Goal: Information Seeking & Learning: Learn about a topic

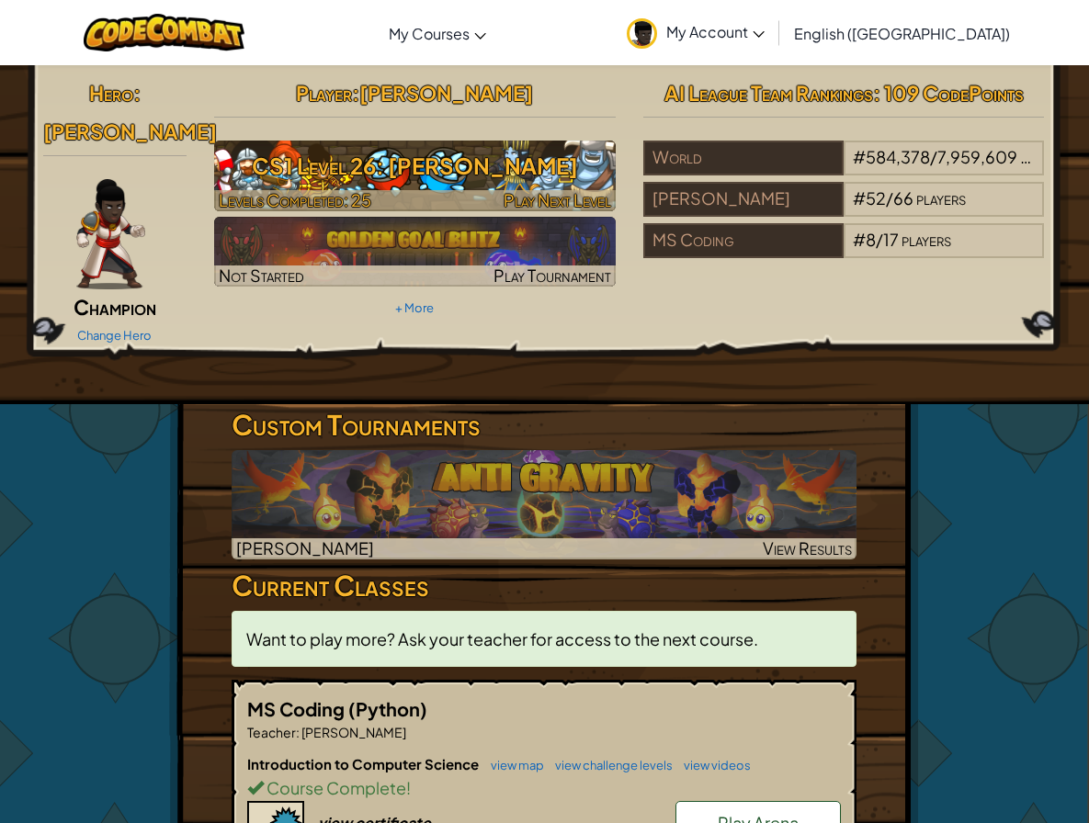
click at [562, 207] on span "Play Next Level" at bounding box center [558, 199] width 108 height 21
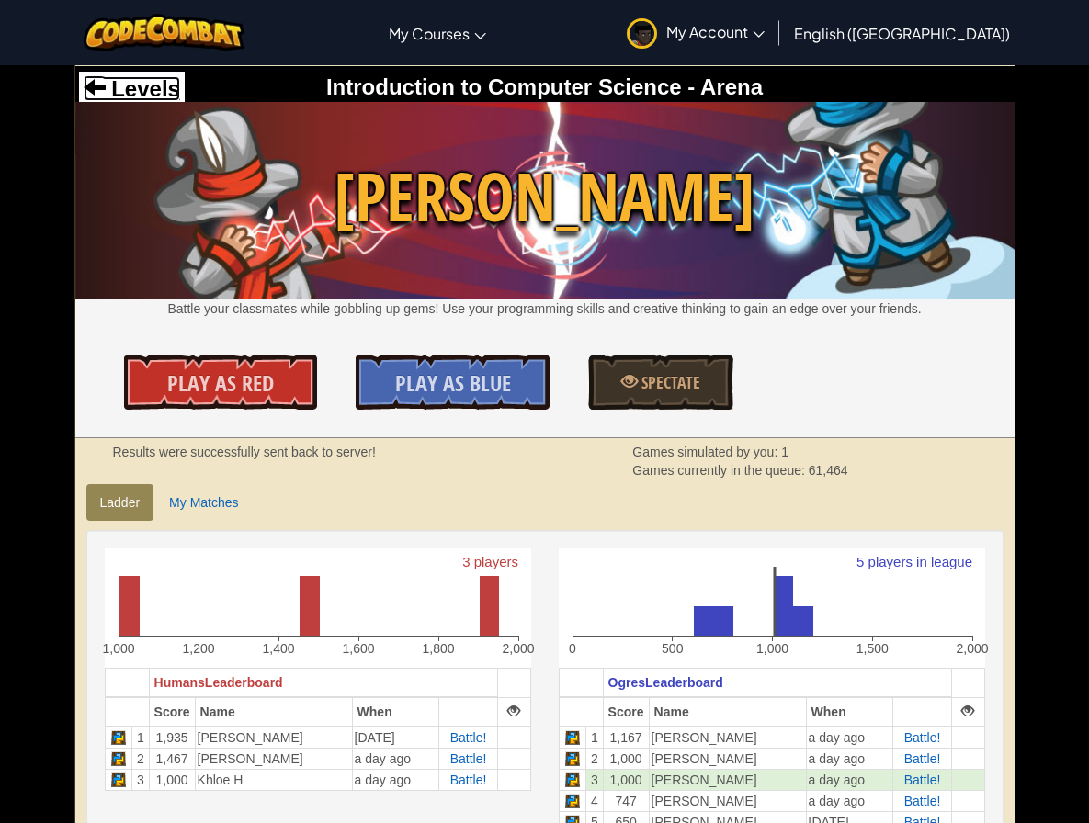
click at [154, 91] on span "Levels" at bounding box center [143, 88] width 74 height 25
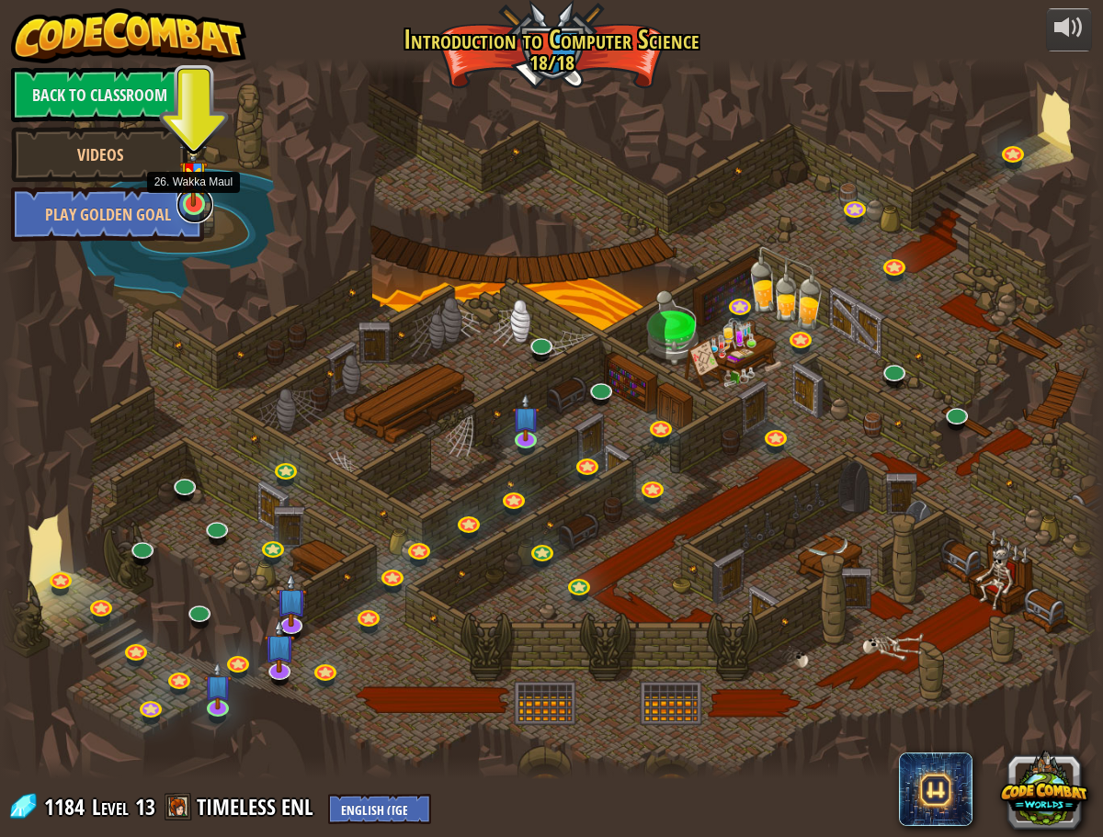
click at [195, 206] on link at bounding box center [194, 205] width 37 height 37
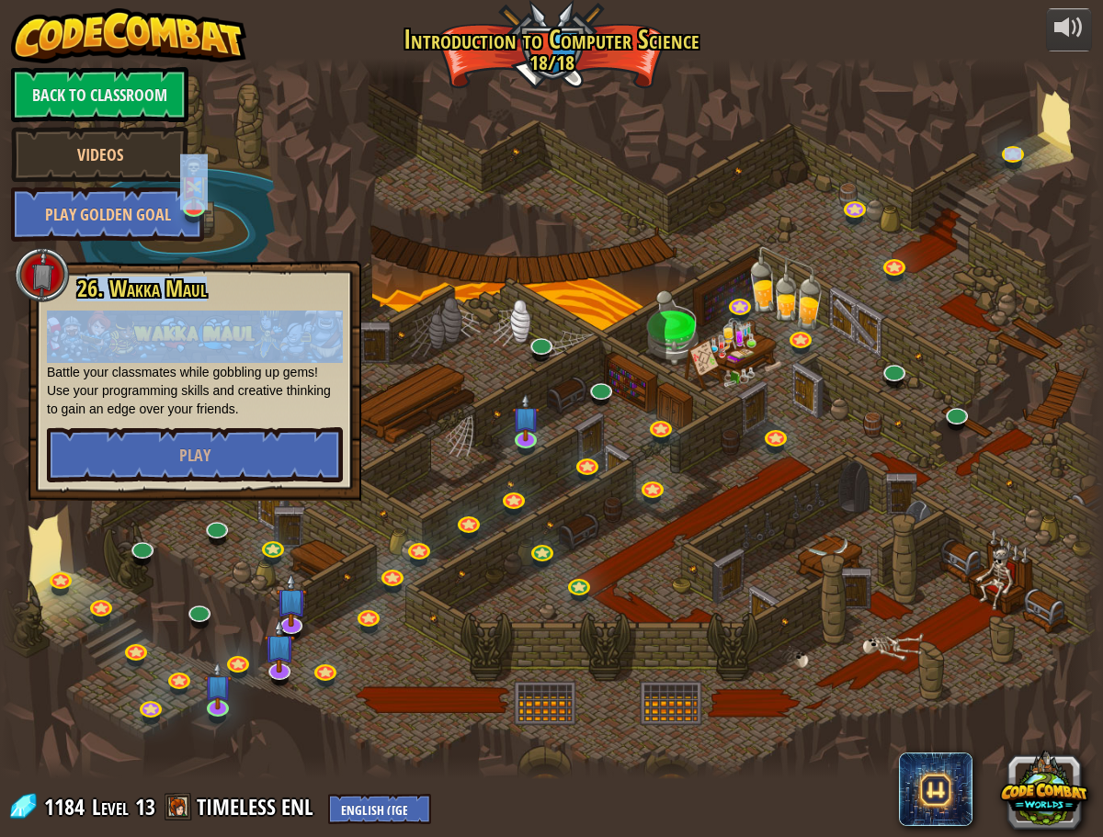
drag, startPoint x: 32, startPoint y: 380, endPoint x: 367, endPoint y: 413, distance: 336.2
click at [375, 414] on div "25. Kithgard Gates Escape the Kithgard dungeons, and don't let the guardians ge…" at bounding box center [551, 418] width 1103 height 721
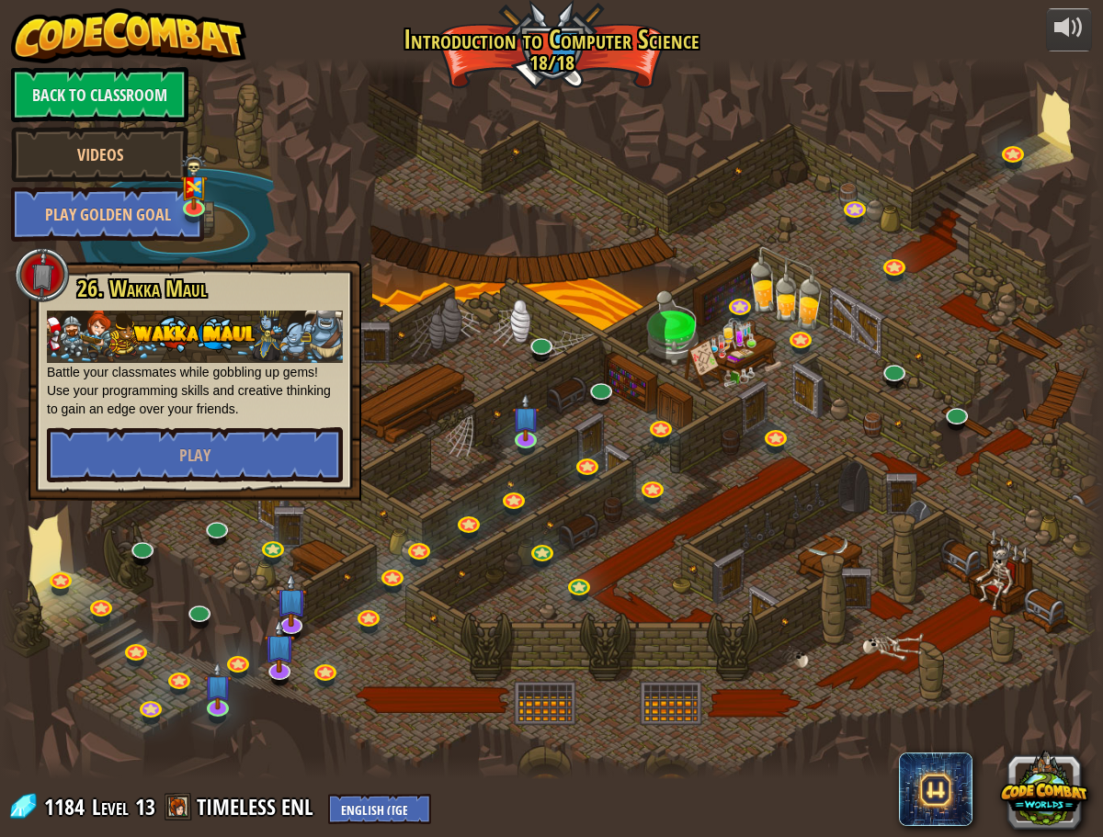
drag, startPoint x: 139, startPoint y: 382, endPoint x: 279, endPoint y: 364, distance: 141.8
click at [140, 382] on p "Battle your classmates while gobbling up gems! Use your programming skills and …" at bounding box center [195, 365] width 296 height 108
drag, startPoint x: 420, startPoint y: 331, endPoint x: 376, endPoint y: 392, distance: 75.0
click at [419, 336] on div at bounding box center [551, 418] width 1103 height 721
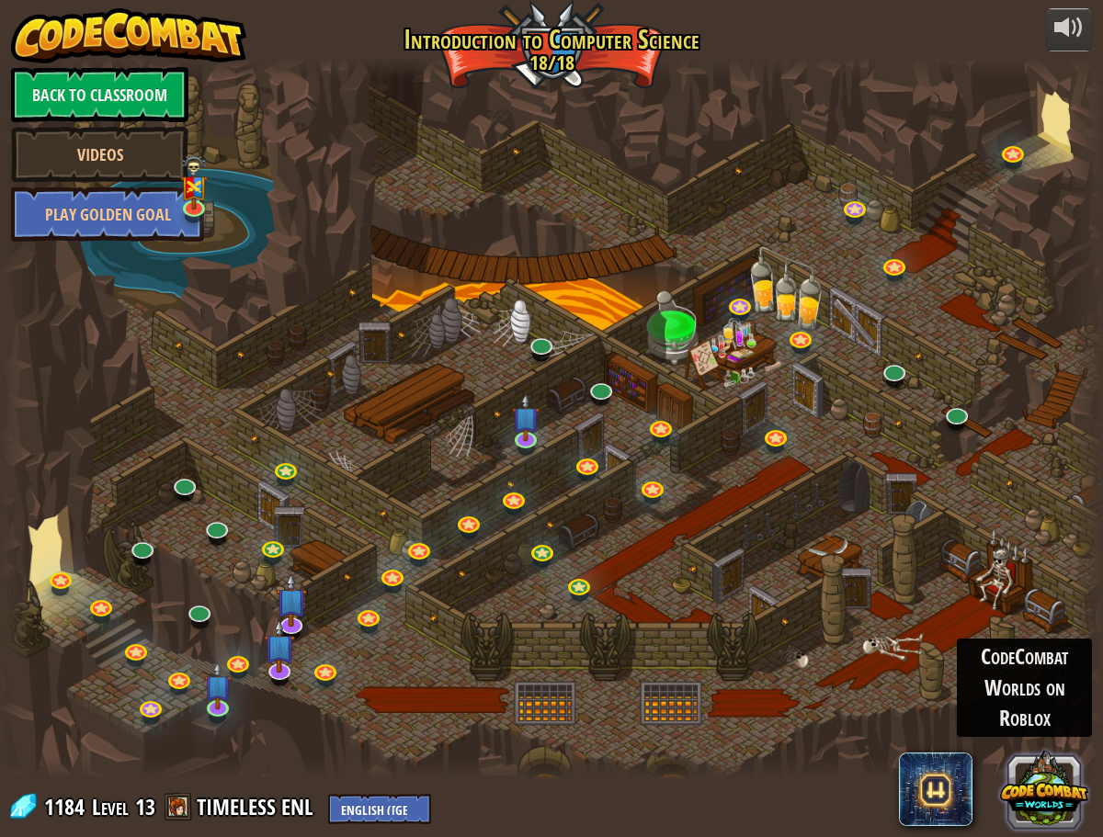
click at [1036, 807] on button at bounding box center [1044, 788] width 88 height 88
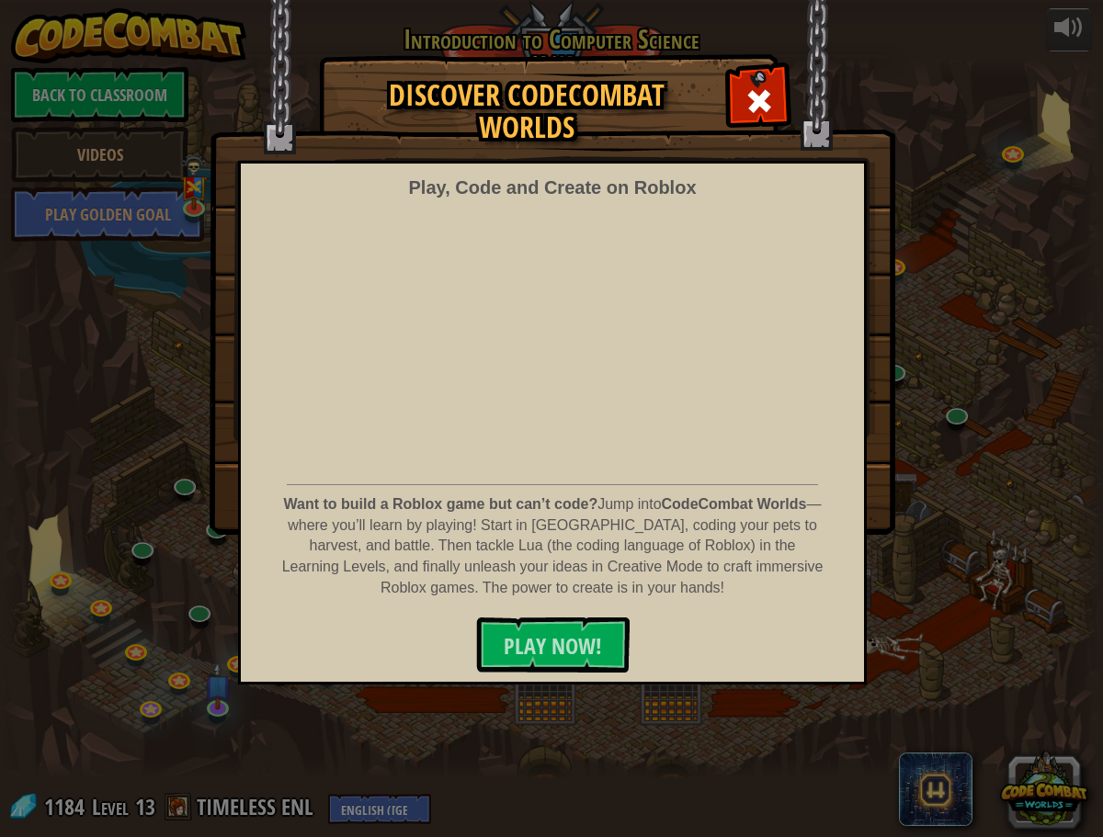
click at [764, 119] on div at bounding box center [759, 99] width 58 height 58
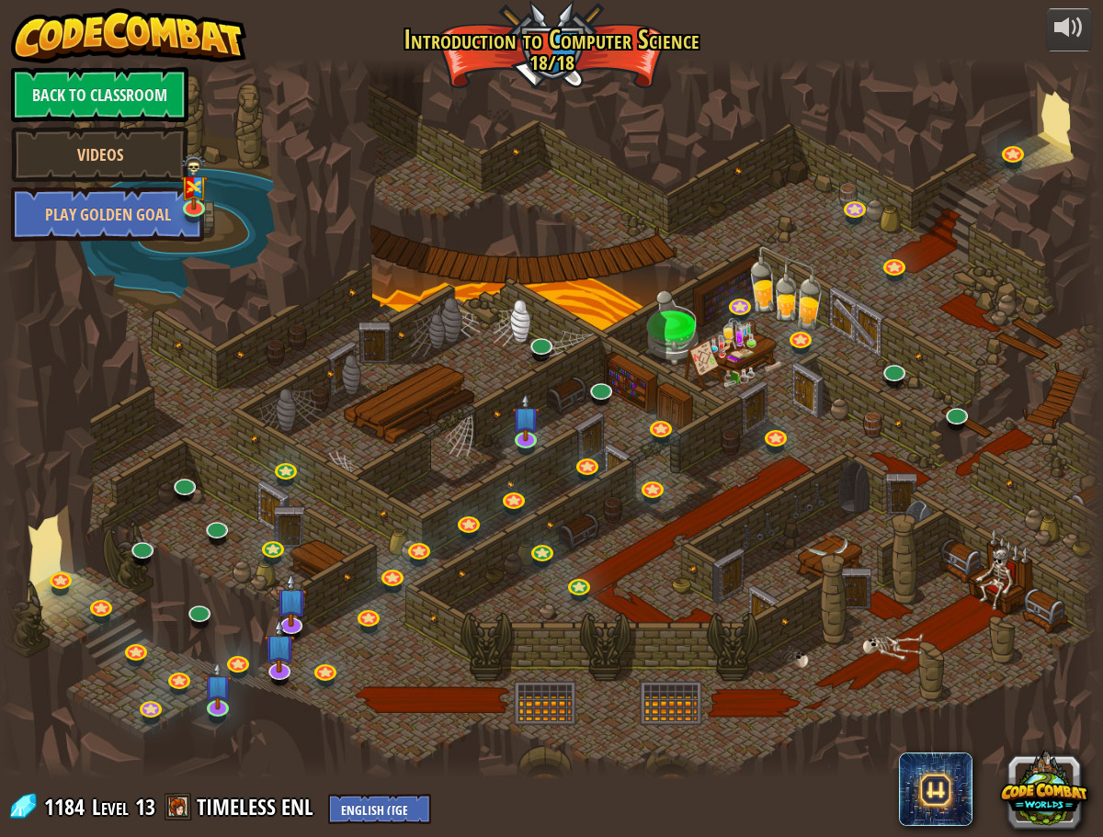
drag, startPoint x: 257, startPoint y: 393, endPoint x: 937, endPoint y: 835, distance: 809.9
click at [896, 654] on div at bounding box center [551, 418] width 1103 height 721
click at [286, 673] on link at bounding box center [279, 667] width 37 height 37
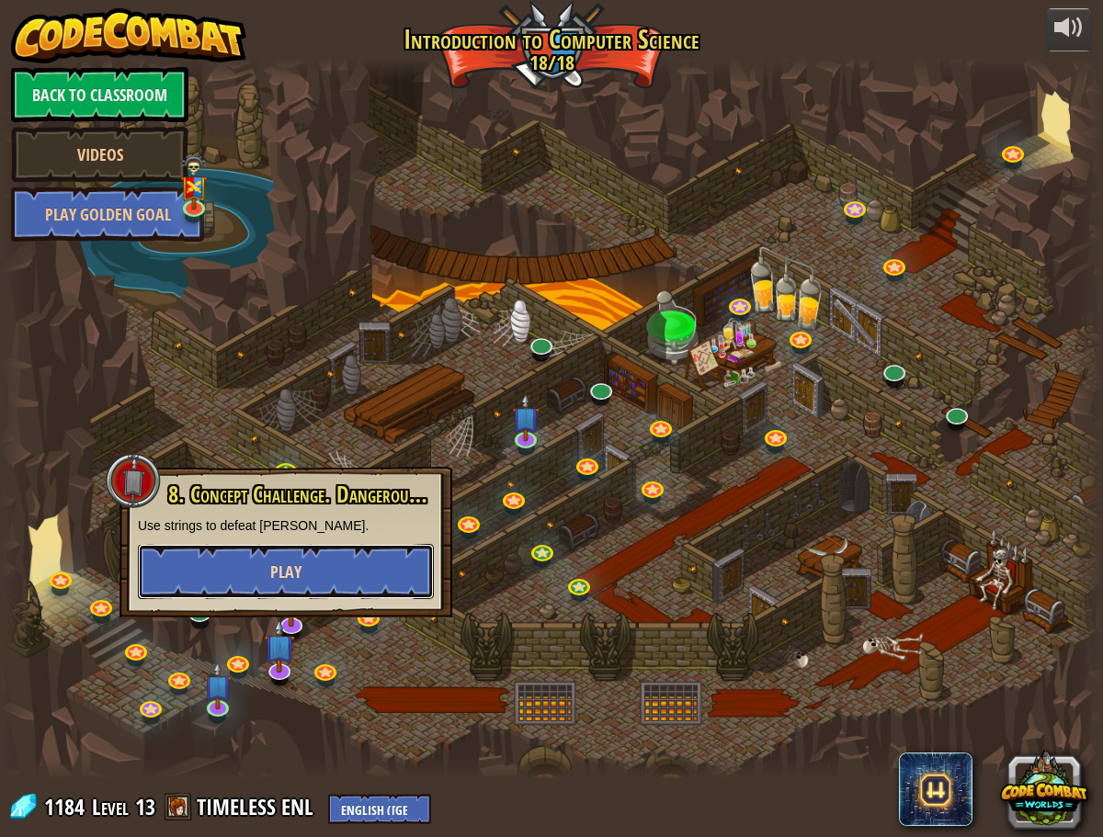
click at [339, 578] on button "Play" at bounding box center [286, 571] width 296 height 55
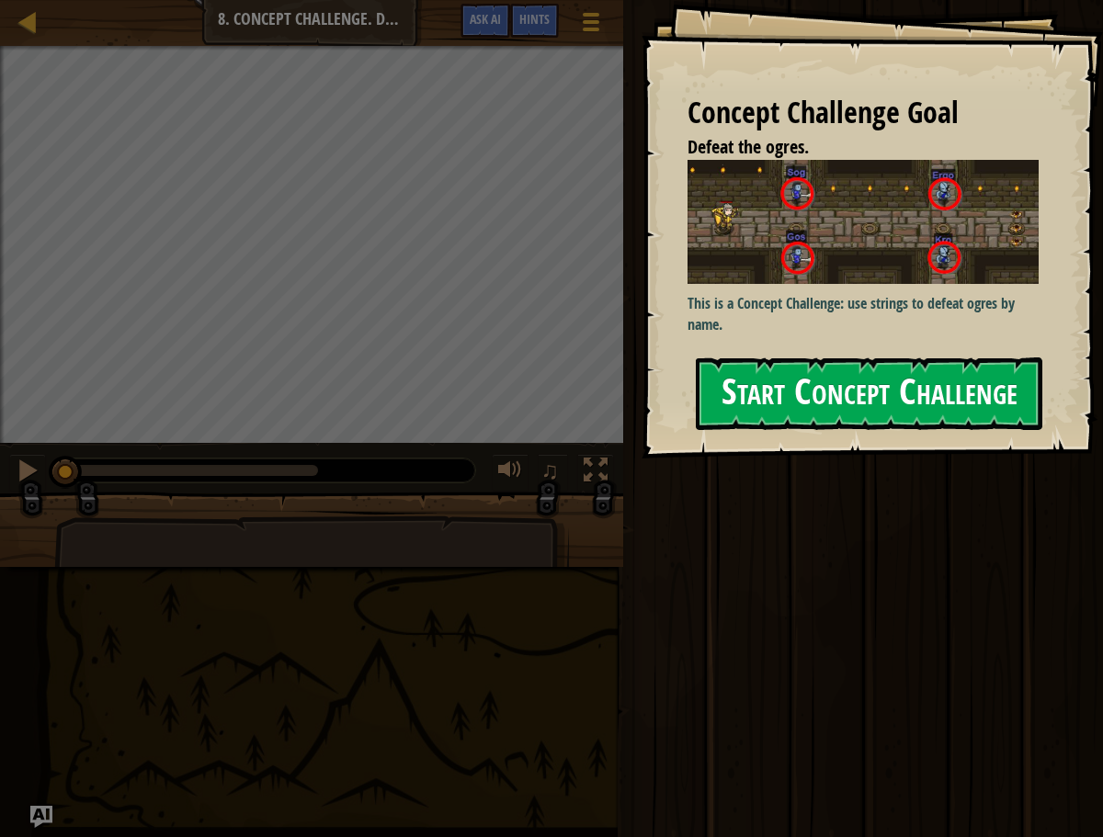
drag, startPoint x: 829, startPoint y: 393, endPoint x: 820, endPoint y: 362, distance: 32.6
click at [829, 390] on div "Concept Challenge Goal Defeat the ogres. This is a Concept Challenge: use strin…" at bounding box center [871, 229] width 461 height 459
click at [796, 392] on button "Start Concept Challenge" at bounding box center [869, 394] width 346 height 73
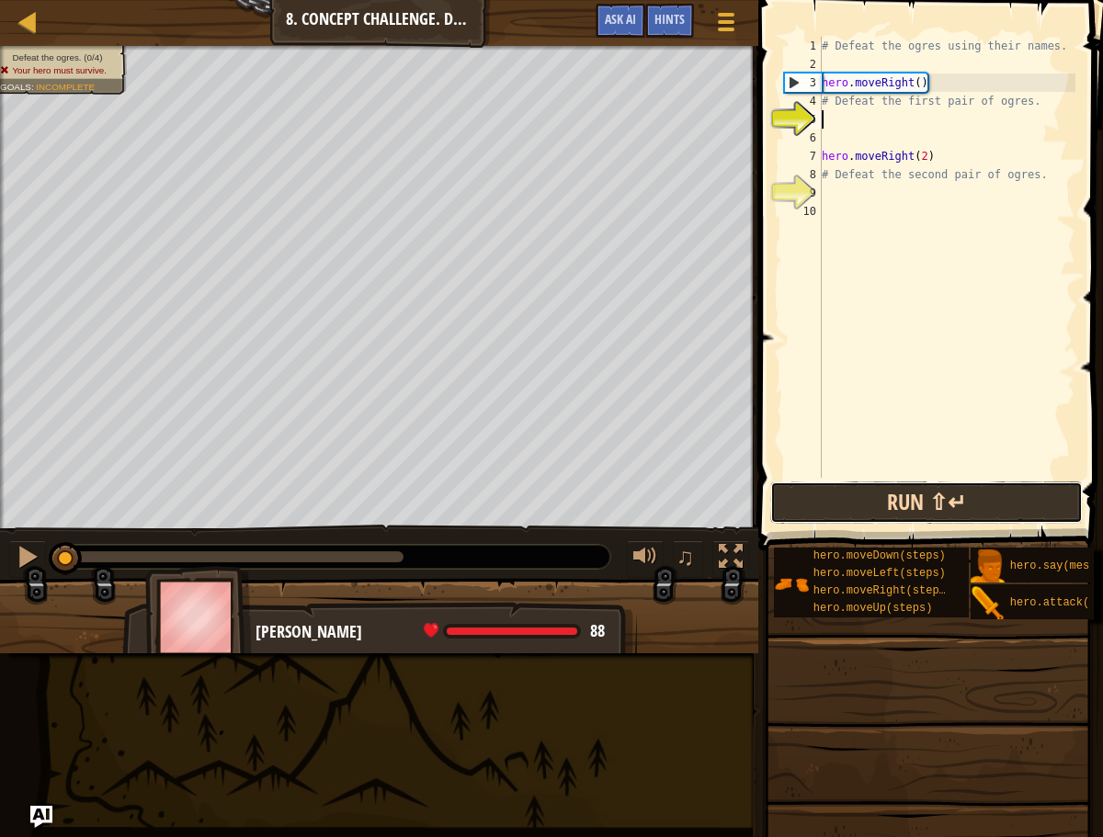
drag, startPoint x: 927, startPoint y: 484, endPoint x: 922, endPoint y: 499, distance: 15.7
click at [925, 493] on button "Run ⇧↵" at bounding box center [926, 503] width 312 height 42
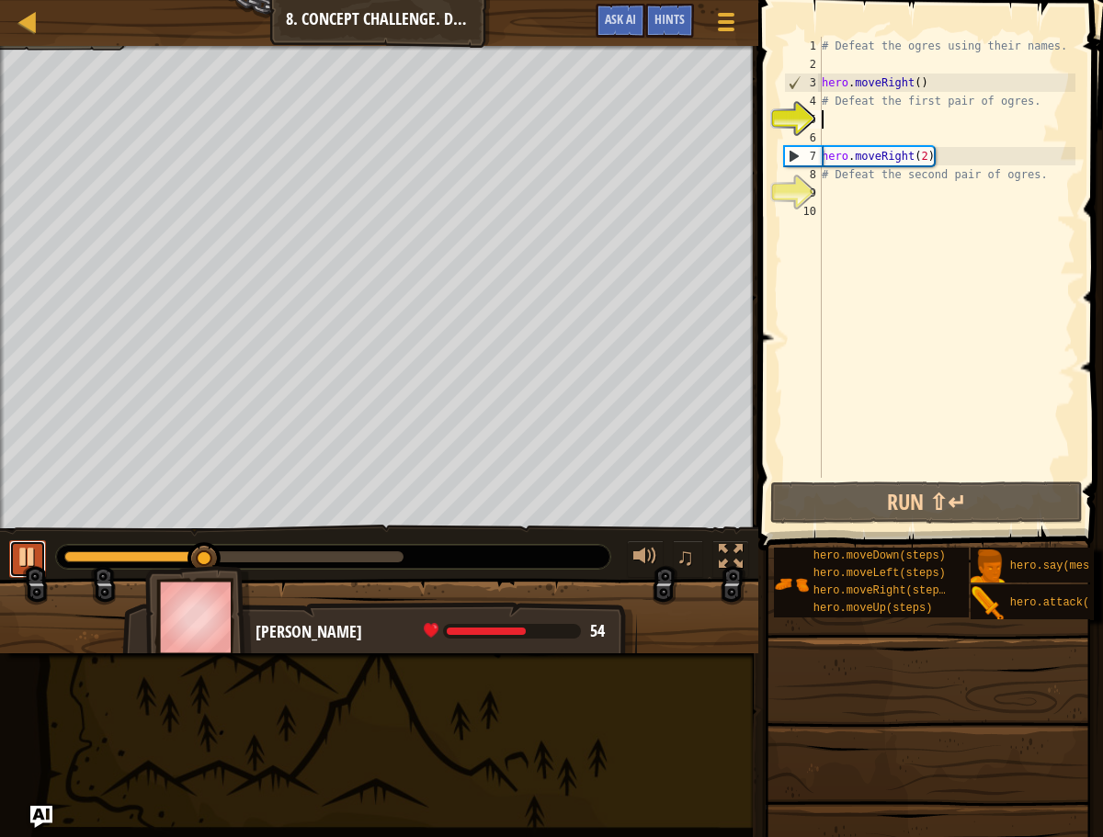
drag, startPoint x: 17, startPoint y: 549, endPoint x: 77, endPoint y: 572, distance: 64.9
click at [17, 549] on div at bounding box center [28, 557] width 24 height 24
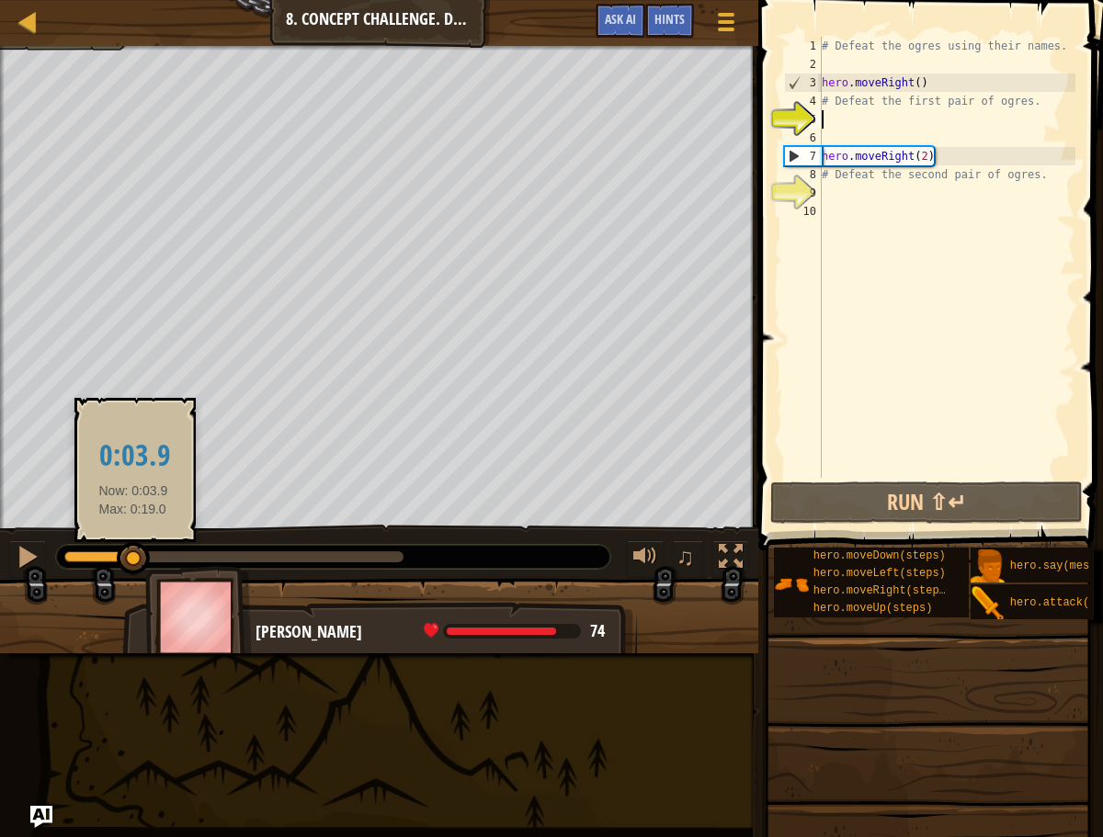
drag, startPoint x: 196, startPoint y: 558, endPoint x: 7, endPoint y: 543, distance: 189.0
click at [7, 543] on div "♫" at bounding box center [379, 552] width 758 height 55
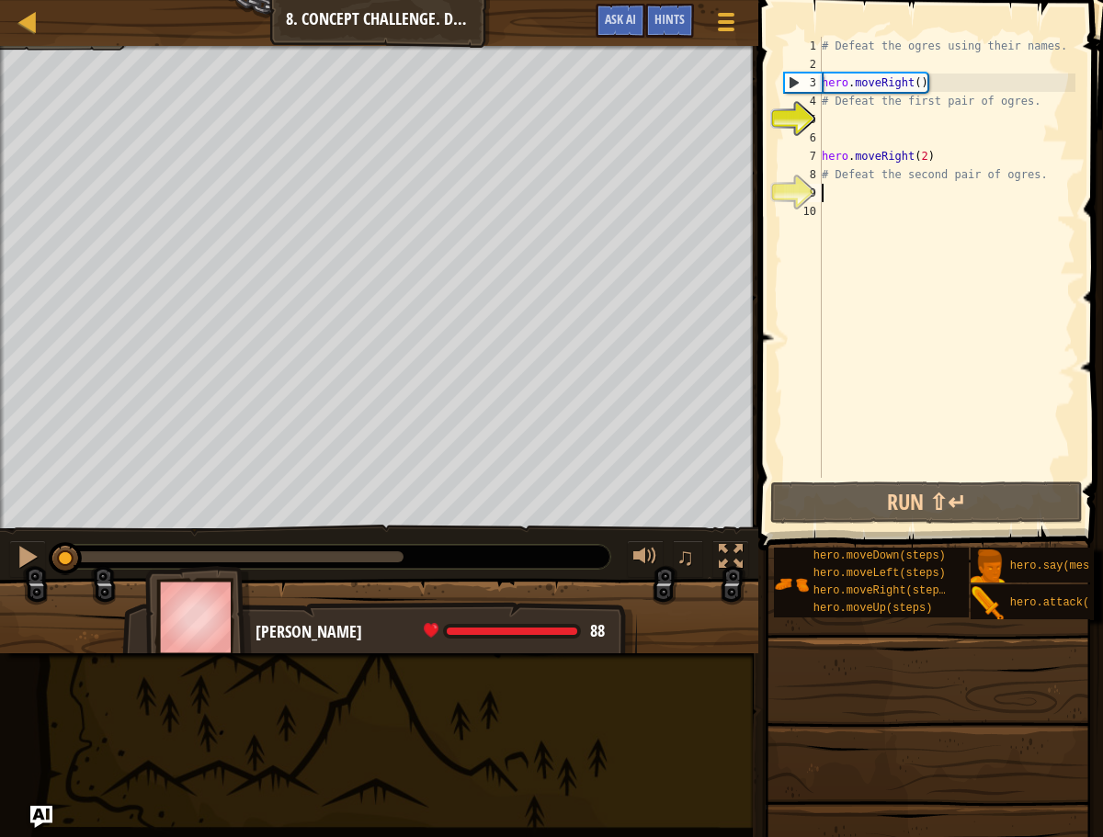
drag, startPoint x: 845, startPoint y: 185, endPoint x: 895, endPoint y: 181, distance: 50.7
click at [845, 184] on div "# Defeat the ogres using their names. hero . moveRight ( ) # Defeat the first p…" at bounding box center [946, 276] width 257 height 478
drag, startPoint x: 940, startPoint y: 179, endPoint x: 913, endPoint y: 210, distance: 41.0
click at [940, 180] on div "# Defeat the ogres using their names. hero . moveRight ( ) # Defeat the first p…" at bounding box center [946, 276] width 257 height 478
type textarea "# Defeat the second pair of ogres."
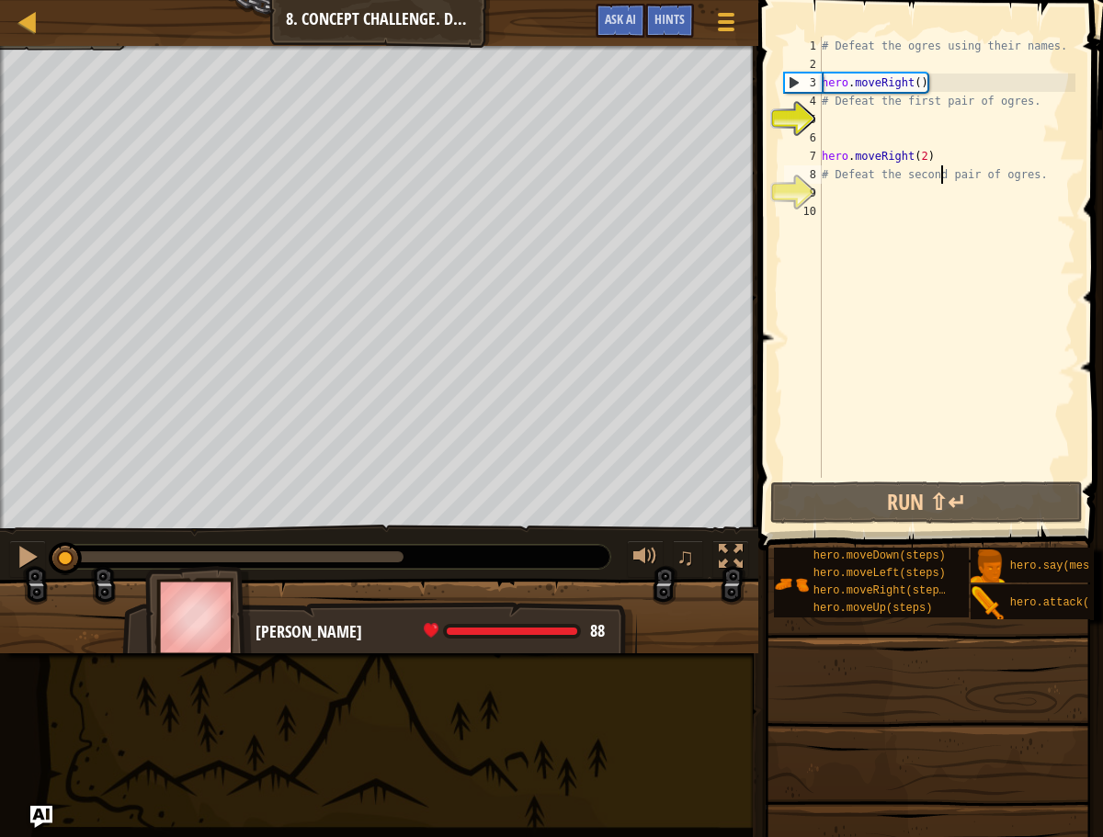
click at [885, 214] on div "# Defeat the ogres using their names. hero . moveRight ( ) # Defeat the first p…" at bounding box center [946, 276] width 257 height 478
drag, startPoint x: 847, startPoint y: 204, endPoint x: 851, endPoint y: 225, distance: 21.5
click at [847, 206] on div "# Defeat the ogres using their names. hero . moveRight ( ) # Defeat the first p…" at bounding box center [946, 276] width 257 height 478
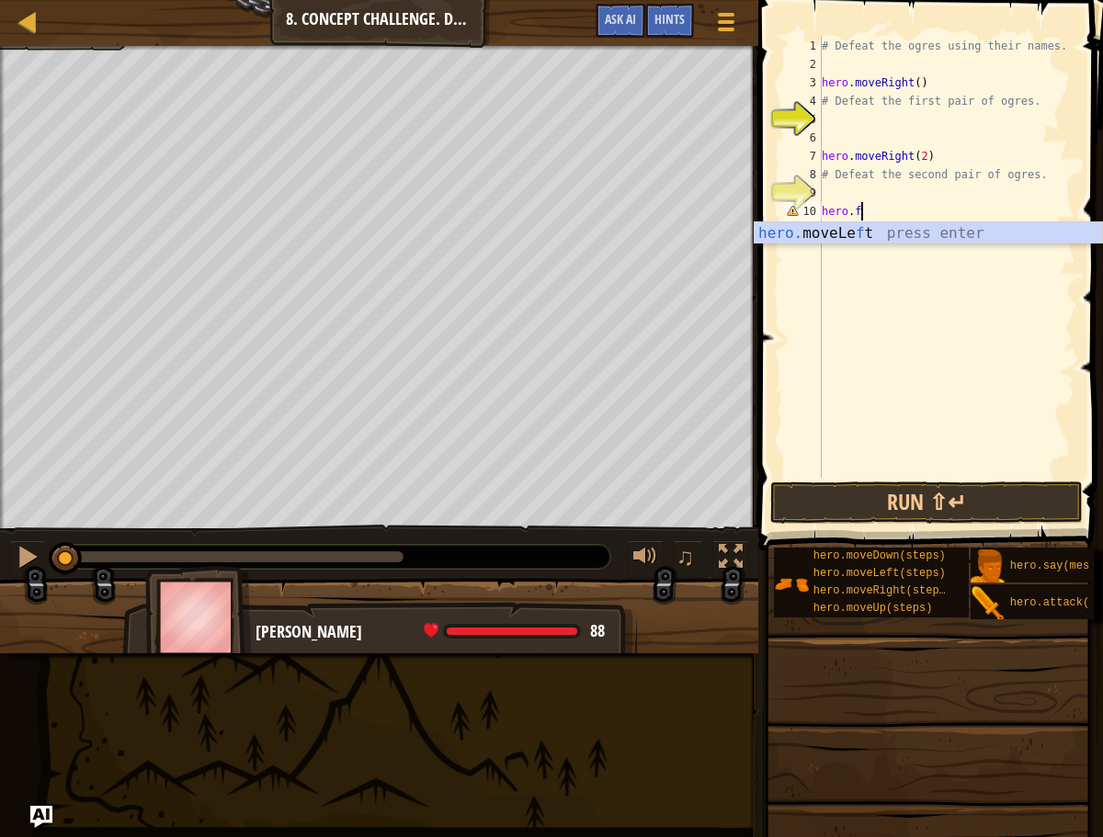
scroll to position [8, 2]
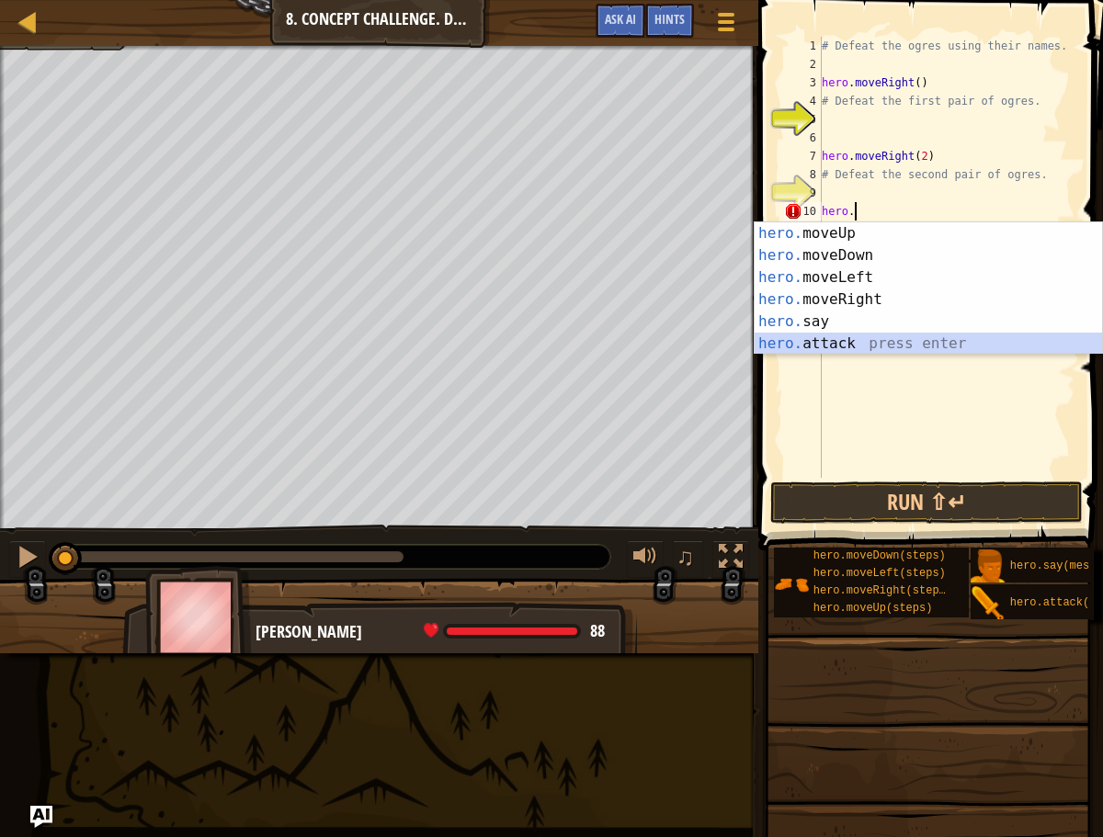
click at [833, 346] on div "hero. moveUp press enter hero. moveDown press enter hero. moveLeft press enter …" at bounding box center [928, 310] width 347 height 176
type textarea "hero.attack("Enemy Name")"
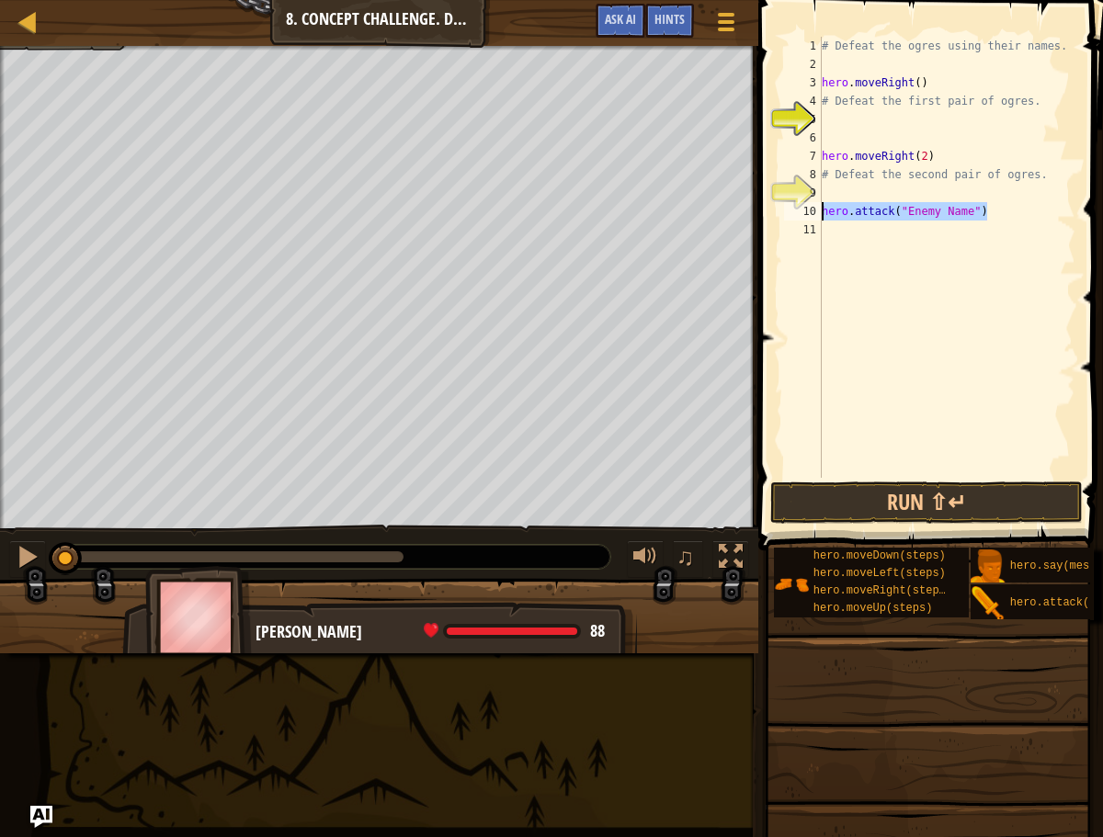
drag, startPoint x: 993, startPoint y: 217, endPoint x: 816, endPoint y: 216, distance: 177.4
click at [815, 219] on div "hero.attack("Enemy Name") 1 2 3 4 5 6 7 8 9 10 11 # Defeat the ogres using thei…" at bounding box center [927, 257] width 295 height 441
click at [839, 195] on div "# Defeat the ogres using their names. hero . moveRight ( ) # Defeat the first p…" at bounding box center [946, 276] width 257 height 478
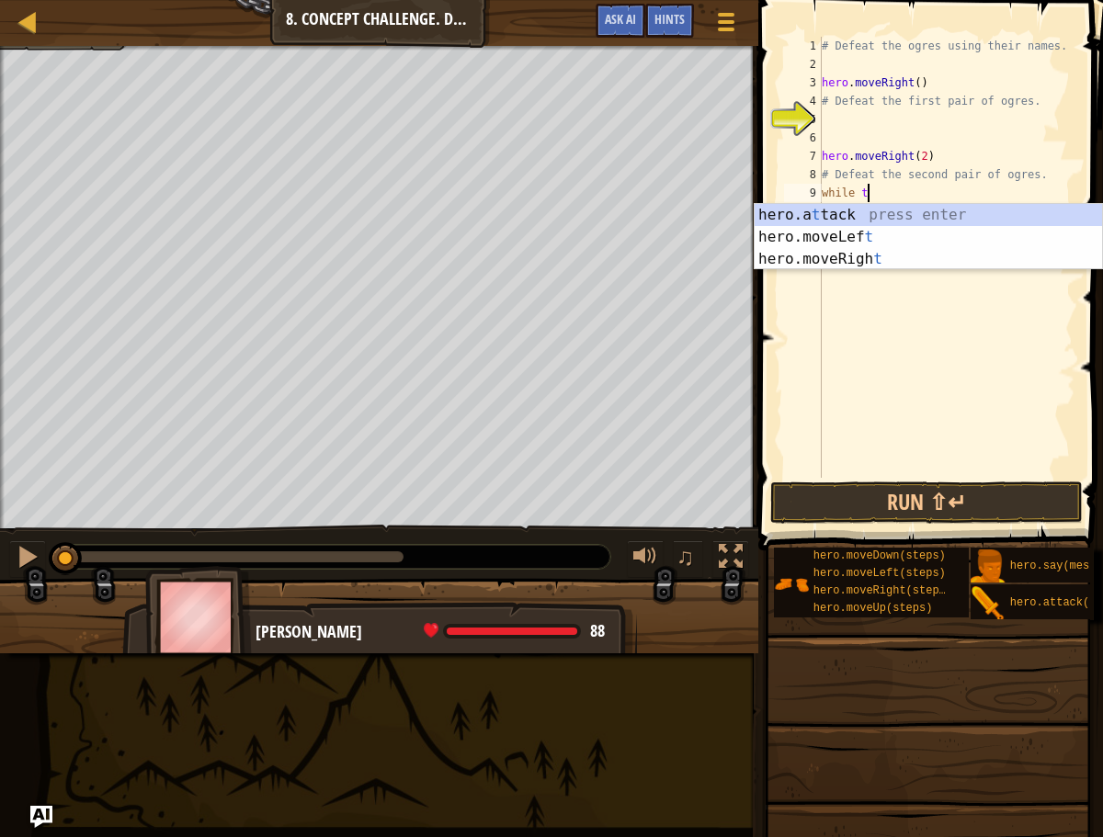
type textarea "while true"
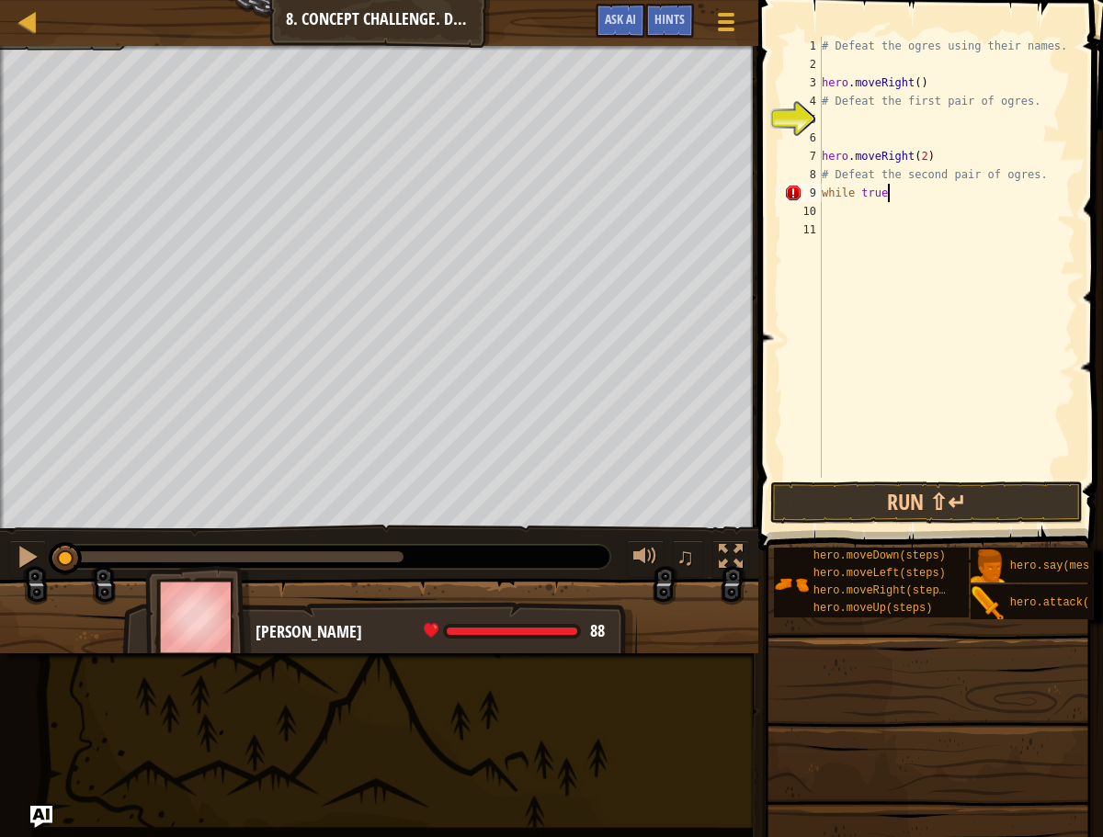
scroll to position [8, 5]
click at [889, 203] on div "# Defeat the ogres using their names. hero . moveRight ( ) # Defeat the first p…" at bounding box center [946, 276] width 257 height 478
click at [905, 199] on div "# Defeat the ogres using their names. hero . moveRight ( ) # Defeat the first p…" at bounding box center [946, 276] width 257 height 478
type textarea "w"
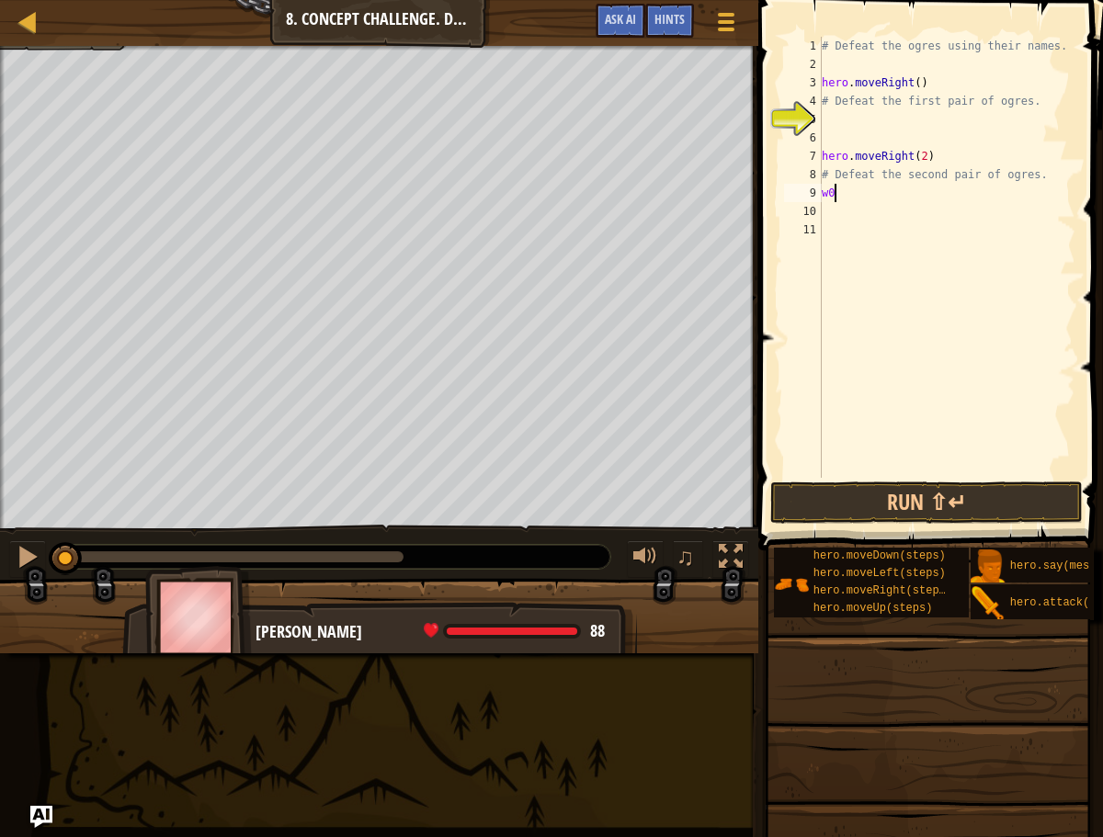
type textarea "w"
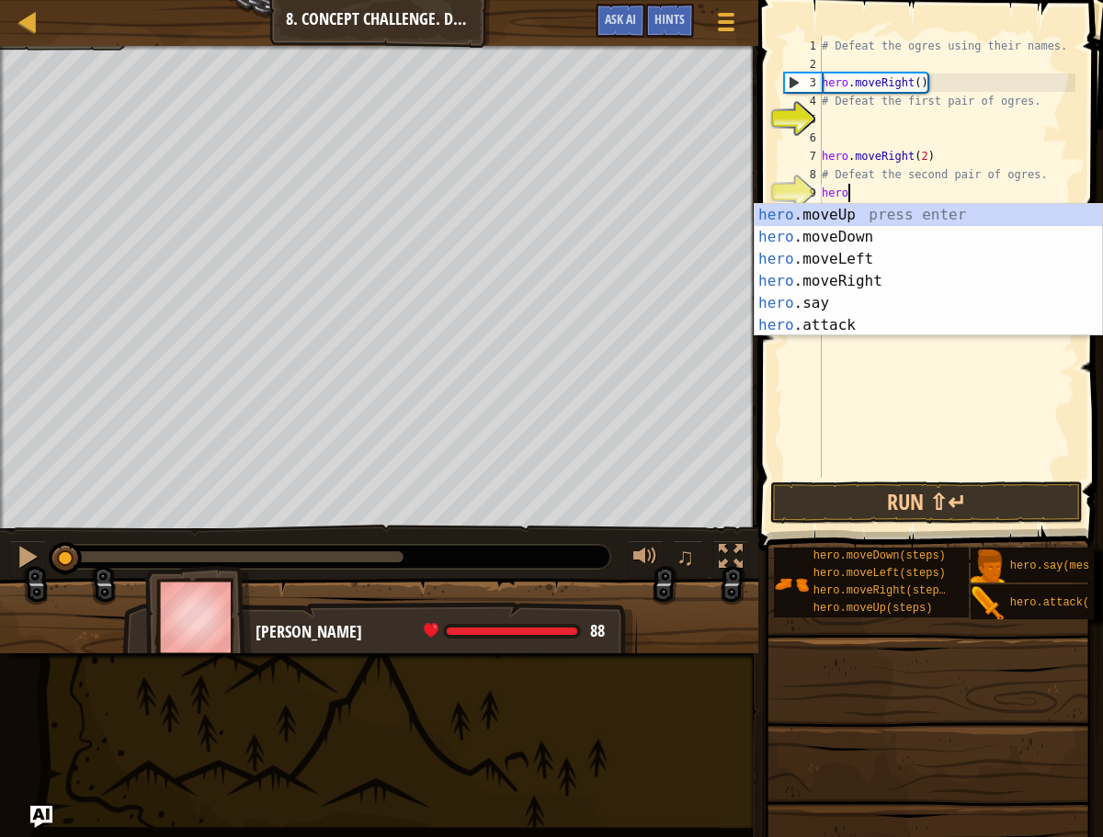
scroll to position [8, 2]
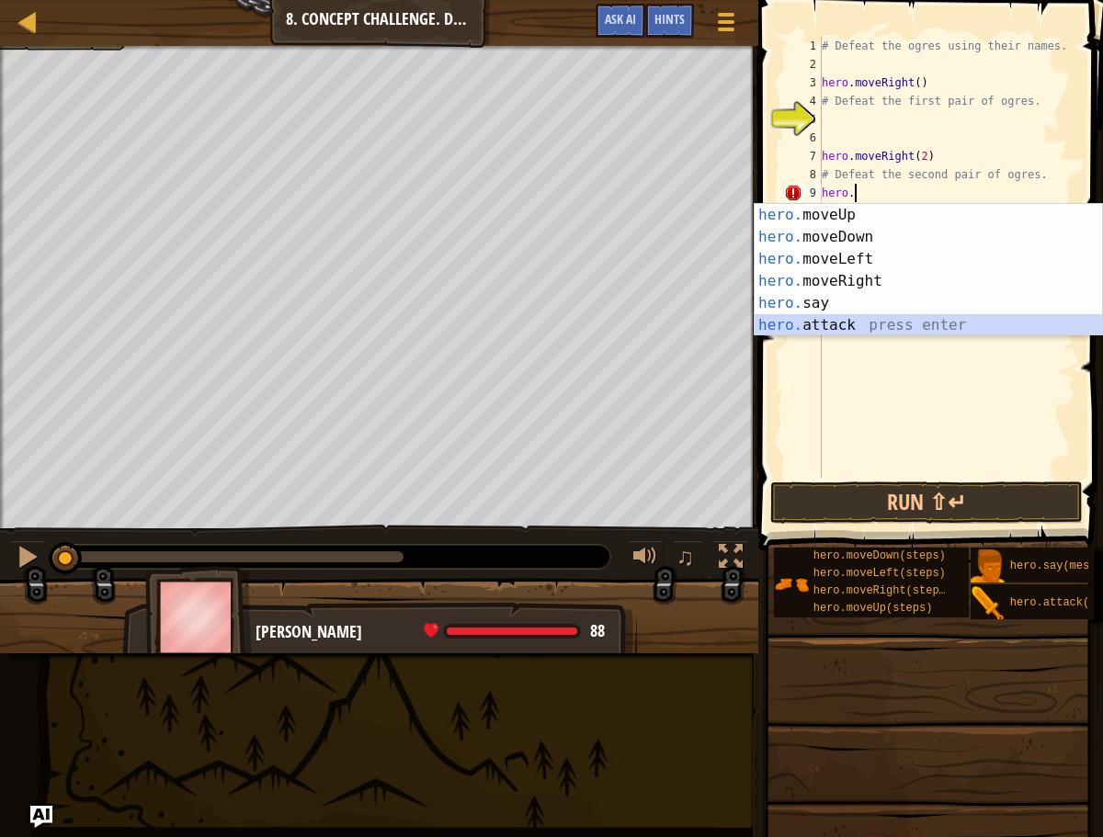
click at [779, 327] on div "hero. moveUp press enter hero. moveDown press enter hero. moveLeft press enter …" at bounding box center [928, 292] width 347 height 176
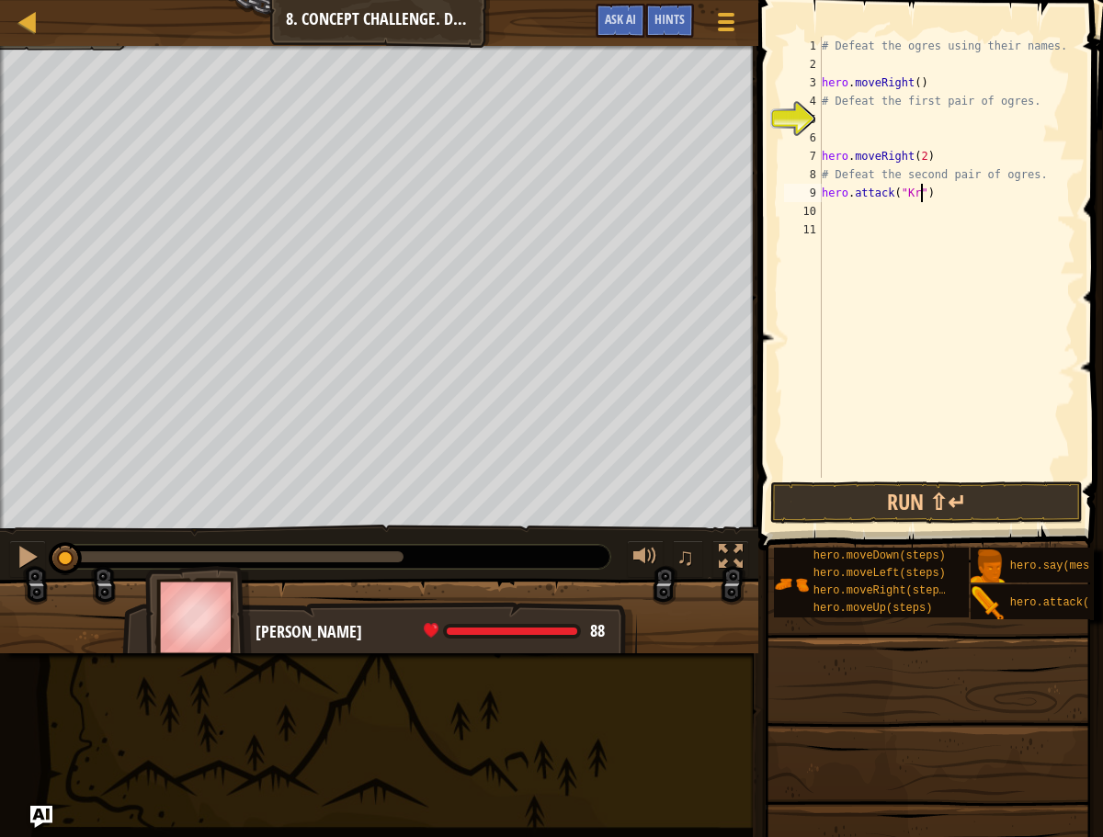
scroll to position [8, 8]
type textarea "hero.attack("Kro")"
click at [880, 210] on div "# Defeat the ogres using their names. hero . moveRight ( ) # Defeat the first p…" at bounding box center [946, 276] width 257 height 478
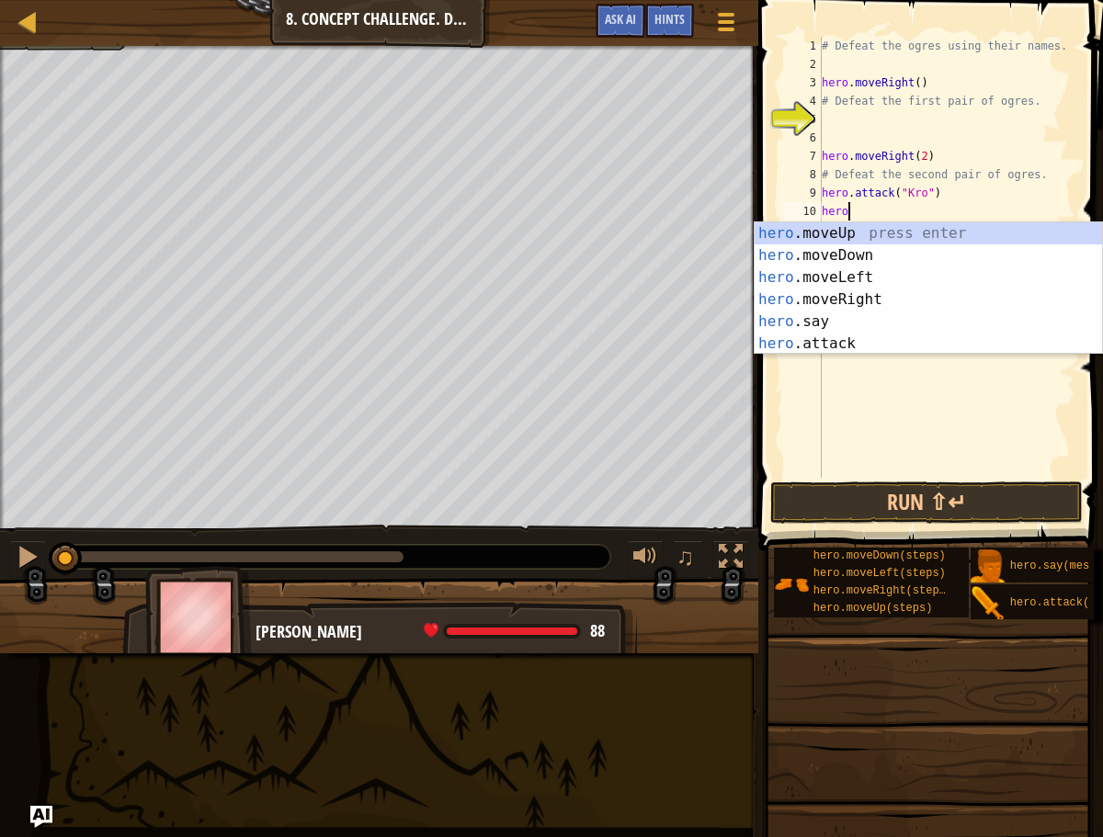
scroll to position [8, 2]
click at [825, 340] on div "hero. moveUp press enter hero. moveDown press enter hero. moveLeft press enter …" at bounding box center [928, 310] width 347 height 176
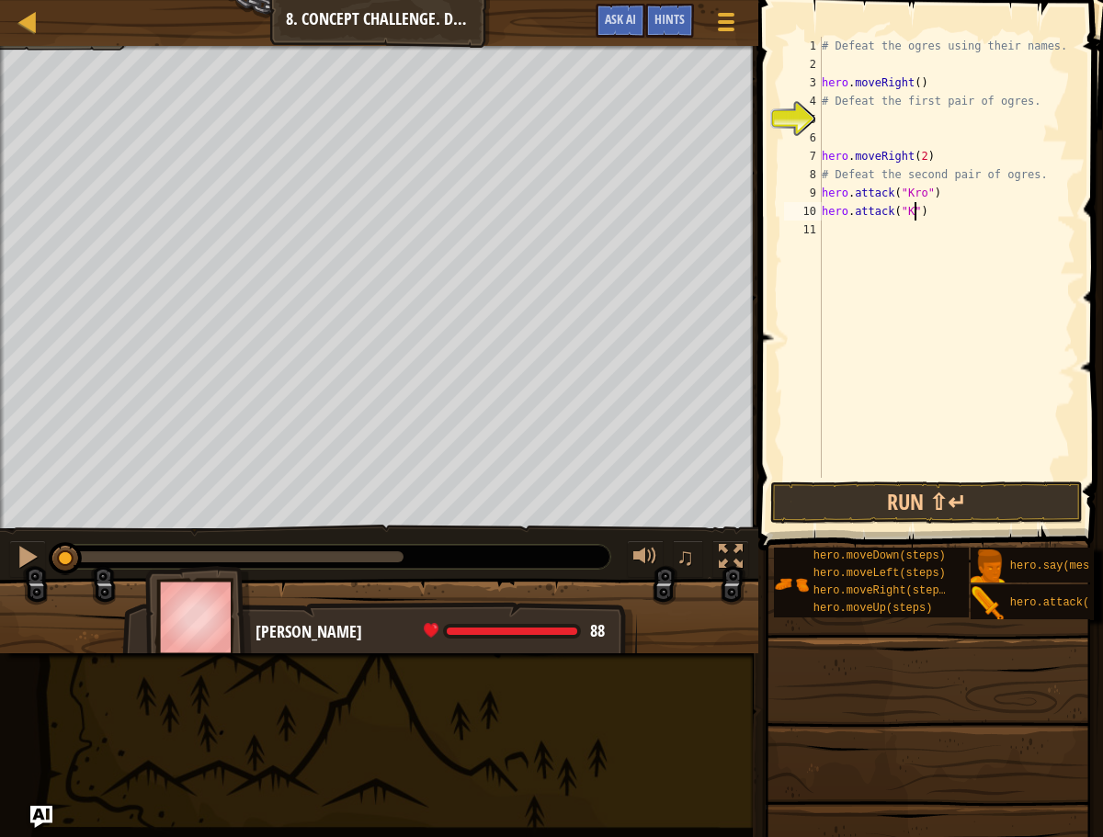
type textarea "hero.attack("Kro")"
click at [892, 222] on div "# Defeat the ogres using their names. hero . moveRight ( ) # Defeat the first p…" at bounding box center [946, 276] width 257 height 478
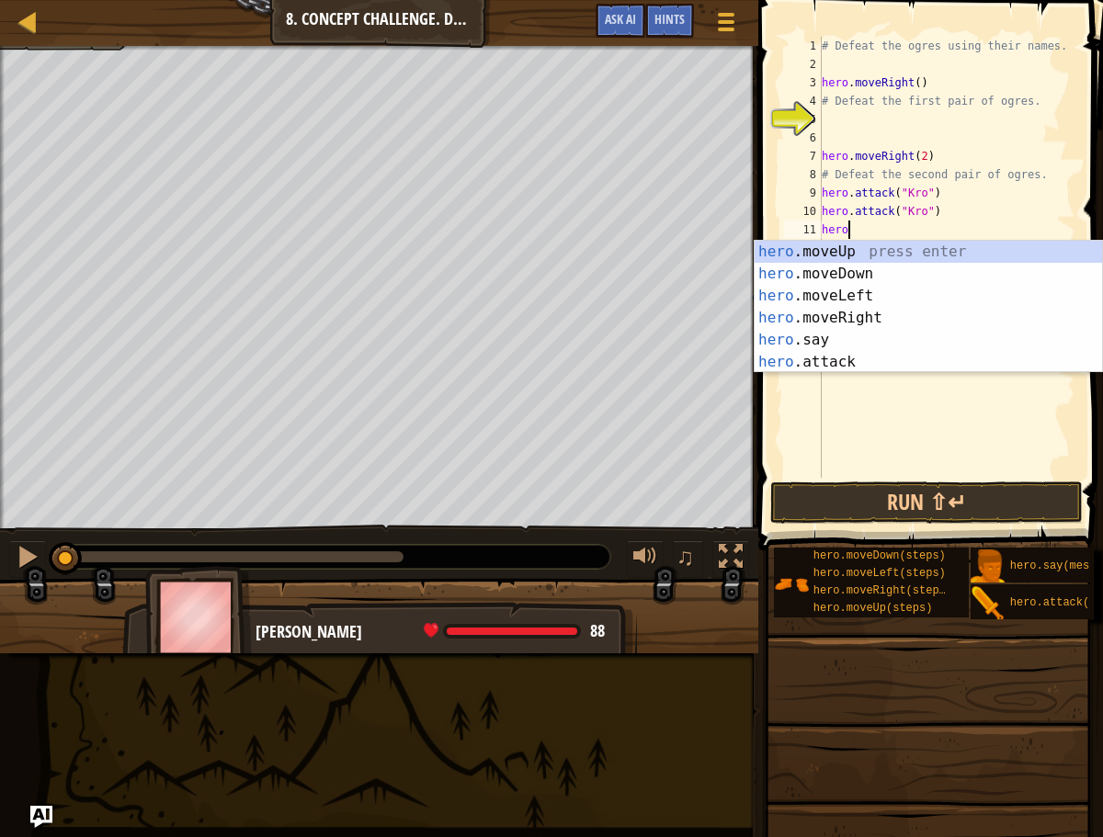
scroll to position [8, 2]
drag, startPoint x: 820, startPoint y: 367, endPoint x: 878, endPoint y: 311, distance: 80.6
click at [820, 366] on div "hero. moveUp press enter hero. moveDown press enter hero. moveLeft press enter …" at bounding box center [928, 329] width 347 height 176
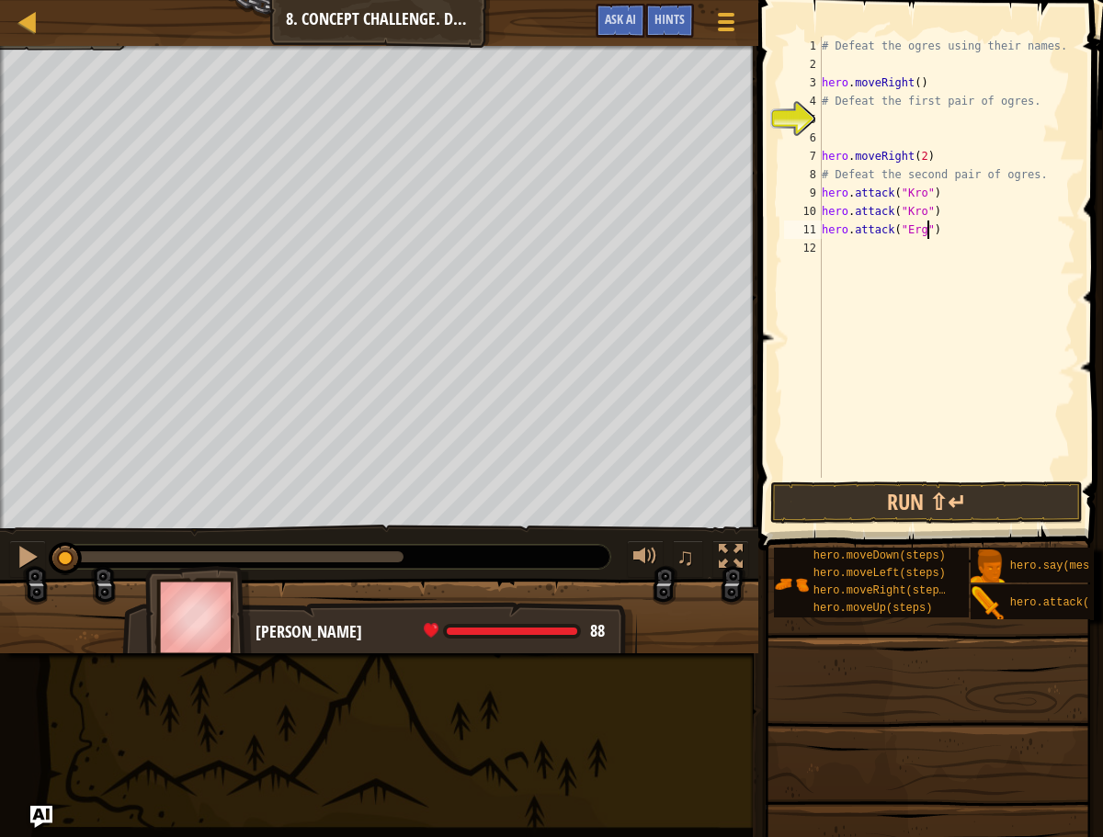
type textarea "hero.attack("Ergo")"
click at [833, 248] on div "# Defeat the ogres using their names. hero . moveRight ( ) # Defeat the first p…" at bounding box center [946, 276] width 257 height 478
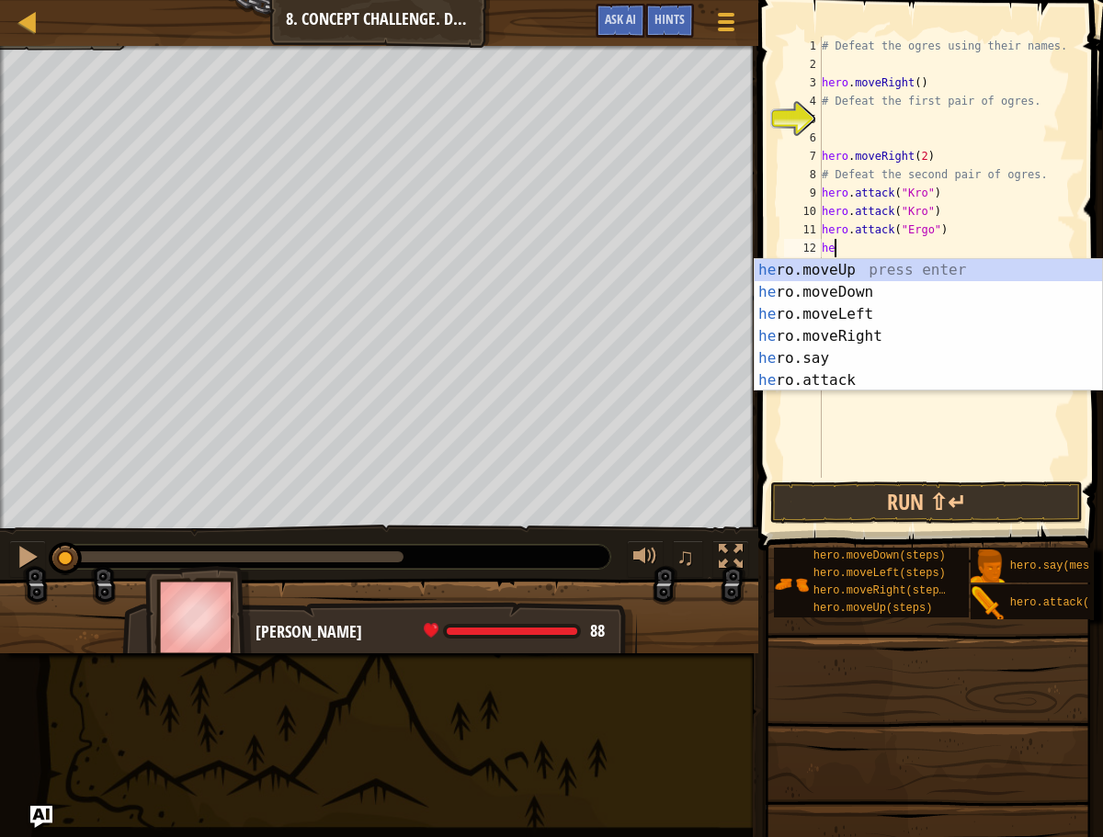
scroll to position [8, 1]
drag, startPoint x: 812, startPoint y: 378, endPoint x: 819, endPoint y: 368, distance: 12.5
click at [812, 378] on div "hero .moveUp press enter hero .moveDown press enter hero .moveLeft press enter …" at bounding box center [928, 347] width 347 height 176
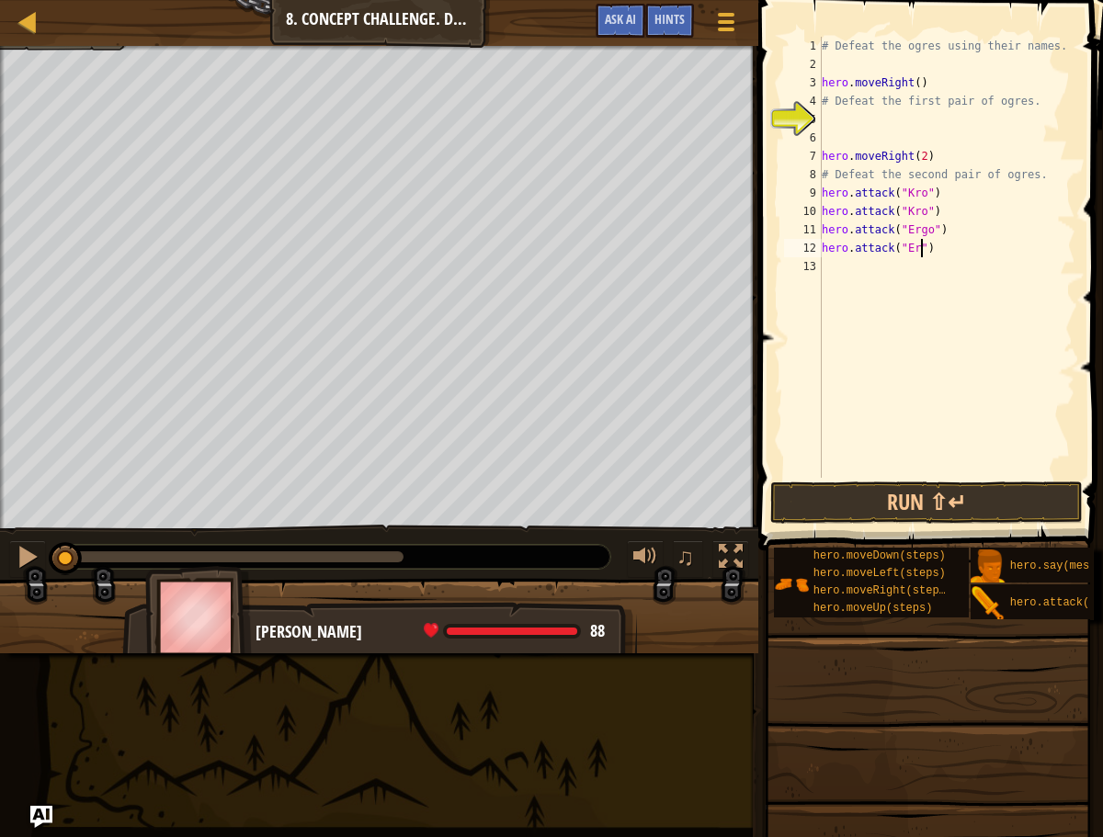
type textarea "hero.attack("Ergo")"
click at [890, 262] on div "# Defeat the ogres using their names. hero . moveRight ( ) # Defeat the first p…" at bounding box center [946, 276] width 257 height 478
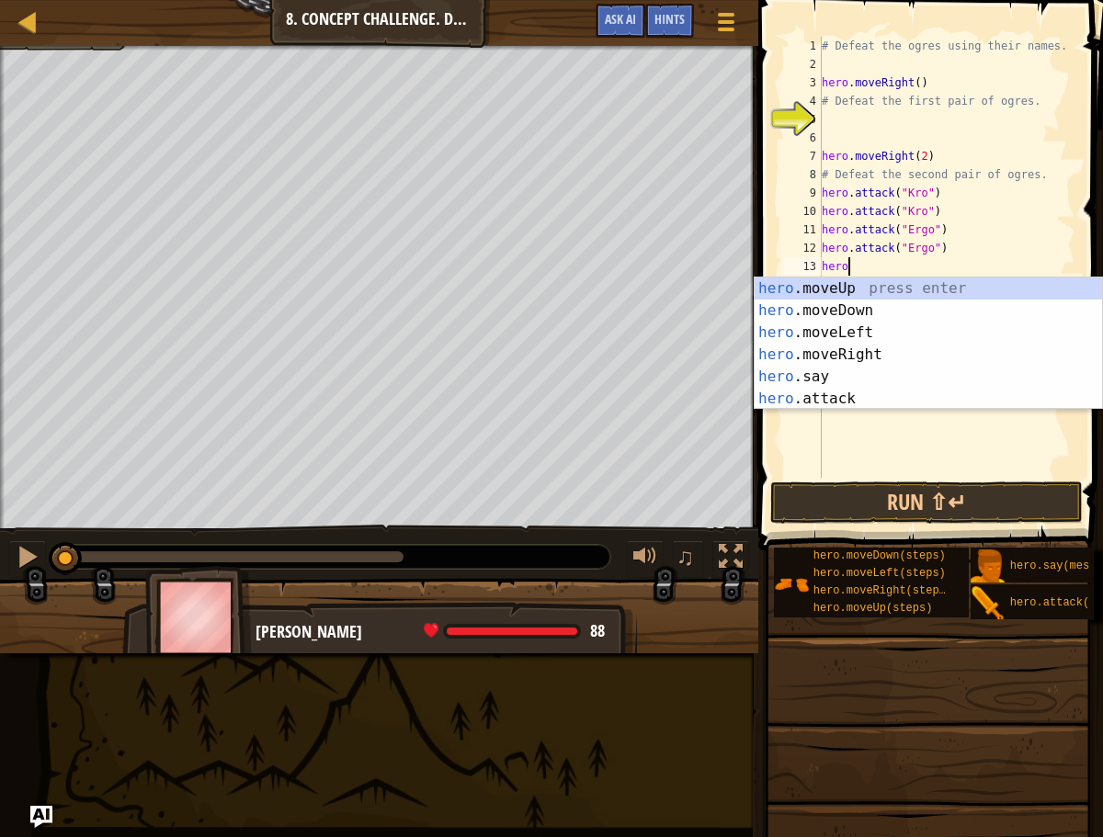
scroll to position [8, 2]
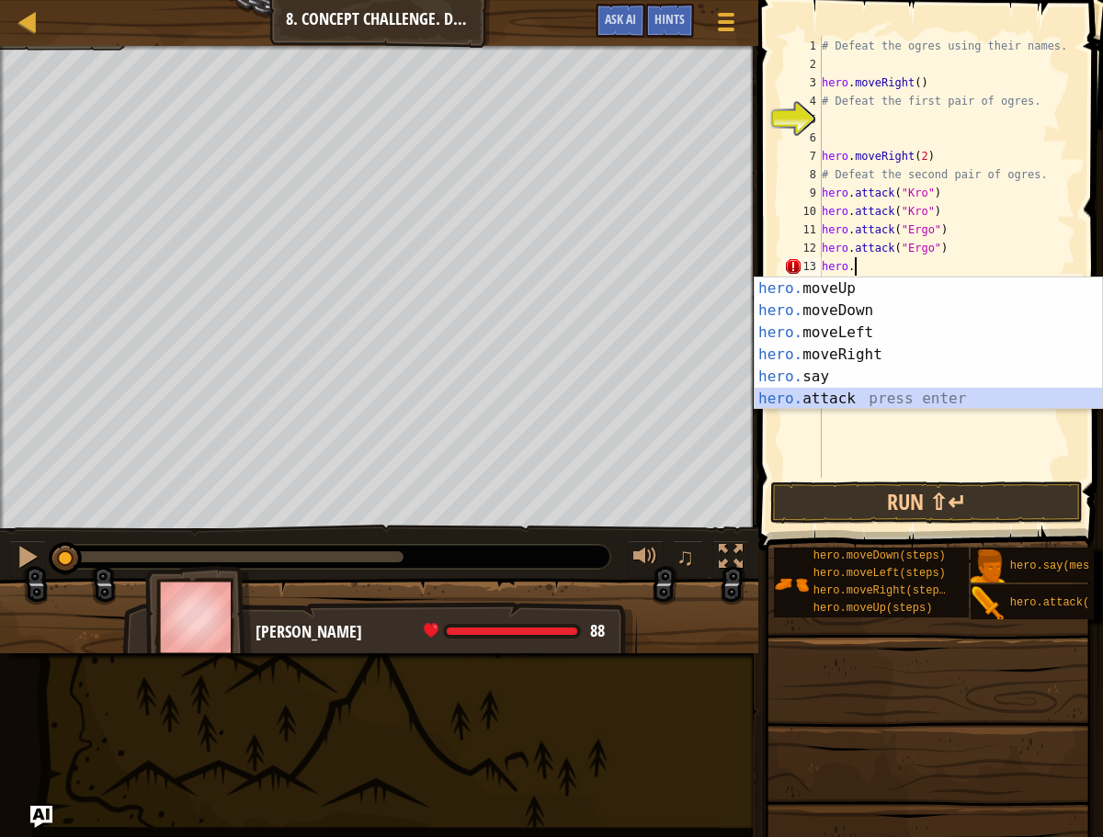
click at [814, 393] on div "hero. moveUp press enter hero. moveDown press enter hero. moveLeft press enter …" at bounding box center [928, 366] width 347 height 176
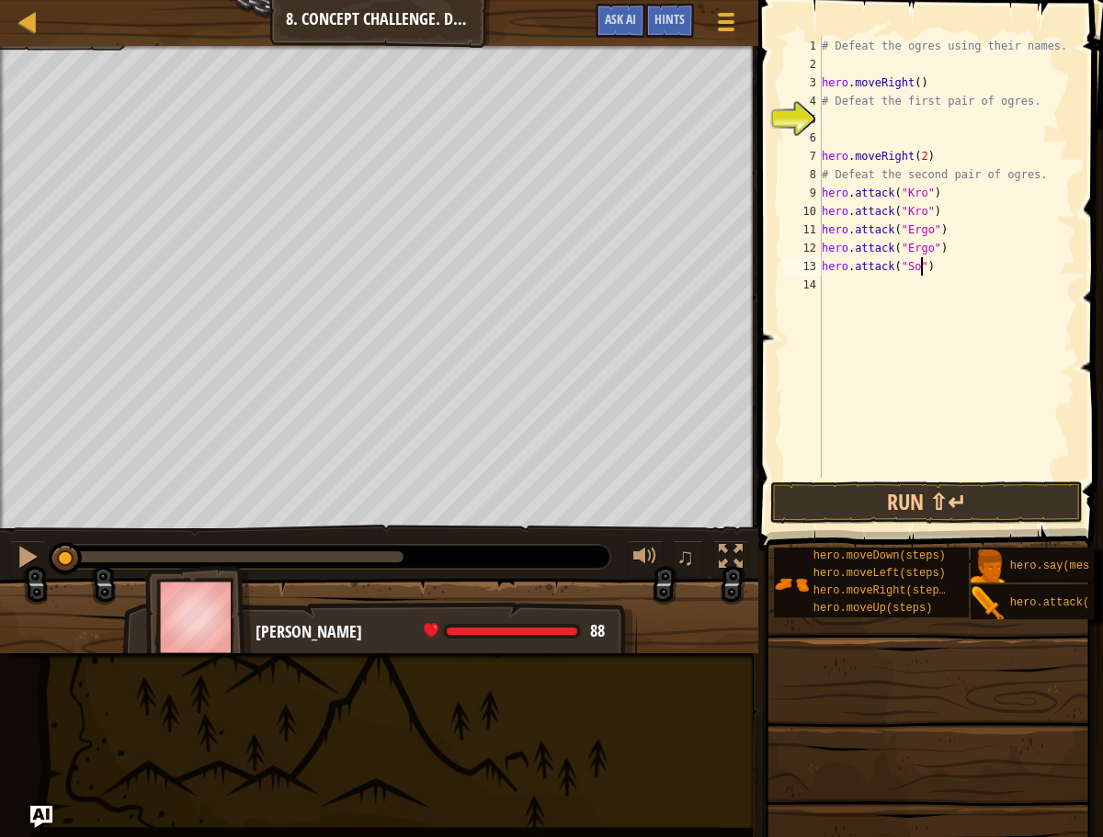
type textarea "hero.attack("Sog")"
click at [896, 283] on div "# Defeat the ogres using their names. hero . moveRight ( ) # Defeat the first p…" at bounding box center [946, 276] width 257 height 478
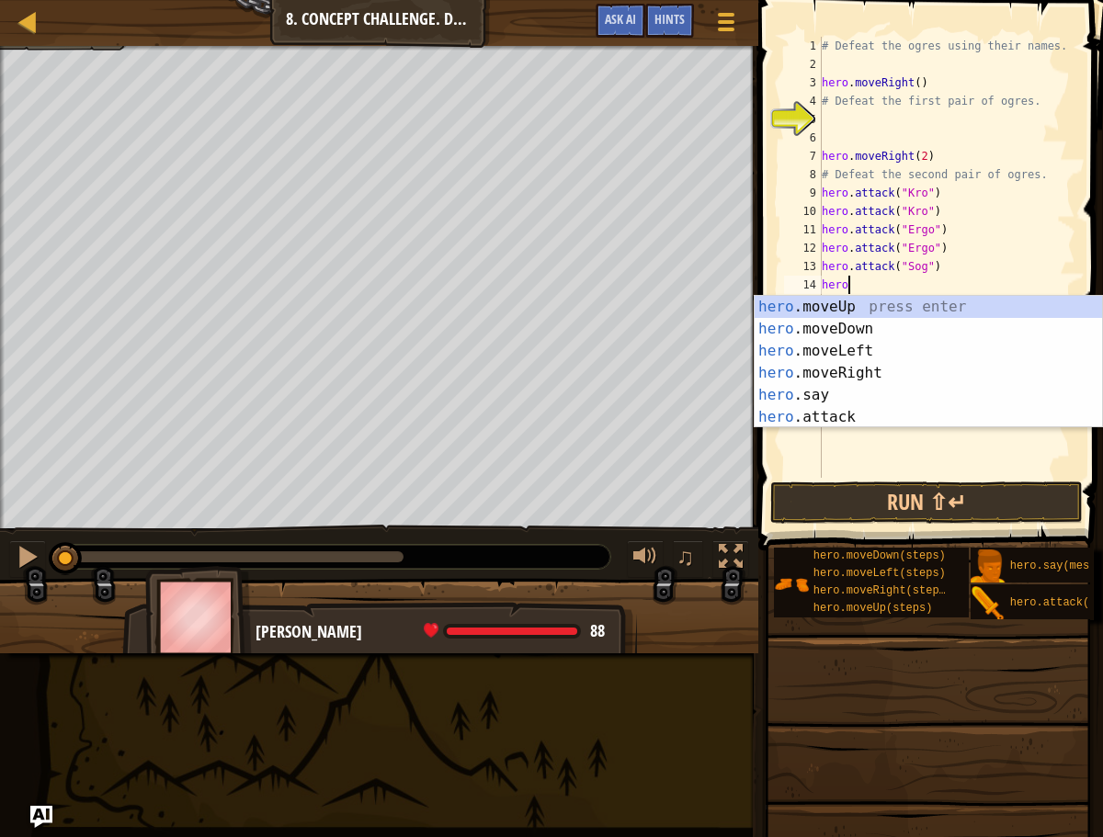
scroll to position [8, 2]
click at [870, 415] on div "hero. moveUp press enter hero. moveDown press enter hero. moveLeft press enter …" at bounding box center [928, 384] width 347 height 176
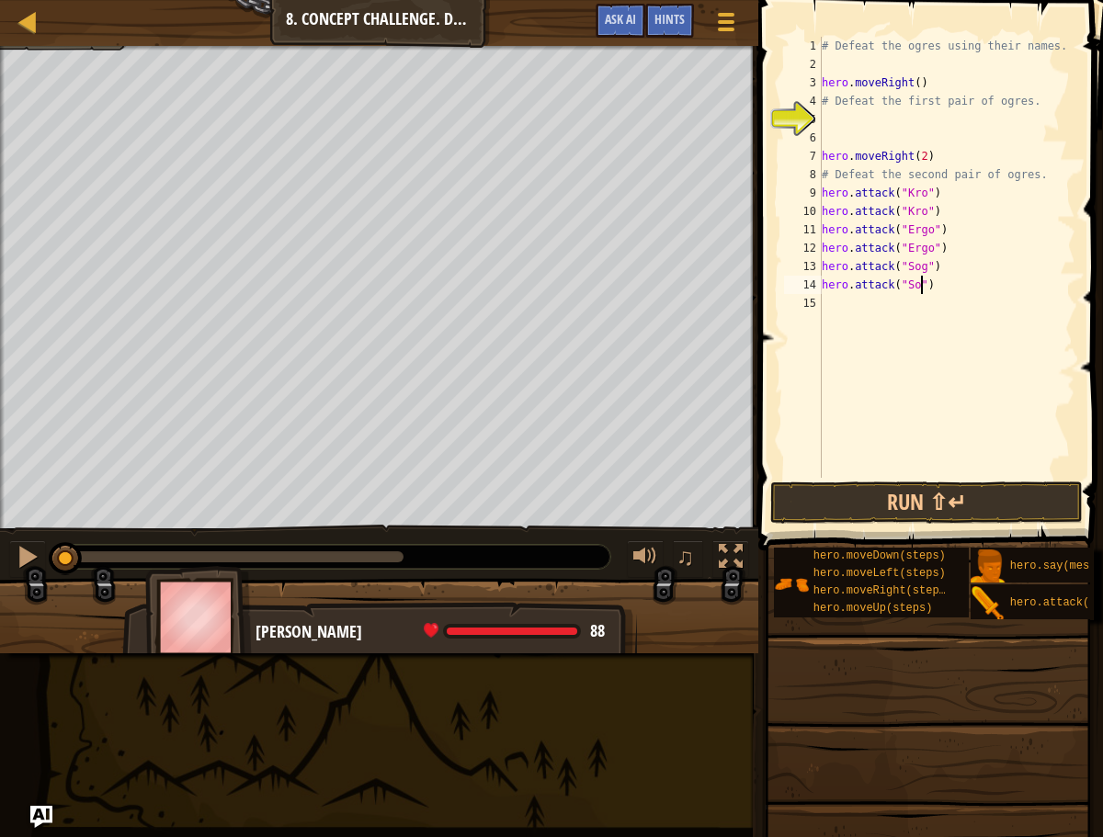
type textarea "hero.attack("Sog")"
click at [867, 300] on div "# Defeat the ogres using their names. hero . moveRight ( ) # Defeat the first p…" at bounding box center [946, 276] width 257 height 478
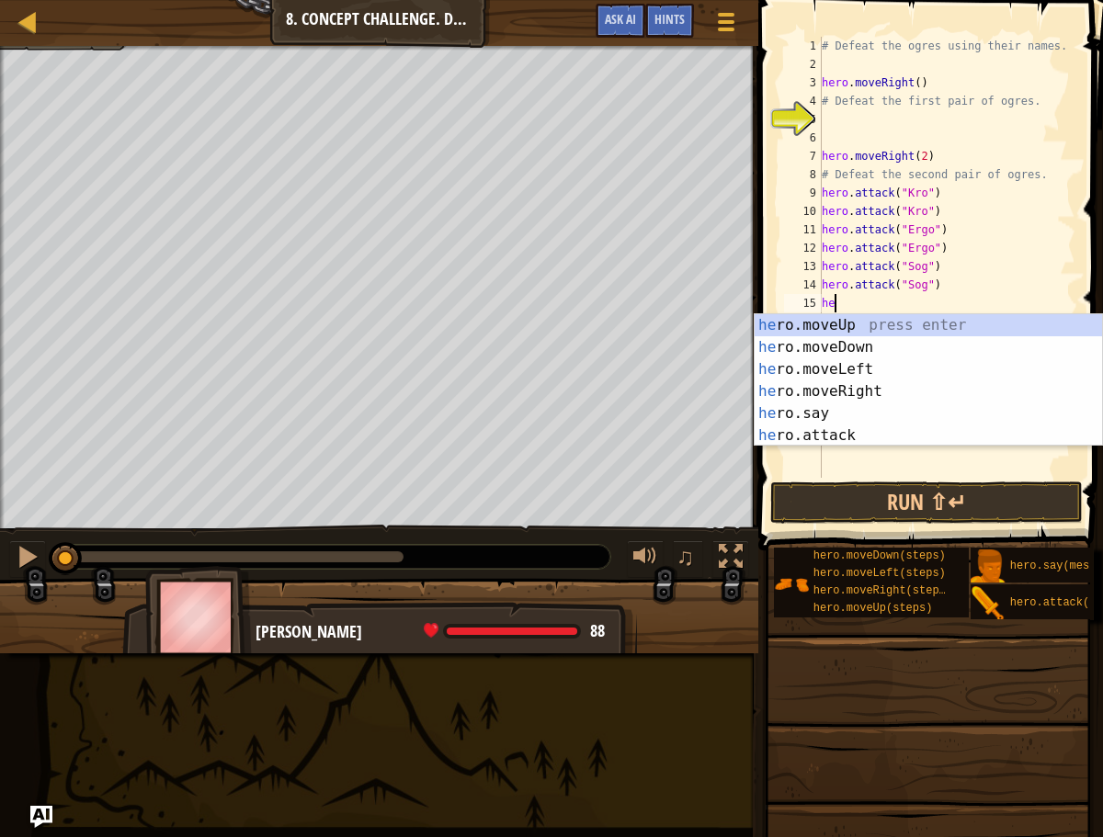
scroll to position [8, 1]
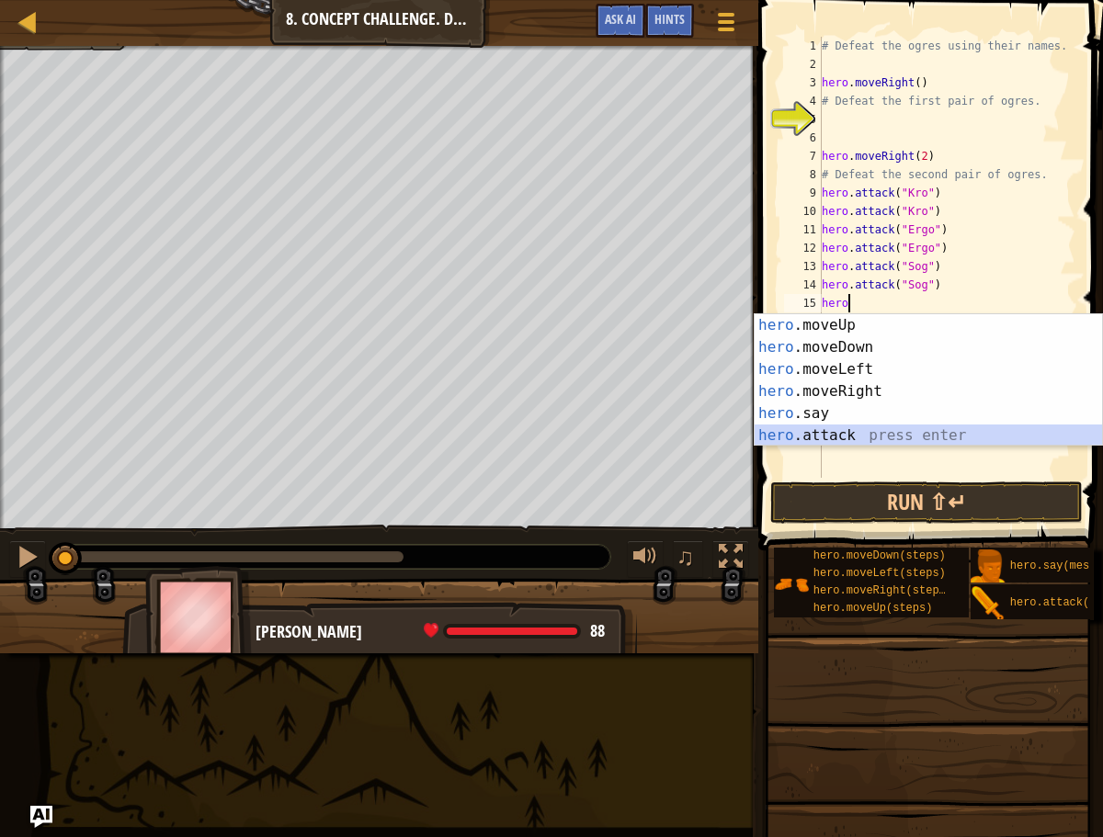
click at [815, 439] on div "hero .moveUp press enter hero .moveDown press enter hero .moveLeft press enter …" at bounding box center [928, 402] width 347 height 176
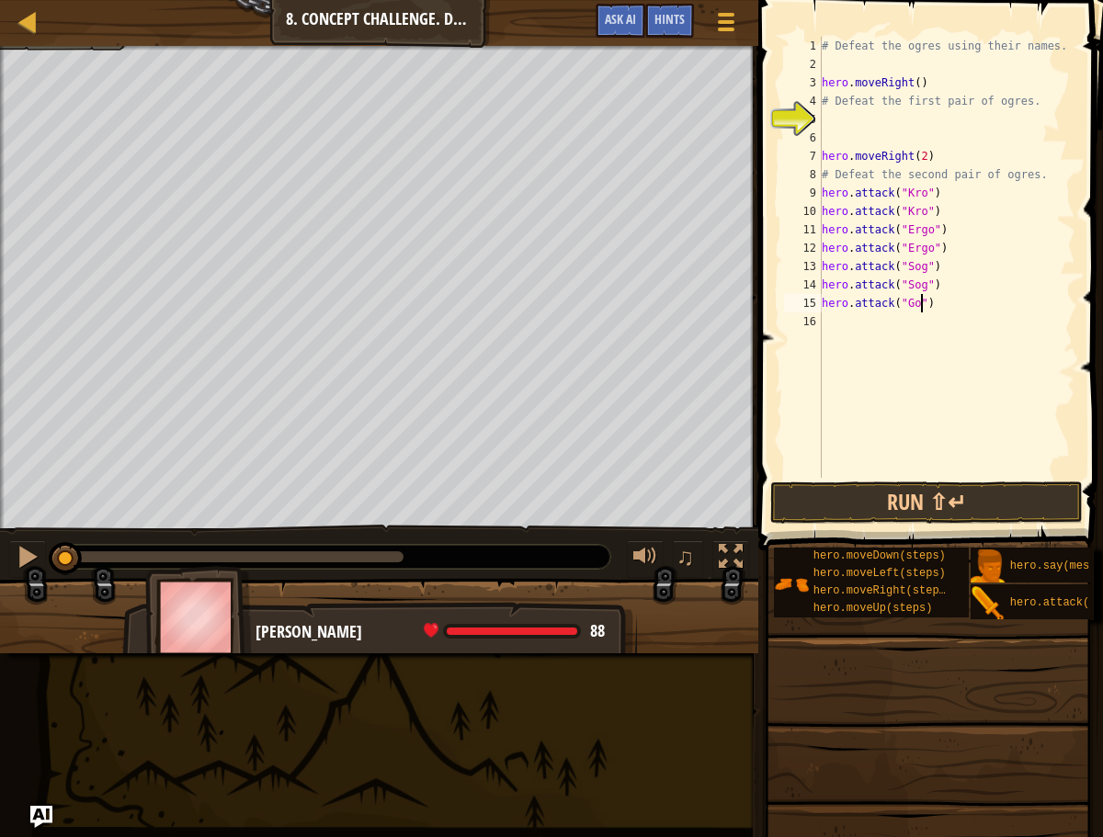
scroll to position [8, 7]
type textarea "hero.attack("Gos")"
click at [838, 323] on div "# Defeat the ogres using their names. hero . moveRight ( ) # Defeat the first p…" at bounding box center [946, 276] width 257 height 478
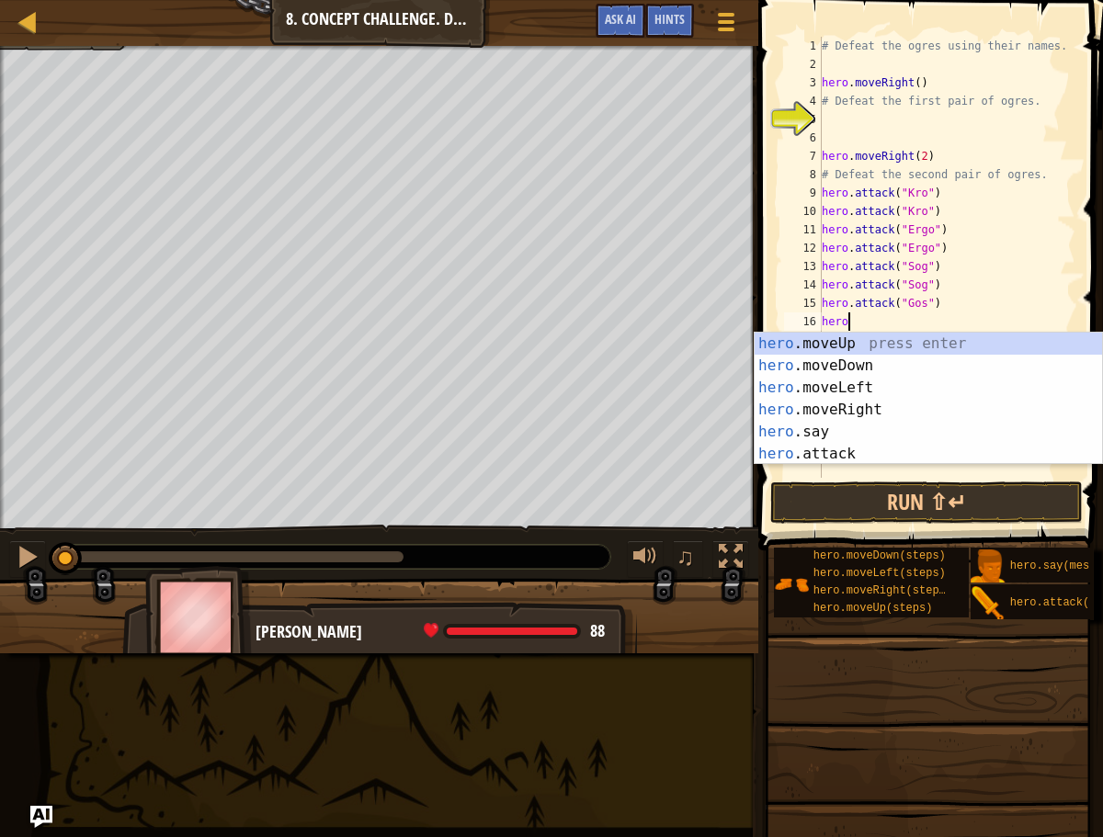
scroll to position [8, 1]
click at [800, 448] on div "hero .moveUp press enter hero .moveDown press enter hero .moveLeft press enter …" at bounding box center [928, 421] width 347 height 176
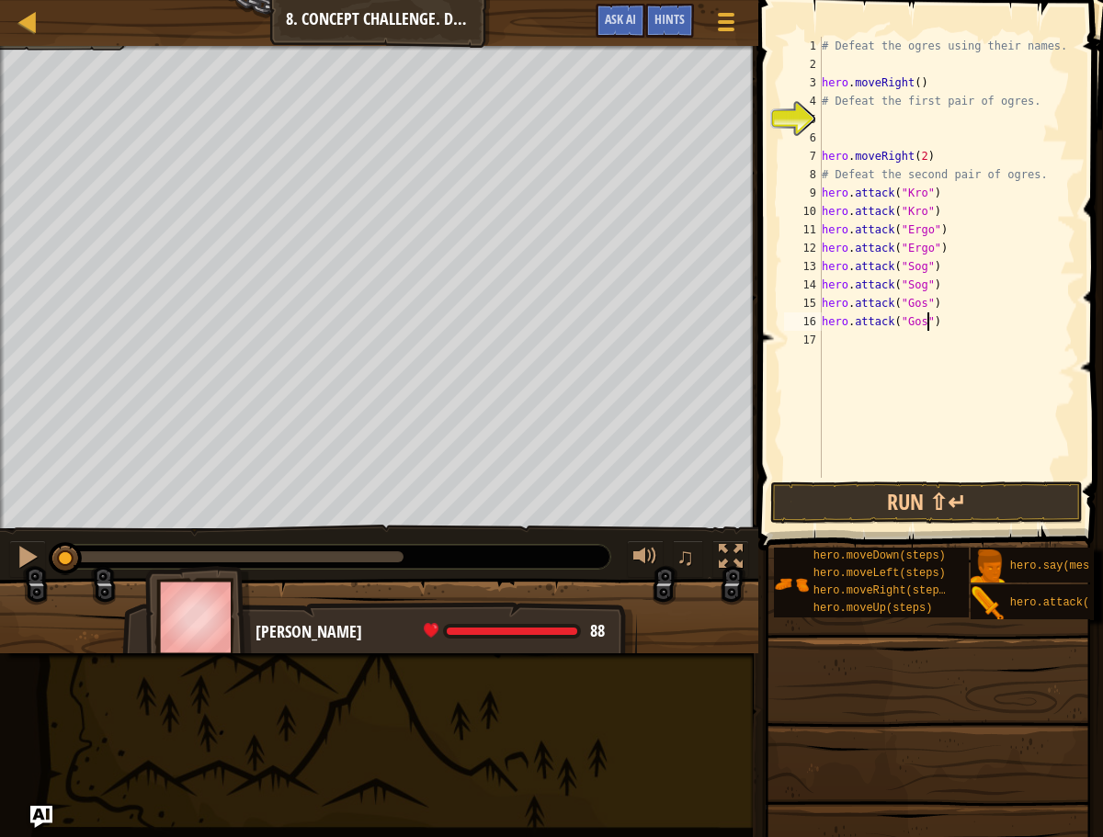
scroll to position [8, 8]
type textarea "hero.attack("Gos")"
click at [931, 514] on button "Run ⇧↵" at bounding box center [926, 503] width 312 height 42
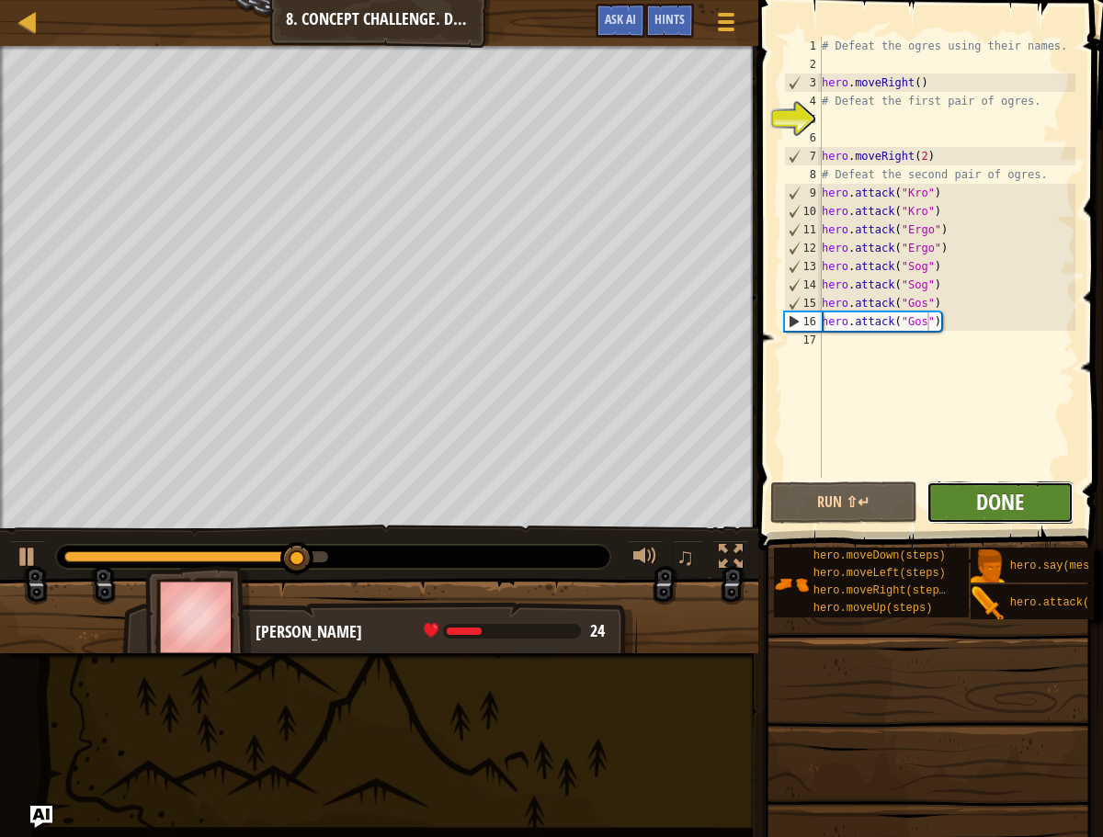
click at [986, 487] on span "Done" at bounding box center [1000, 501] width 48 height 29
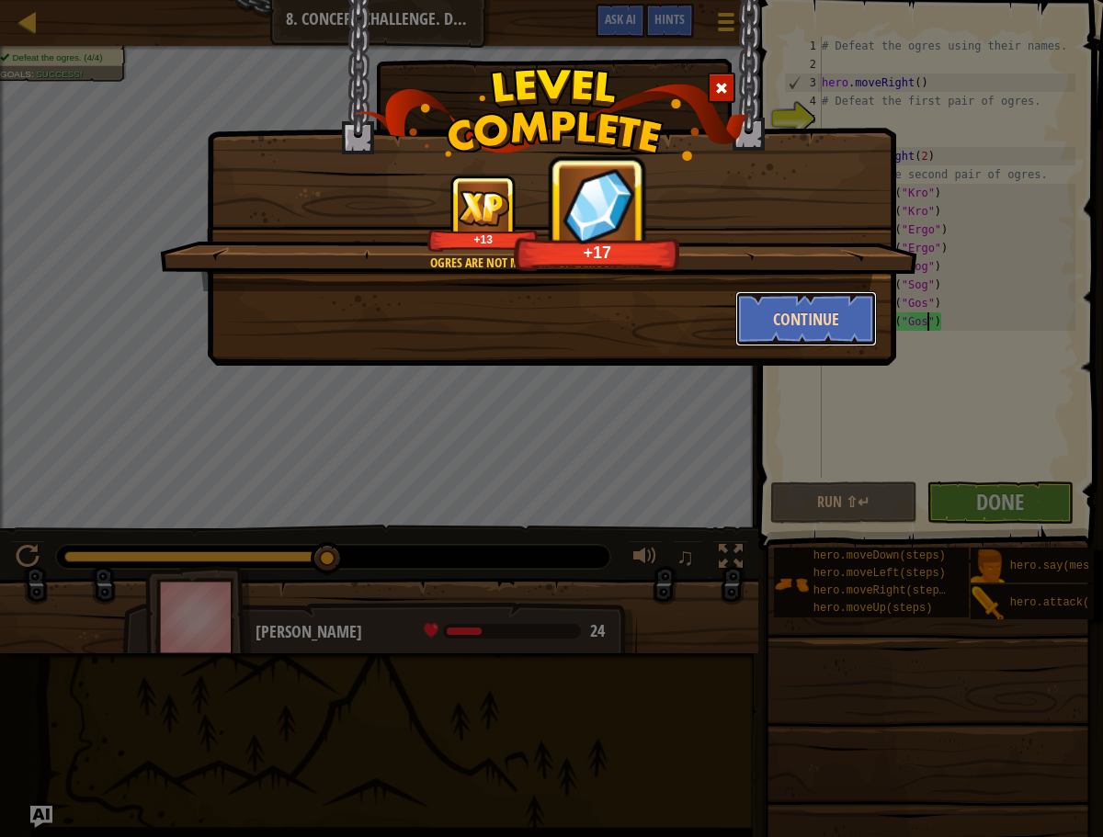
click at [842, 331] on button "Continue" at bounding box center [806, 318] width 142 height 55
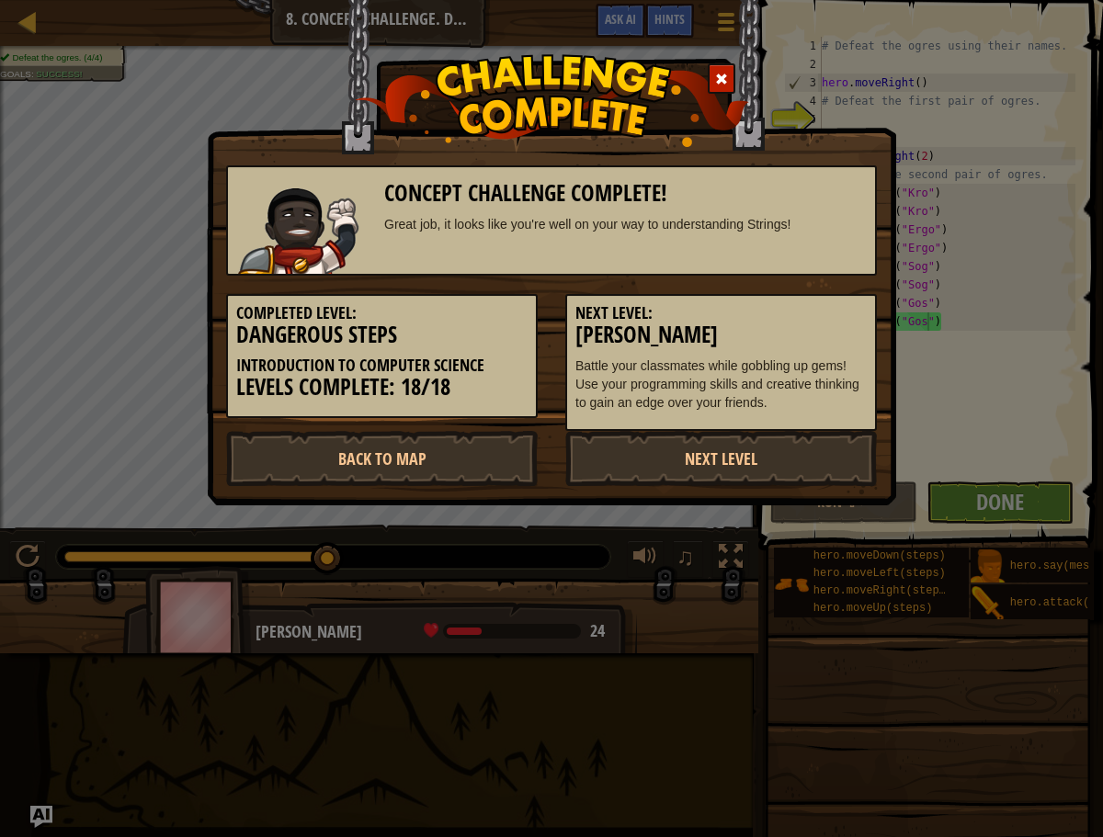
drag, startPoint x: 713, startPoint y: 87, endPoint x: 630, endPoint y: 94, distance: 83.0
click at [632, 93] on div at bounding box center [551, 129] width 687 height 123
click at [717, 73] on div at bounding box center [722, 78] width 28 height 30
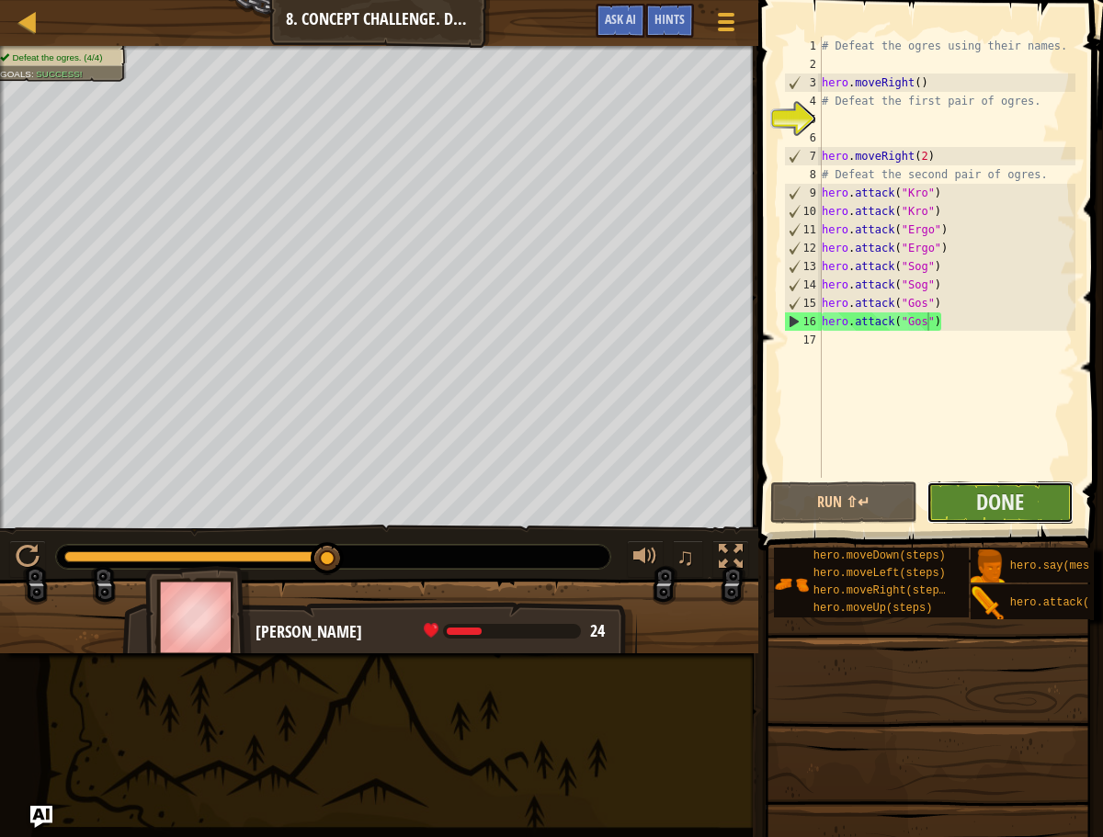
click at [951, 514] on button "Done" at bounding box center [999, 503] width 147 height 42
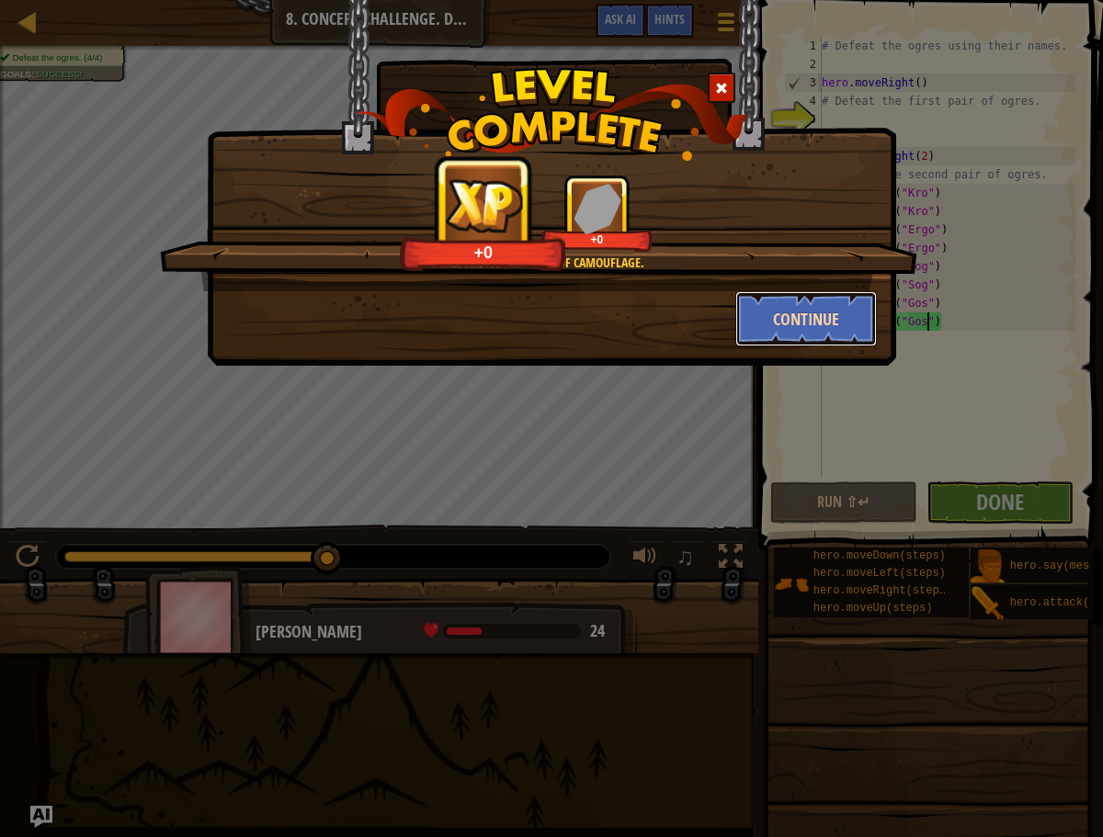
click at [815, 324] on button "Continue" at bounding box center [806, 318] width 142 height 55
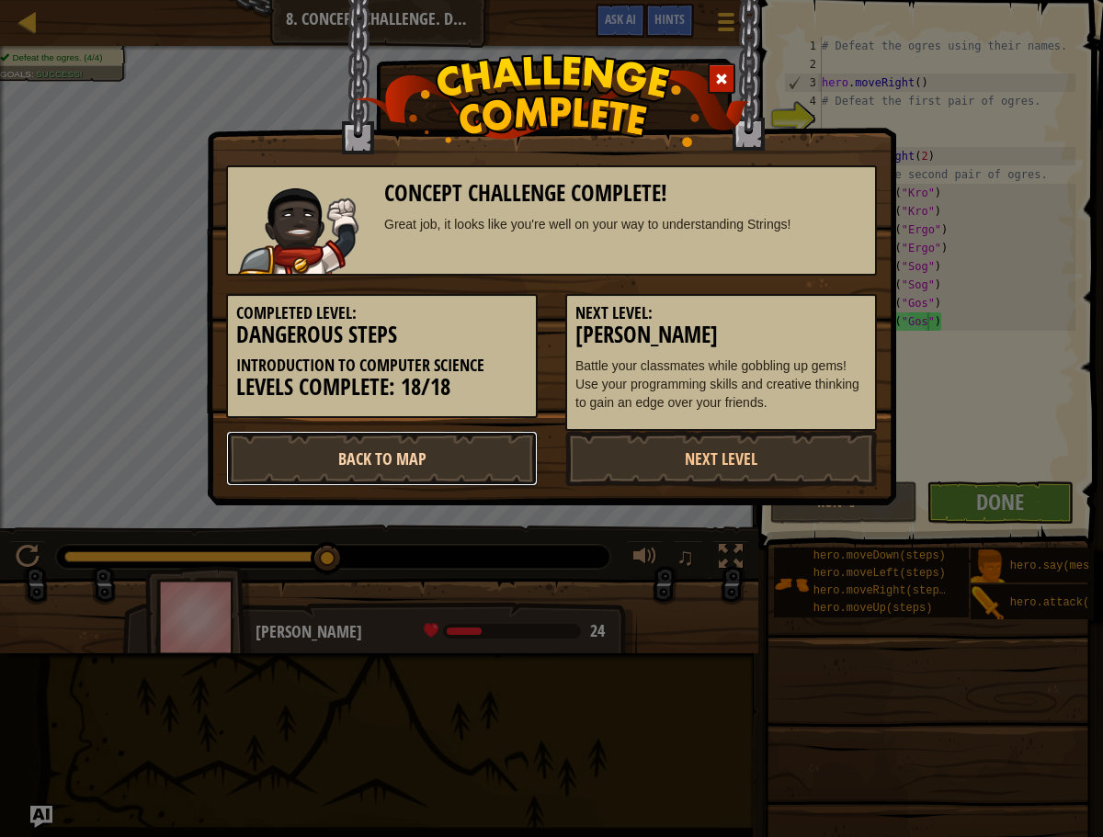
click at [454, 451] on link "Back to Map" at bounding box center [382, 458] width 312 height 55
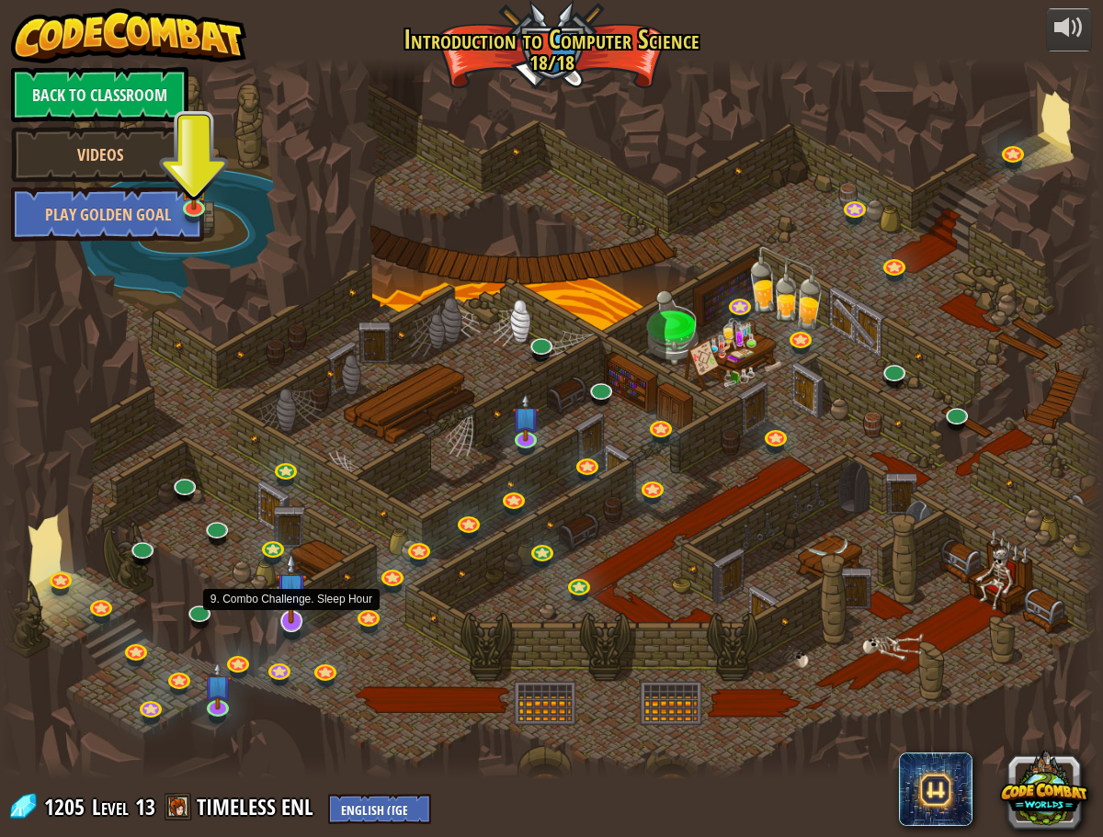
click at [290, 615] on img at bounding box center [291, 588] width 31 height 72
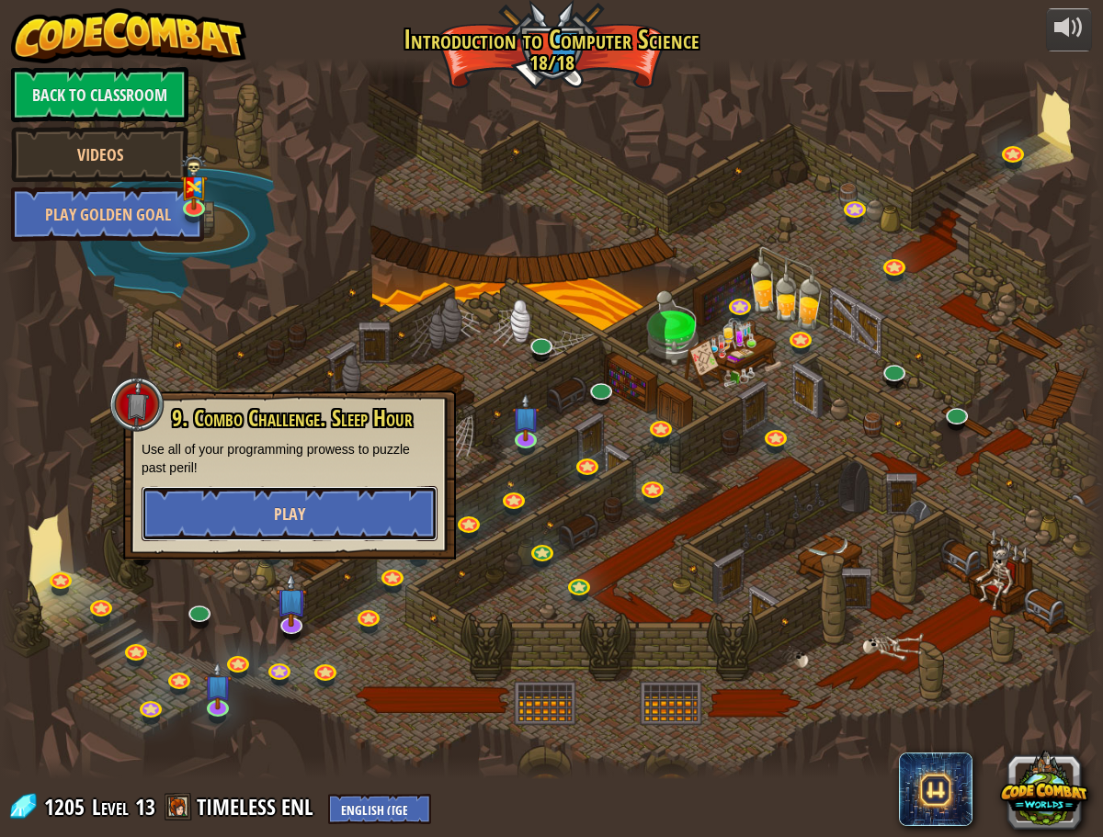
click at [358, 495] on button "Play" at bounding box center [290, 513] width 296 height 55
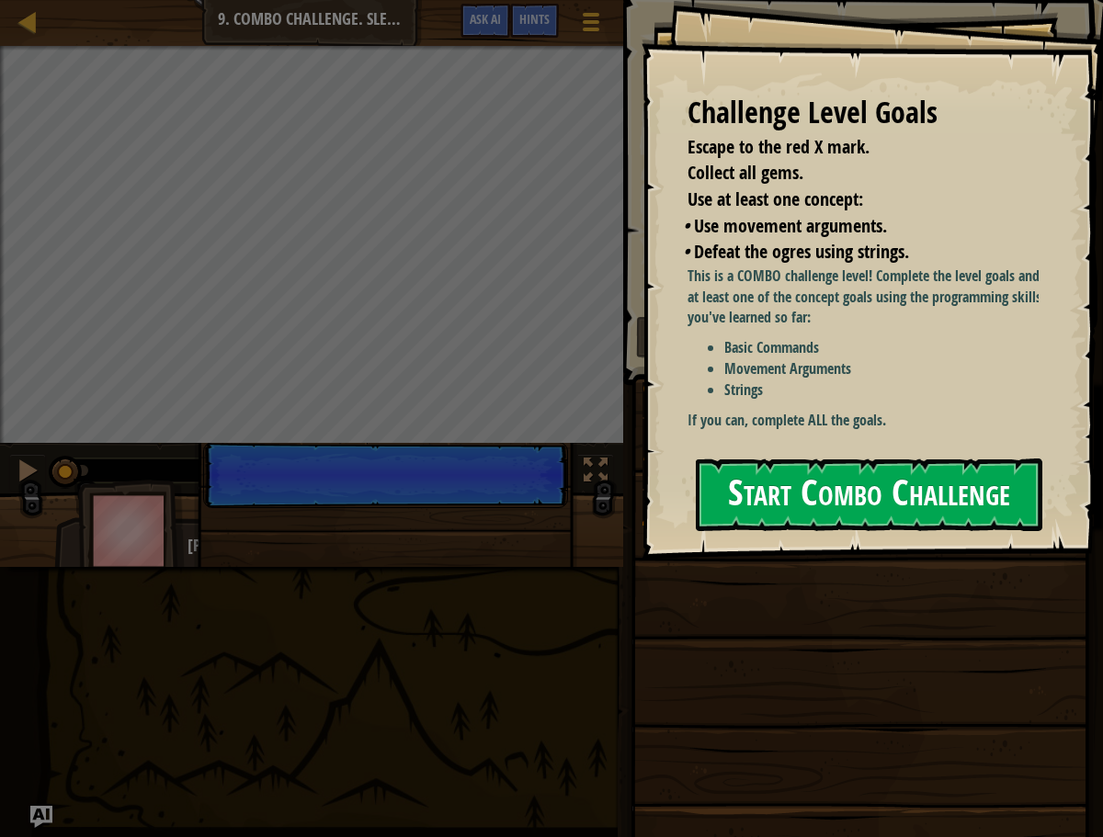
click at [742, 502] on button "Start Combo Challenge" at bounding box center [869, 495] width 346 height 73
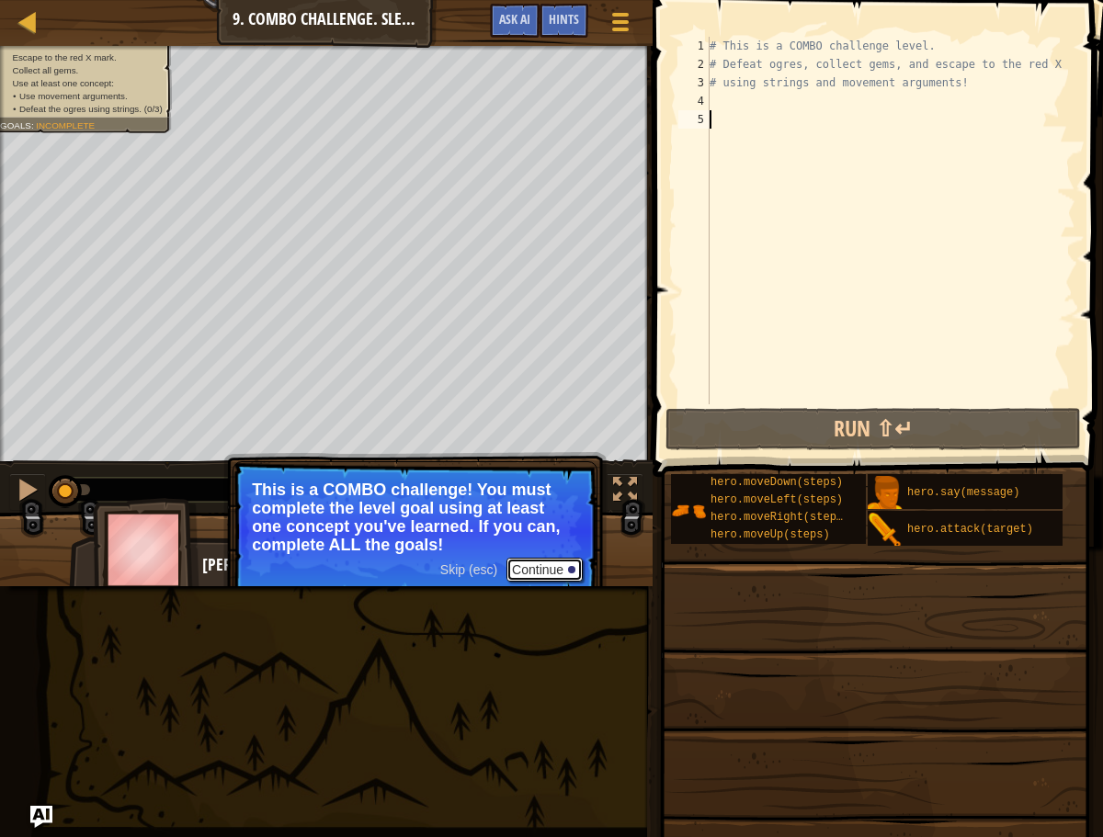
click at [543, 570] on button "Continue" at bounding box center [544, 570] width 76 height 24
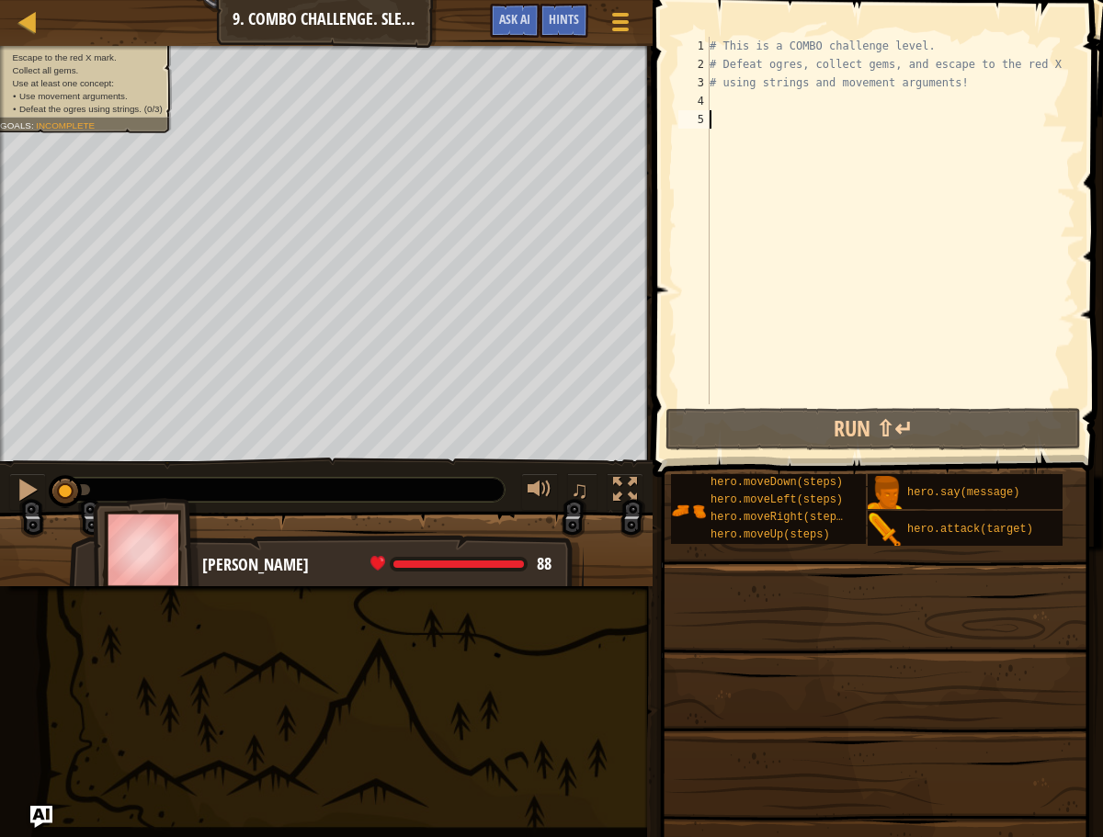
click at [447, 606] on div "Map Introduction to Computer Science 9. Combo Challenge. Sleep Hour Game Menu D…" at bounding box center [551, 418] width 1103 height 837
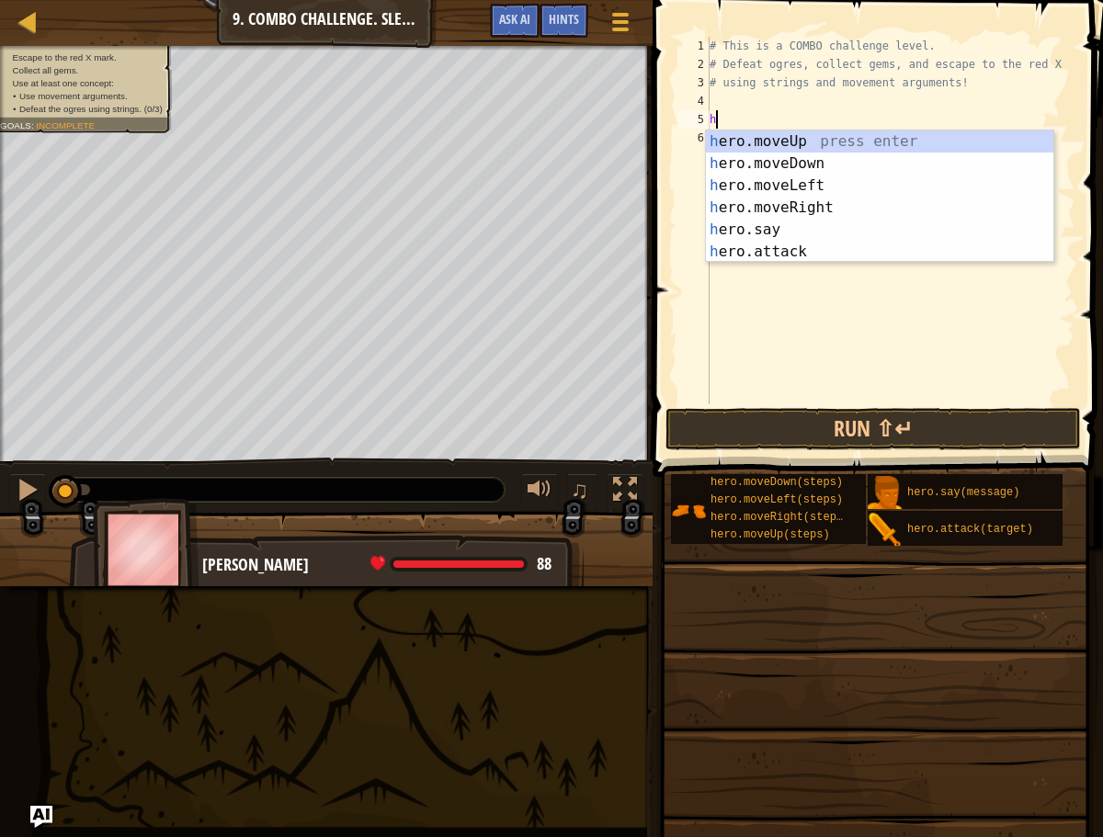
type textarea "he"
click at [789, 142] on div "he ro.moveUp press enter he ro.moveDown press enter he ro.moveLeft press enter …" at bounding box center [879, 219] width 347 height 176
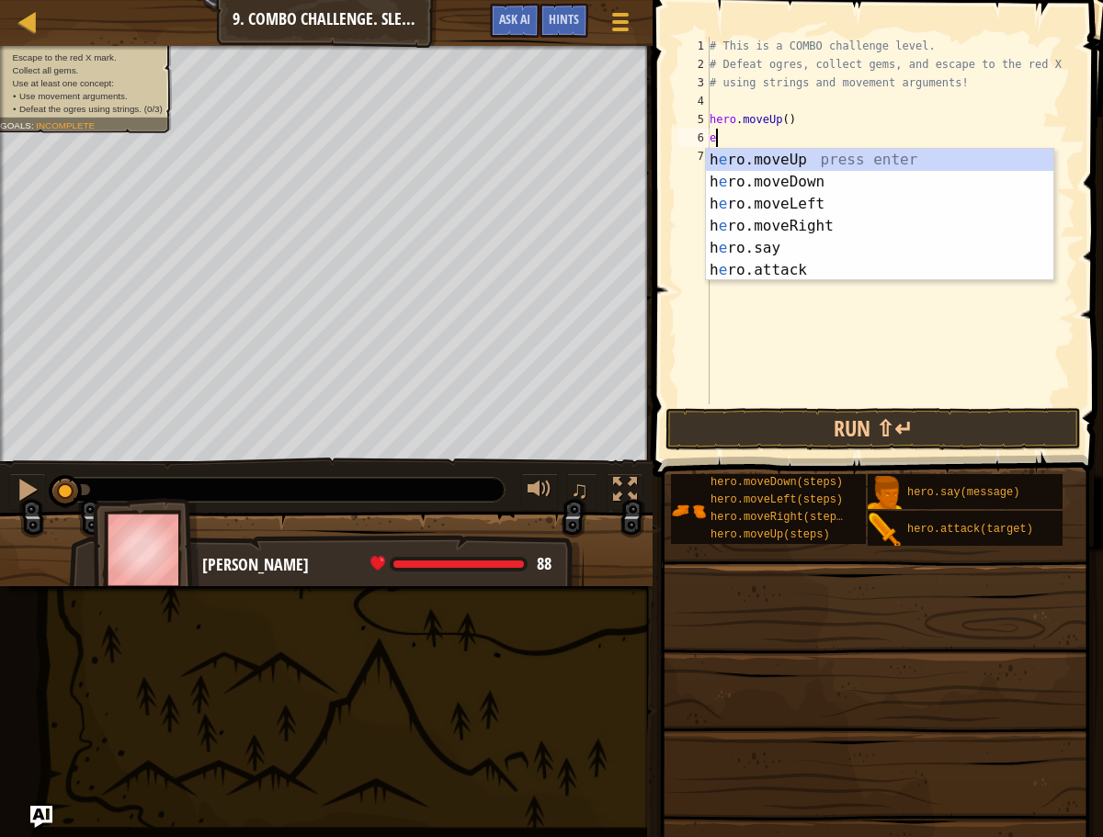
type textarea "ero"
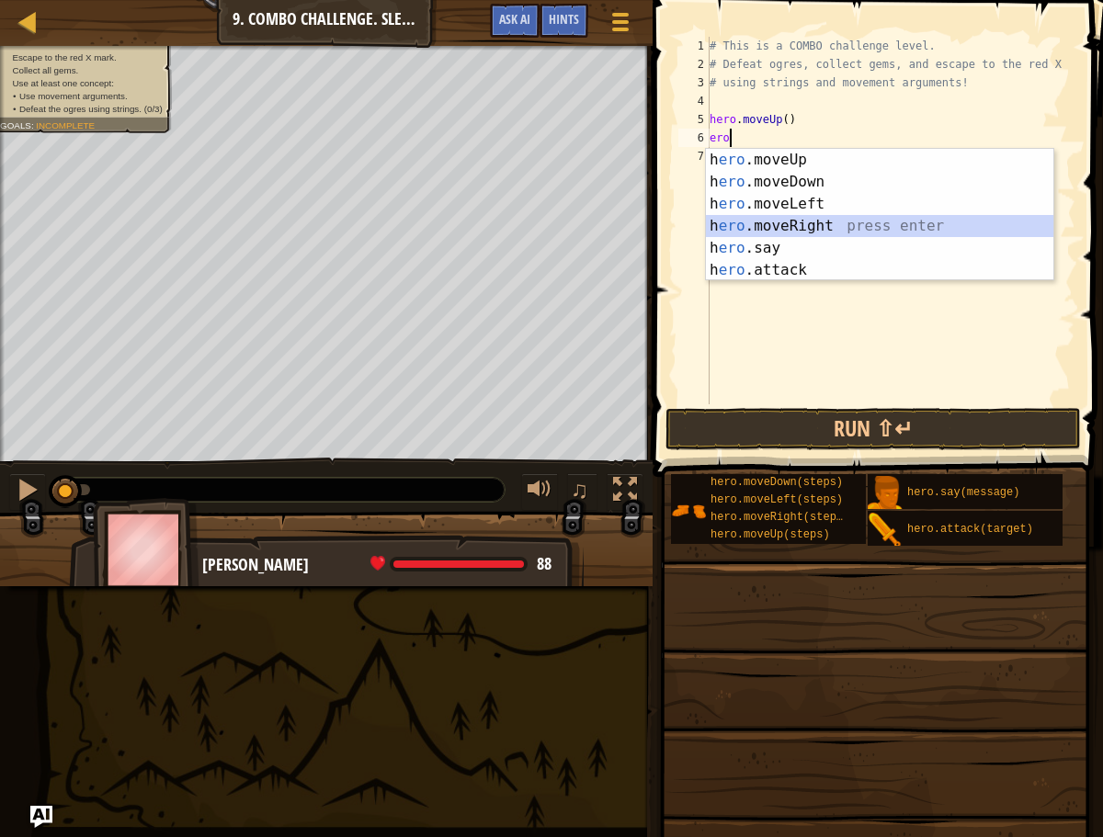
click at [799, 223] on div "h ero .moveUp press enter h ero .moveDown press enter h ero .moveLeft press ent…" at bounding box center [879, 237] width 347 height 176
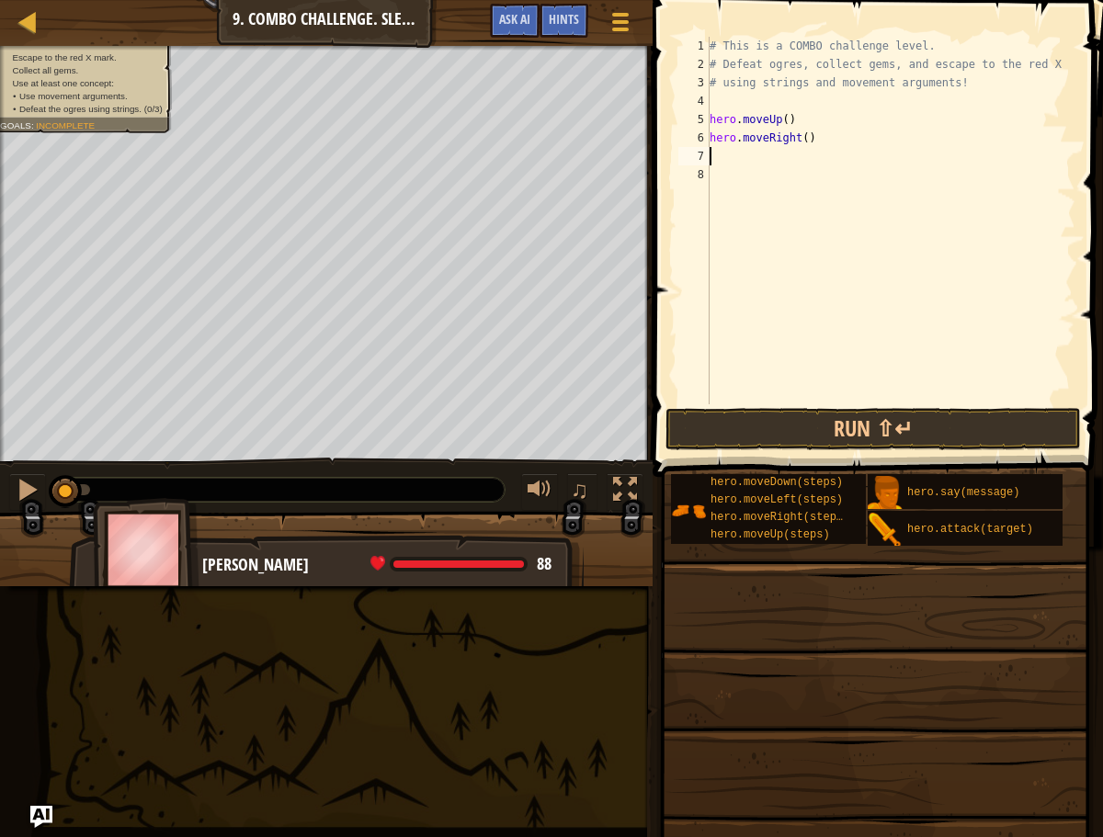
click at [811, 141] on div "# This is a COMBO challenge level. # Defeat [PERSON_NAME], collect gems, and es…" at bounding box center [890, 239] width 369 height 404
click at [818, 440] on button "Run ⇧↵" at bounding box center [872, 429] width 415 height 42
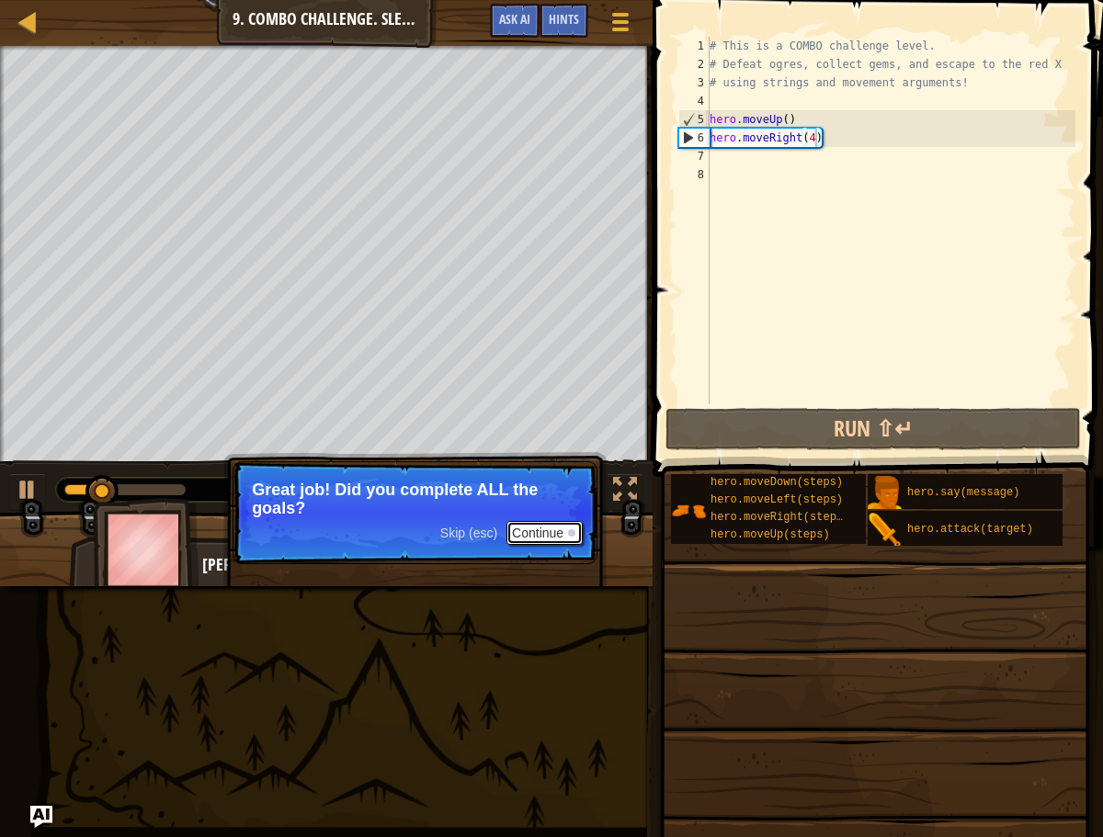
click at [532, 537] on button "Continue" at bounding box center [544, 533] width 76 height 24
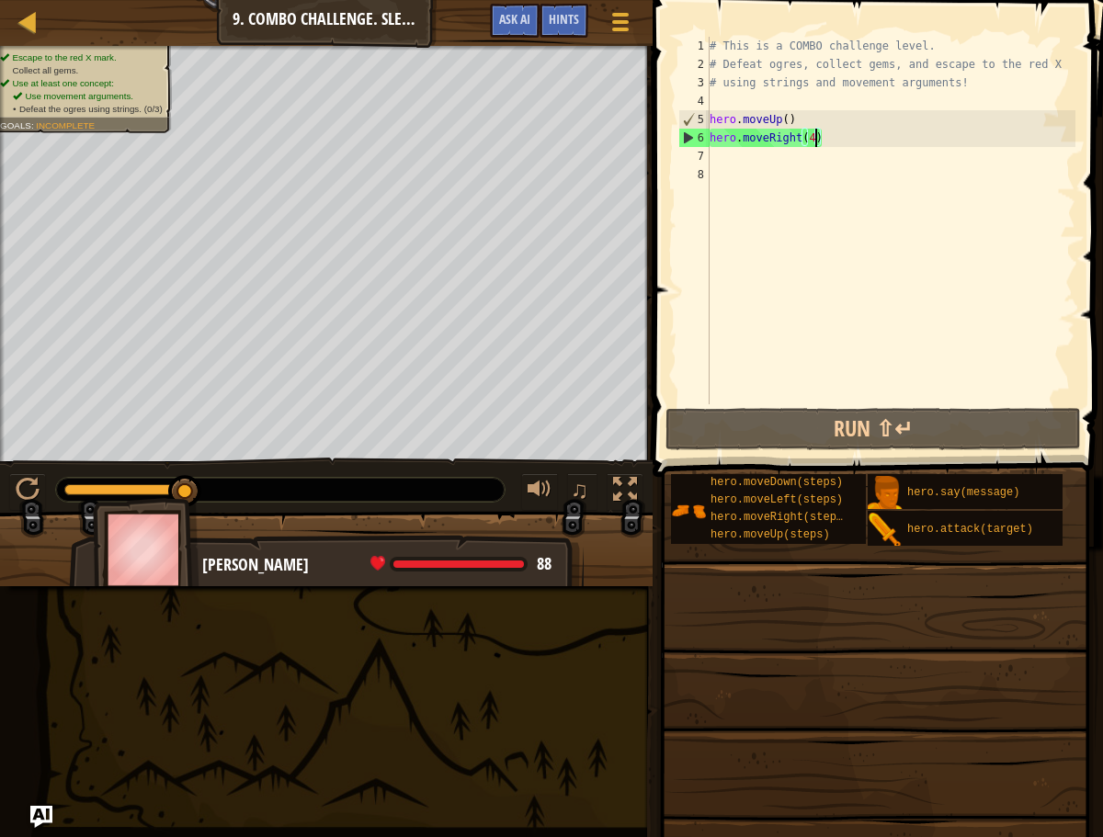
click at [803, 121] on div "# This is a COMBO challenge level. # Defeat [PERSON_NAME], collect gems, and es…" at bounding box center [890, 239] width 369 height 404
drag, startPoint x: 826, startPoint y: 147, endPoint x: 744, endPoint y: 142, distance: 82.9
click at [730, 142] on div "# This is a COMBO challenge level. # Defeat [PERSON_NAME], collect gems, and es…" at bounding box center [890, 239] width 369 height 404
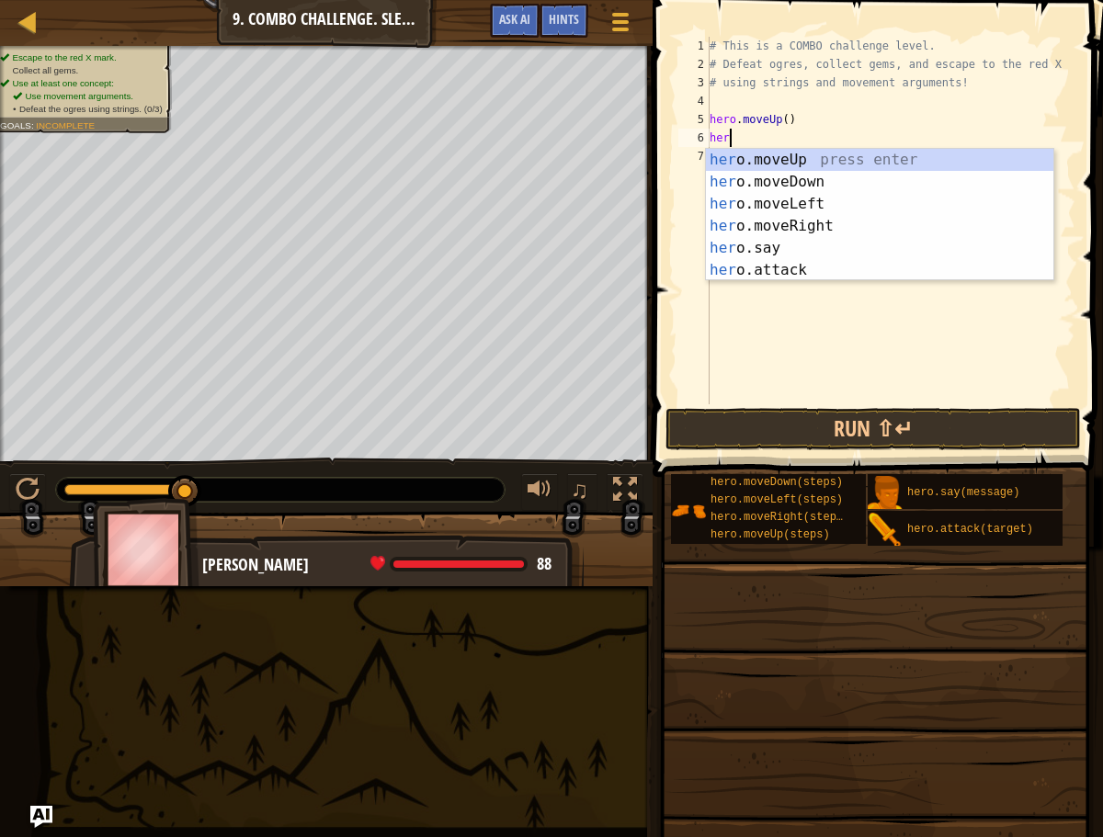
scroll to position [8, 0]
type textarea "h"
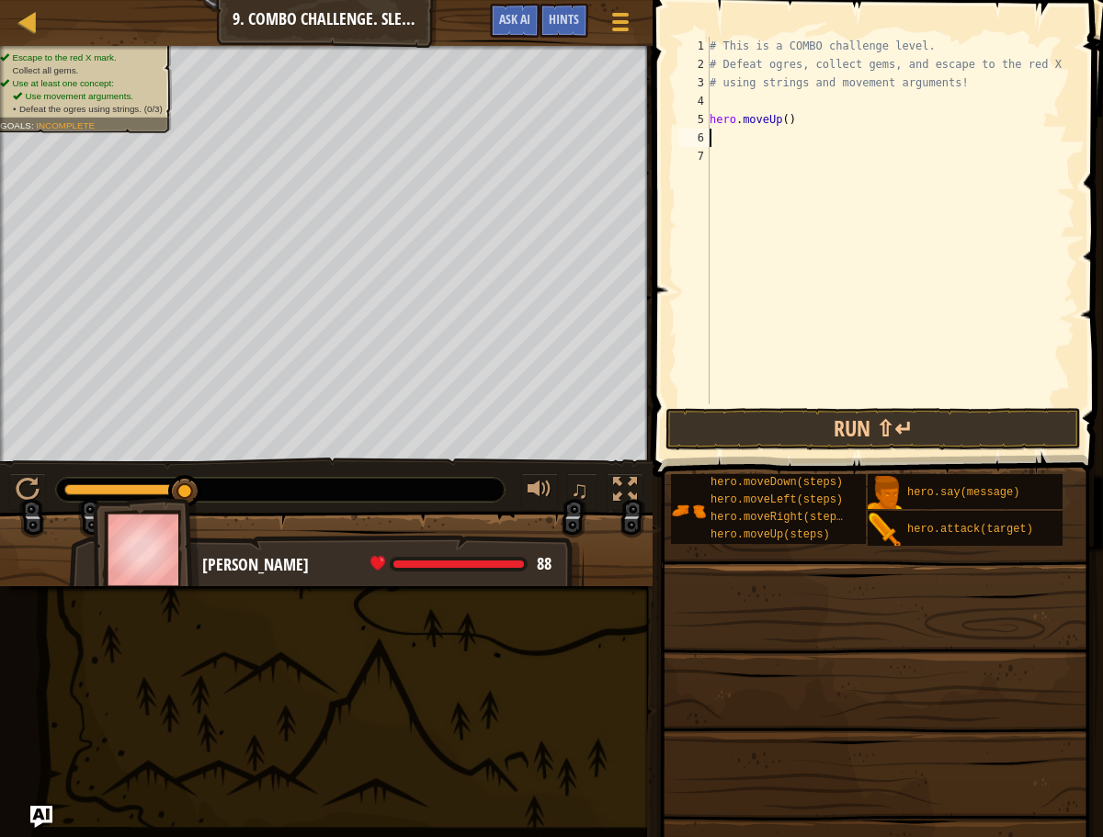
type textarea "h"
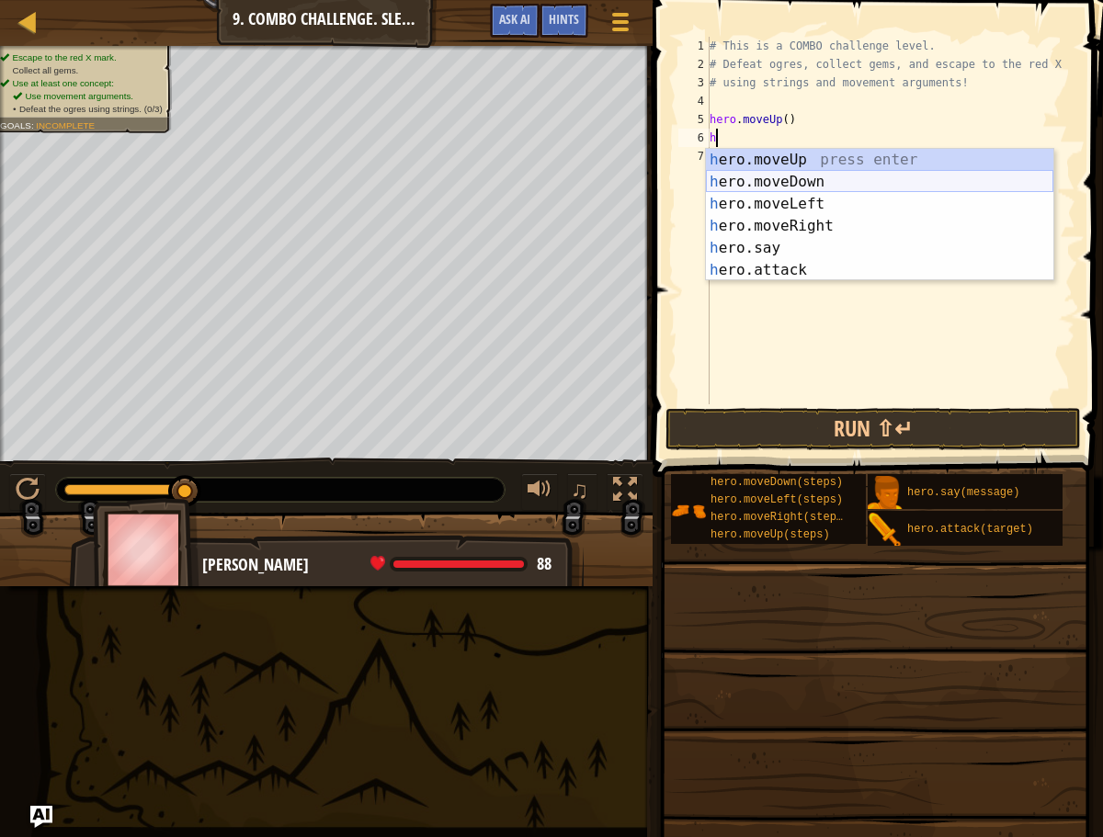
click at [785, 187] on div "h ero.moveUp press enter h ero.moveDown press enter h ero.moveLeft press enter …" at bounding box center [879, 237] width 347 height 176
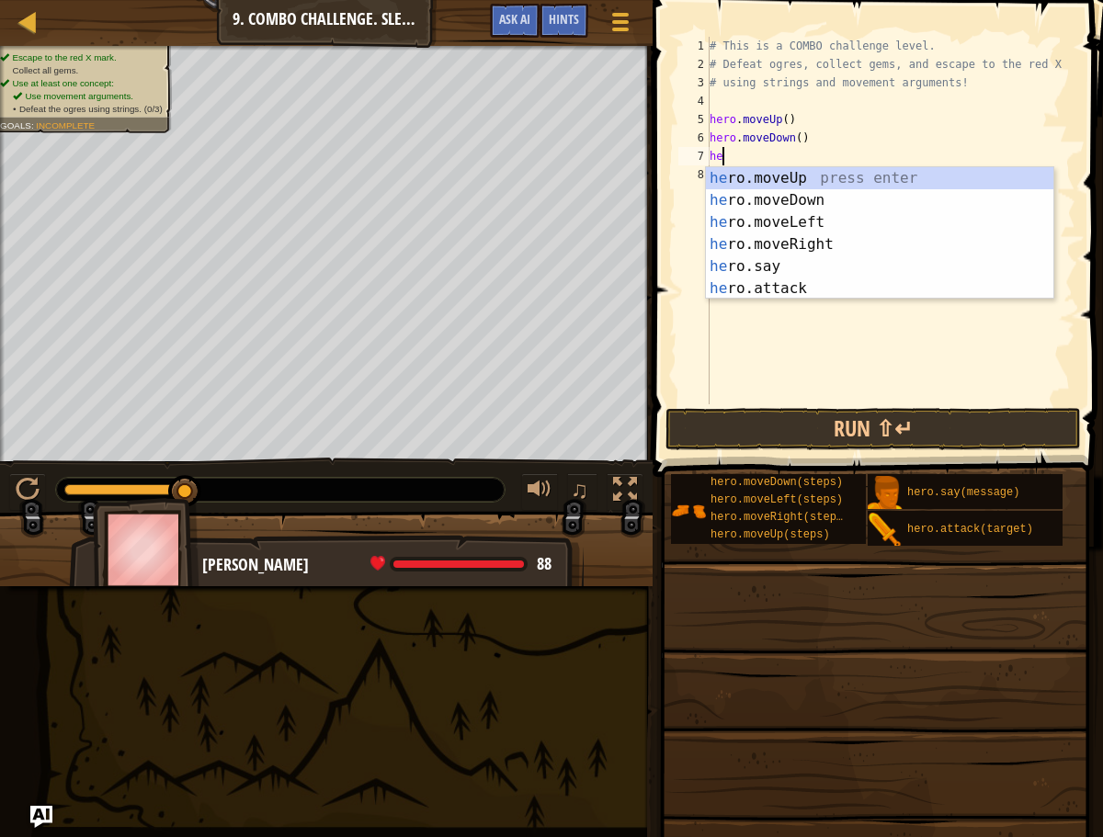
type textarea "her"
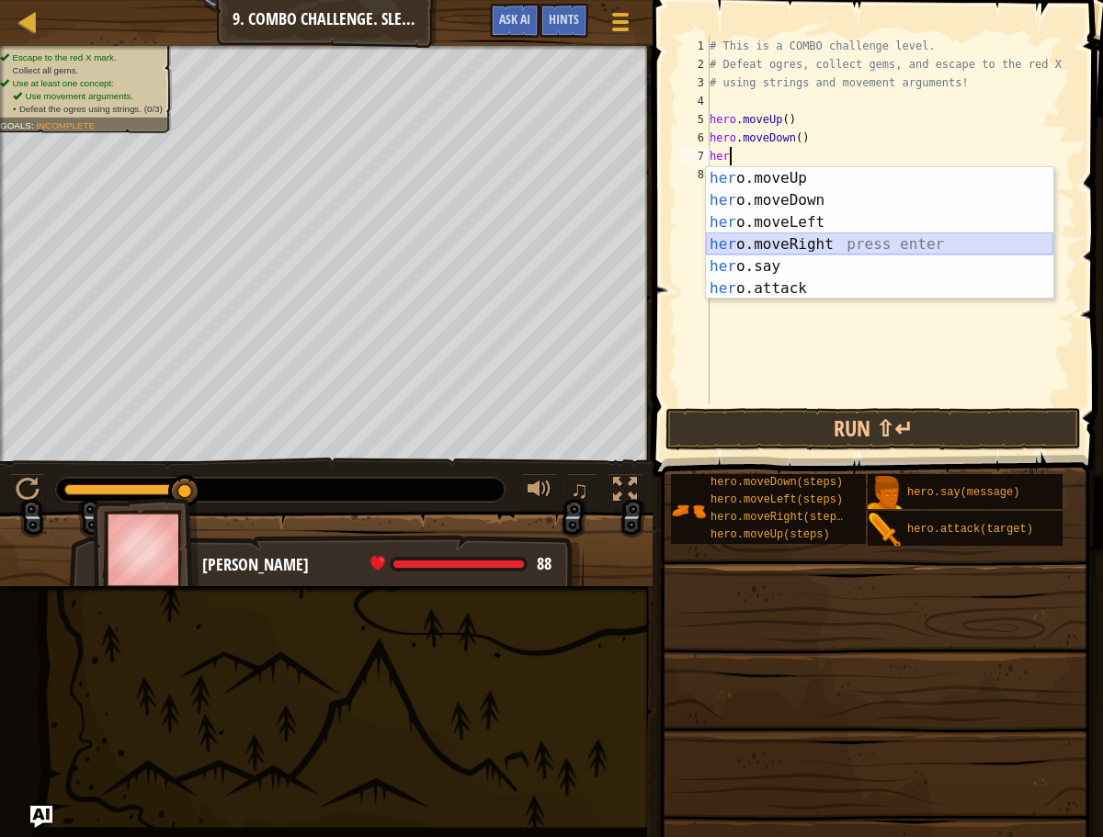
click at [774, 249] on div "her o.moveUp press enter her o.moveDown press enter her o.moveLeft press enter …" at bounding box center [879, 255] width 347 height 176
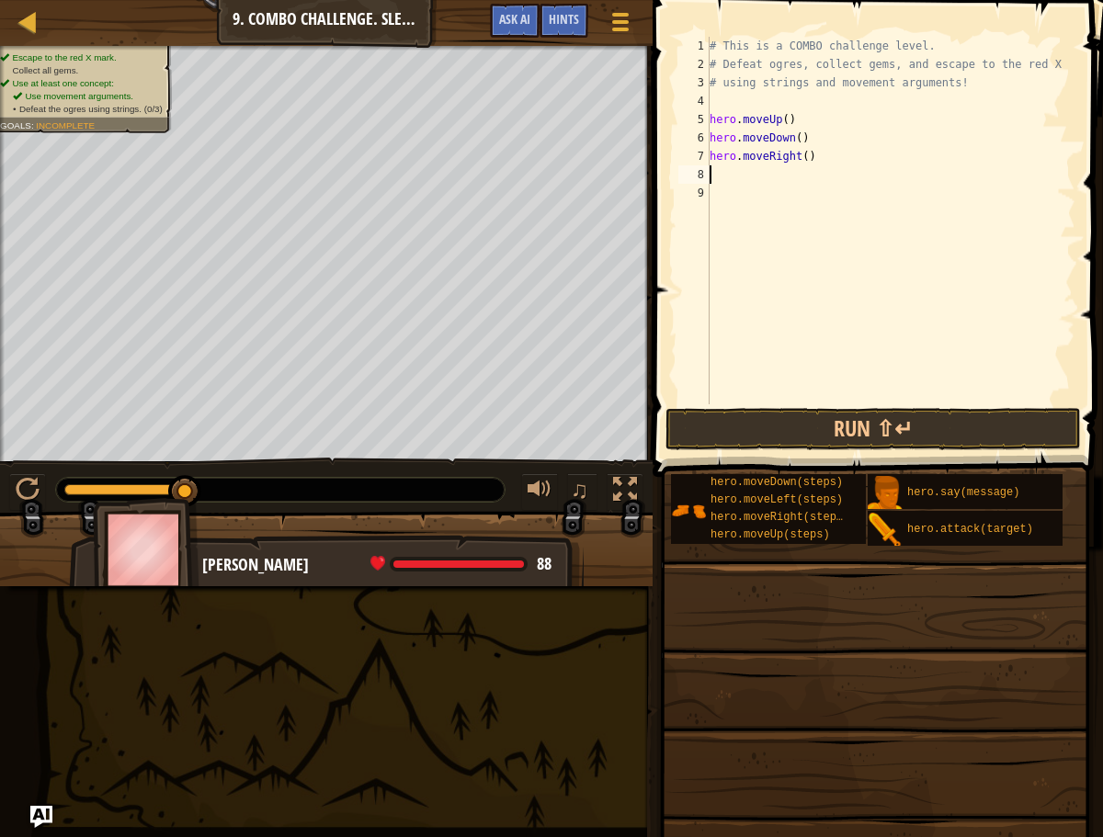
drag, startPoint x: 809, startPoint y: 156, endPoint x: 806, endPoint y: 197, distance: 40.5
click at [809, 157] on div "# This is a COMBO challenge level. # Defeat [PERSON_NAME], collect gems, and es…" at bounding box center [890, 239] width 369 height 404
type textarea "hero.moveRight(2)"
click at [759, 171] on div "# This is a COMBO challenge level. # Defeat [PERSON_NAME], collect gems, and es…" at bounding box center [890, 239] width 369 height 404
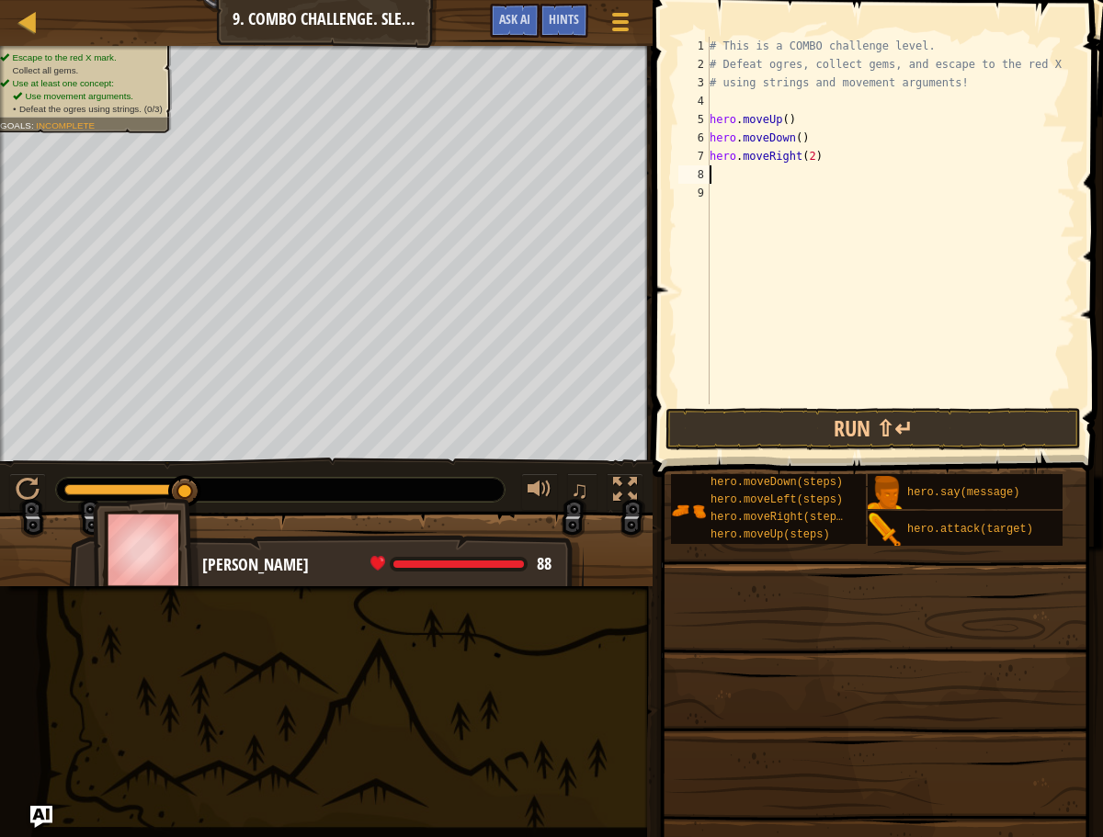
scroll to position [8, 0]
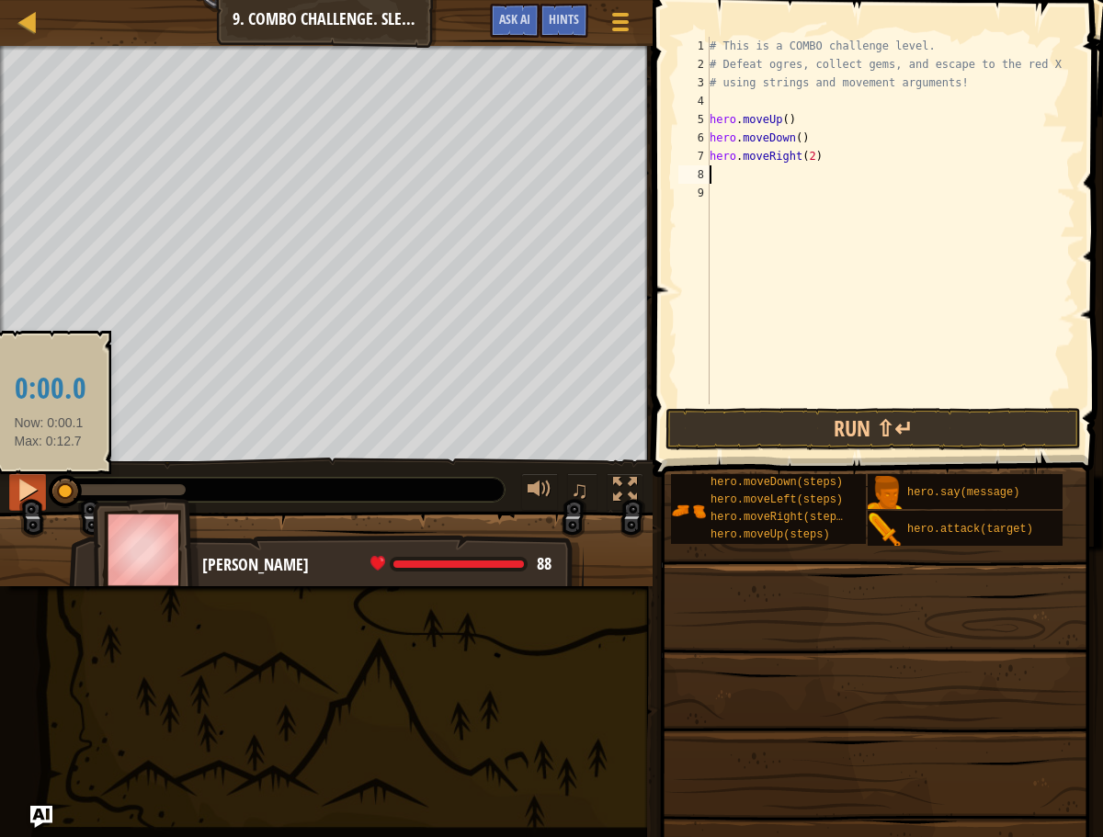
drag, startPoint x: 186, startPoint y: 486, endPoint x: 44, endPoint y: 481, distance: 141.6
click at [45, 483] on div "♫" at bounding box center [326, 485] width 653 height 55
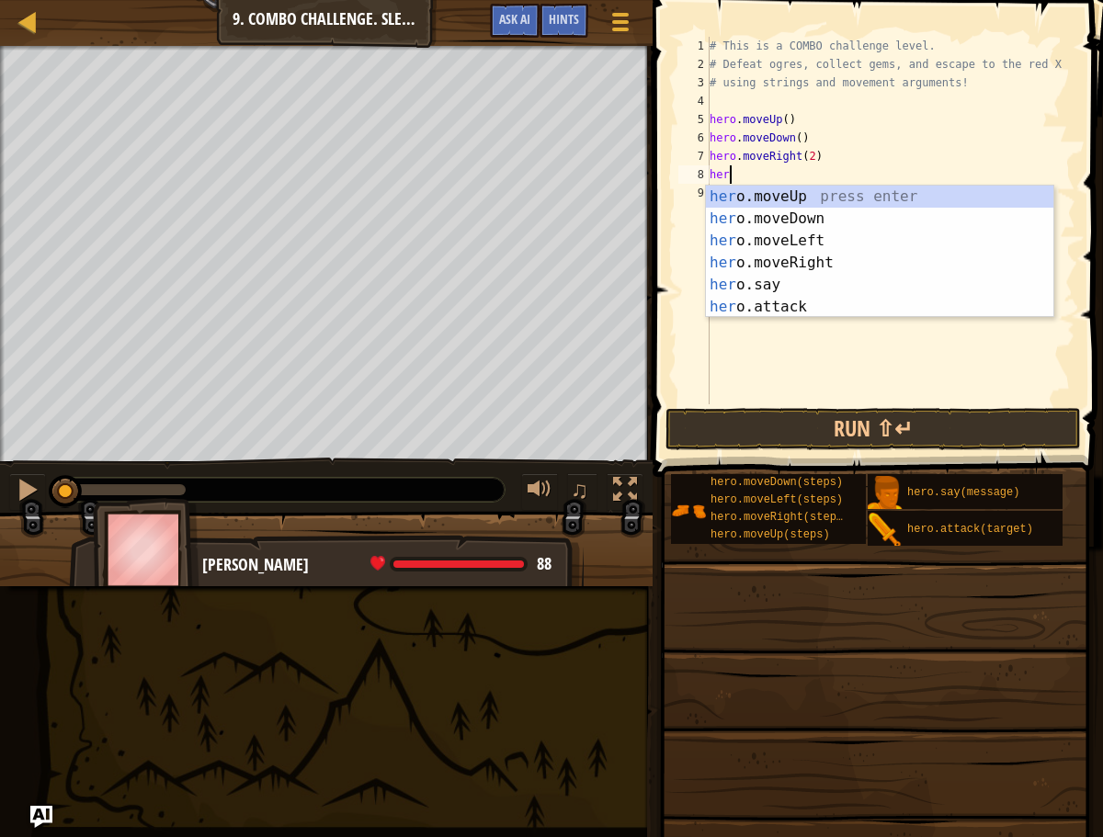
type textarea "hero"
click at [777, 199] on div "hero .moveUp press enter hero .moveDown press enter hero .moveLeft press enter …" at bounding box center [879, 274] width 347 height 176
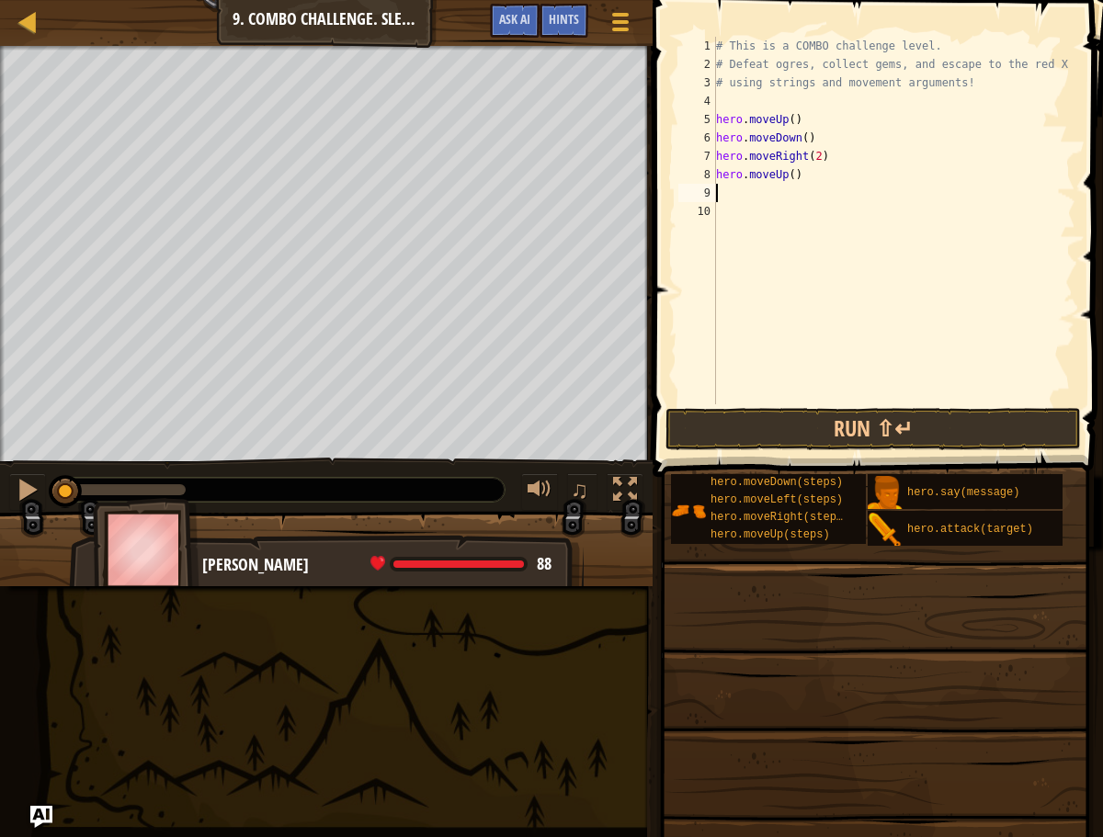
click at [792, 173] on div "# This is a COMBO challenge level. # Defeat [PERSON_NAME], collect gems, and es…" at bounding box center [894, 239] width 364 height 404
type textarea "hero.moveUp(2)"
click at [789, 199] on div "# This is a COMBO challenge level. # Defeat [PERSON_NAME], collect gems, and es…" at bounding box center [894, 239] width 364 height 404
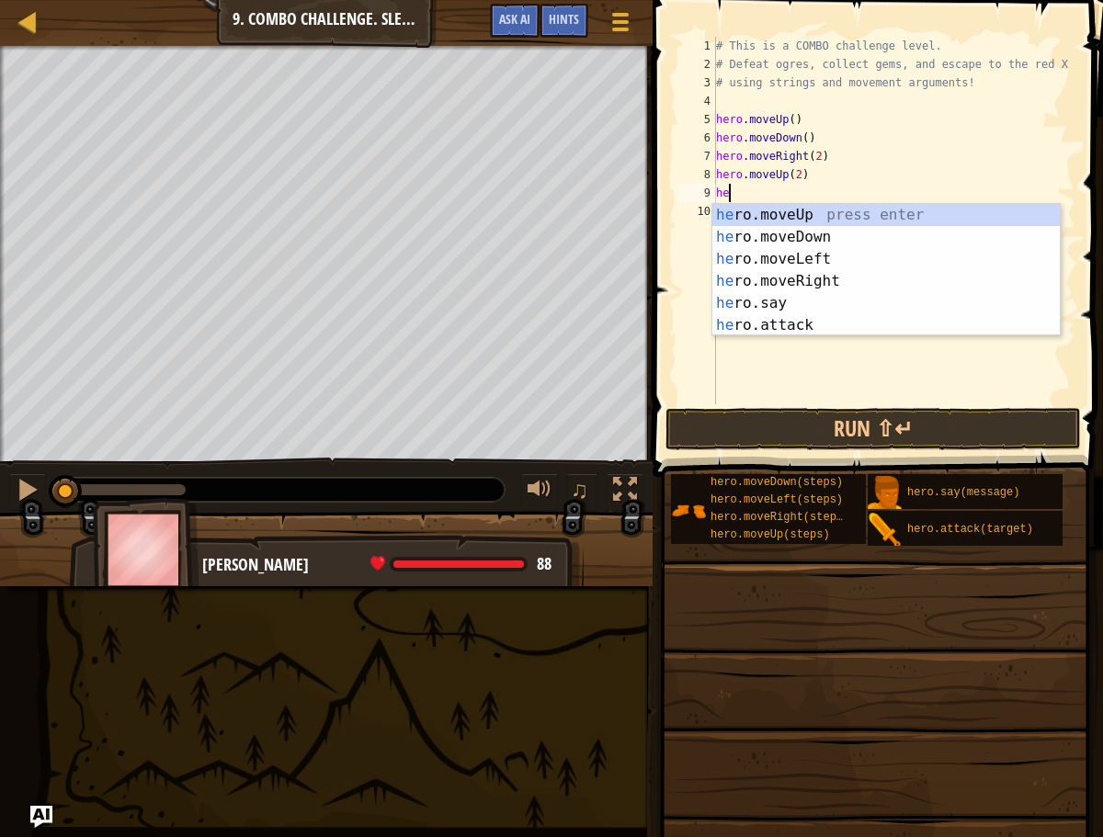
type textarea "hero"
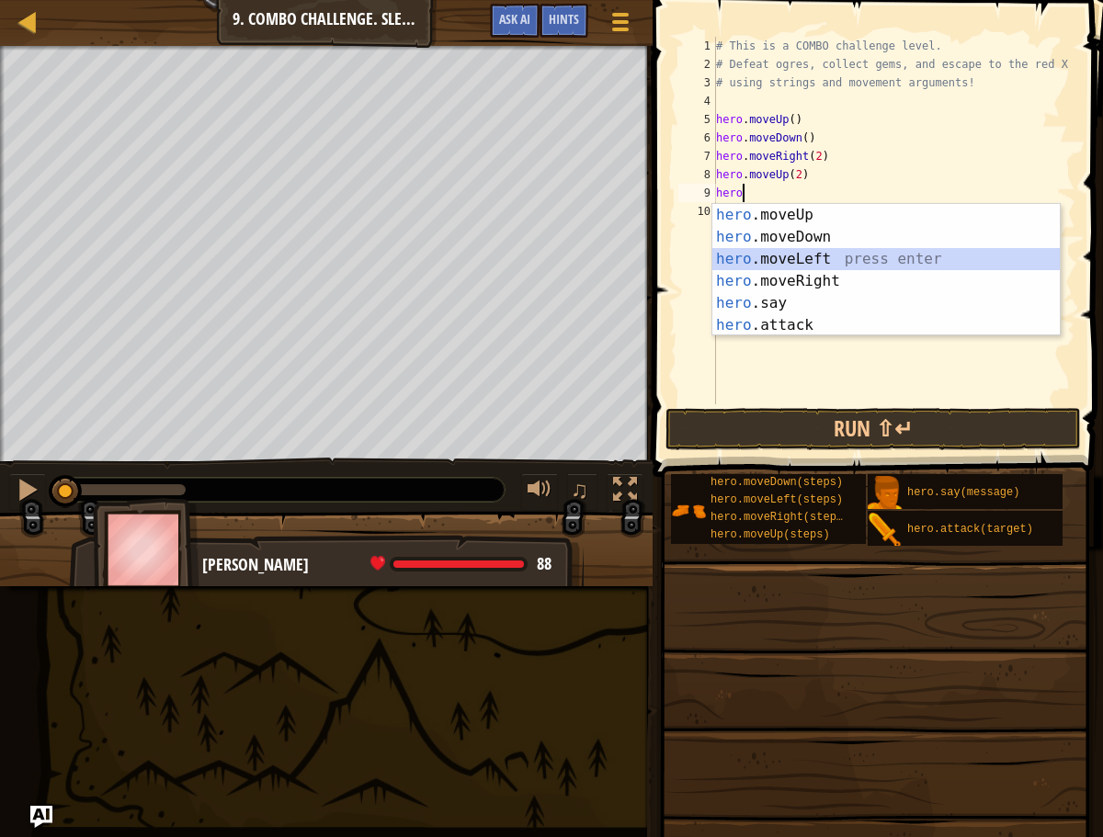
click at [778, 255] on div "hero .moveUp press enter hero .moveDown press enter hero .moveLeft press enter …" at bounding box center [885, 292] width 347 height 176
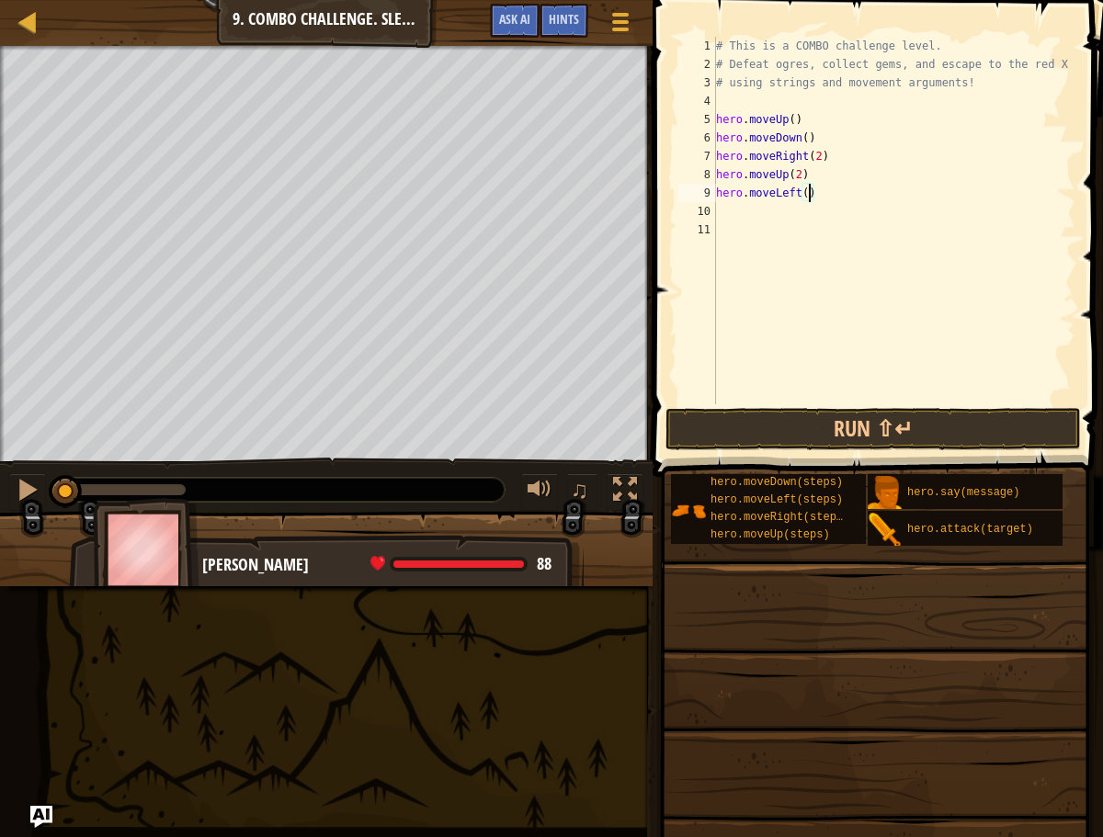
click at [809, 193] on div "# This is a COMBO challenge level. # Defeat [PERSON_NAME], collect gems, and es…" at bounding box center [894, 239] width 364 height 404
type textarea "hero.moveLeft(2)"
click at [781, 217] on div "# This is a COMBO challenge level. # Defeat [PERSON_NAME], collect gems, and es…" at bounding box center [894, 239] width 364 height 404
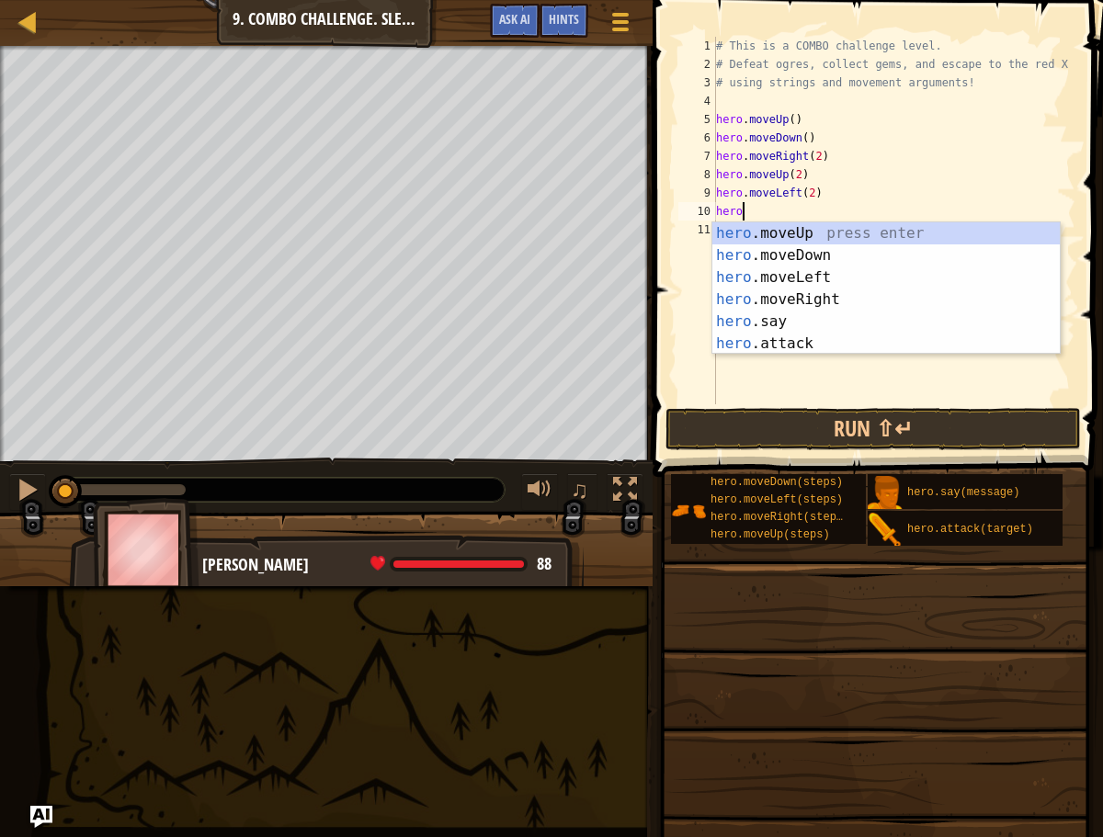
type textarea "hero."
click at [801, 301] on div "hero. moveUp press enter hero. moveDown press enter hero. moveLeft press enter …" at bounding box center [885, 310] width 347 height 176
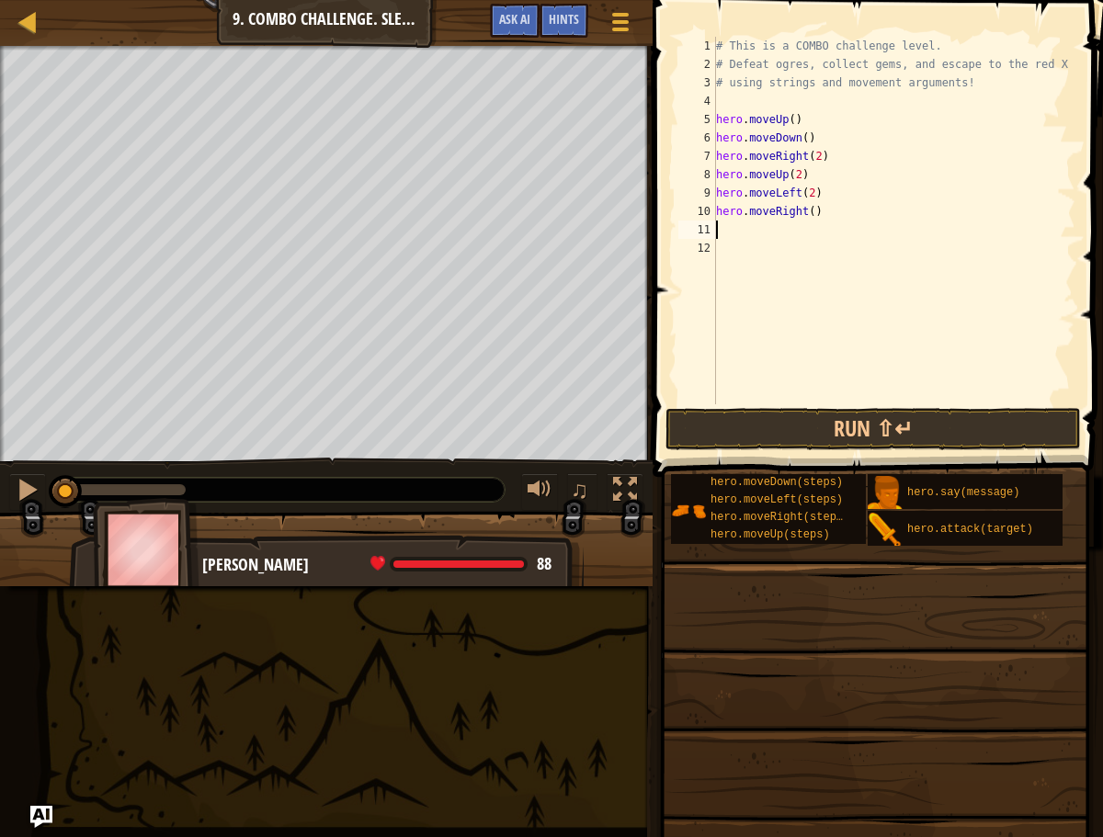
scroll to position [8, 0]
click at [813, 216] on div "# This is a COMBO challenge level. # Defeat [PERSON_NAME], collect gems, and es…" at bounding box center [894, 239] width 364 height 404
click at [826, 444] on button "Run ⇧↵" at bounding box center [872, 429] width 415 height 42
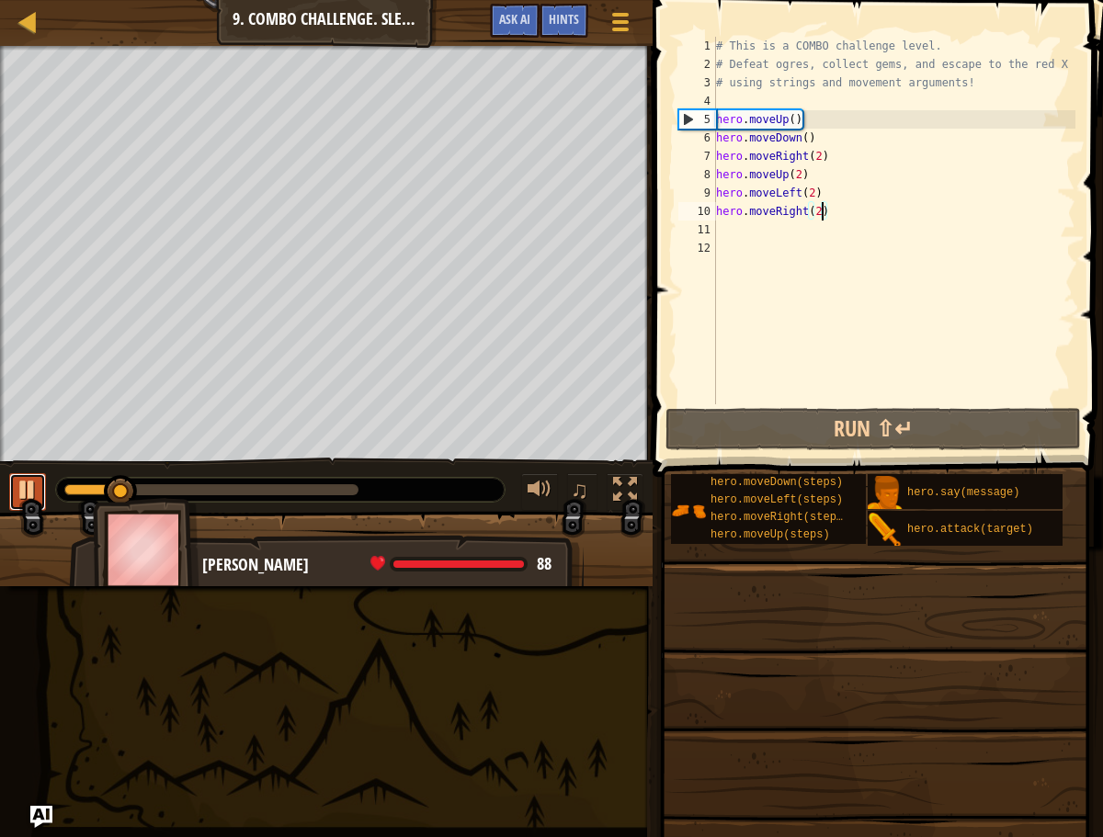
drag, startPoint x: 14, startPoint y: 490, endPoint x: 31, endPoint y: 476, distance: 22.2
click at [14, 489] on button at bounding box center [27, 492] width 37 height 38
click at [816, 122] on div "# This is a COMBO challenge level. # Defeat [PERSON_NAME], collect gems, and es…" at bounding box center [894, 239] width 364 height 404
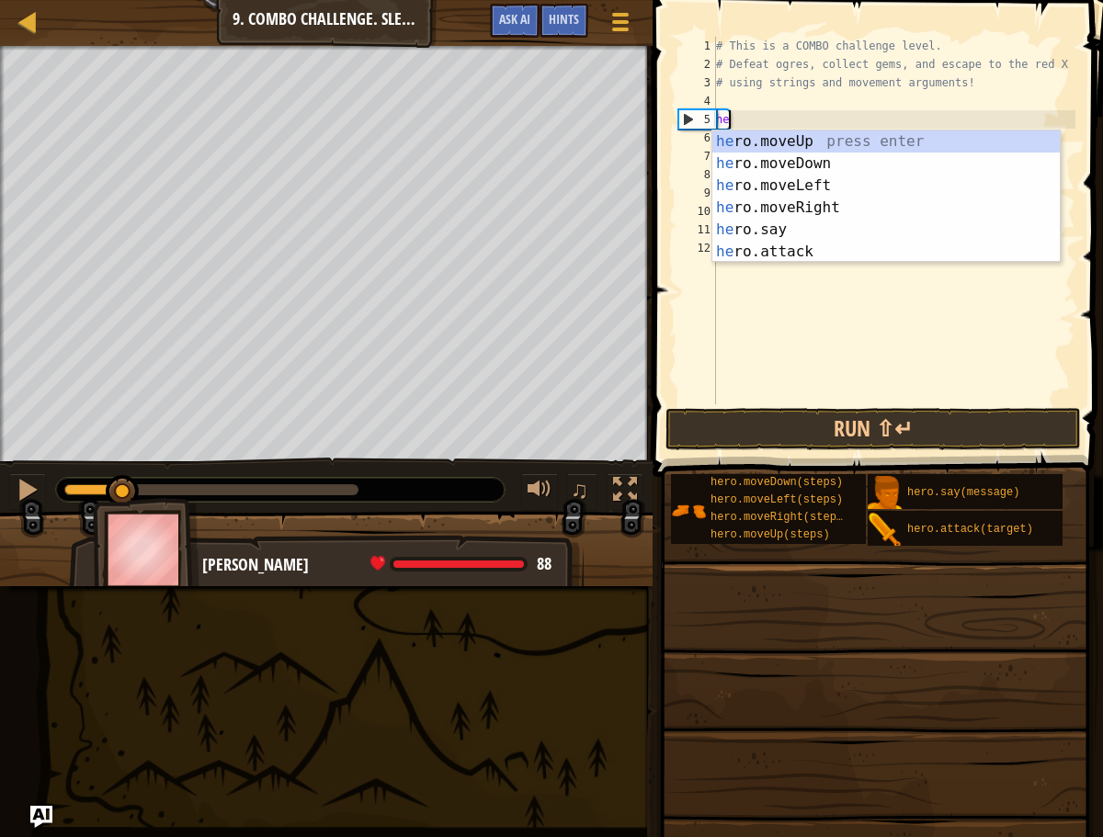
scroll to position [8, 0]
type textarea "h"
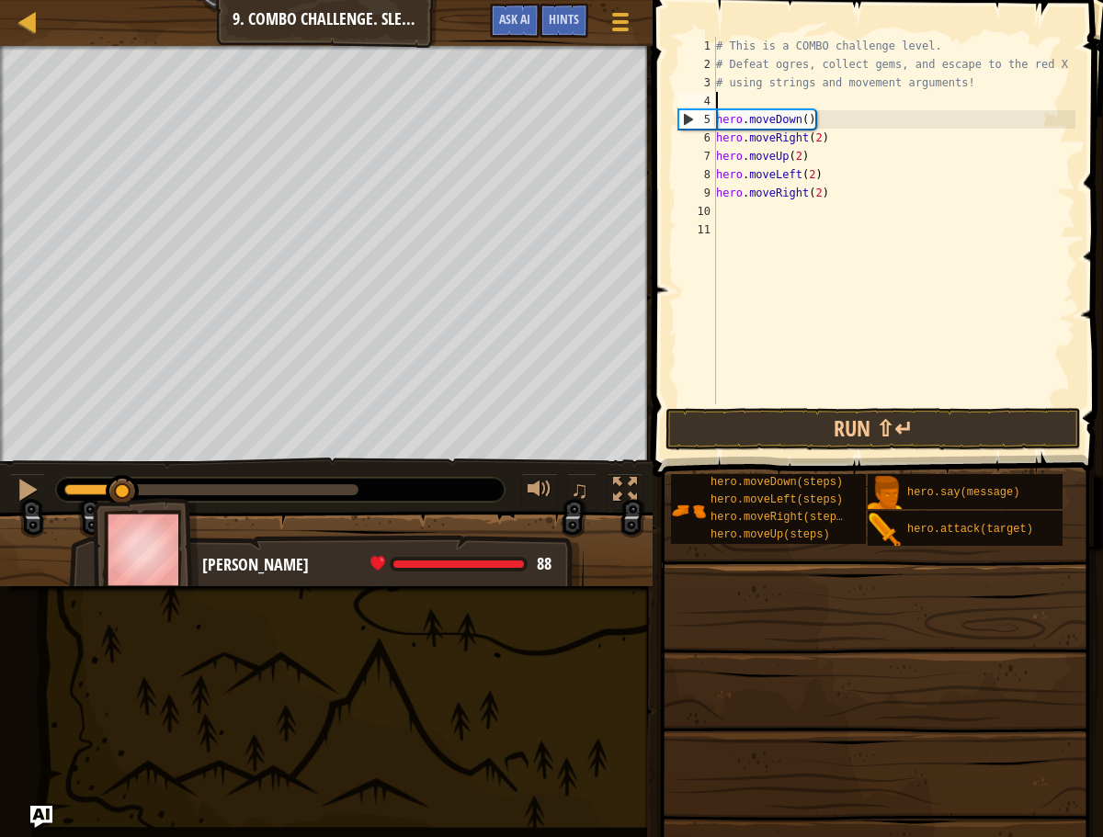
type textarea "# using strings and movement arguments!"
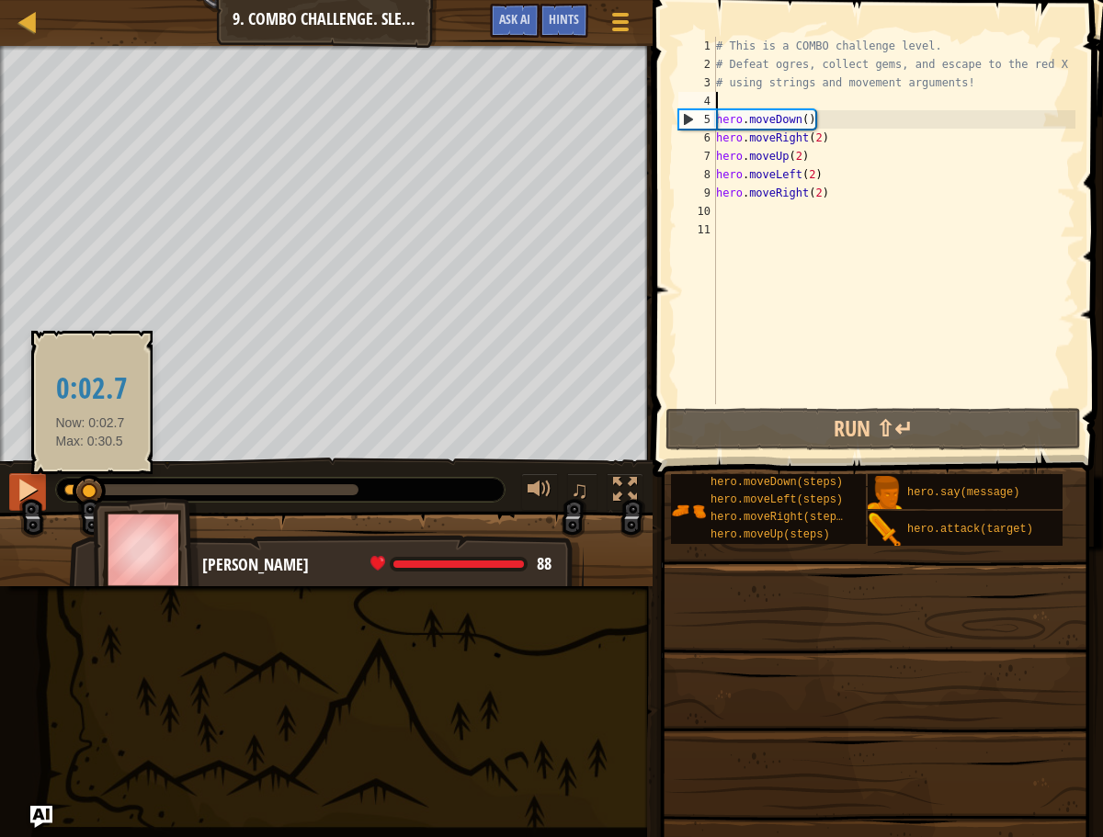
drag, startPoint x: 108, startPoint y: 493, endPoint x: 28, endPoint y: 477, distance: 82.4
click at [6, 482] on div "♫" at bounding box center [326, 485] width 653 height 55
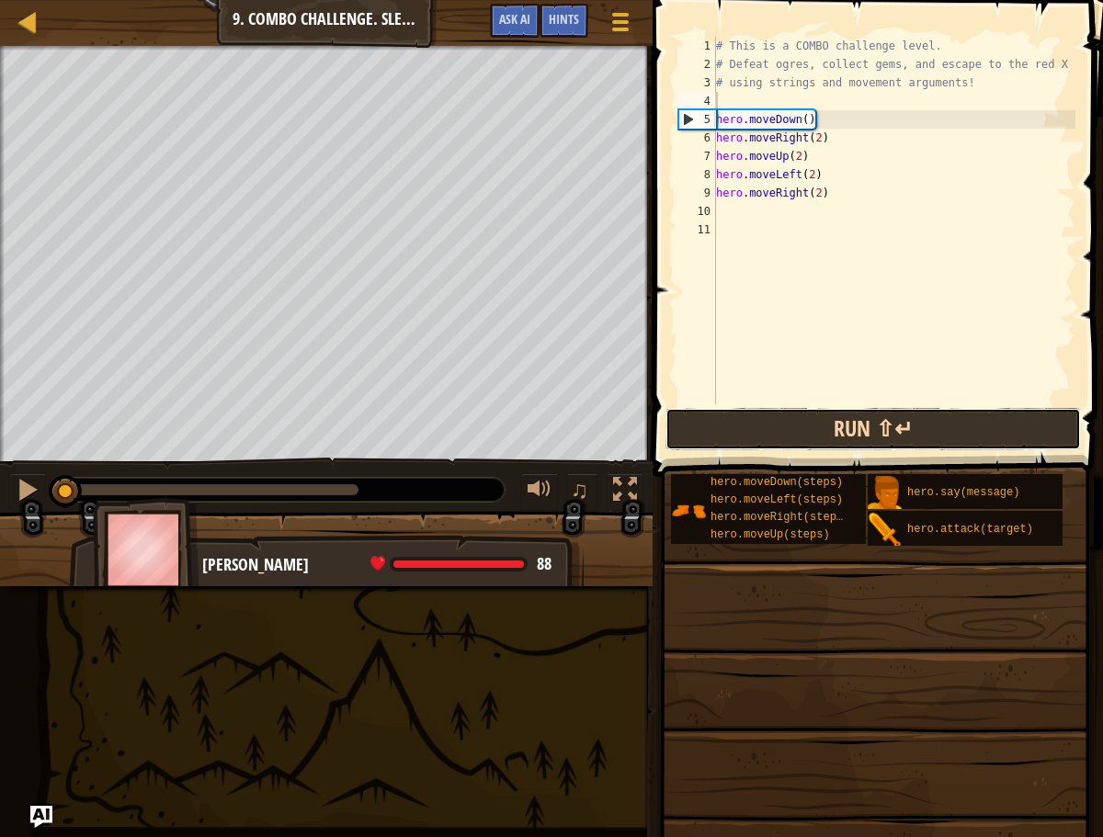
click at [773, 427] on button "Run ⇧↵" at bounding box center [872, 429] width 415 height 42
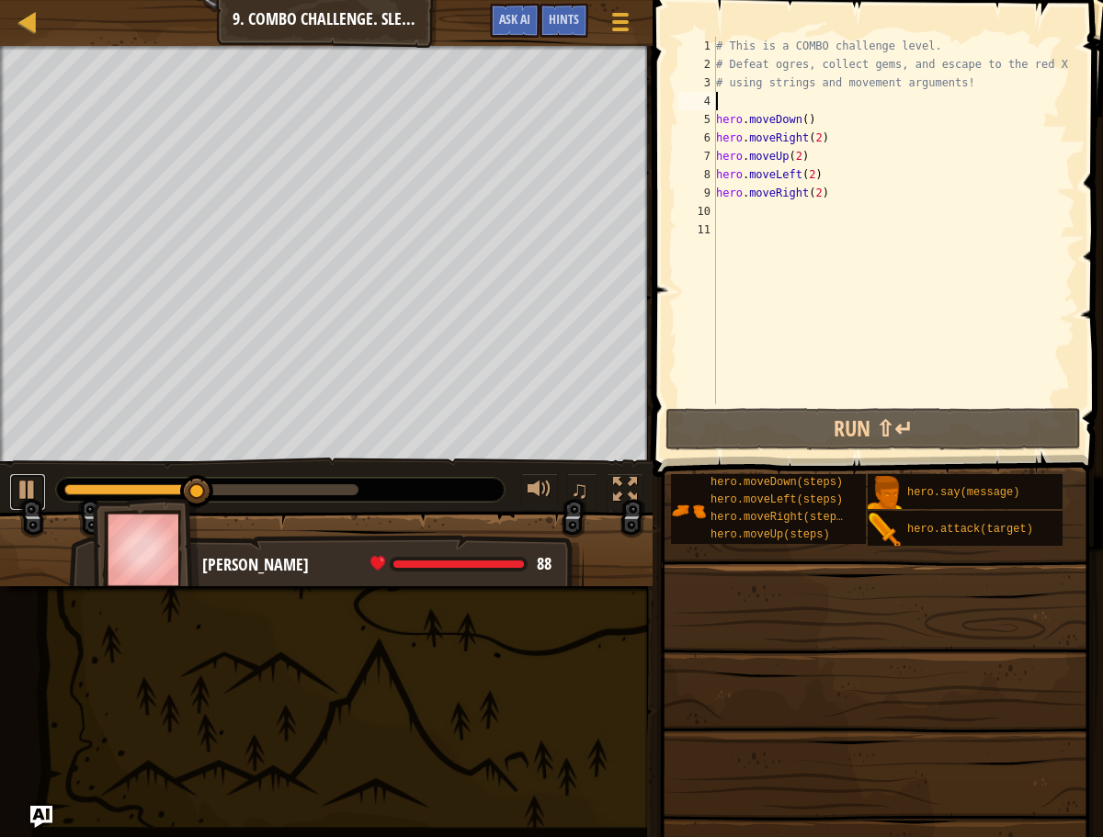
drag, startPoint x: 31, startPoint y: 494, endPoint x: 51, endPoint y: 488, distance: 21.2
click at [30, 494] on div at bounding box center [28, 490] width 24 height 24
drag, startPoint x: 192, startPoint y: 483, endPoint x: 37, endPoint y: 482, distance: 155.3
click at [37, 483] on div "♫" at bounding box center [326, 485] width 653 height 55
drag, startPoint x: 799, startPoint y: 157, endPoint x: 798, endPoint y: 261, distance: 103.9
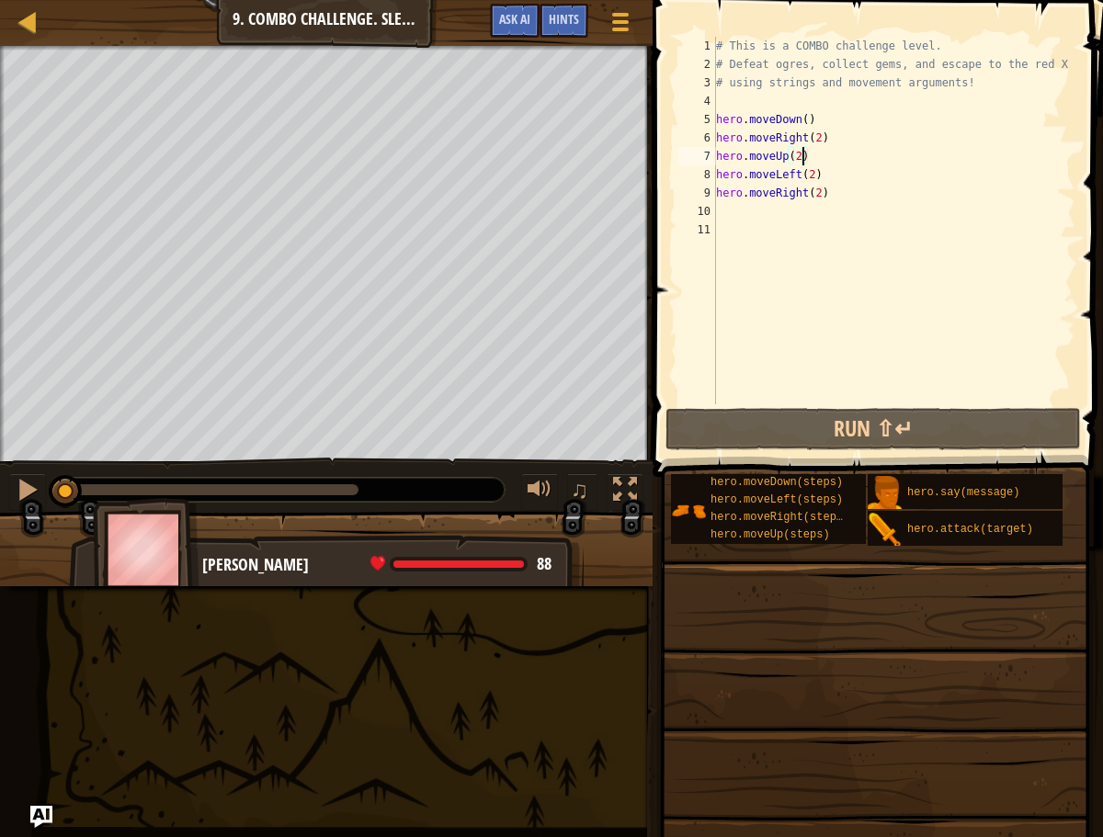
click at [799, 158] on div "# This is a COMBO challenge level. # Defeat [PERSON_NAME], collect gems, and es…" at bounding box center [894, 239] width 364 height 404
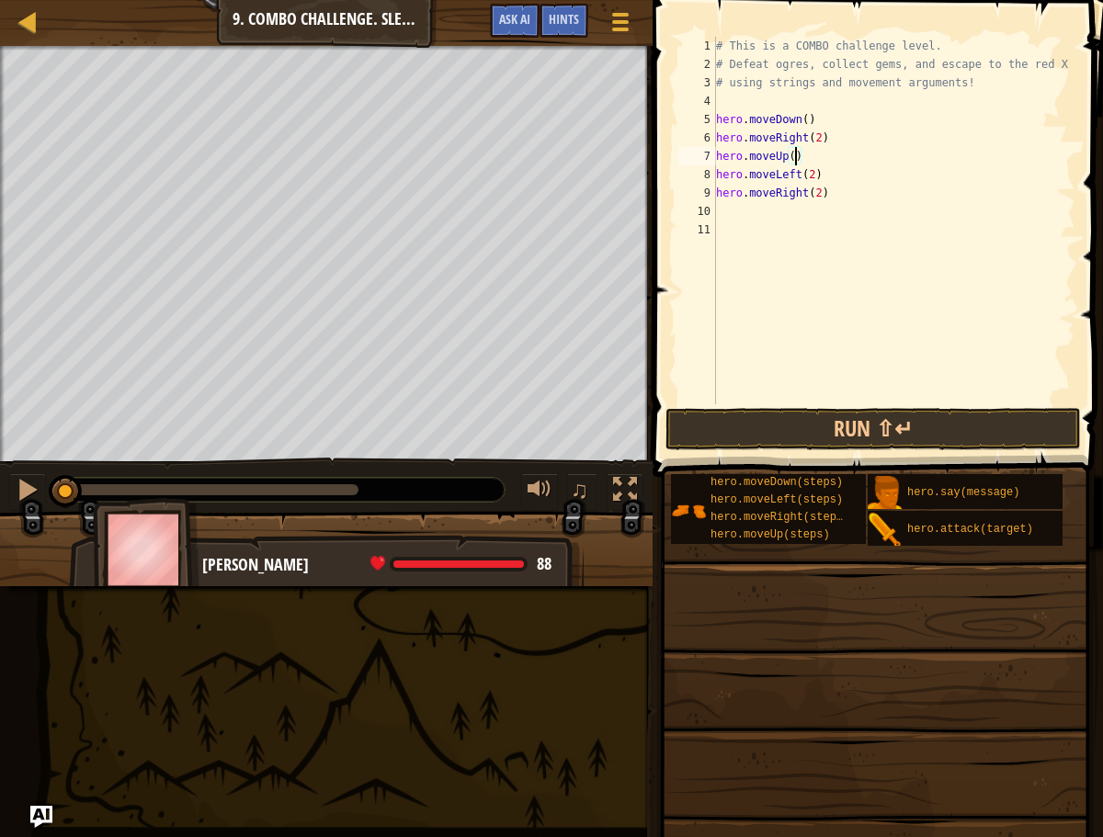
click at [820, 176] on div "# This is a COMBO challenge level. # Defeat [PERSON_NAME], collect gems, and es…" at bounding box center [894, 239] width 364 height 404
type textarea "hero.moveLeft(2)"
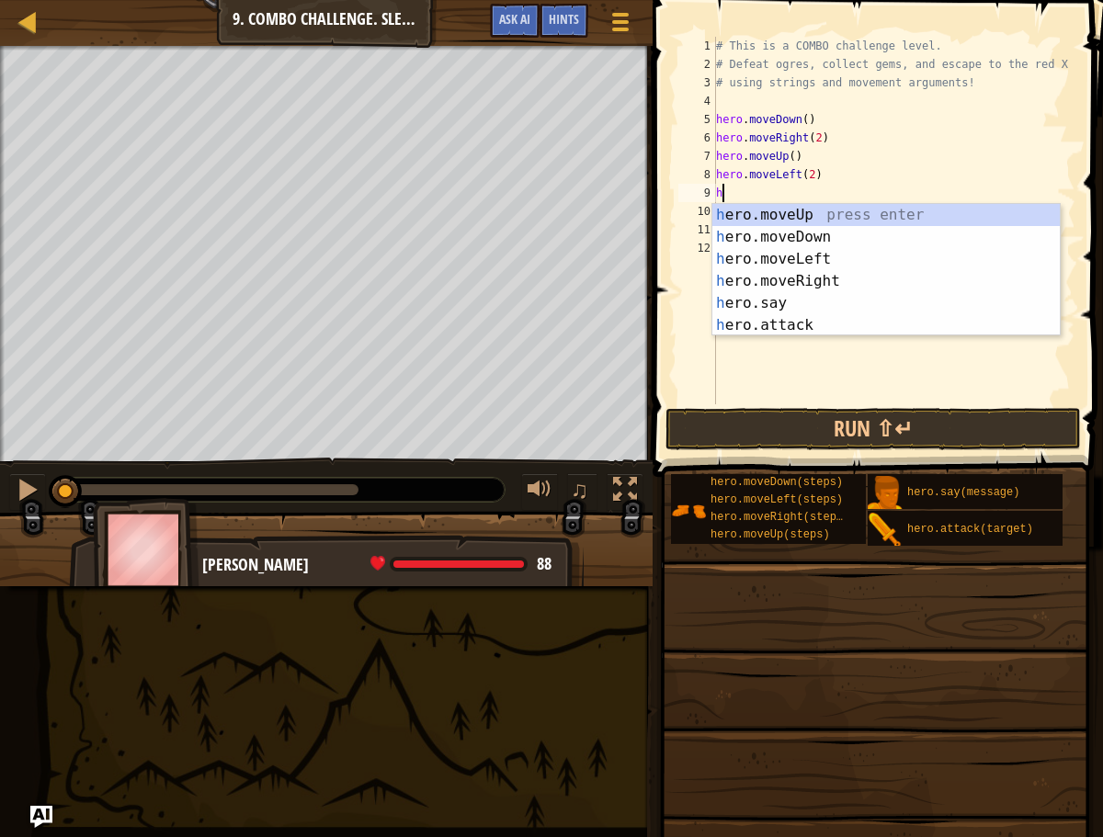
type textarea "he"
click at [798, 213] on div "he ro.moveUp press enter he ro.moveDown press enter he ro.moveLeft press enter …" at bounding box center [885, 292] width 347 height 176
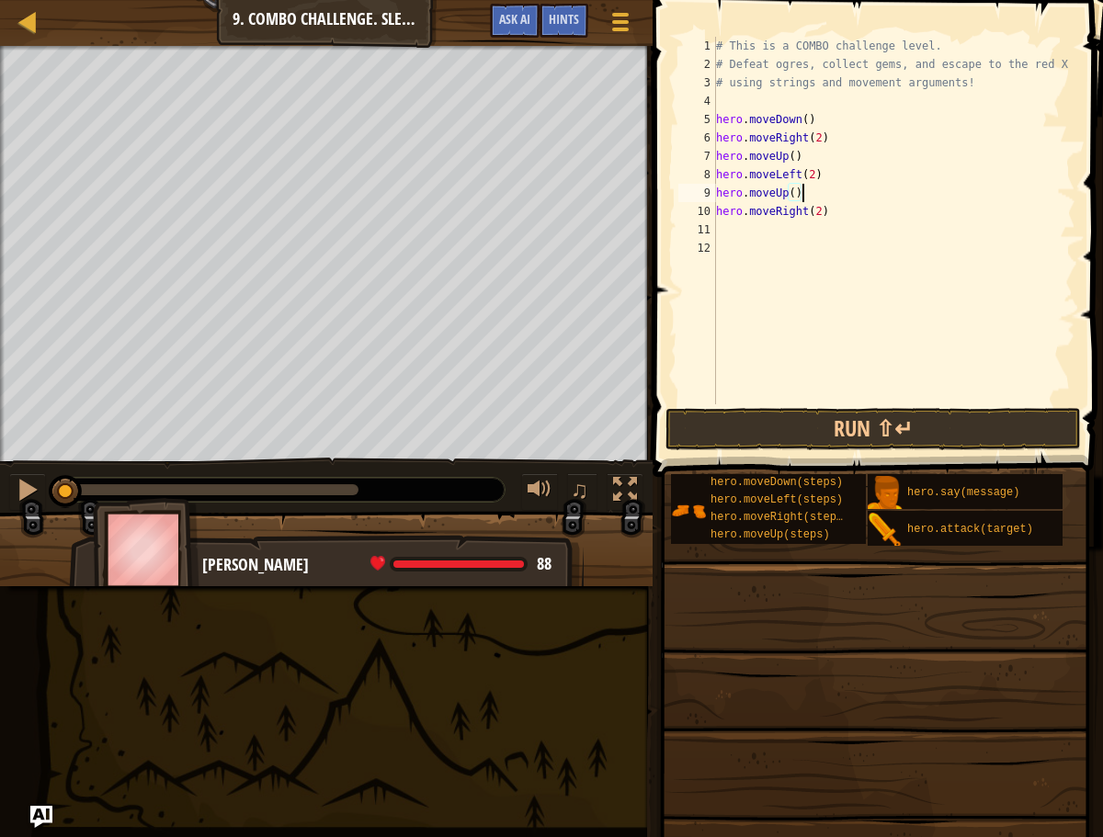
click at [821, 168] on div "# This is a COMBO challenge level. # Defeat [PERSON_NAME], collect gems, and es…" at bounding box center [894, 239] width 364 height 404
type textarea "hero.moveLeft(2)"
drag, startPoint x: 868, startPoint y: 267, endPoint x: 858, endPoint y: 246, distance: 23.0
click at [868, 265] on div "# This is a COMBO challenge level. # Defeat [PERSON_NAME], collect gems, and es…" at bounding box center [894, 239] width 364 height 404
drag, startPoint x: 840, startPoint y: 189, endPoint x: 834, endPoint y: 215, distance: 26.5
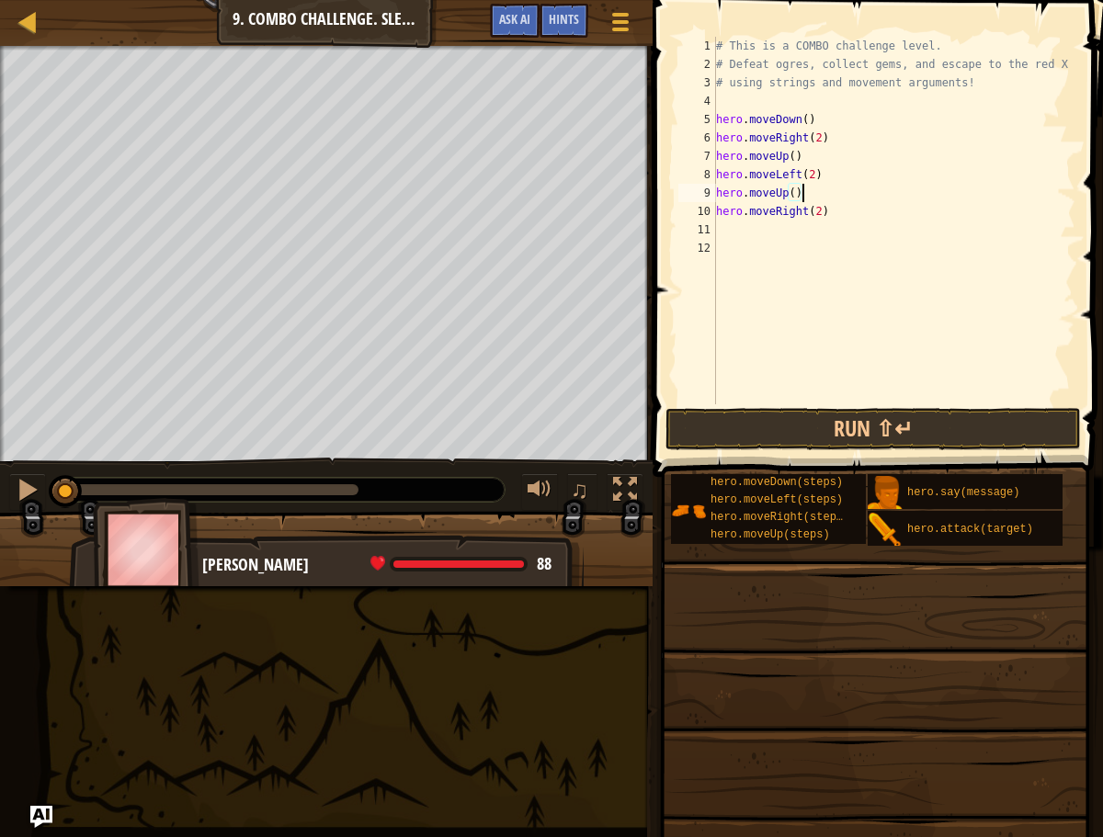
click at [840, 186] on div "# This is a COMBO challenge level. # Defeat [PERSON_NAME], collect gems, and es…" at bounding box center [894, 239] width 364 height 404
type textarea "hero.moveUp()"
drag, startPoint x: 830, startPoint y: 226, endPoint x: 840, endPoint y: 220, distance: 12.0
click at [831, 226] on div "# This is a COMBO challenge level. # Defeat [PERSON_NAME], collect gems, and es…" at bounding box center [894, 239] width 364 height 404
click at [846, 205] on div "# This is a COMBO challenge level. # Defeat [PERSON_NAME], collect gems, and es…" at bounding box center [894, 239] width 364 height 404
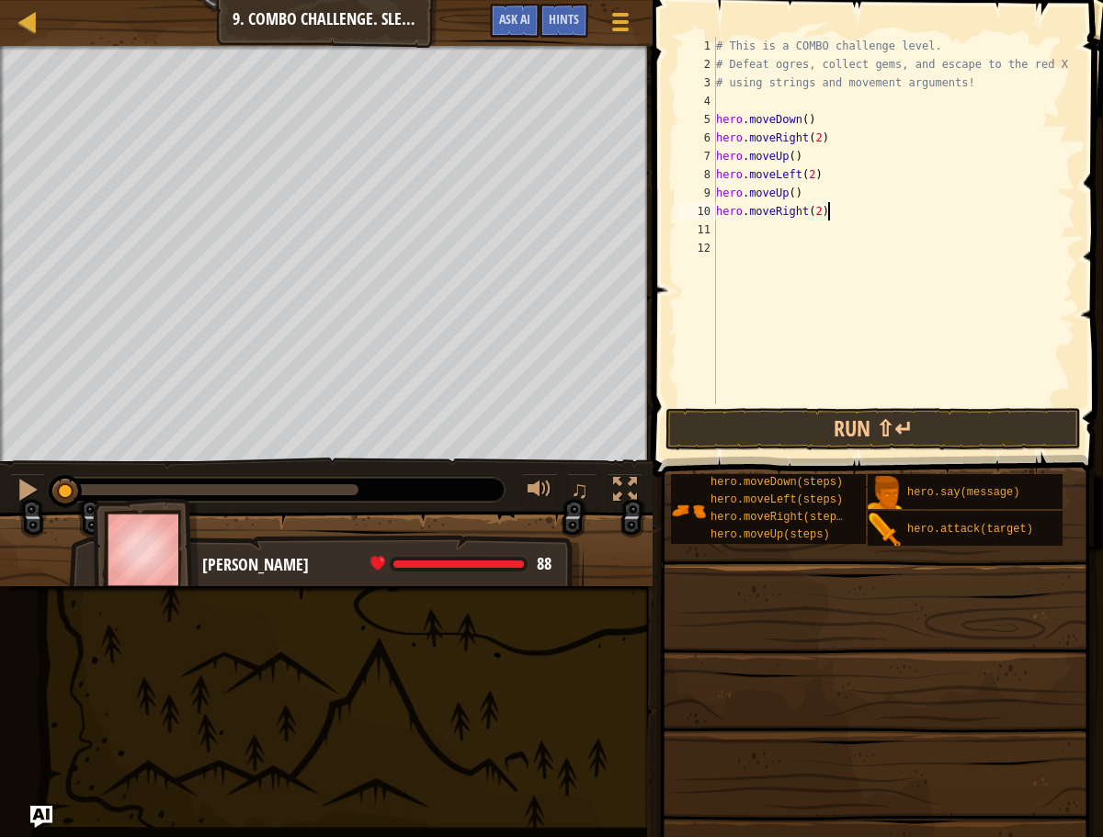
click at [848, 211] on div "# This is a COMBO challenge level. # Defeat [PERSON_NAME], collect gems, and es…" at bounding box center [894, 239] width 364 height 404
click at [857, 177] on div "# This is a COMBO challenge level. # Defeat [PERSON_NAME], collect gems, and es…" at bounding box center [894, 239] width 364 height 404
click at [848, 200] on div "# This is a COMBO challenge level. # Defeat [PERSON_NAME], collect gems, and es…" at bounding box center [894, 239] width 364 height 404
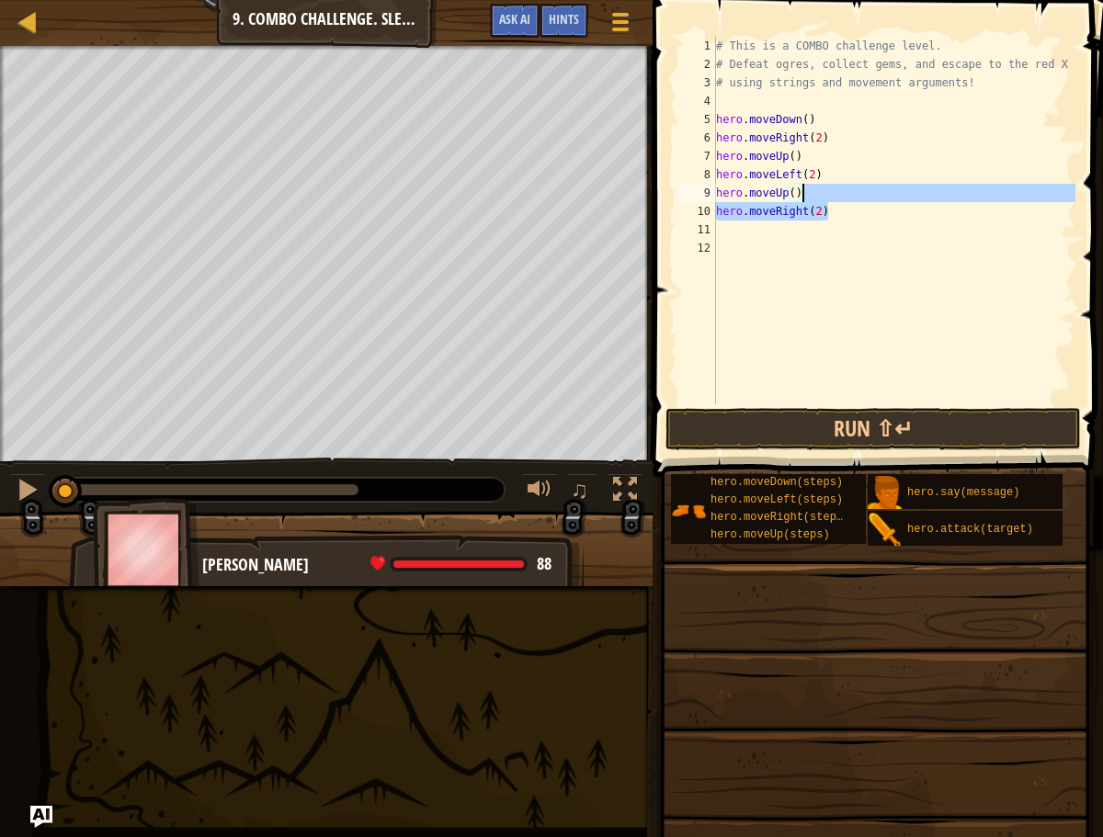
drag, startPoint x: 837, startPoint y: 175, endPoint x: 833, endPoint y: 237, distance: 62.7
click at [837, 177] on div "# This is a COMBO challenge level. # Defeat [PERSON_NAME], collect gems, and es…" at bounding box center [894, 239] width 364 height 404
drag, startPoint x: 840, startPoint y: 210, endPoint x: 830, endPoint y: 274, distance: 65.1
click at [840, 210] on div "# This is a COMBO challenge level. # Defeat [PERSON_NAME], collect gems, and es…" at bounding box center [894, 239] width 364 height 404
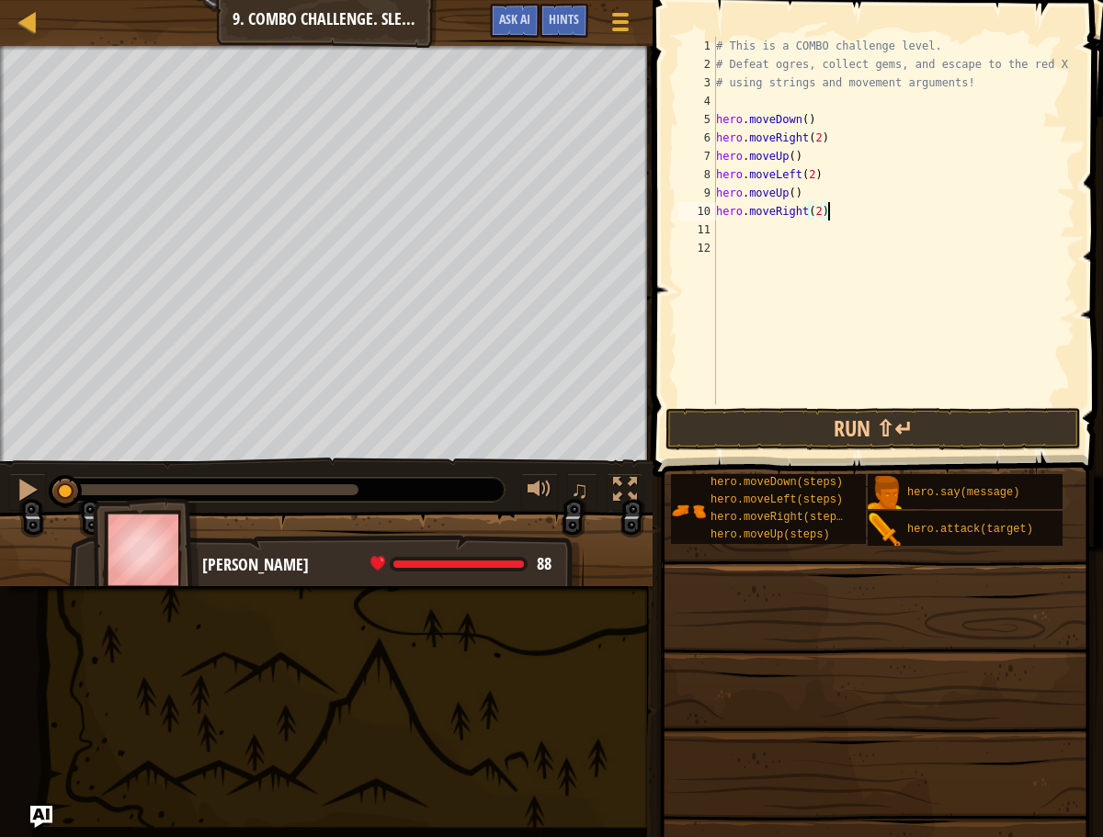
click at [855, 190] on div "# This is a COMBO challenge level. # Defeat [PERSON_NAME], collect gems, and es…" at bounding box center [894, 239] width 364 height 404
drag, startPoint x: 861, startPoint y: 160, endPoint x: 839, endPoint y: 177, distance: 28.1
click at [861, 160] on div "# This is a COMBO challenge level. # Defeat [PERSON_NAME], collect gems, and es…" at bounding box center [894, 239] width 364 height 404
click at [836, 177] on div "# This is a COMBO challenge level. # Defeat [PERSON_NAME], collect gems, and es…" at bounding box center [894, 239] width 364 height 404
drag, startPoint x: 855, startPoint y: 142, endPoint x: 861, endPoint y: 129, distance: 15.2
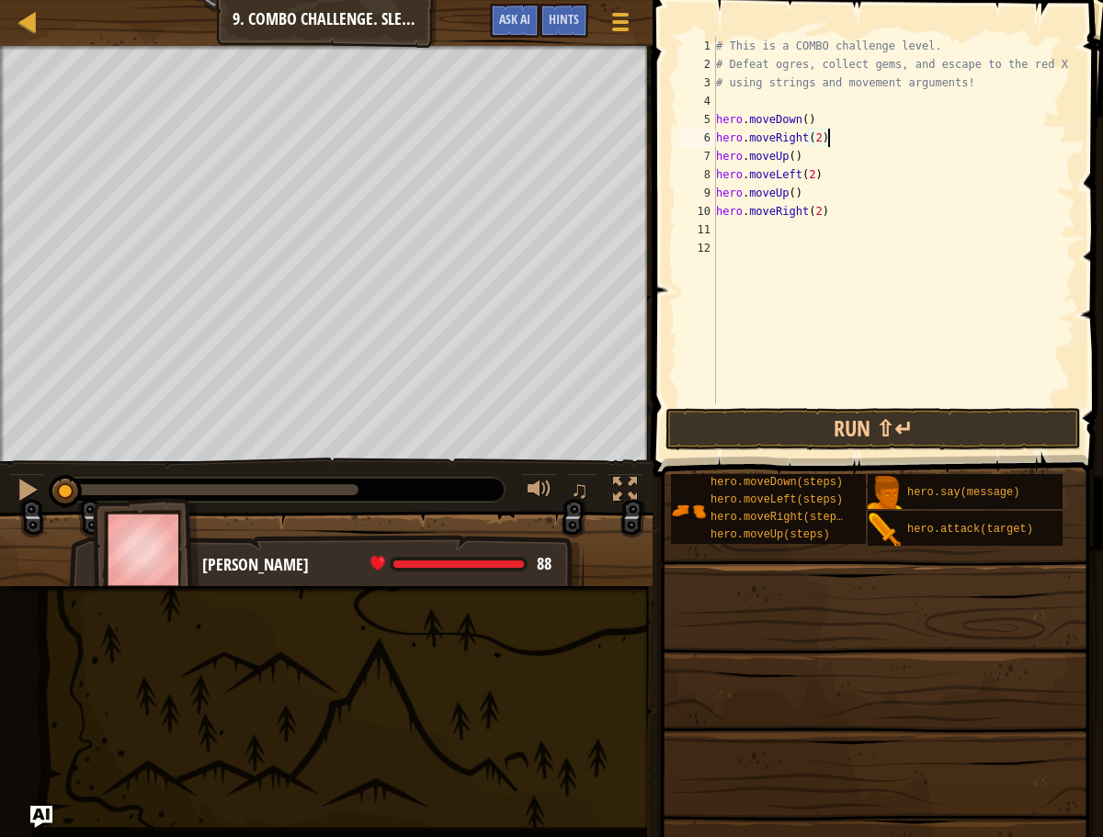
click at [855, 142] on div "# This is a COMBO challenge level. # Defeat [PERSON_NAME], collect gems, and es…" at bounding box center [894, 239] width 364 height 404
click at [862, 127] on div "# This is a COMBO challenge level. # Defeat [PERSON_NAME], collect gems, and es…" at bounding box center [894, 239] width 364 height 404
drag, startPoint x: 831, startPoint y: 158, endPoint x: 826, endPoint y: 166, distance: 9.5
click at [830, 158] on div "# This is a COMBO challenge level. # Defeat [PERSON_NAME], collect gems, and es…" at bounding box center [894, 239] width 364 height 404
click at [822, 172] on div "# This is a COMBO challenge level. # Defeat [PERSON_NAME], collect gems, and es…" at bounding box center [894, 239] width 364 height 404
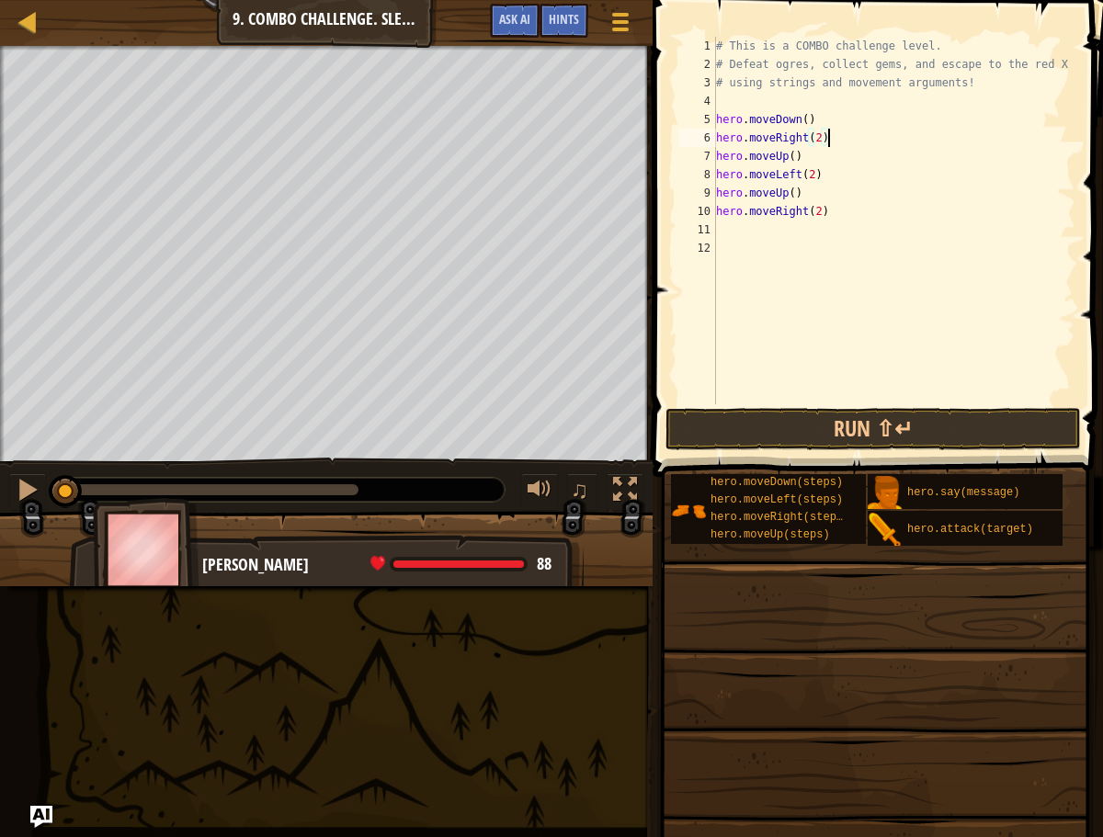
drag, startPoint x: 844, startPoint y: 135, endPoint x: 837, endPoint y: 156, distance: 22.1
click at [844, 137] on div "# This is a COMBO challenge level. # Defeat [PERSON_NAME], collect gems, and es…" at bounding box center [894, 239] width 364 height 404
click at [832, 171] on div "# This is a COMBO challenge level. # Defeat [PERSON_NAME], collect gems, and es…" at bounding box center [894, 239] width 364 height 404
drag, startPoint x: 848, startPoint y: 140, endPoint x: 840, endPoint y: 158, distance: 20.2
click at [847, 142] on div "# This is a COMBO challenge level. # Defeat [PERSON_NAME], collect gems, and es…" at bounding box center [894, 239] width 364 height 404
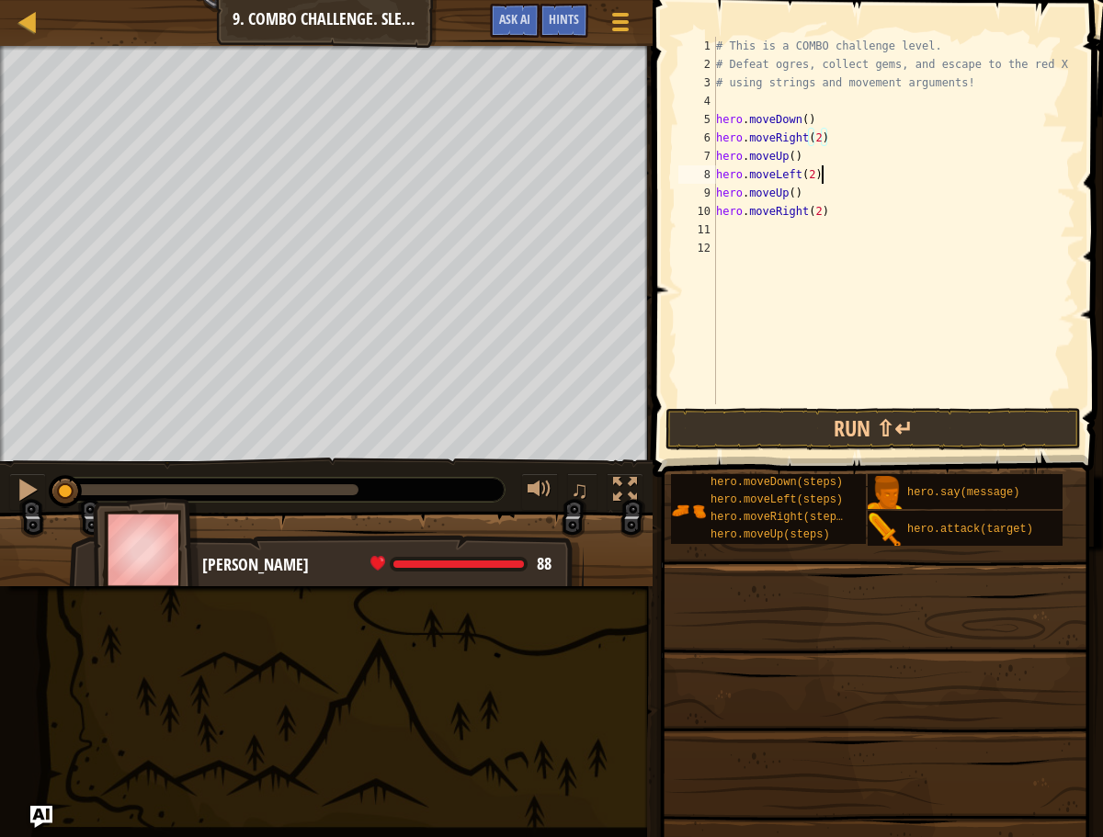
drag, startPoint x: 831, startPoint y: 180, endPoint x: 844, endPoint y: 144, distance: 38.1
click at [833, 176] on div "# This is a COMBO challenge level. # Defeat [PERSON_NAME], collect gems, and es…" at bounding box center [894, 239] width 364 height 404
drag, startPoint x: 844, startPoint y: 144, endPoint x: 834, endPoint y: 164, distance: 21.8
click at [838, 156] on div "# This is a COMBO challenge level. # Defeat [PERSON_NAME], collect gems, and es…" at bounding box center [894, 239] width 364 height 404
drag, startPoint x: 823, startPoint y: 185, endPoint x: 840, endPoint y: 149, distance: 39.9
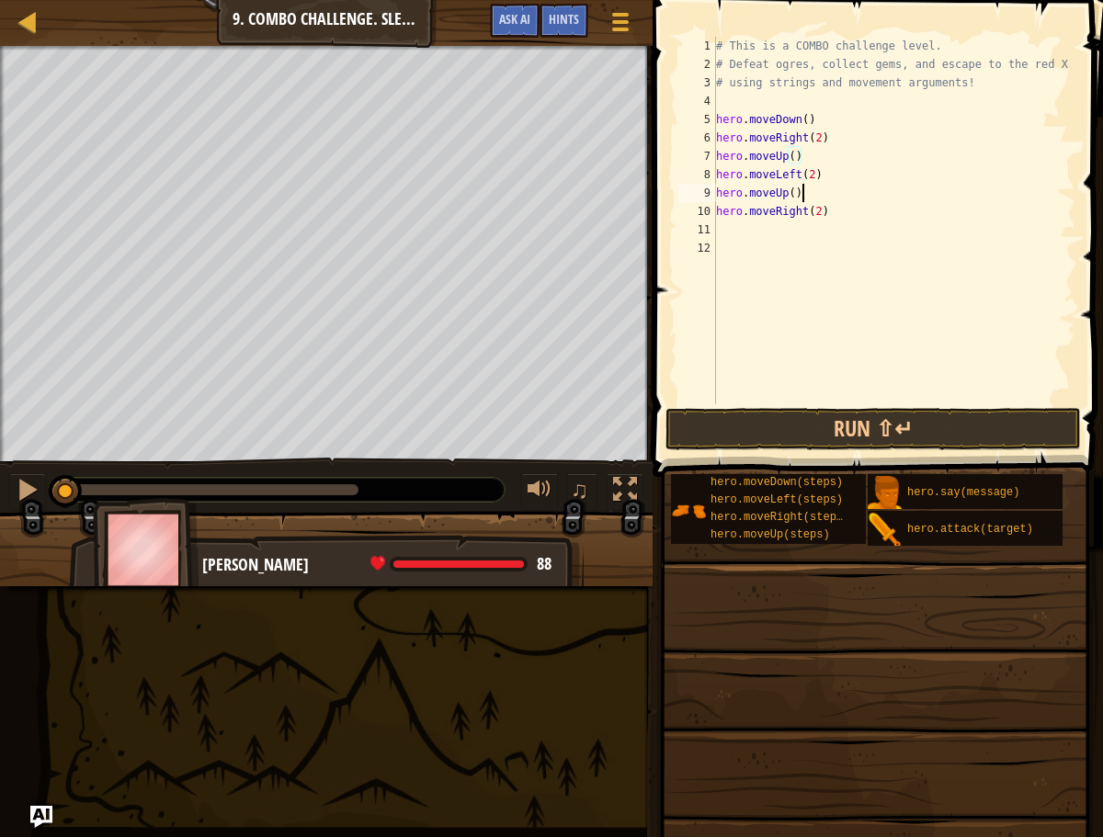
click at [831, 168] on div "# This is a COMBO challenge level. # Defeat [PERSON_NAME], collect gems, and es…" at bounding box center [894, 239] width 364 height 404
drag, startPoint x: 840, startPoint y: 150, endPoint x: 815, endPoint y: 217, distance: 71.5
click at [839, 153] on div "# This is a COMBO challenge level. # Defeat [PERSON_NAME], collect gems, and es…" at bounding box center [894, 239] width 364 height 404
drag, startPoint x: 826, startPoint y: 201, endPoint x: 835, endPoint y: 217, distance: 17.7
click at [826, 202] on div "# This is a COMBO challenge level. # Defeat [PERSON_NAME], collect gems, and es…" at bounding box center [894, 239] width 364 height 404
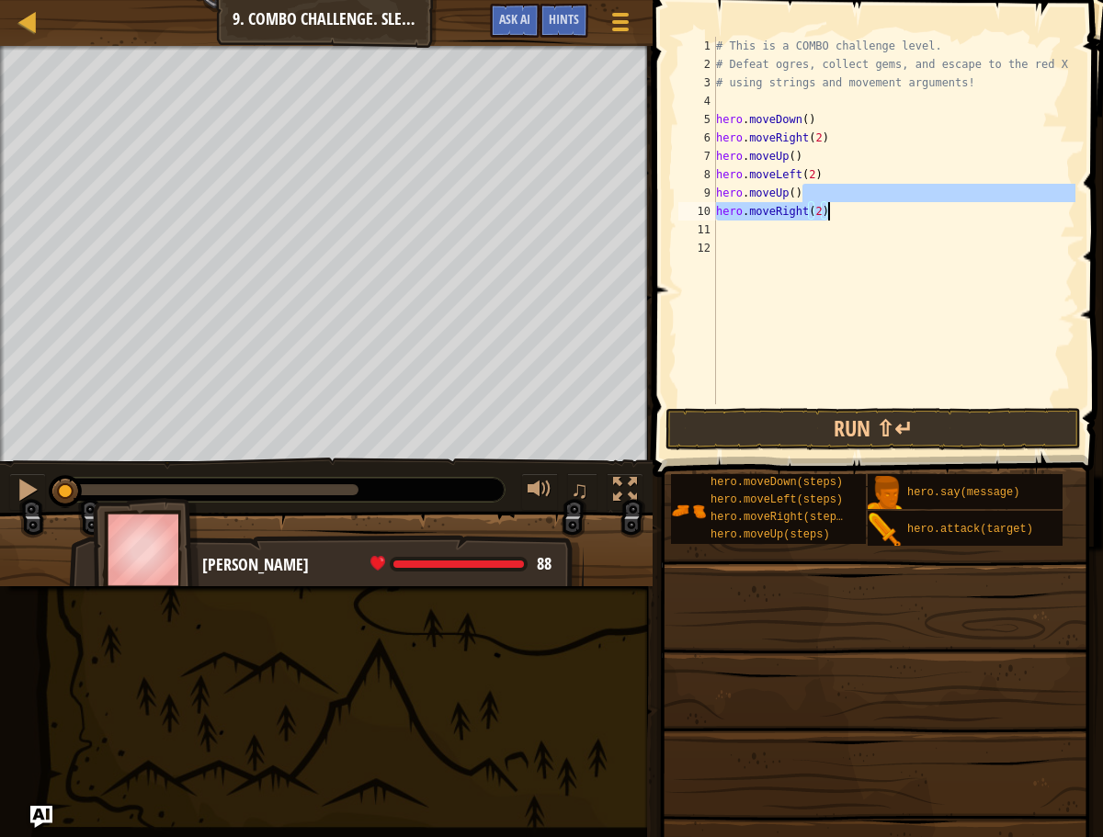
click at [835, 217] on div "# This is a COMBO challenge level. # Defeat [PERSON_NAME], collect gems, and es…" at bounding box center [894, 239] width 364 height 404
click at [0, 0] on html "Map Introduction to Computer Science 9. Combo Challenge. Sleep Hour Game Menu D…" at bounding box center [551, 0] width 1103 height 0
click at [34, 20] on div "Map Introduction to Computer Science 9. Combo Challenge. Sleep Hour Game Menu D…" at bounding box center [551, 418] width 1103 height 837
click at [196, 513] on div "Escape to the red X mark. Collect all gems. Use at least one concept: Use movem…" at bounding box center [551, 316] width 1103 height 540
click at [359, 529] on div "Escape to the red X mark. Collect all gems. Use at least one concept: Use movem…" at bounding box center [551, 316] width 1103 height 540
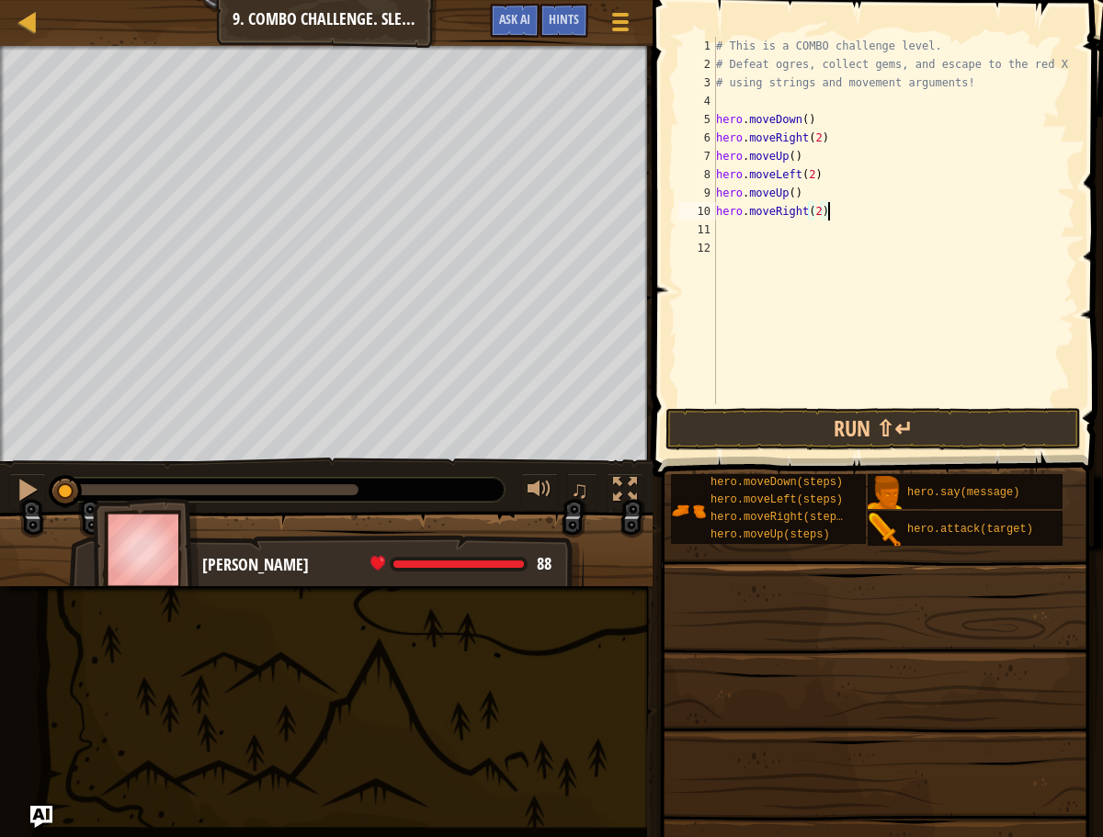
click at [358, 486] on div "Escape to the red X mark. Collect all gems. Use at least one concept: Use movem…" at bounding box center [551, 316] width 1103 height 540
click at [805, 196] on div "# This is a COMBO challenge level. # Defeat [PERSON_NAME], collect gems, and es…" at bounding box center [894, 239] width 364 height 404
type textarea "hero.moveUp()"
click at [799, 198] on div "# This is a COMBO challenge level. # Defeat [PERSON_NAME], collect gems, and es…" at bounding box center [894, 239] width 364 height 404
click at [709, 426] on button "Run ⇧↵" at bounding box center [872, 429] width 415 height 42
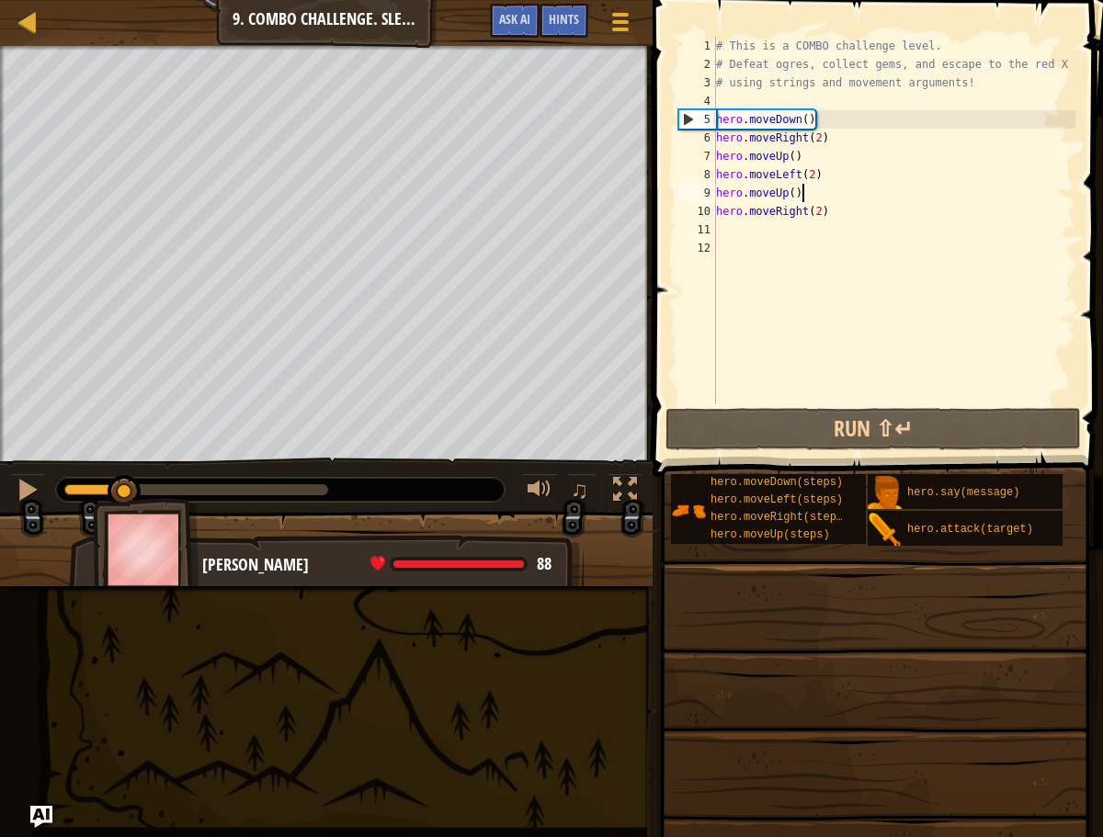
drag, startPoint x: 303, startPoint y: 490, endPoint x: -18, endPoint y: 440, distance: 325.5
click at [0, 0] on html "Map Introduction to Computer Science 9. Combo Challenge. Sleep Hour Game Menu D…" at bounding box center [551, 0] width 1103 height 0
click at [811, 162] on div "# This is a COMBO challenge level. # Defeat [PERSON_NAME], collect gems, and es…" at bounding box center [894, 239] width 364 height 404
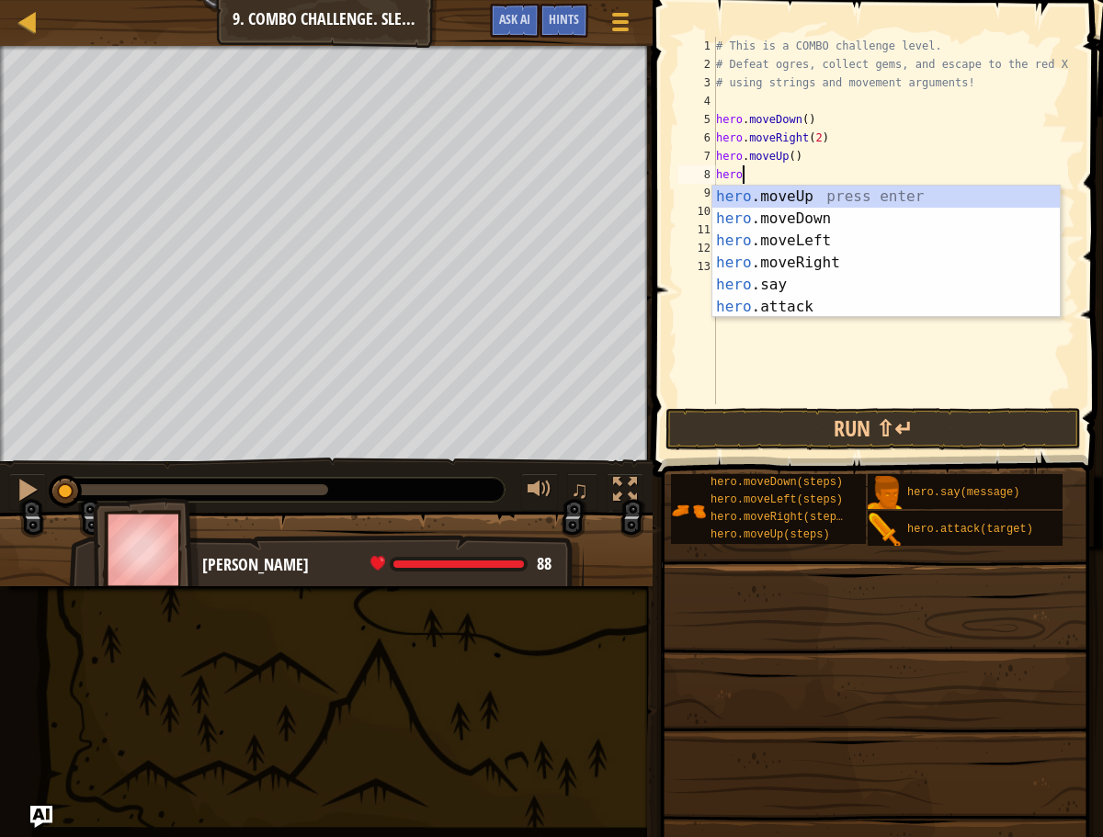
scroll to position [8, 2]
click at [747, 310] on div "hero. moveUp press enter hero. moveDown press enter hero. moveLeft press enter …" at bounding box center [885, 274] width 347 height 176
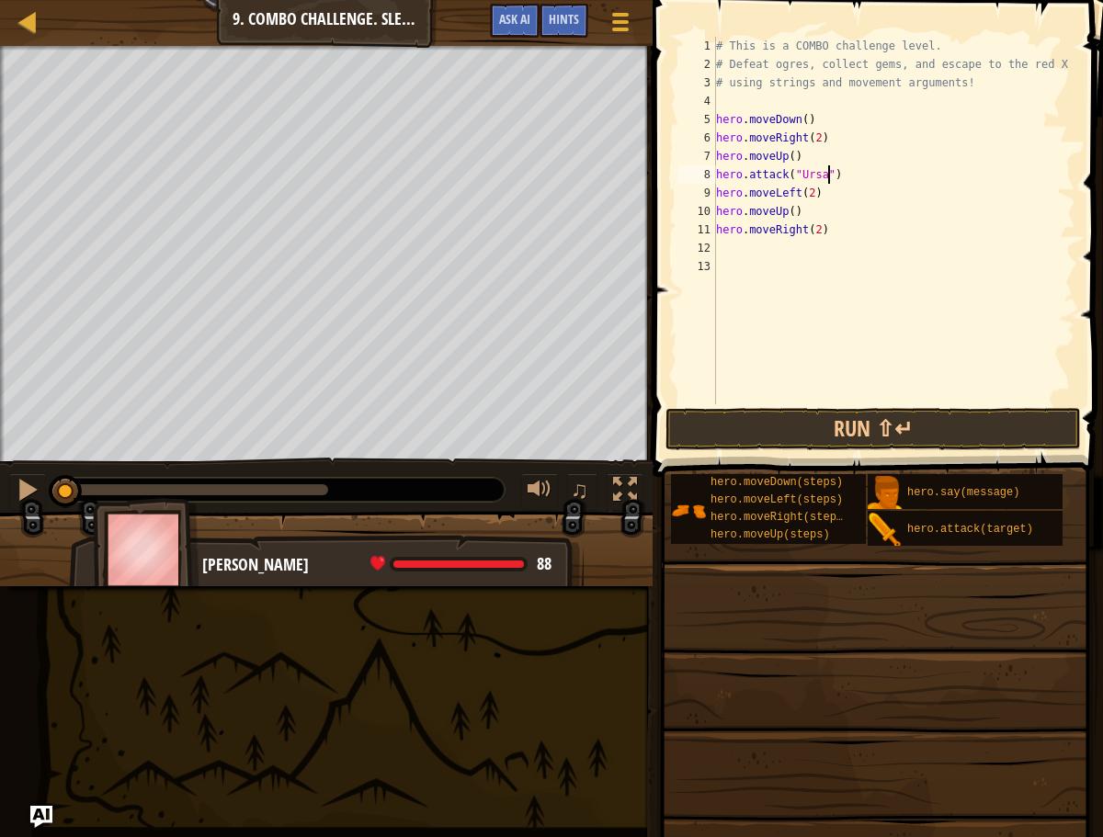
click at [868, 186] on div "# This is a COMBO challenge level. # Defeat [PERSON_NAME], collect gems, and es…" at bounding box center [894, 239] width 364 height 404
click at [865, 172] on div "# This is a COMBO challenge level. # Defeat [PERSON_NAME], collect gems, and es…" at bounding box center [894, 239] width 364 height 404
type textarea "hero.attack("Ursa")"
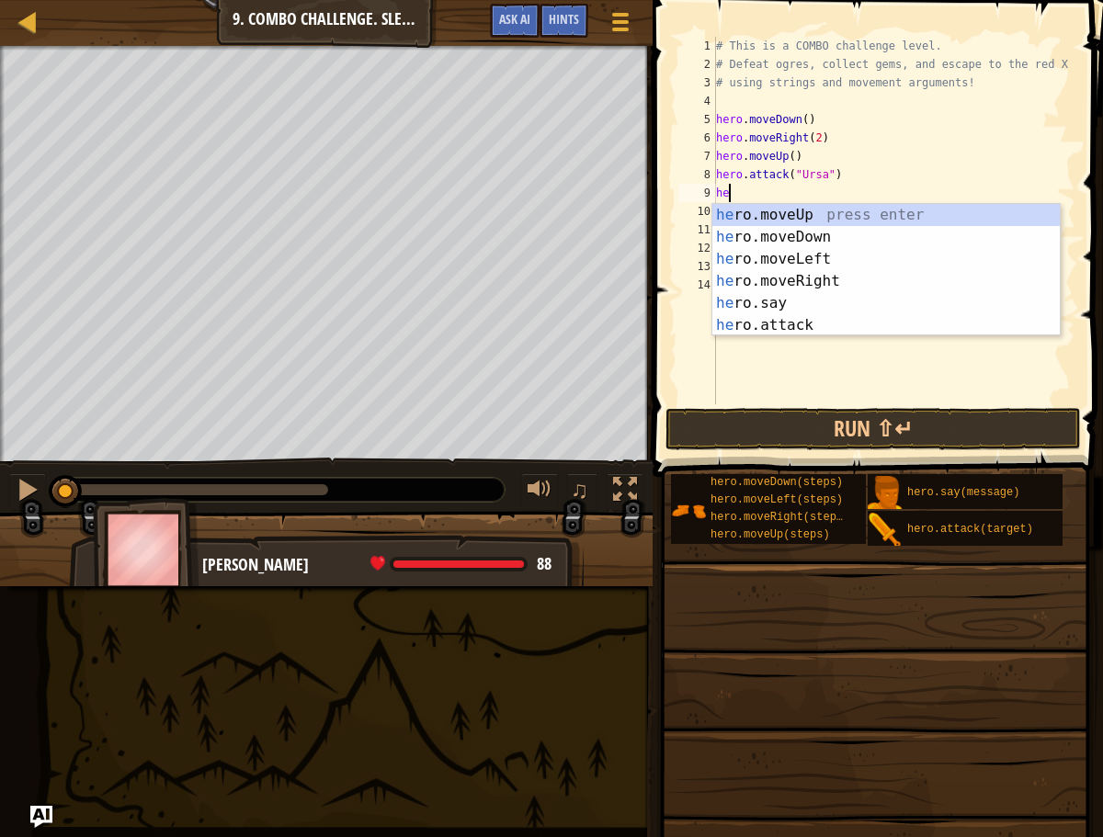
click at [769, 0] on body "Map Introduction to Computer Science 9. Combo Challenge. Sleep Hour Game Menu D…" at bounding box center [551, 0] width 1103 height 0
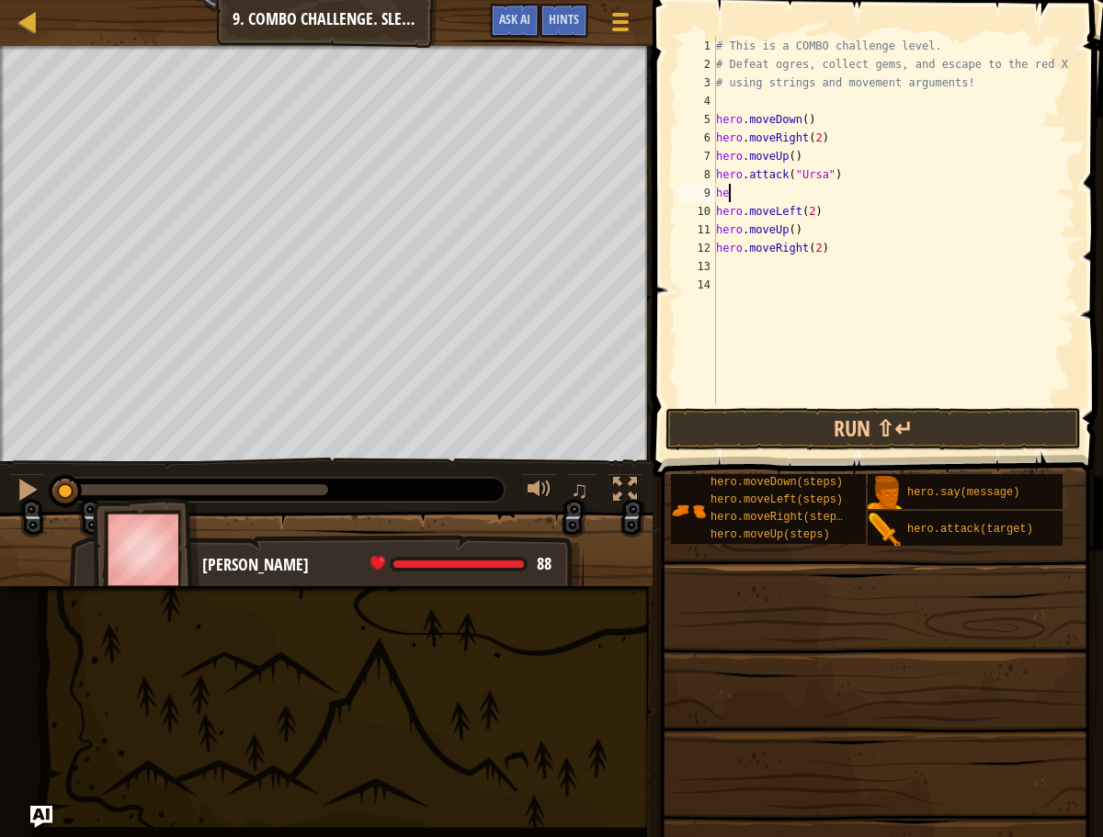
click at [744, 192] on div "# This is a COMBO challenge level. # Defeat [PERSON_NAME], collect gems, and es…" at bounding box center [894, 239] width 364 height 404
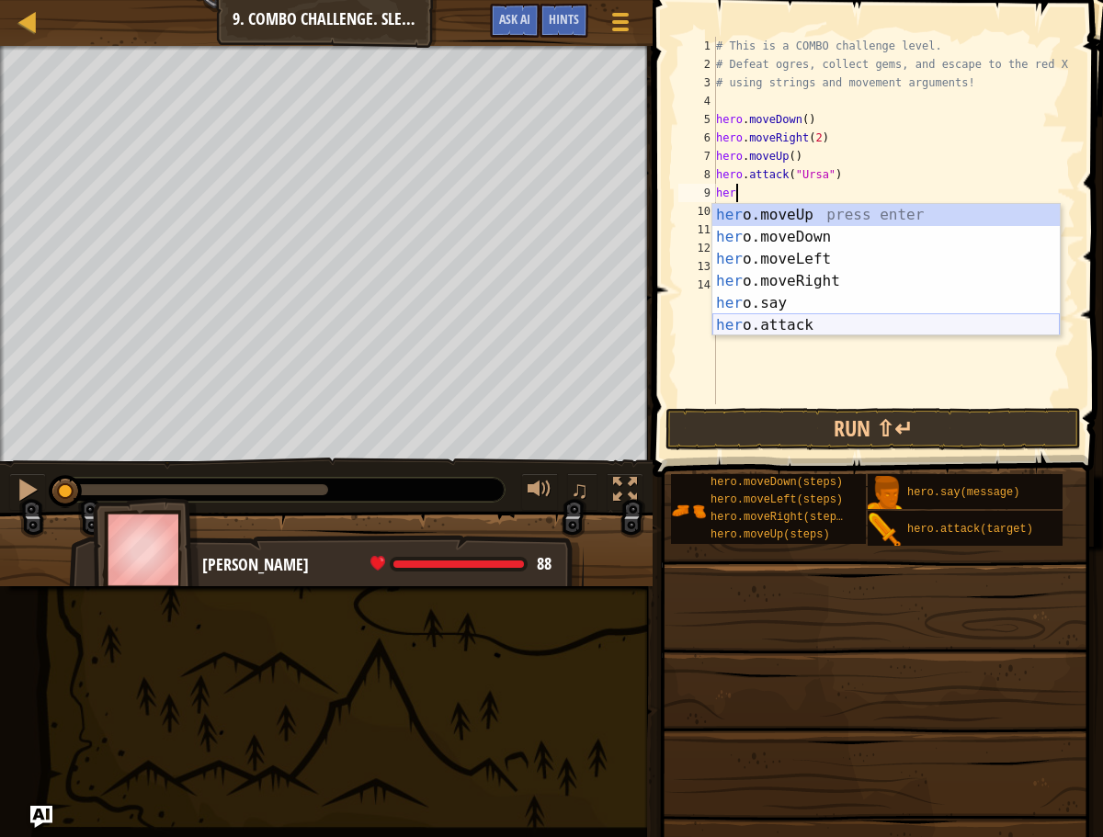
click at [744, 320] on div "her o.moveUp press enter her o.moveDown press enter her o.moveLeft press enter …" at bounding box center [885, 292] width 347 height 176
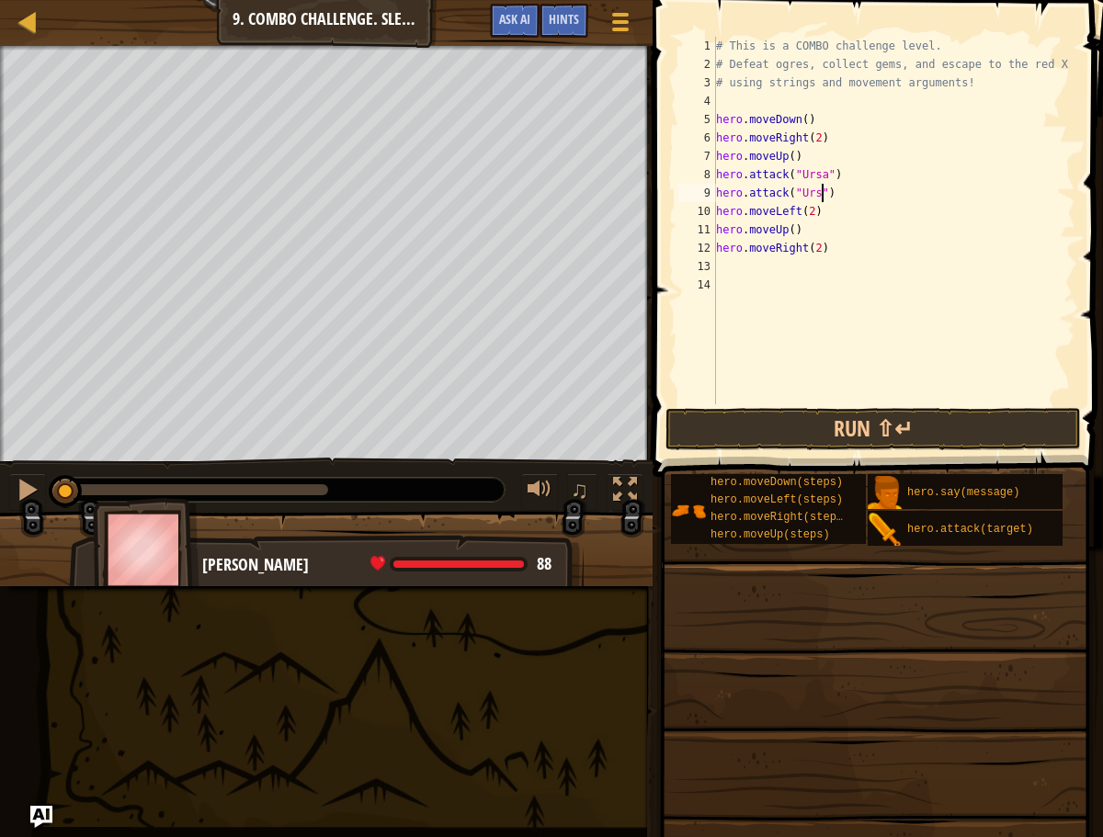
scroll to position [8, 9]
click at [858, 198] on div "# This is a COMBO challenge level. # Defeat [PERSON_NAME], collect gems, and es…" at bounding box center [894, 239] width 364 height 404
click at [820, 231] on div "# This is a COMBO challenge level. # Defeat [PERSON_NAME], collect gems, and es…" at bounding box center [894, 239] width 364 height 404
type textarea "hero.moveUp()"
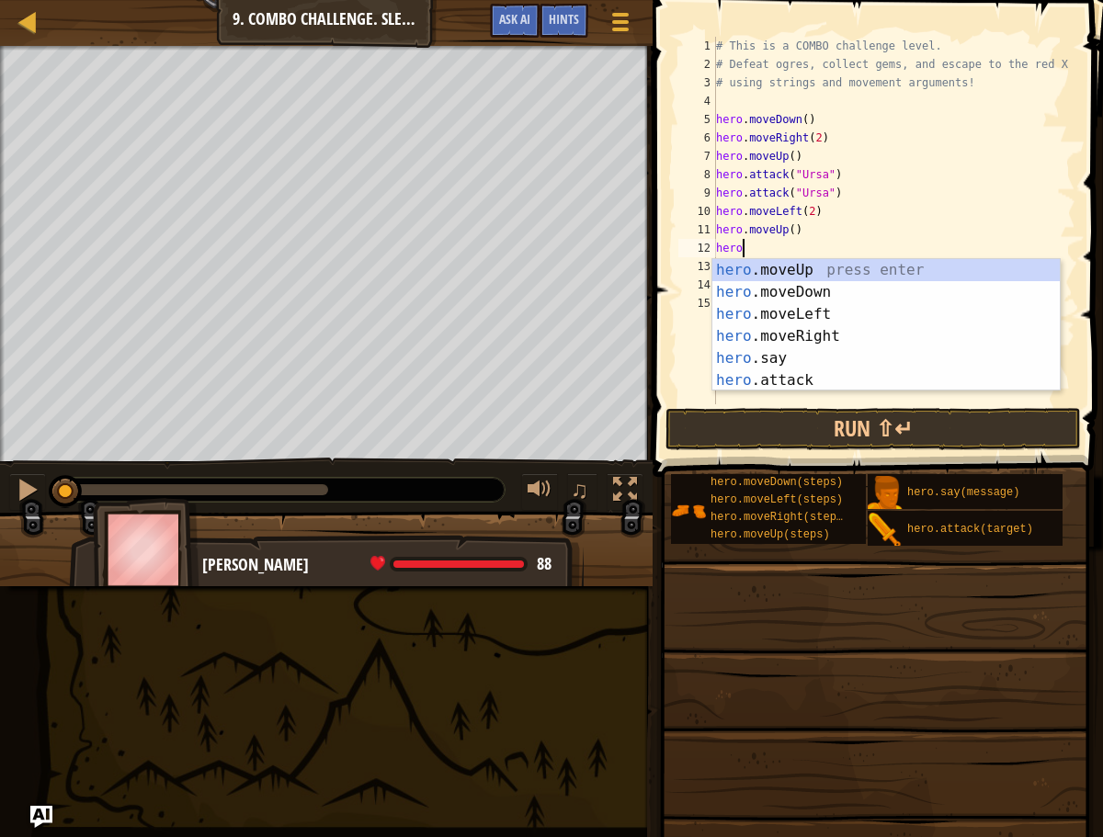
scroll to position [8, 2]
click at [789, 379] on div "hero. moveUp press enter hero. moveDown press enter hero. moveLeft press enter …" at bounding box center [885, 347] width 347 height 176
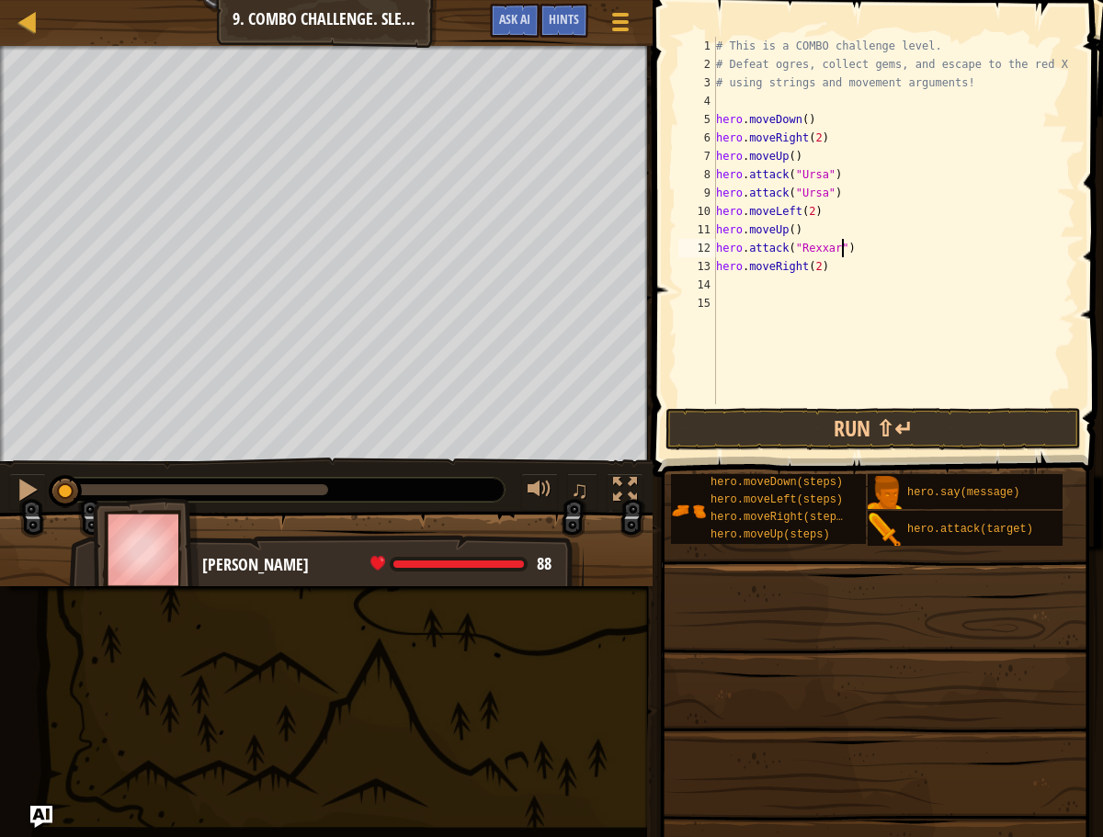
scroll to position [8, 10]
click at [852, 247] on div "# This is a COMBO challenge level. # Defeat [PERSON_NAME], collect gems, and es…" at bounding box center [894, 239] width 364 height 404
click at [859, 245] on div "# This is a COMBO challenge level. # Defeat [PERSON_NAME], collect gems, and es…" at bounding box center [894, 239] width 364 height 404
type textarea "hero.attack("Rexxar")"
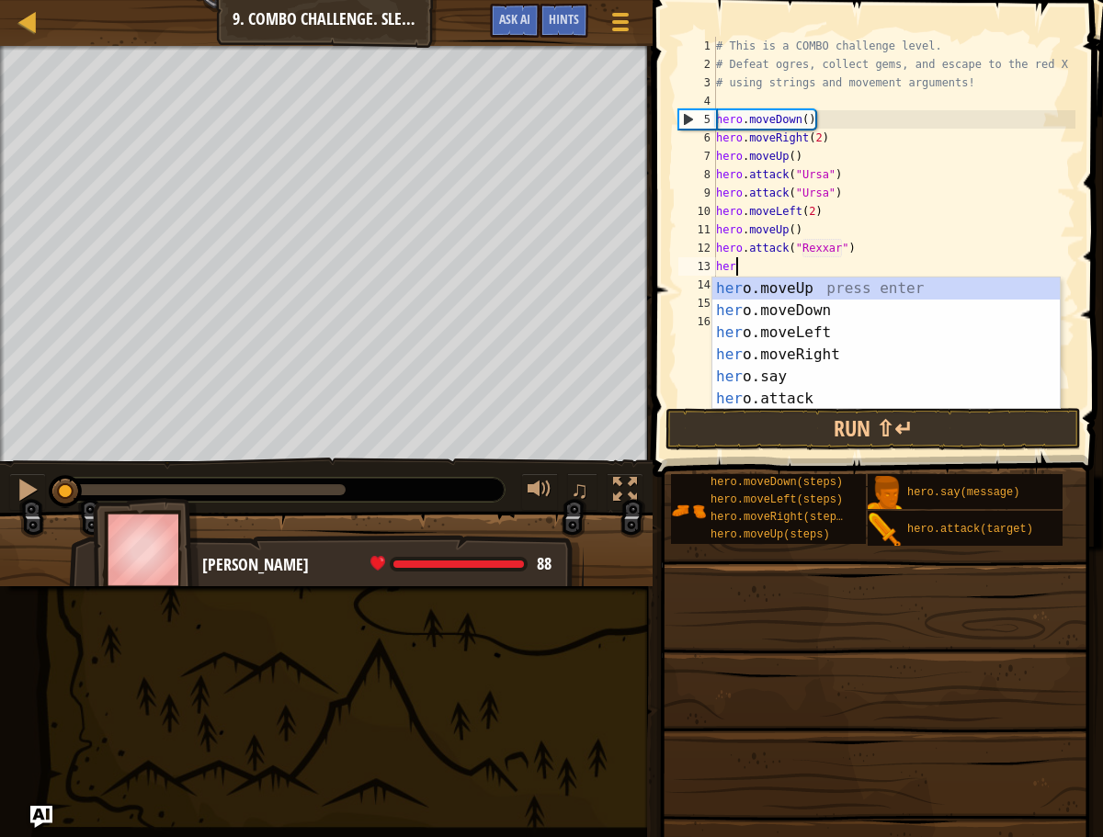
scroll to position [8, 1]
click at [797, 393] on div "her o.moveUp press enter her o.moveDown press enter her o.moveLeft press enter …" at bounding box center [885, 366] width 347 height 176
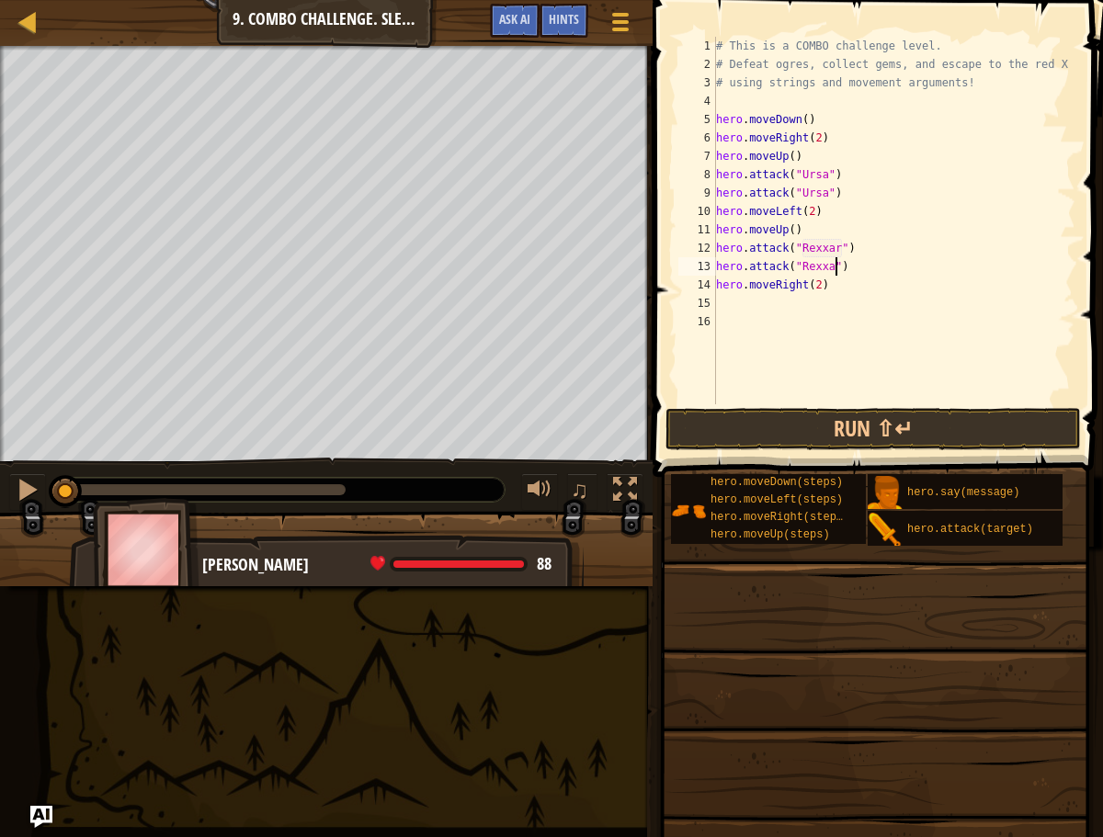
type textarea "hero.attack("Rexxar")"
click at [831, 301] on div "# This is a COMBO challenge level. # Defeat [PERSON_NAME], collect gems, and es…" at bounding box center [894, 239] width 364 height 404
drag, startPoint x: 819, startPoint y: 285, endPoint x: 829, endPoint y: 353, distance: 68.8
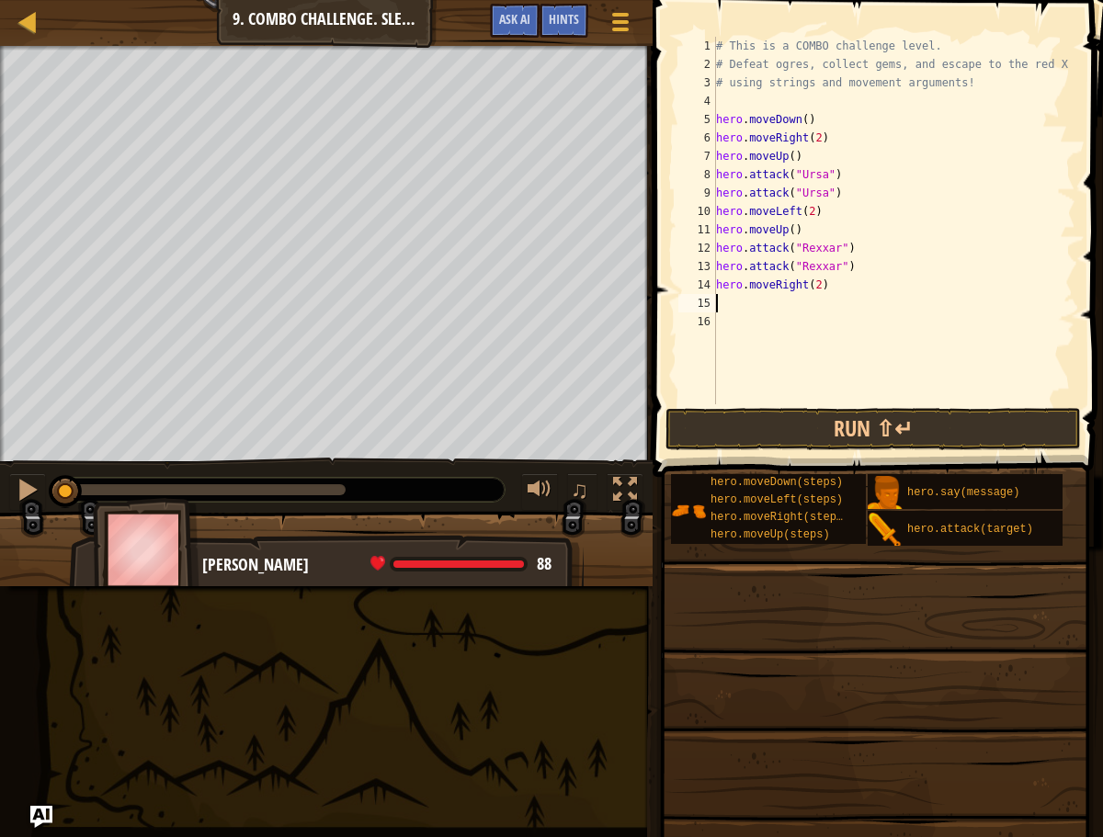
click at [819, 285] on div "# This is a COMBO challenge level. # Defeat [PERSON_NAME], collect gems, and es…" at bounding box center [894, 239] width 364 height 404
type textarea "hero.moveRight()"
click at [732, 305] on div "# This is a COMBO challenge level. # Defeat [PERSON_NAME], collect gems, and es…" at bounding box center [894, 239] width 364 height 404
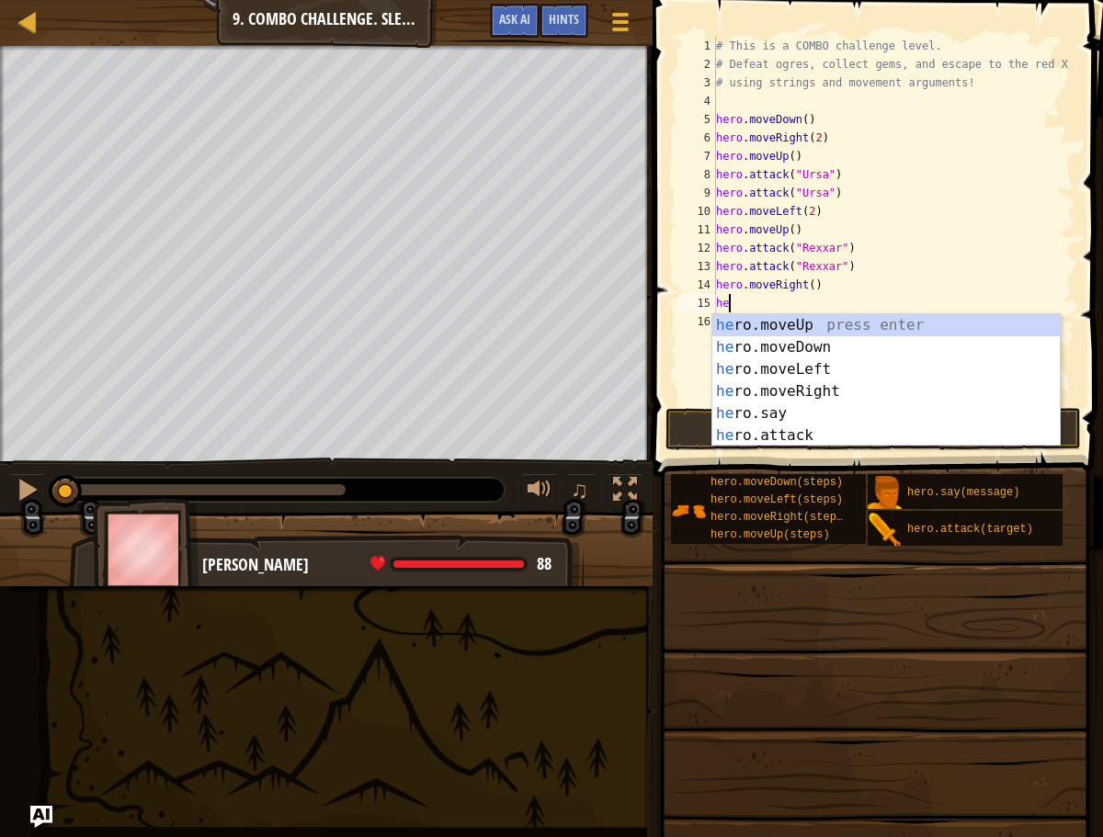
scroll to position [8, 1]
click at [746, 437] on div "hero .moveUp press enter hero .moveDown press enter hero .moveLeft press enter …" at bounding box center [885, 402] width 347 height 176
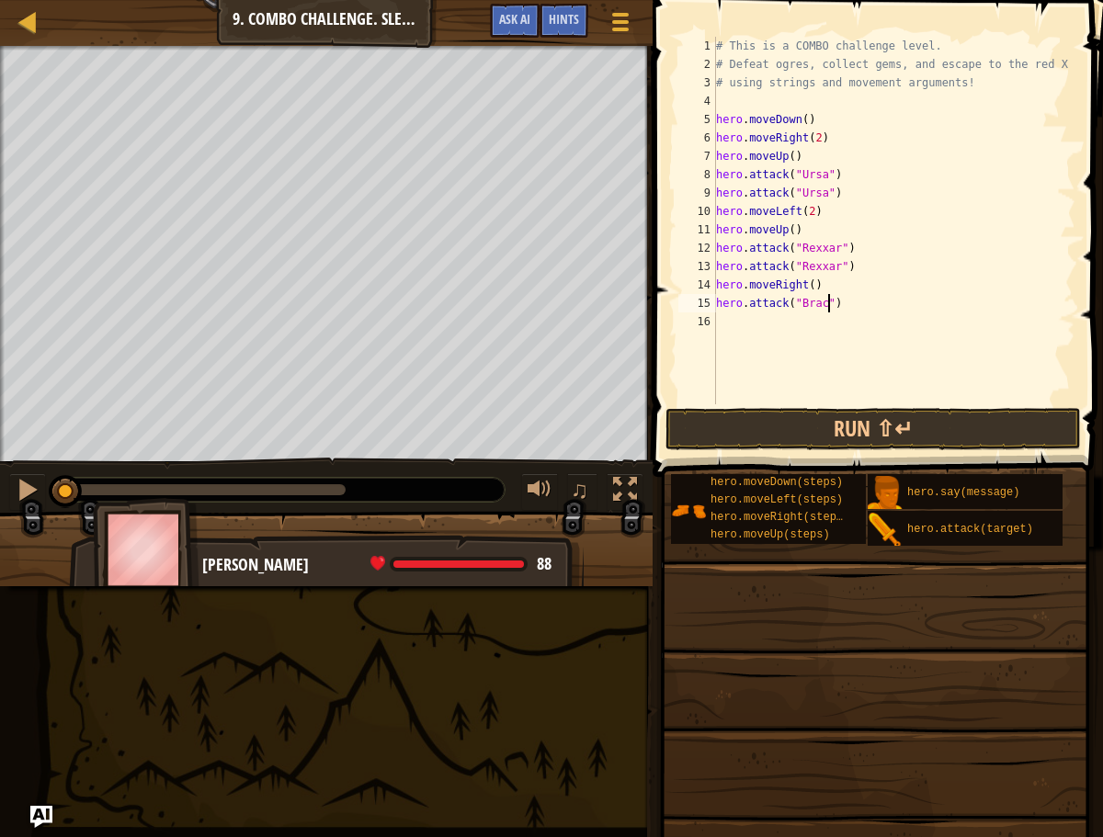
type textarea "hero.attack("[PERSON_NAME]")"
click at [812, 320] on div "# This is a COMBO challenge level. # Defeat [PERSON_NAME], collect gems, and es…" at bounding box center [894, 239] width 364 height 404
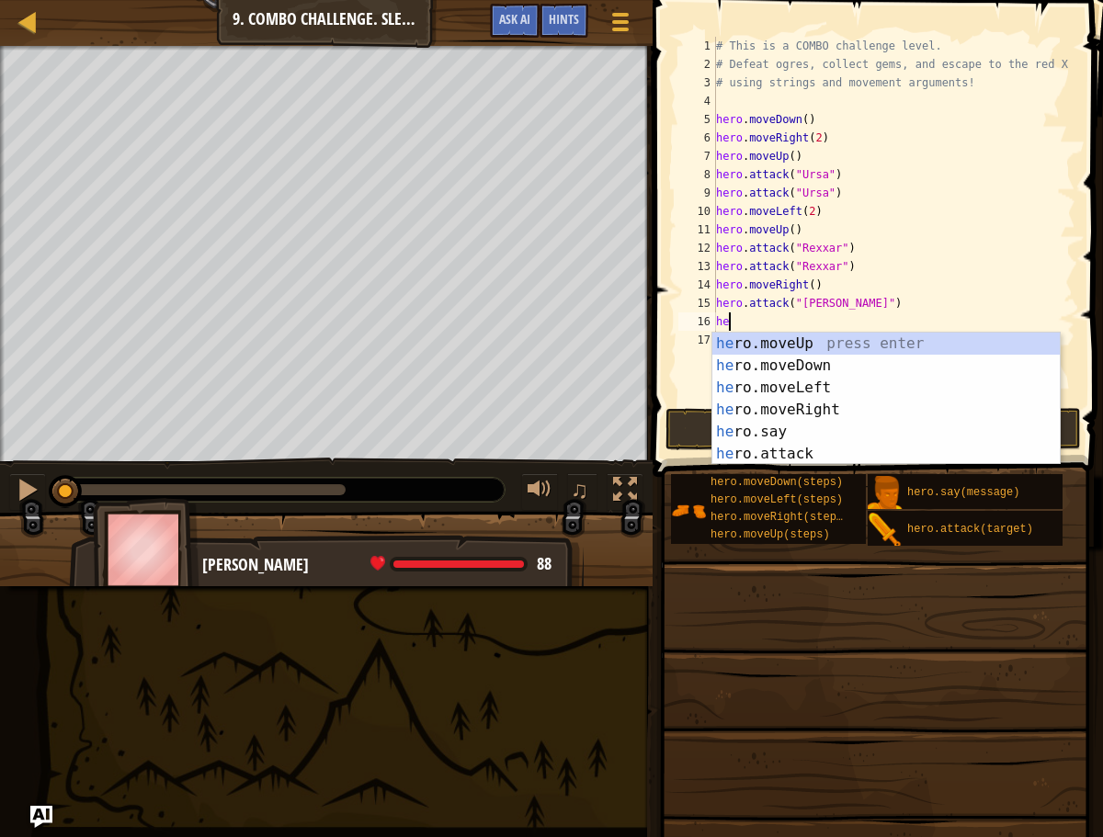
scroll to position [8, 1]
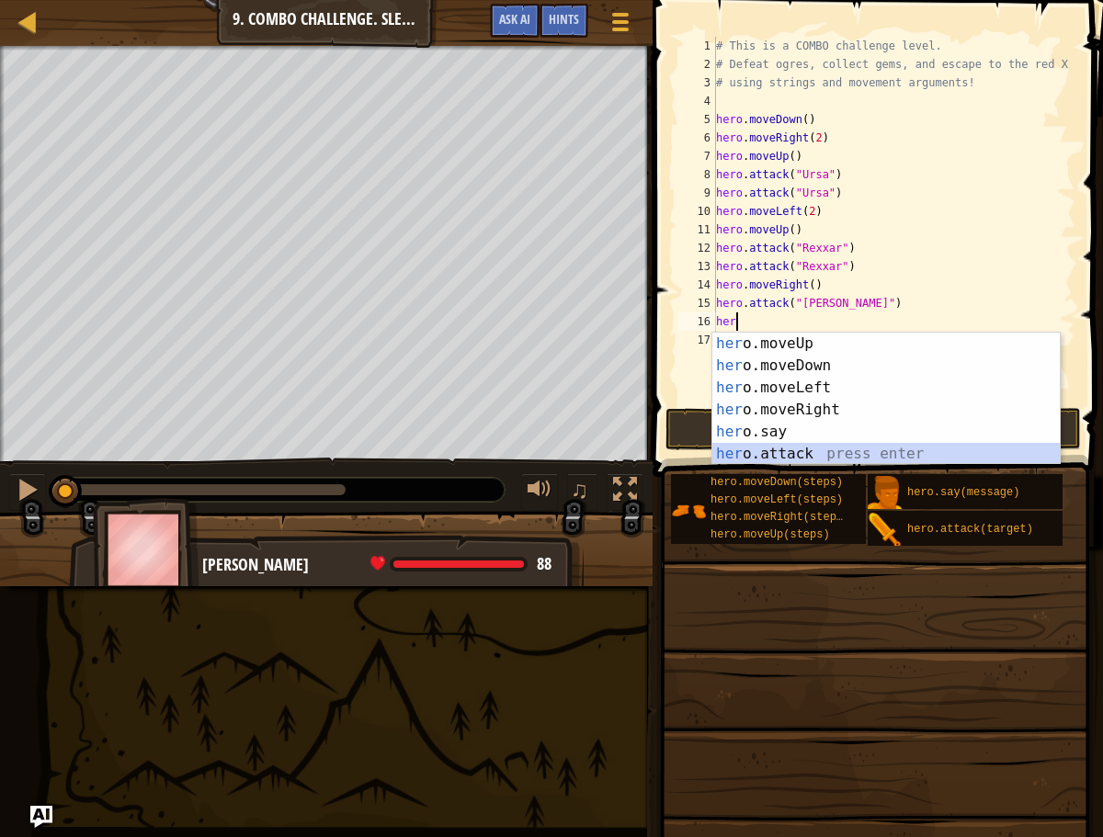
click at [784, 457] on div "her o.moveUp press enter her o.moveDown press enter her o.moveLeft press enter …" at bounding box center [885, 421] width 347 height 176
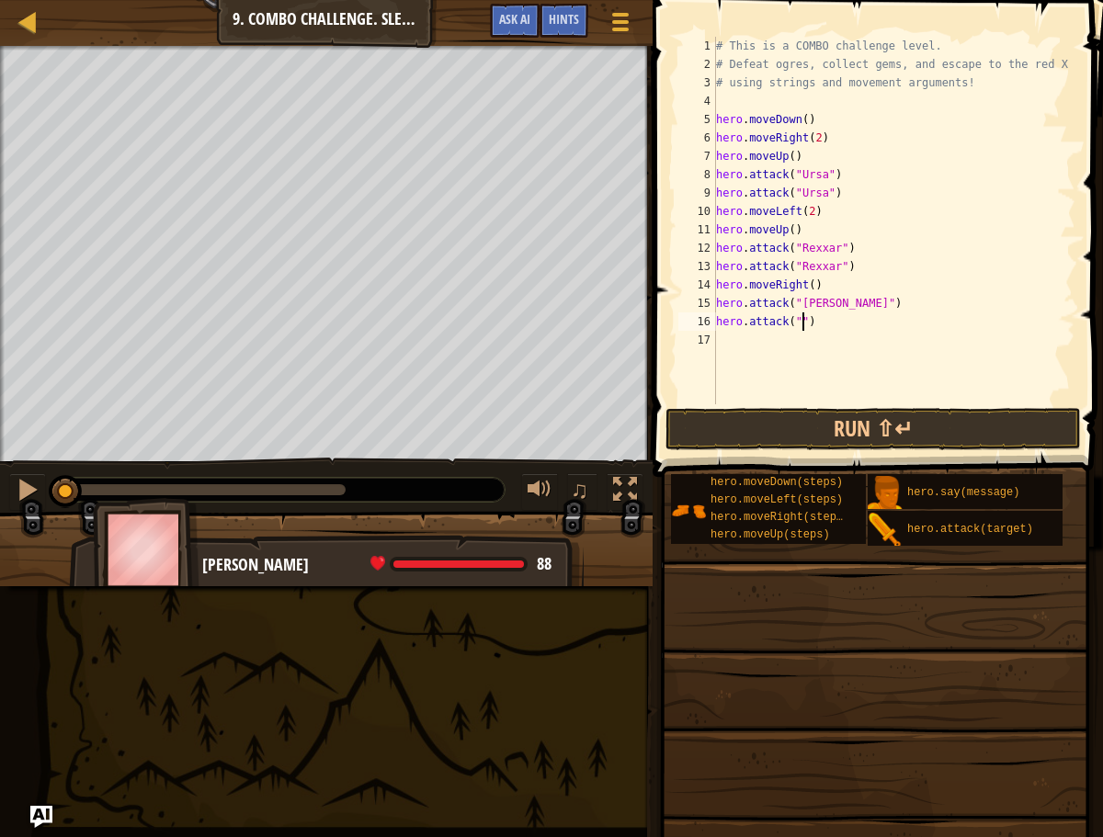
scroll to position [8, 7]
type textarea "hero.attack("[PERSON_NAME]")"
click at [817, 344] on div "# This is a COMBO challenge level. # Defeat [PERSON_NAME], collect gems, and es…" at bounding box center [894, 239] width 364 height 404
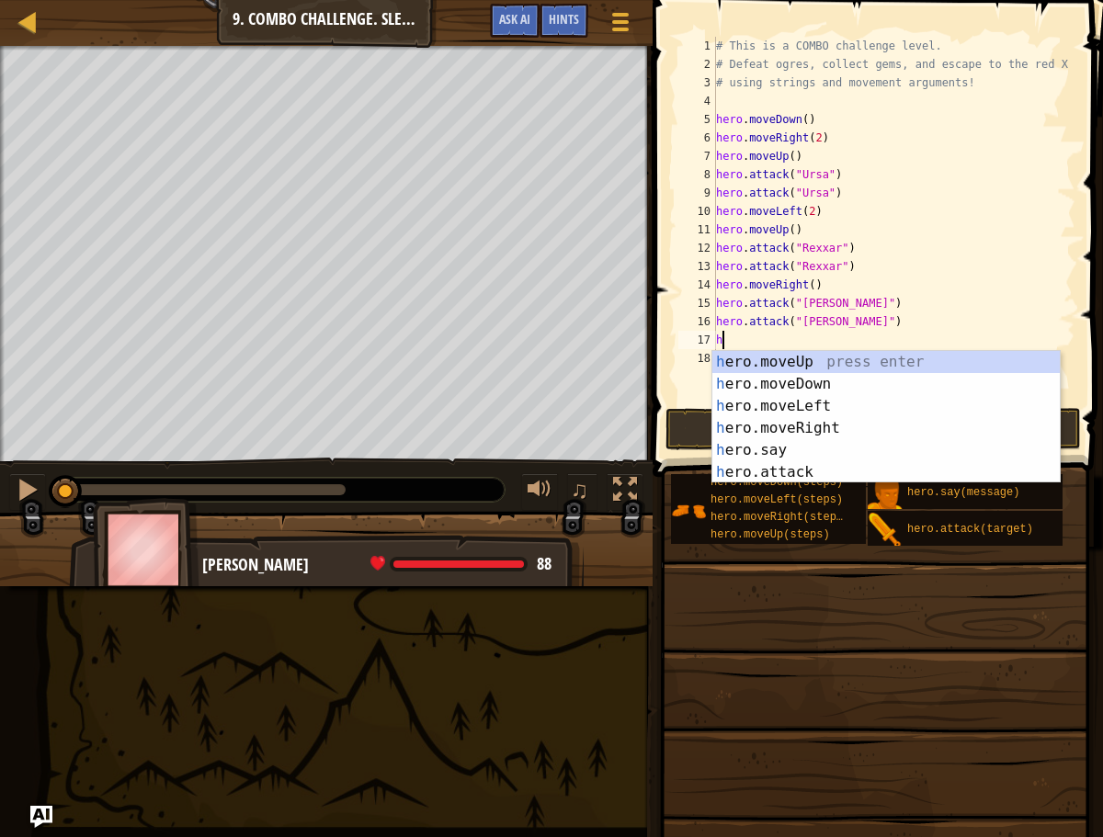
type textarea "he"
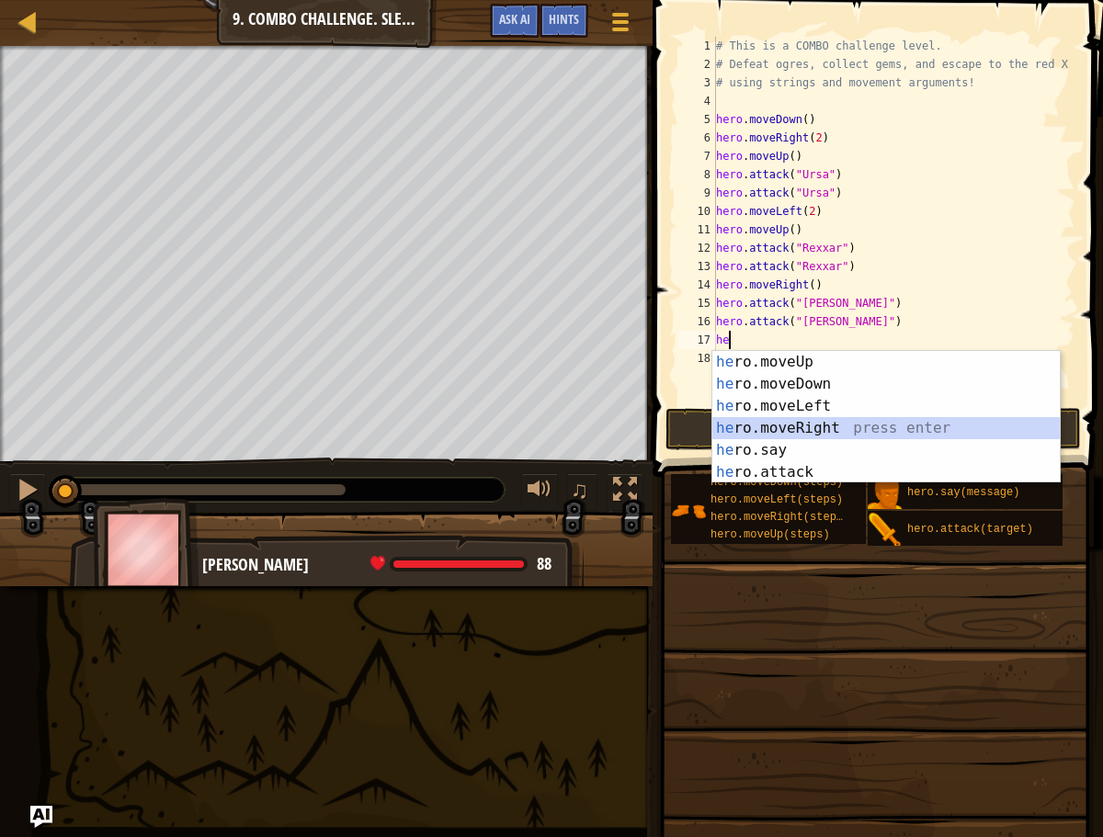
click at [783, 427] on div "he ro.moveUp press enter he ro.moveDown press enter he ro.moveLeft press enter …" at bounding box center [885, 439] width 347 height 176
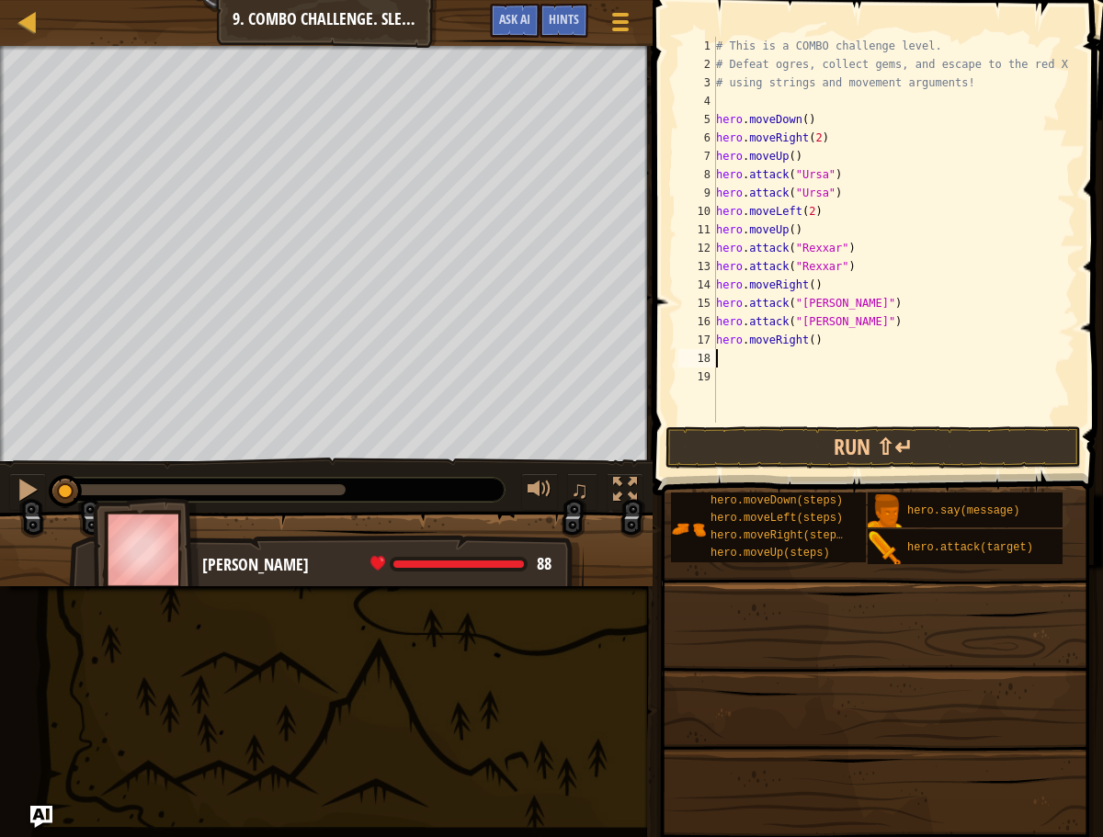
drag, startPoint x: 814, startPoint y: 337, endPoint x: 806, endPoint y: 394, distance: 57.6
click at [814, 338] on div "# This is a COMBO challenge level. # Defeat [PERSON_NAME], collect gems, and es…" at bounding box center [893, 248] width 363 height 423
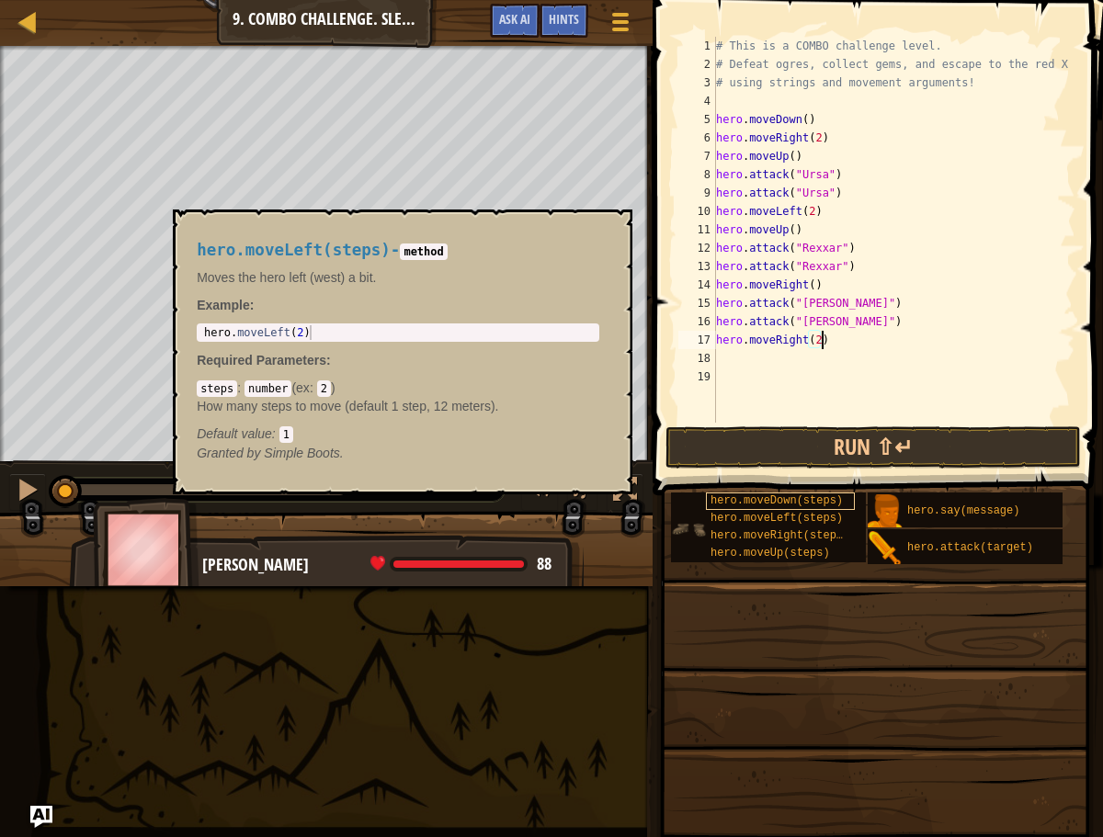
scroll to position [8, 8]
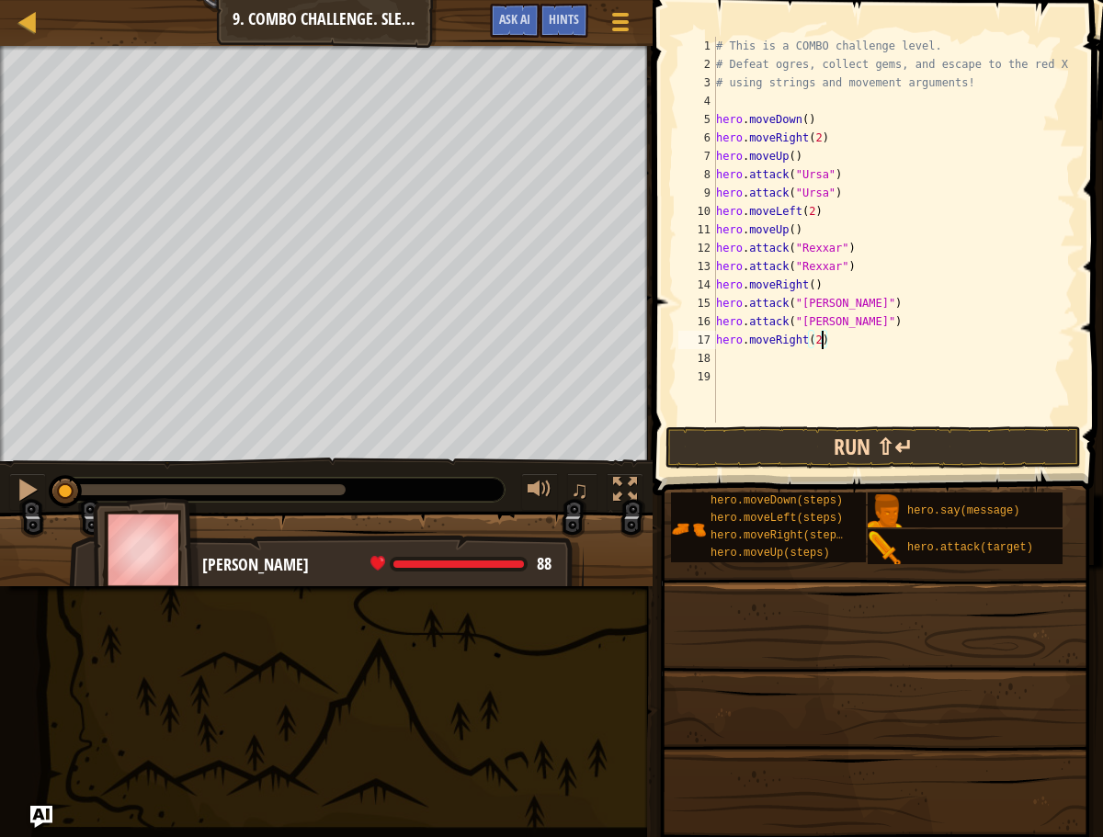
type textarea "hero.moveRight(2)"
click at [821, 448] on button "Run ⇧↵" at bounding box center [872, 447] width 415 height 42
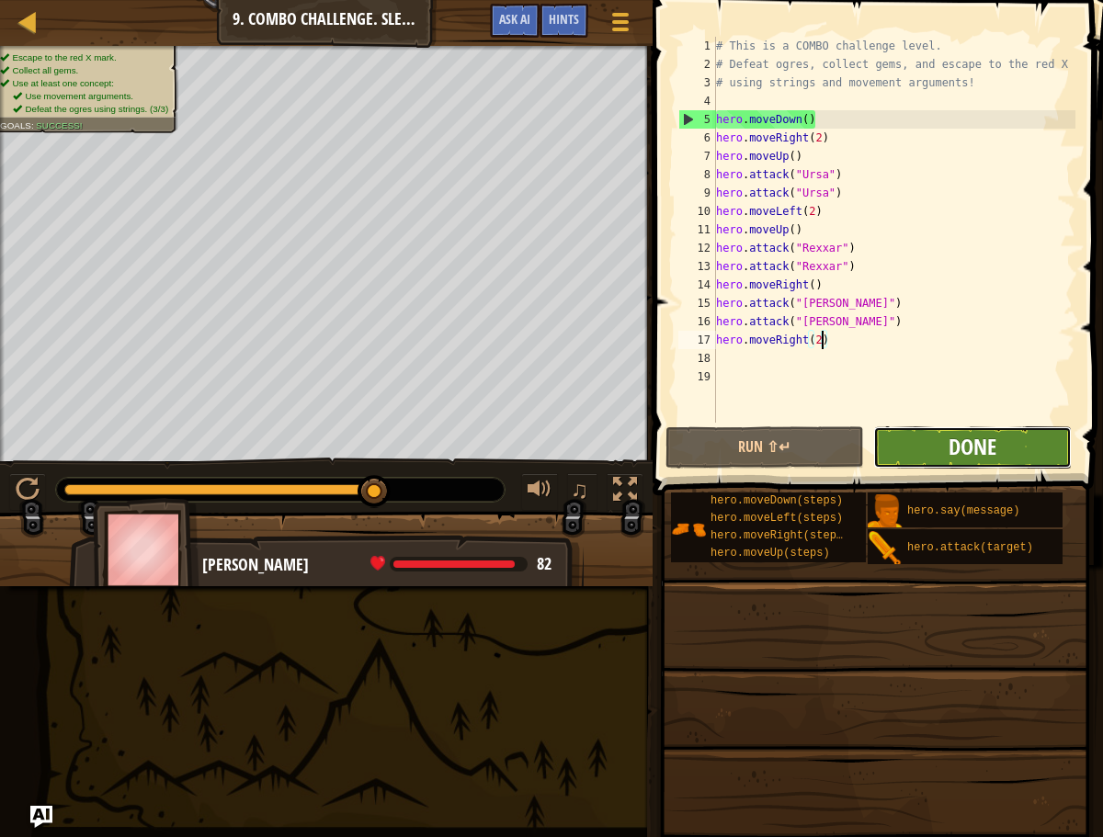
click at [954, 453] on span "Done" at bounding box center [972, 446] width 48 height 29
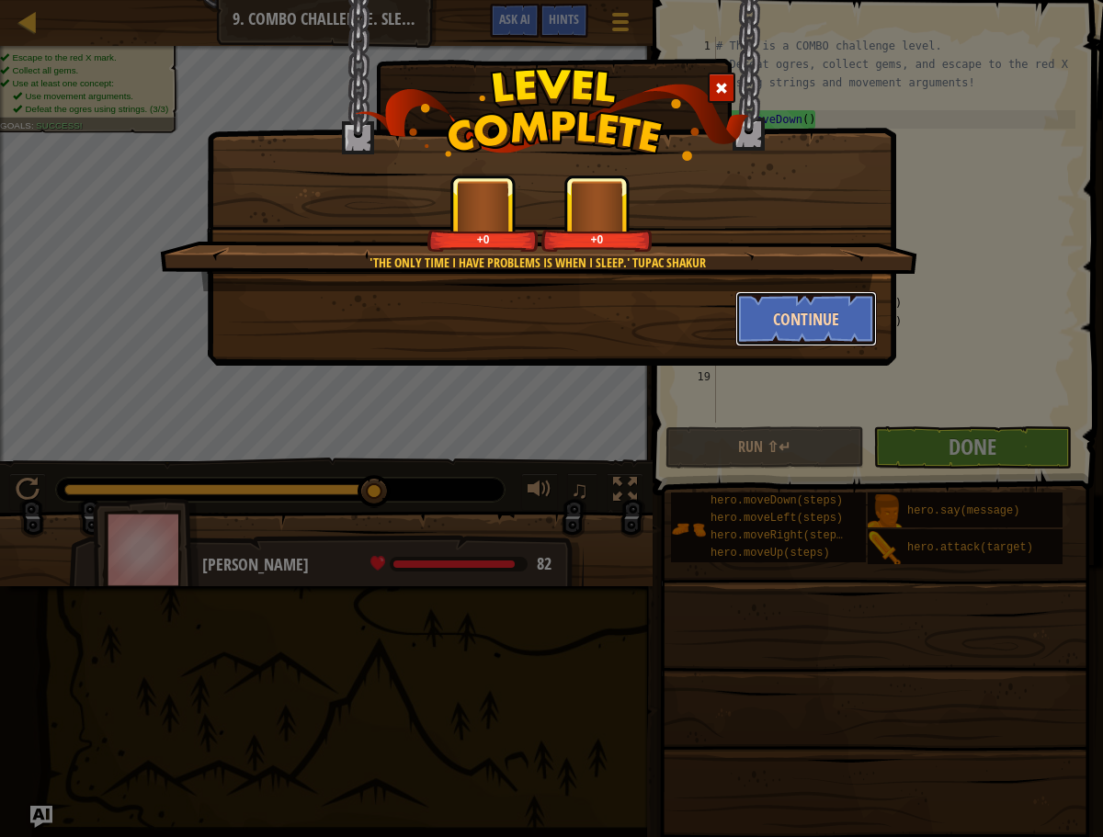
click at [785, 304] on button "Continue" at bounding box center [806, 318] width 142 height 55
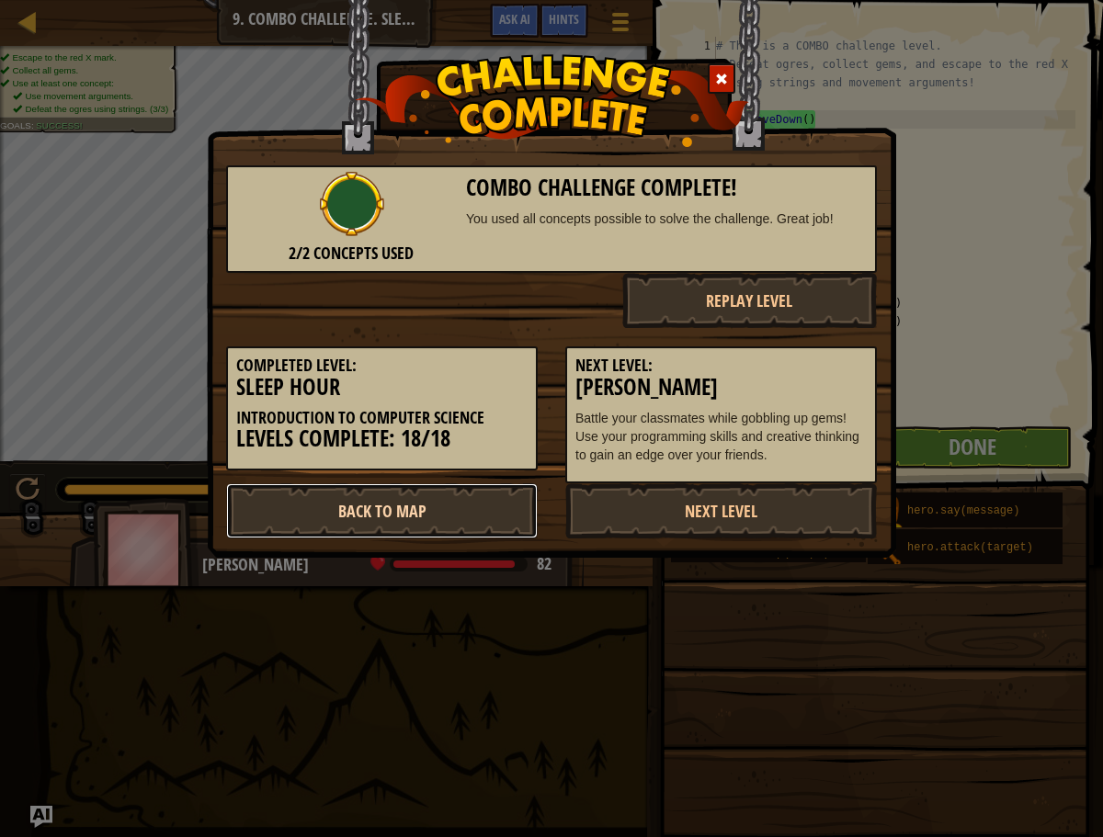
click at [489, 499] on link "Back to Map" at bounding box center [382, 510] width 312 height 55
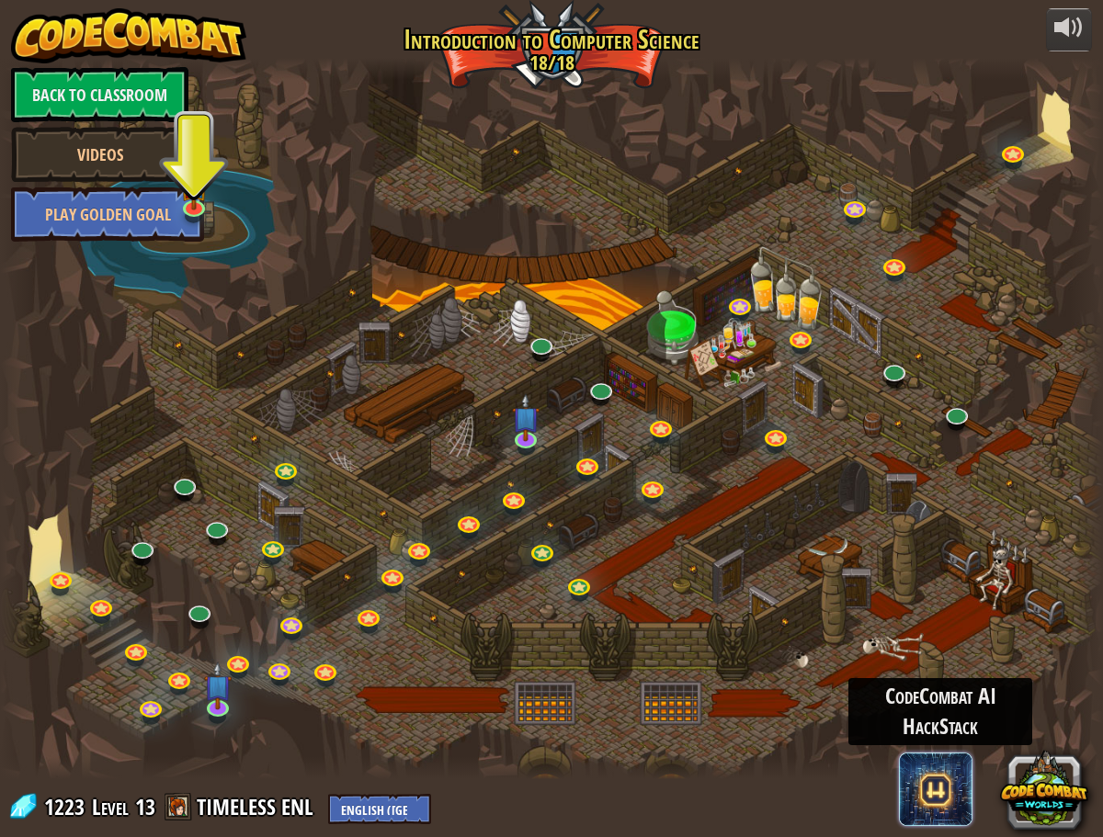
click at [941, 769] on span at bounding box center [936, 790] width 74 height 74
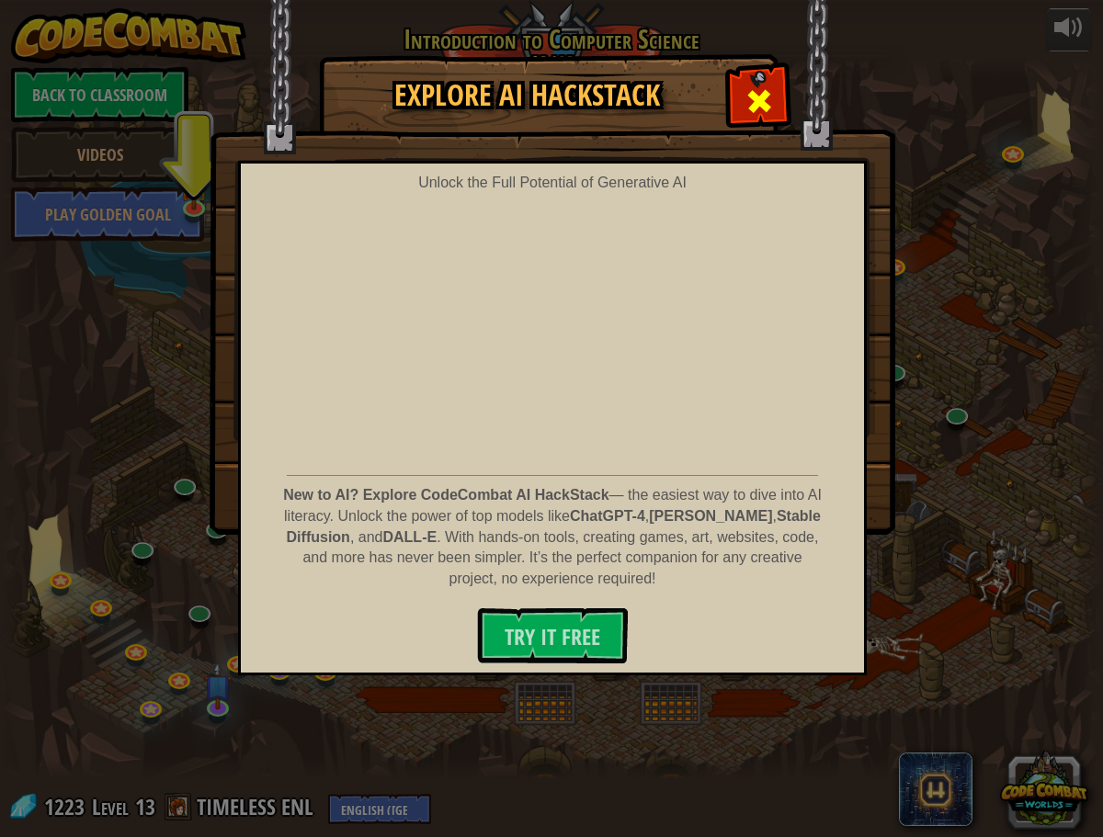
click at [778, 97] on div at bounding box center [759, 99] width 58 height 58
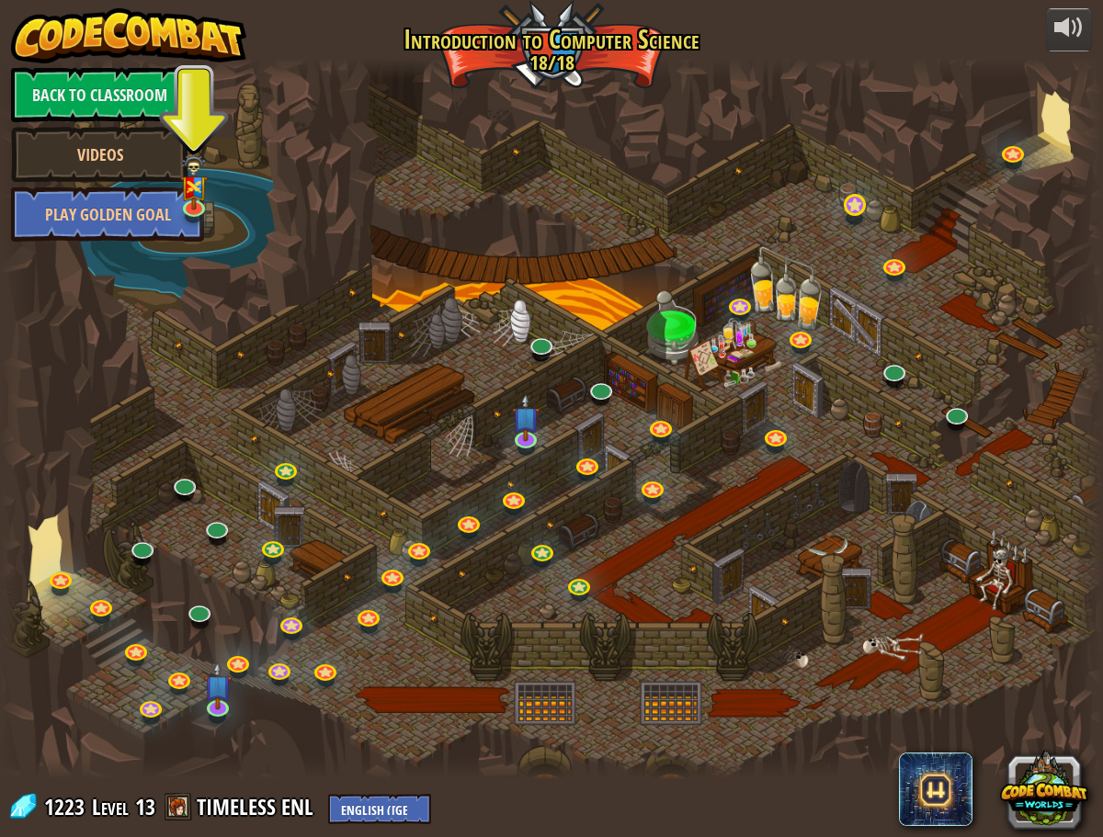
drag, startPoint x: 1033, startPoint y: 122, endPoint x: 850, endPoint y: 216, distance: 205.5
click at [885, 212] on div at bounding box center [551, 418] width 1103 height 721
click at [1057, 31] on div at bounding box center [1068, 27] width 29 height 29
click at [1060, 29] on div at bounding box center [1068, 27] width 29 height 29
click at [114, 167] on link "Videos" at bounding box center [99, 154] width 177 height 55
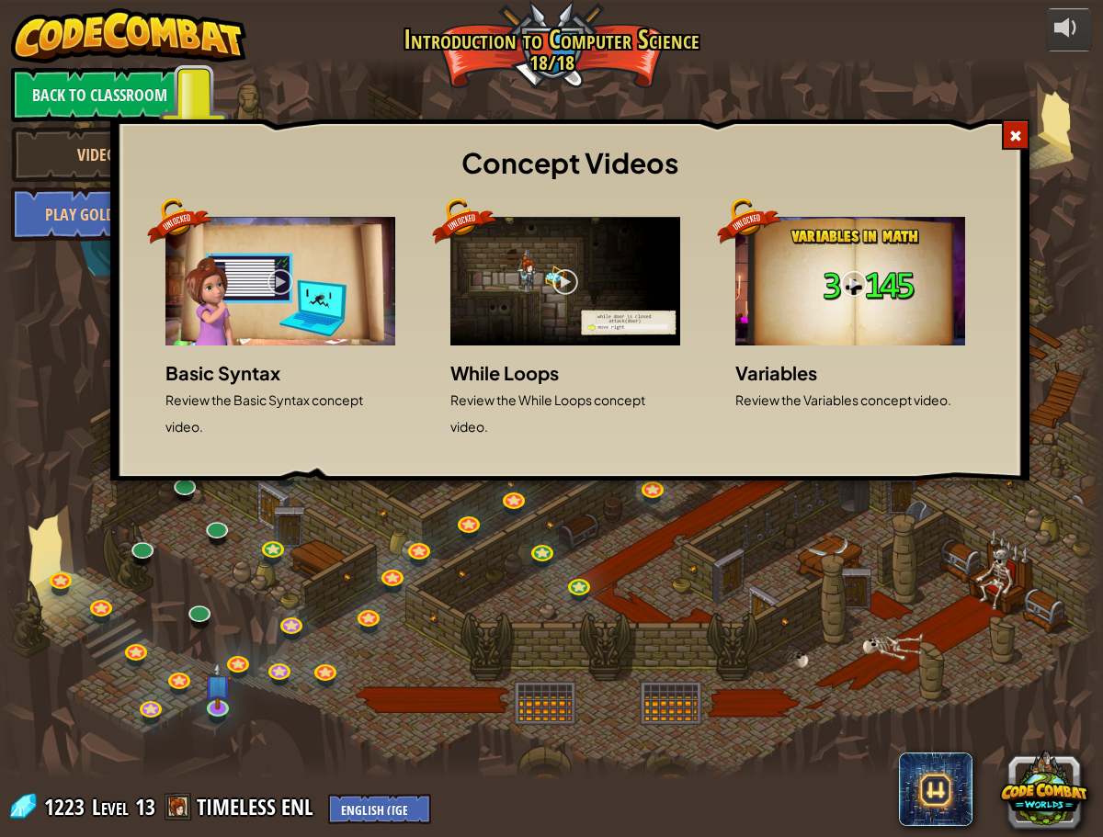
click at [1010, 137] on span at bounding box center [1015, 136] width 13 height 13
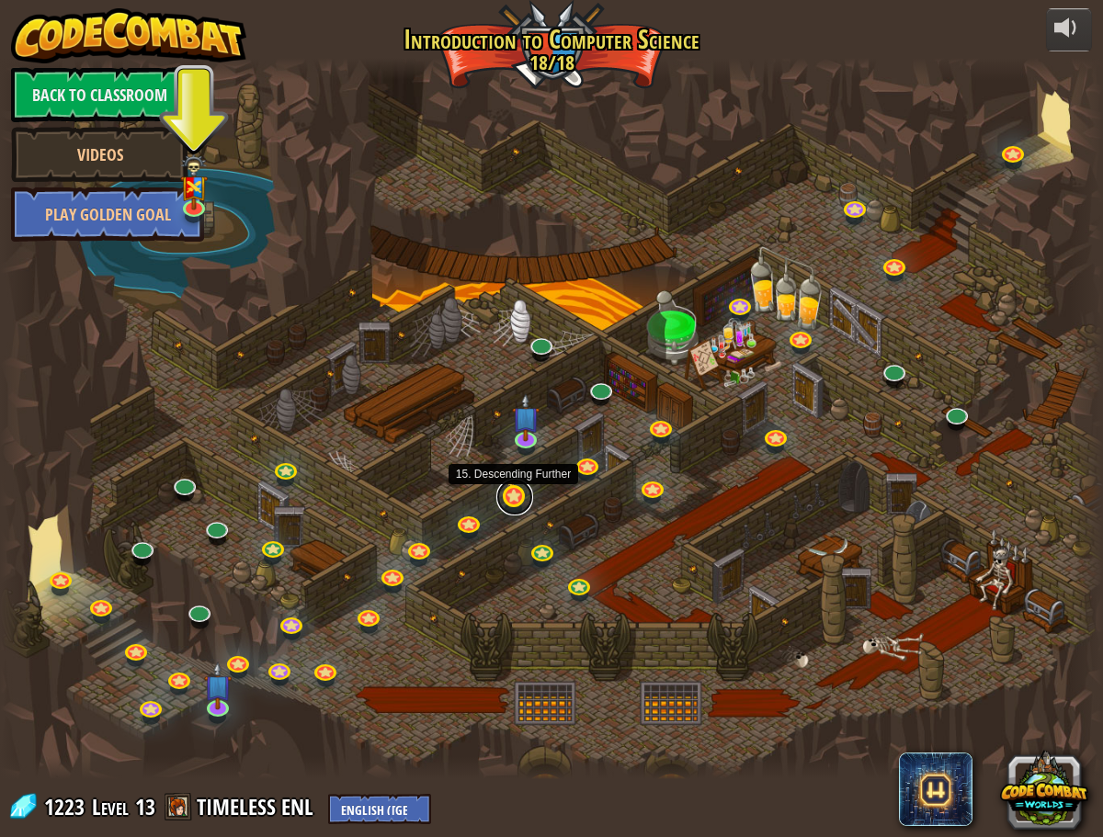
click at [517, 496] on link at bounding box center [514, 497] width 37 height 37
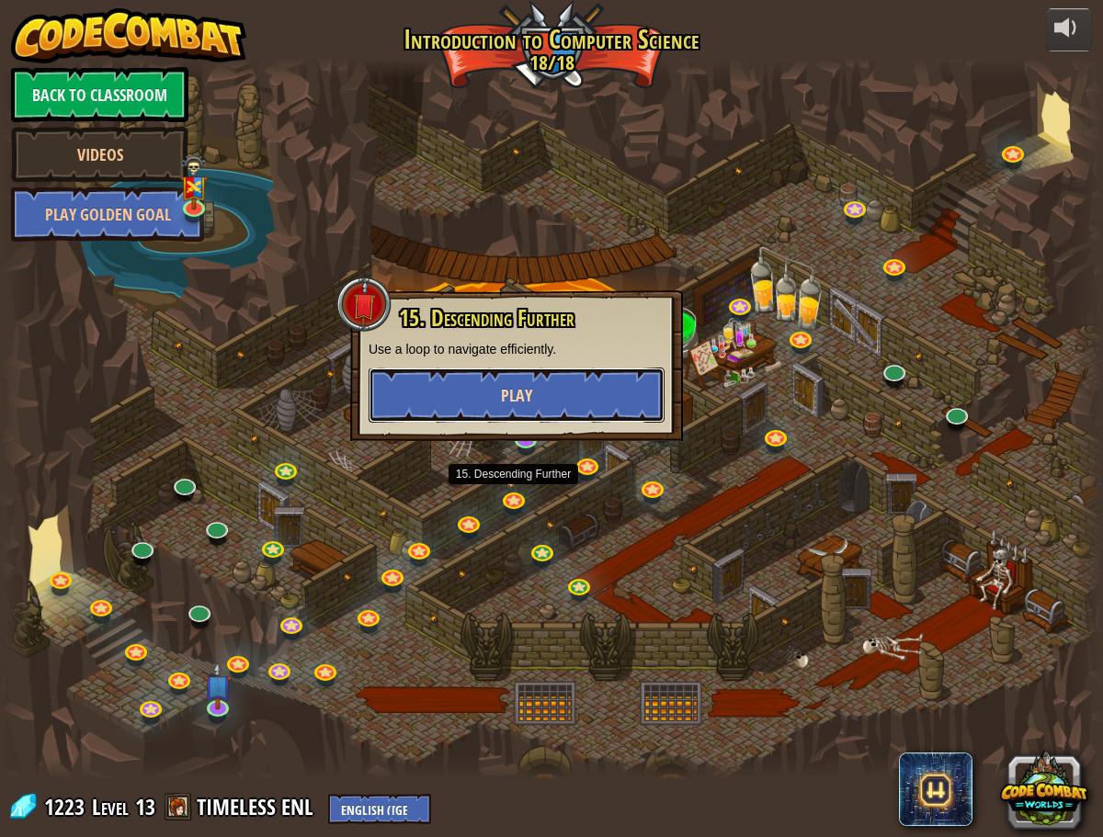
click at [546, 388] on button "Play" at bounding box center [517, 395] width 296 height 55
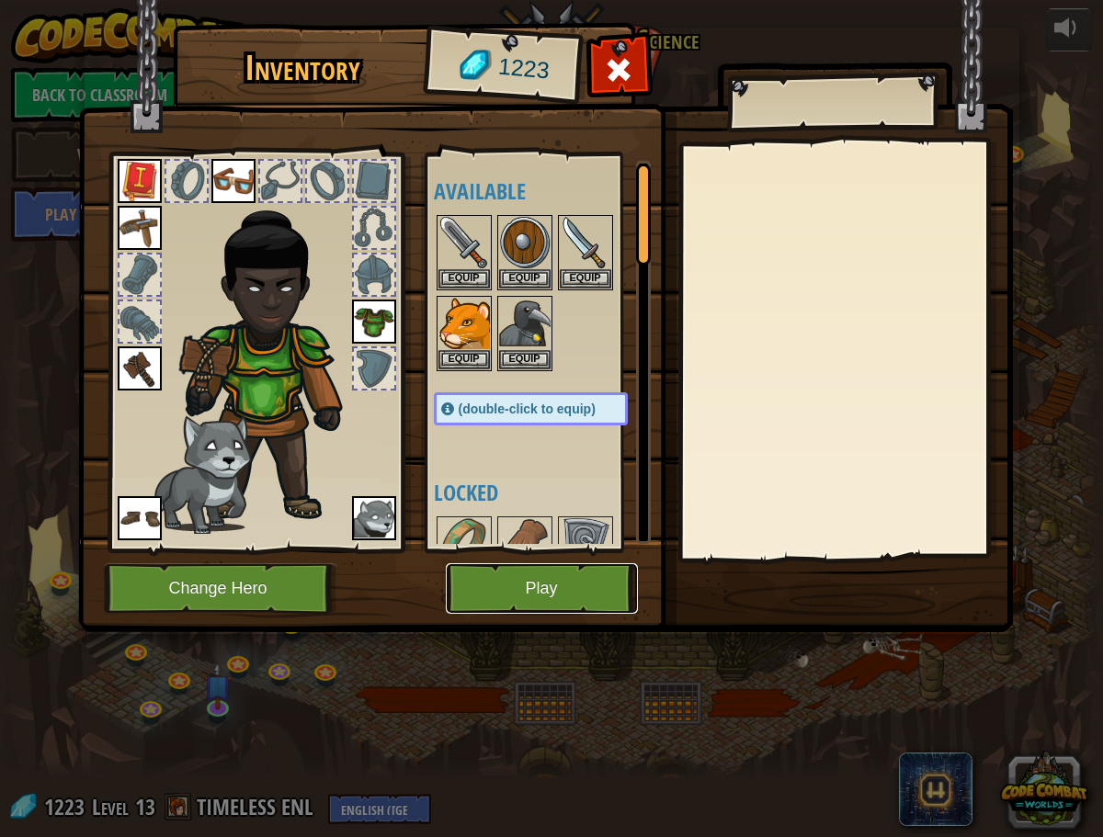
click at [476, 582] on button "Play" at bounding box center [542, 588] width 192 height 51
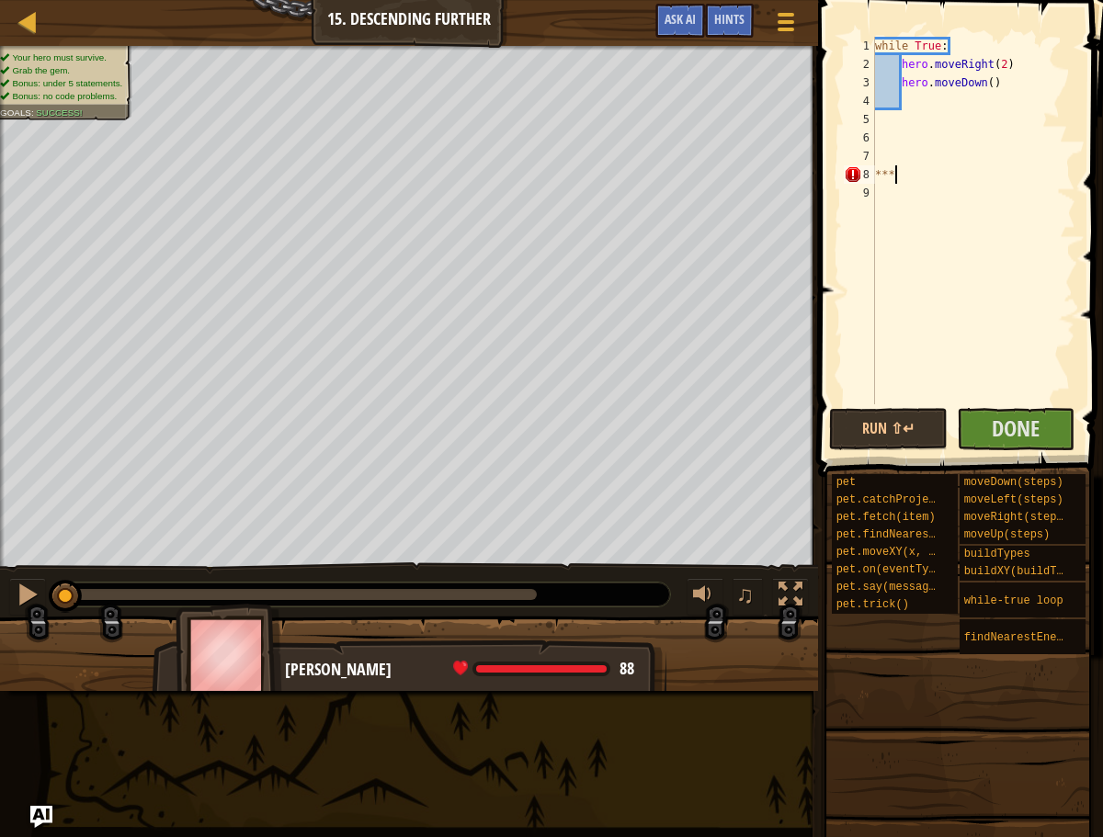
scroll to position [8, 0]
type textarea "*"
type textarea "0"
type textarea "9"
type textarea "0"
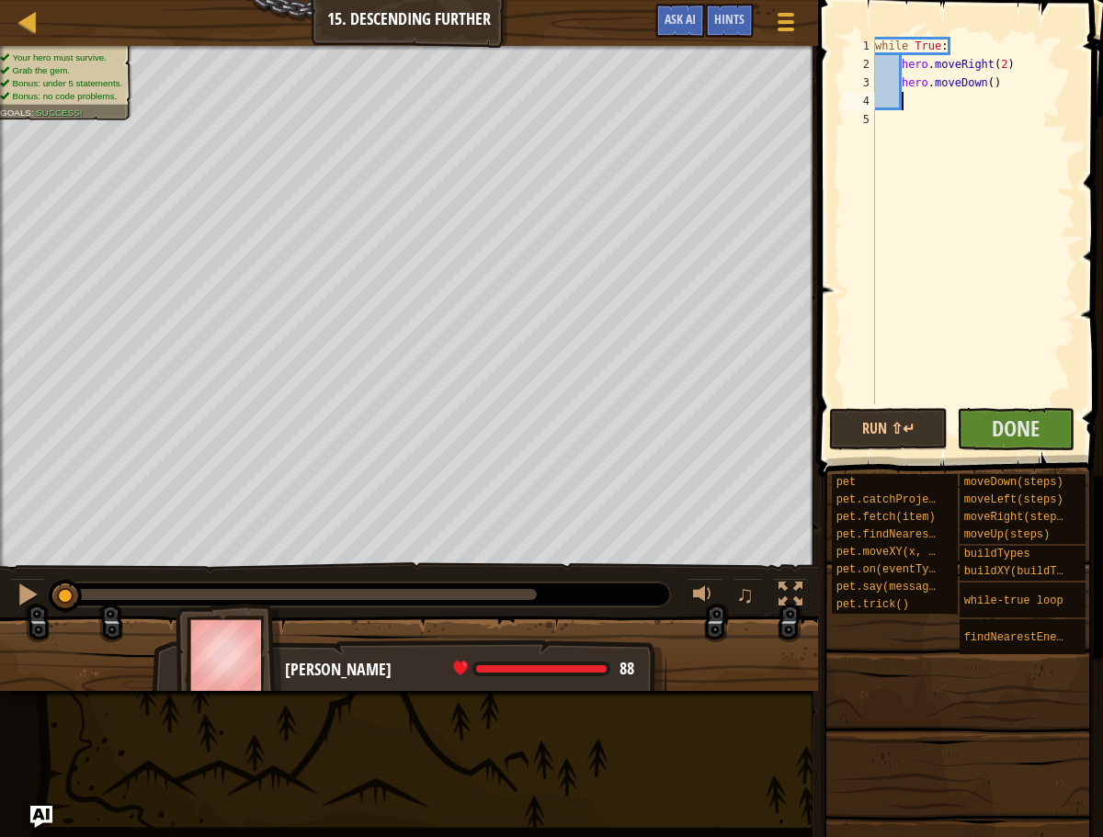
scroll to position [8, 1]
click at [24, 27] on div at bounding box center [28, 21] width 23 height 23
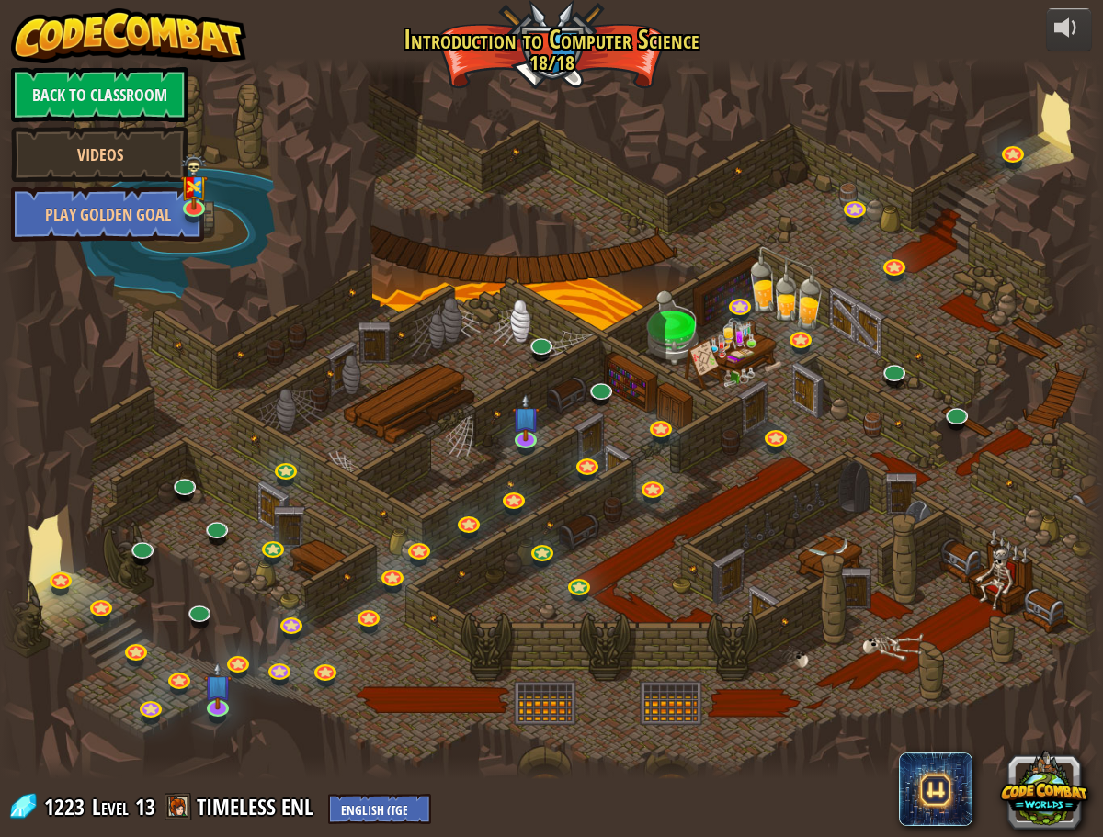
click at [1044, 172] on div at bounding box center [551, 418] width 1103 height 721
click at [1047, 138] on div at bounding box center [551, 418] width 1103 height 721
click at [1052, 131] on div at bounding box center [551, 418] width 1103 height 721
click at [196, 619] on link at bounding box center [199, 609] width 37 height 37
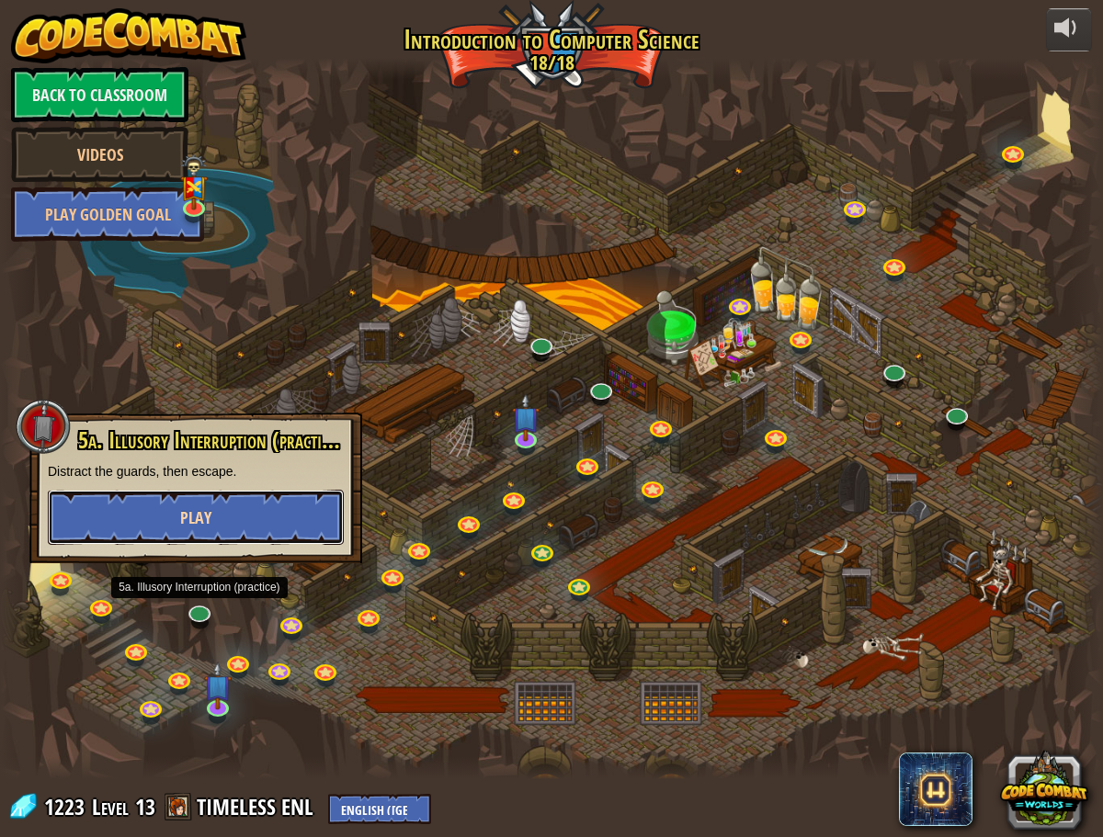
click at [199, 522] on span "Play" at bounding box center [195, 517] width 31 height 23
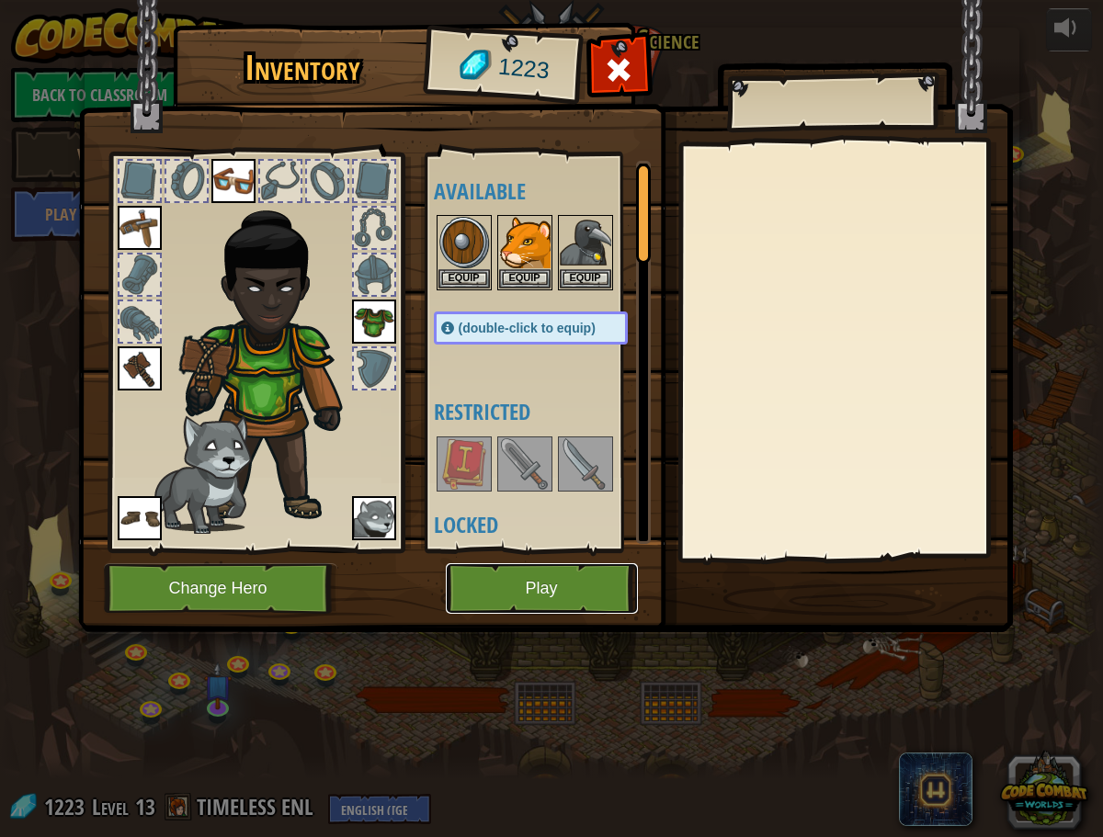
click at [468, 589] on button "Play" at bounding box center [542, 588] width 192 height 51
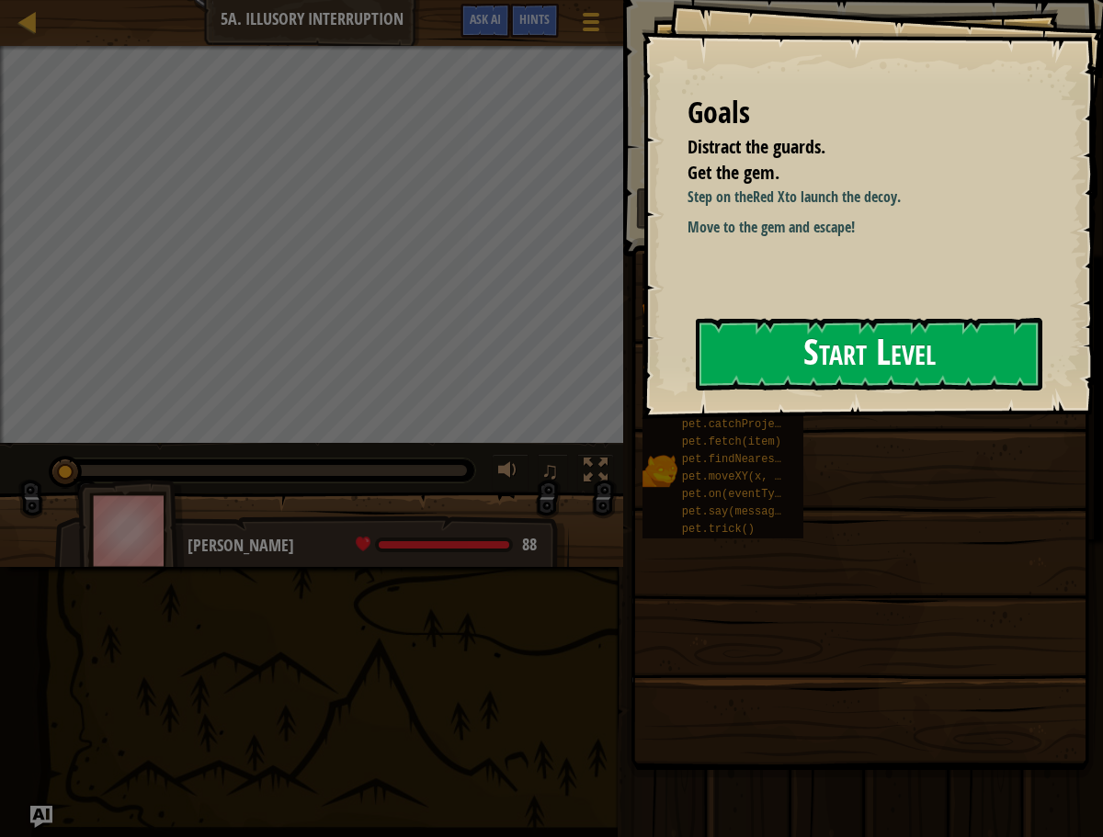
click at [822, 355] on button "Start Level" at bounding box center [869, 354] width 346 height 73
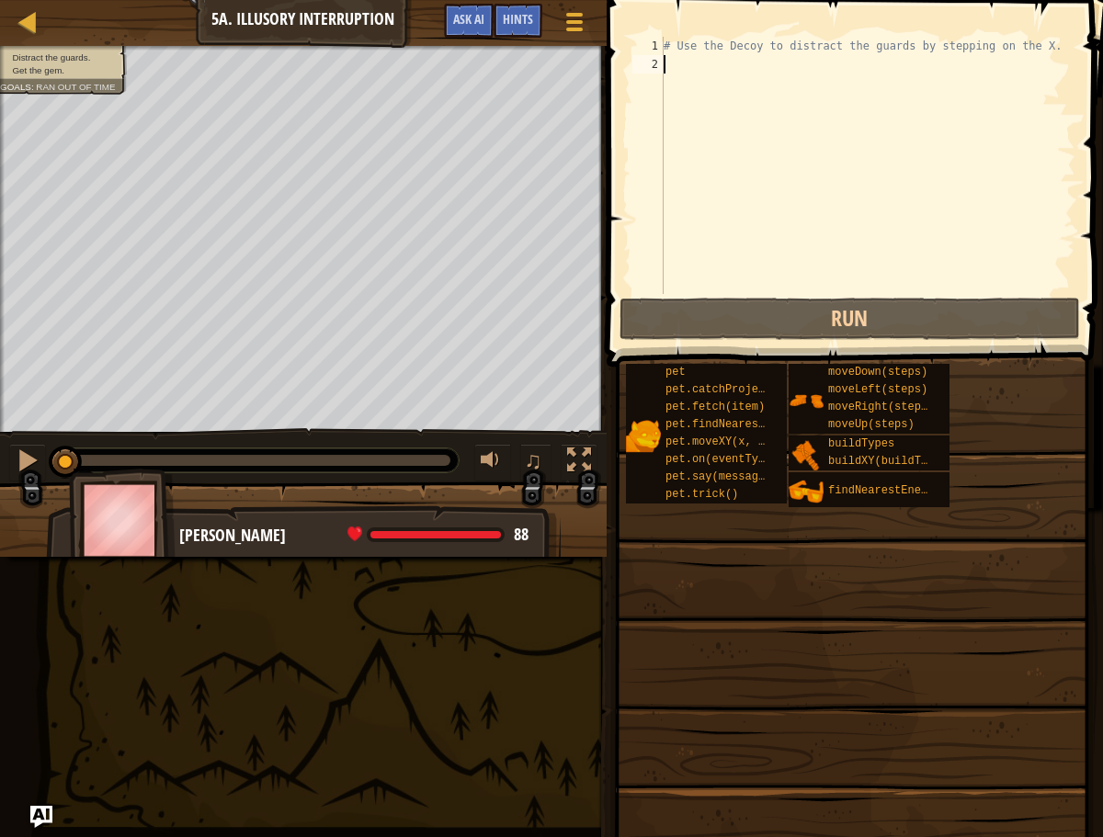
scroll to position [8, 0]
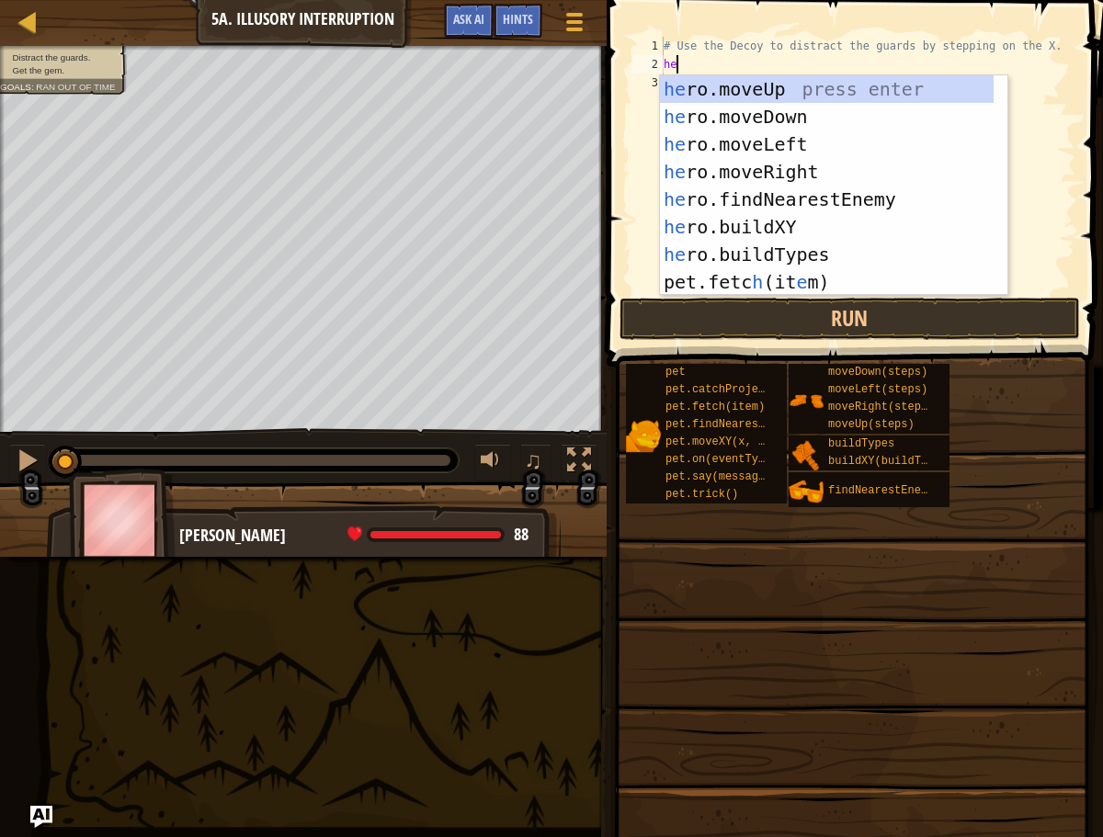
type textarea "her"
click at [772, 175] on div "her o.moveUp press enter her o.moveDown press enter her o.moveLeft press enter …" at bounding box center [827, 213] width 334 height 276
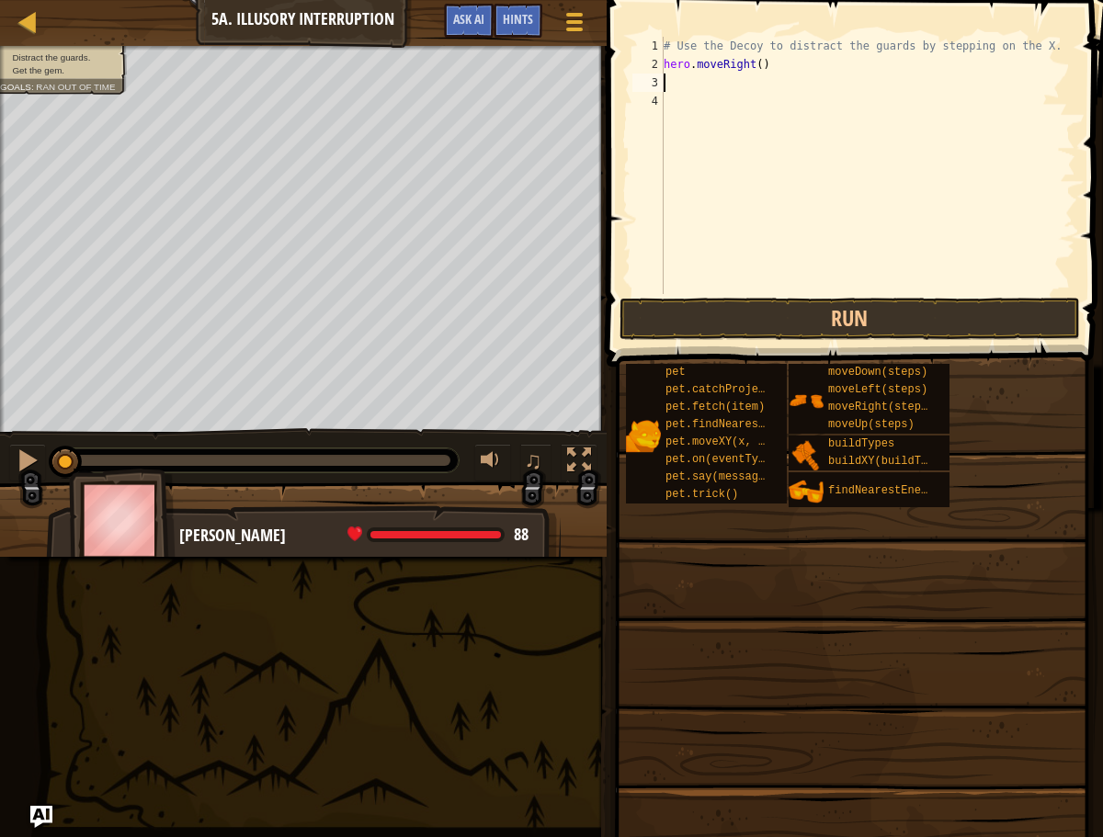
scroll to position [8, 0]
click at [763, 64] on div "# Use the Decoy to distract the guards by stepping on the X. hero . moveRight (…" at bounding box center [867, 184] width 415 height 294
type textarea "hero.moveRight(4)"
click at [680, 331] on button "Run" at bounding box center [849, 319] width 460 height 42
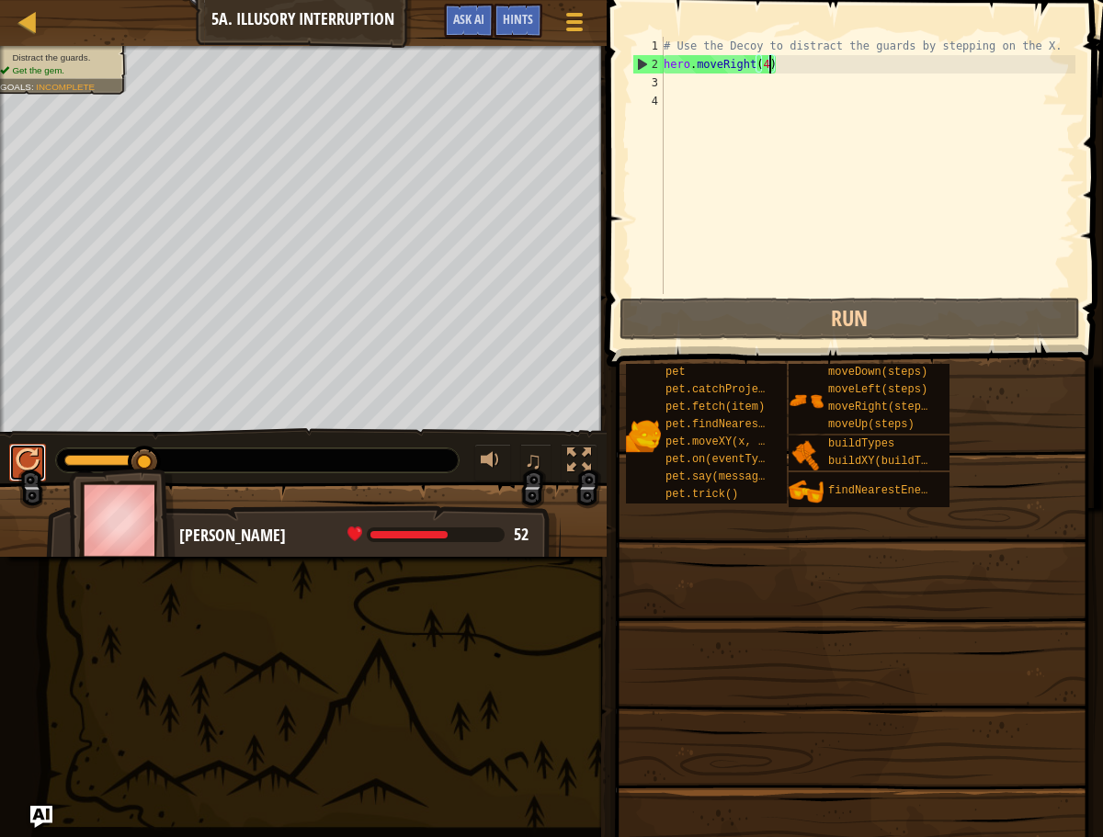
drag, startPoint x: 35, startPoint y: 456, endPoint x: 32, endPoint y: 467, distance: 11.4
click at [33, 458] on div at bounding box center [28, 460] width 24 height 24
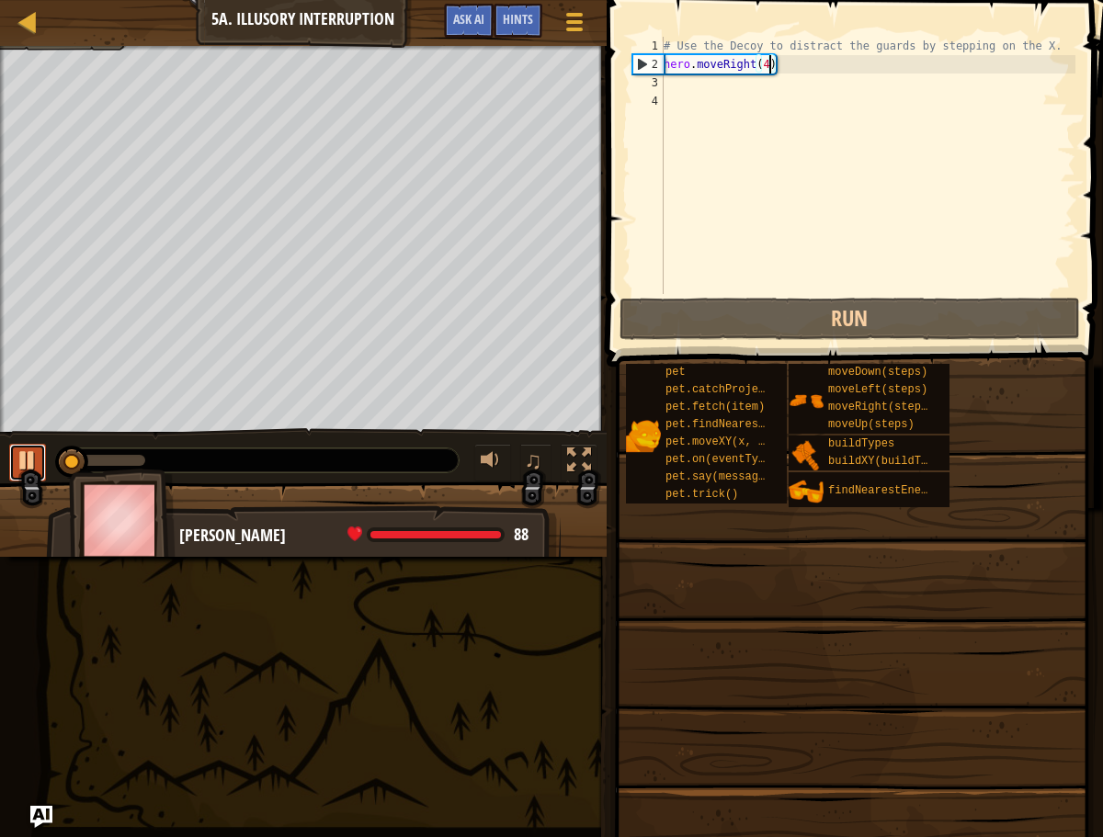
click at [28, 470] on div at bounding box center [28, 460] width 24 height 24
drag, startPoint x: 62, startPoint y: 458, endPoint x: -6, endPoint y: 458, distance: 68.9
click at [0, 0] on html "Map Introduction to Computer Science 5a. Illusory Interruption Game Menu Done H…" at bounding box center [551, 0] width 1103 height 0
drag, startPoint x: 757, startPoint y: 91, endPoint x: 653, endPoint y: 97, distance: 105.0
click at [749, 93] on div "# Use the Decoy to distract the guards by stepping on the X. hero . moveRight (…" at bounding box center [867, 184] width 415 height 294
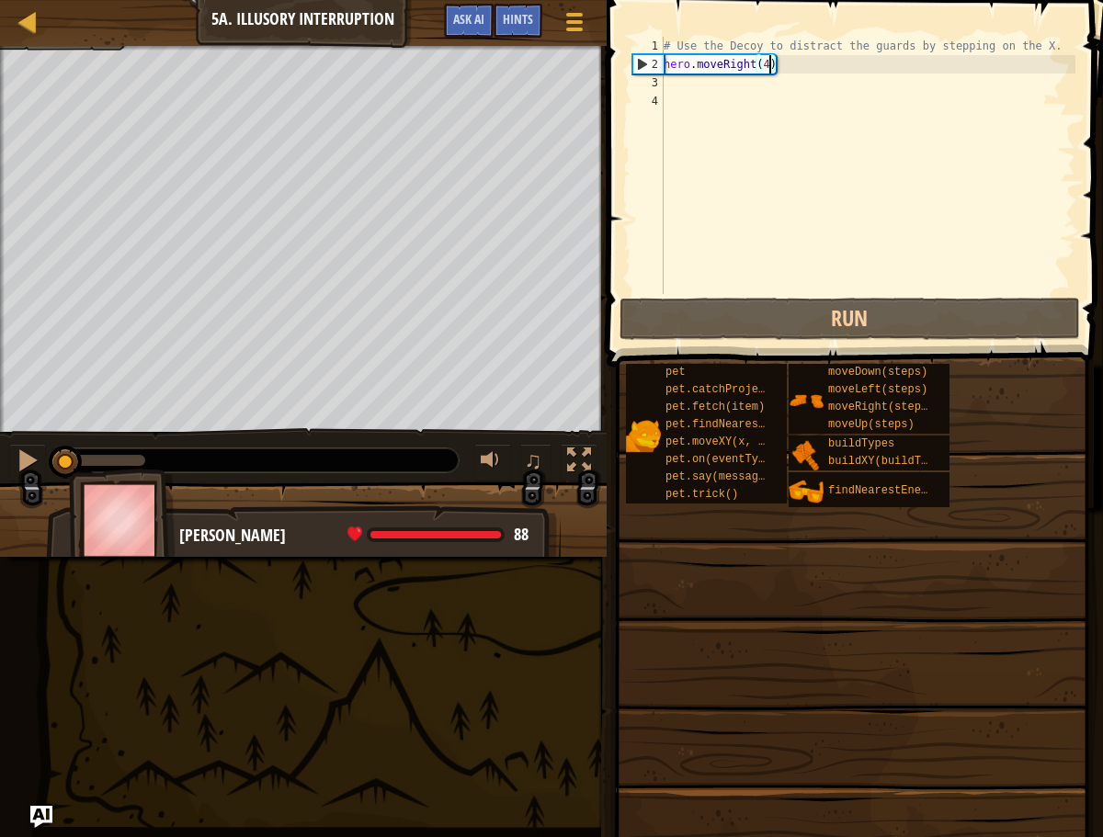
scroll to position [8, 0]
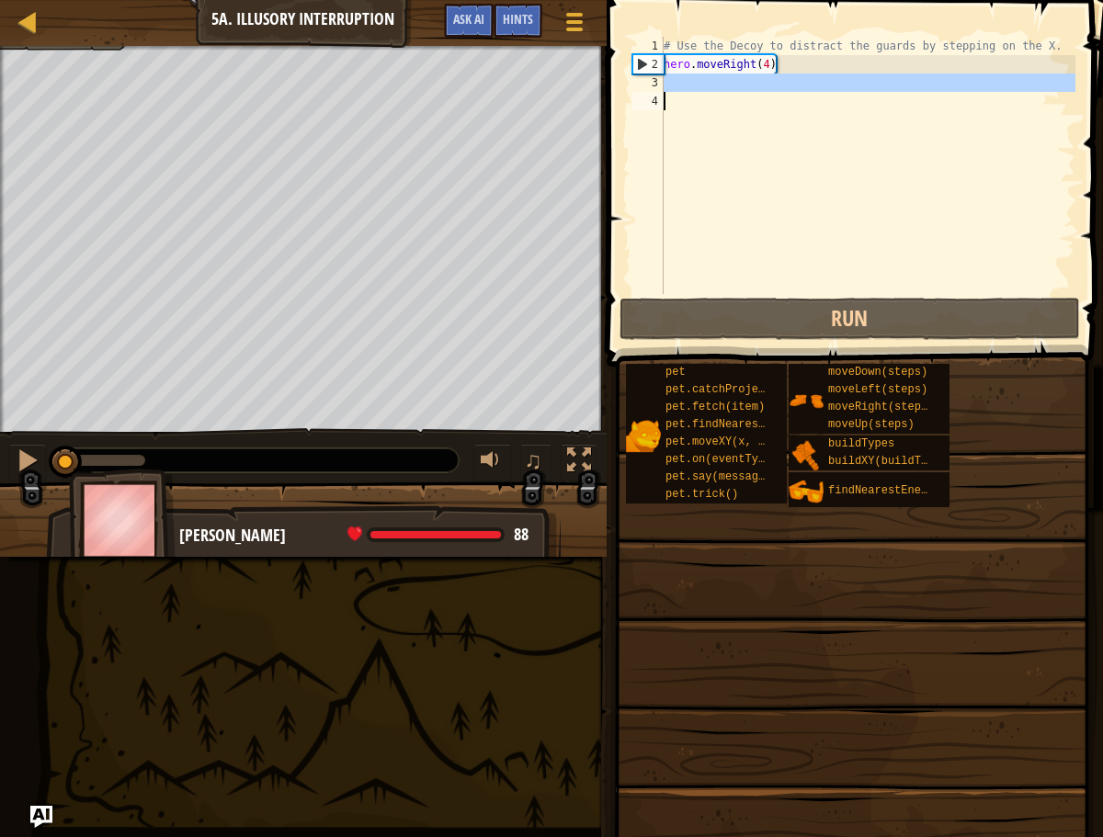
click at [770, 67] on div "# Use the Decoy to distract the guards by stepping on the X. hero . moveRight (…" at bounding box center [867, 184] width 415 height 294
type textarea "hero.moveRight(4)"
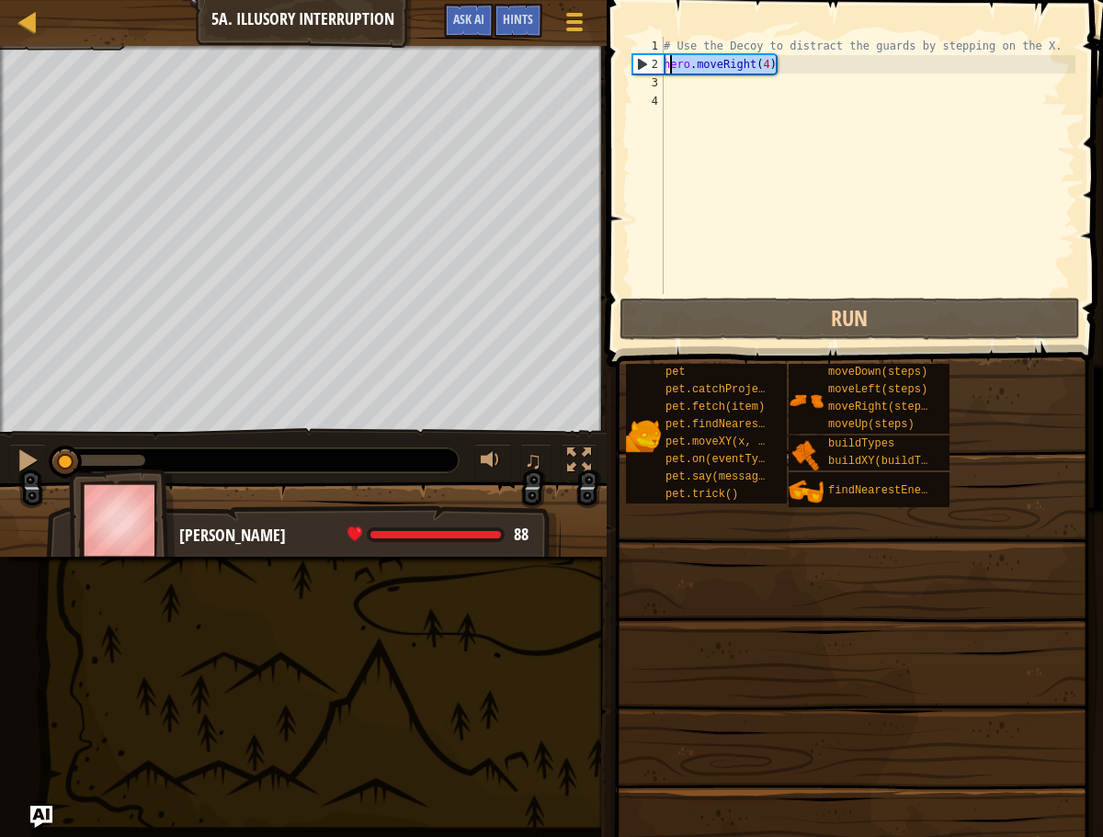
drag, startPoint x: 756, startPoint y: 71, endPoint x: 598, endPoint y: 71, distance: 158.1
click at [612, 67] on div "hero.moveRight(4) 1 2 3 4 # Use the Decoy to distract the guards by stepping on…" at bounding box center [852, 219] width 502 height 421
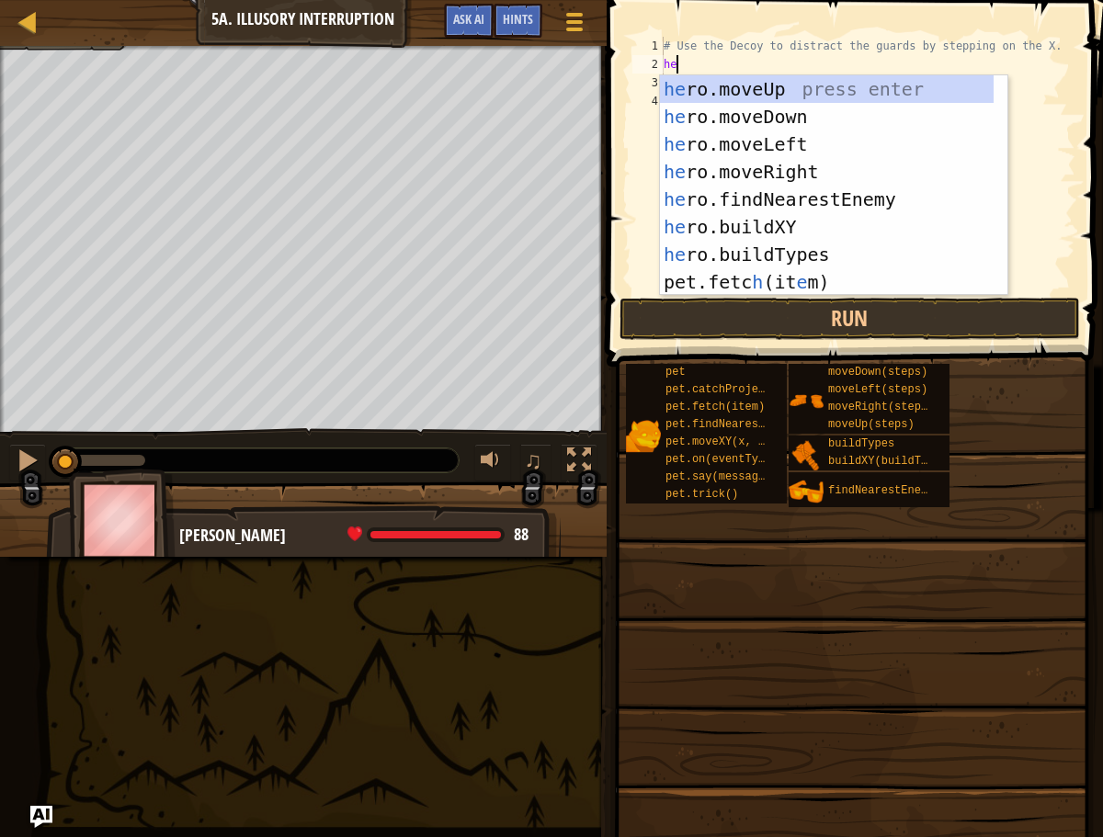
type textarea "her"
click at [751, 176] on div "her o.moveUp press enter her o.moveDown press enter her o.moveLeft press enter …" at bounding box center [827, 213] width 334 height 276
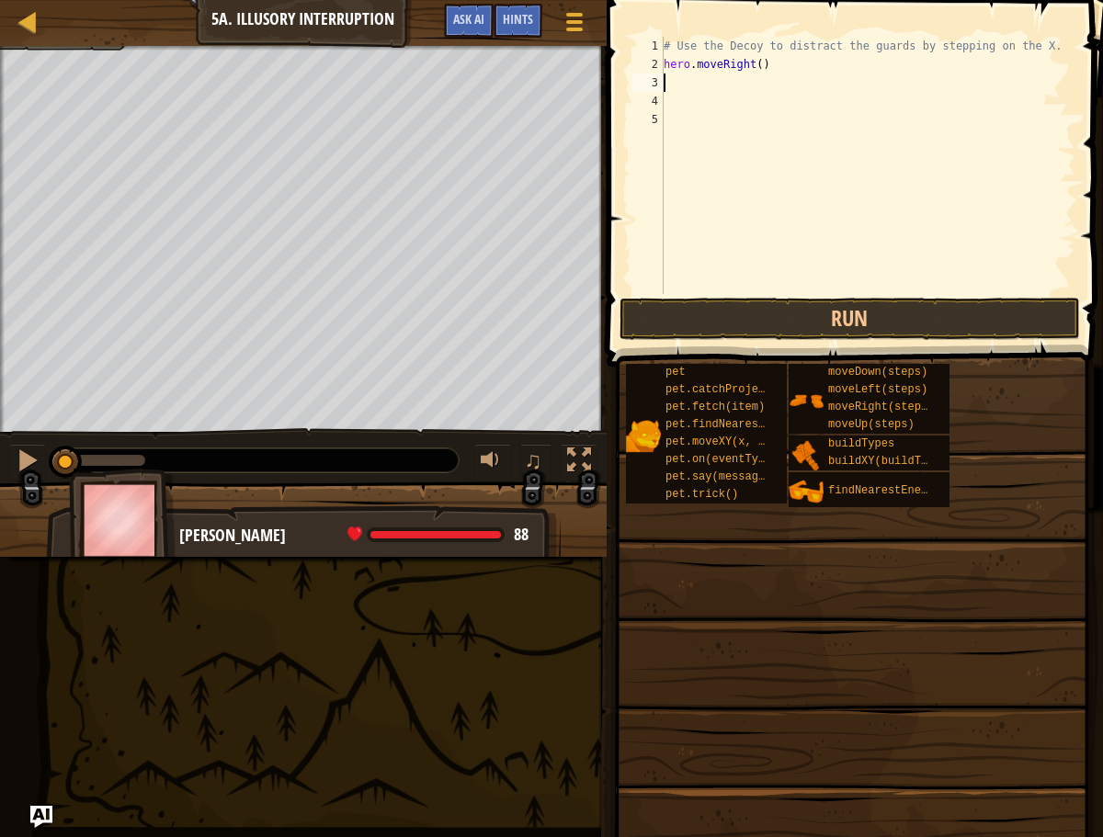
scroll to position [8, 0]
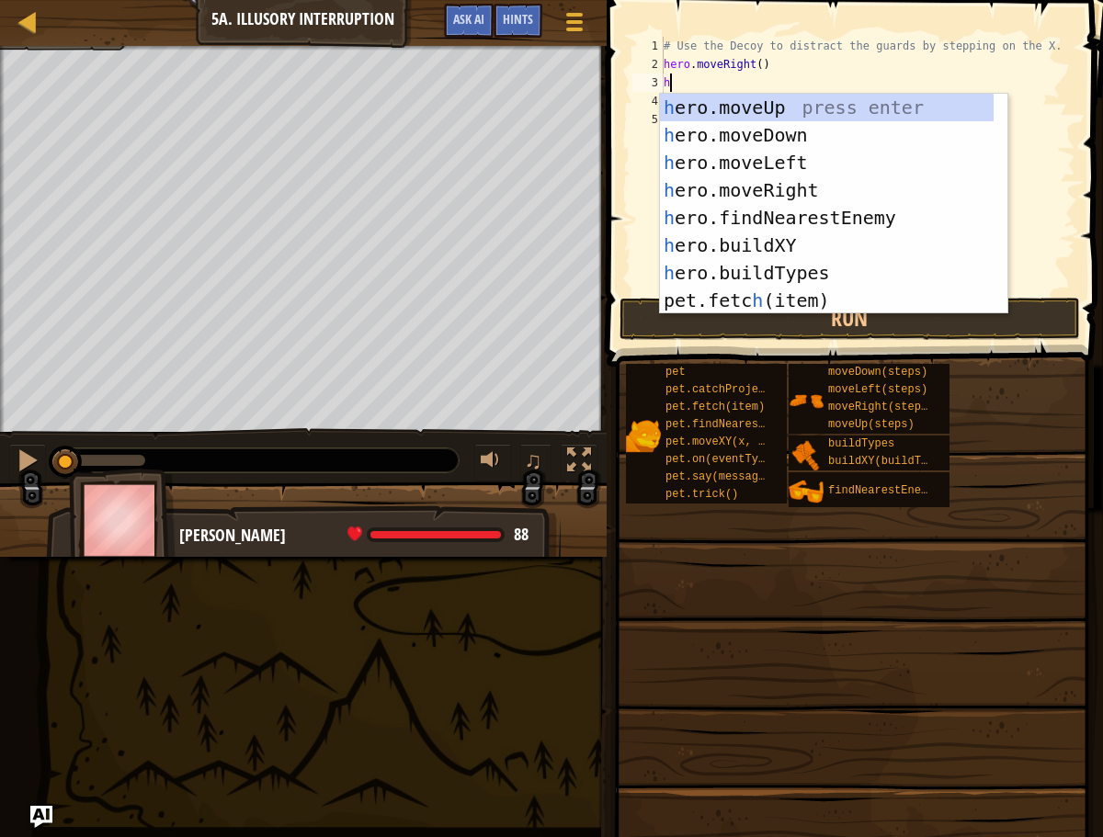
type textarea "her"
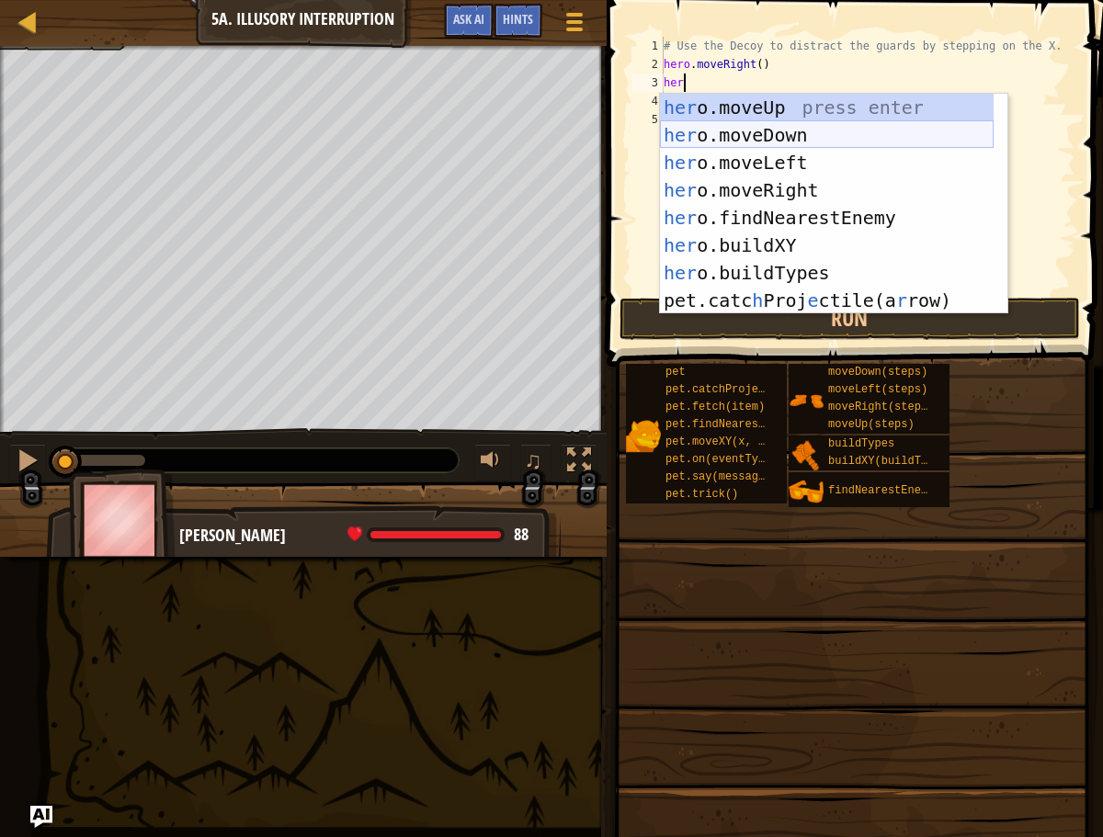
click at [715, 137] on div "her o.moveUp press enter her o.moveDown press enter her o.moveLeft press enter …" at bounding box center [827, 232] width 334 height 276
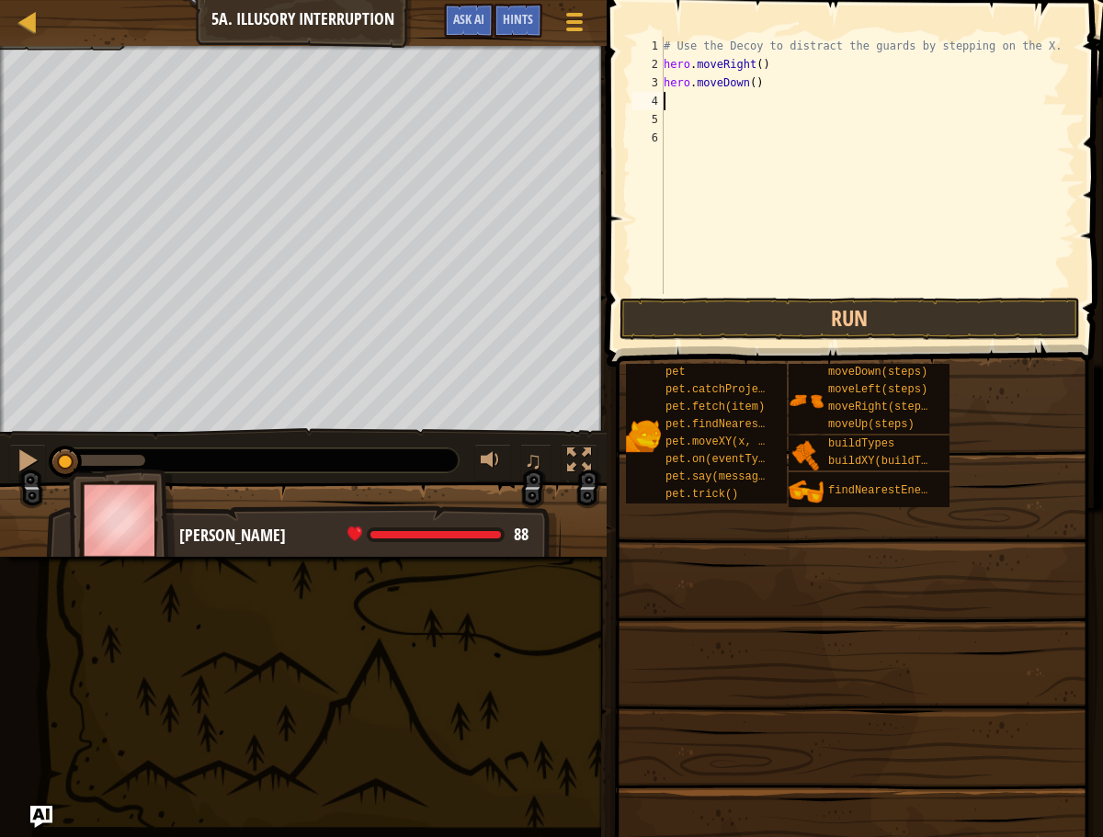
scroll to position [8, 0]
click at [758, 87] on div "# Use the Decoy to distract the guards by stepping on the X. hero . moveRight (…" at bounding box center [867, 184] width 415 height 294
type textarea "hero.moveDown(2)"
drag, startPoint x: 716, startPoint y: 99, endPoint x: 710, endPoint y: 113, distance: 15.2
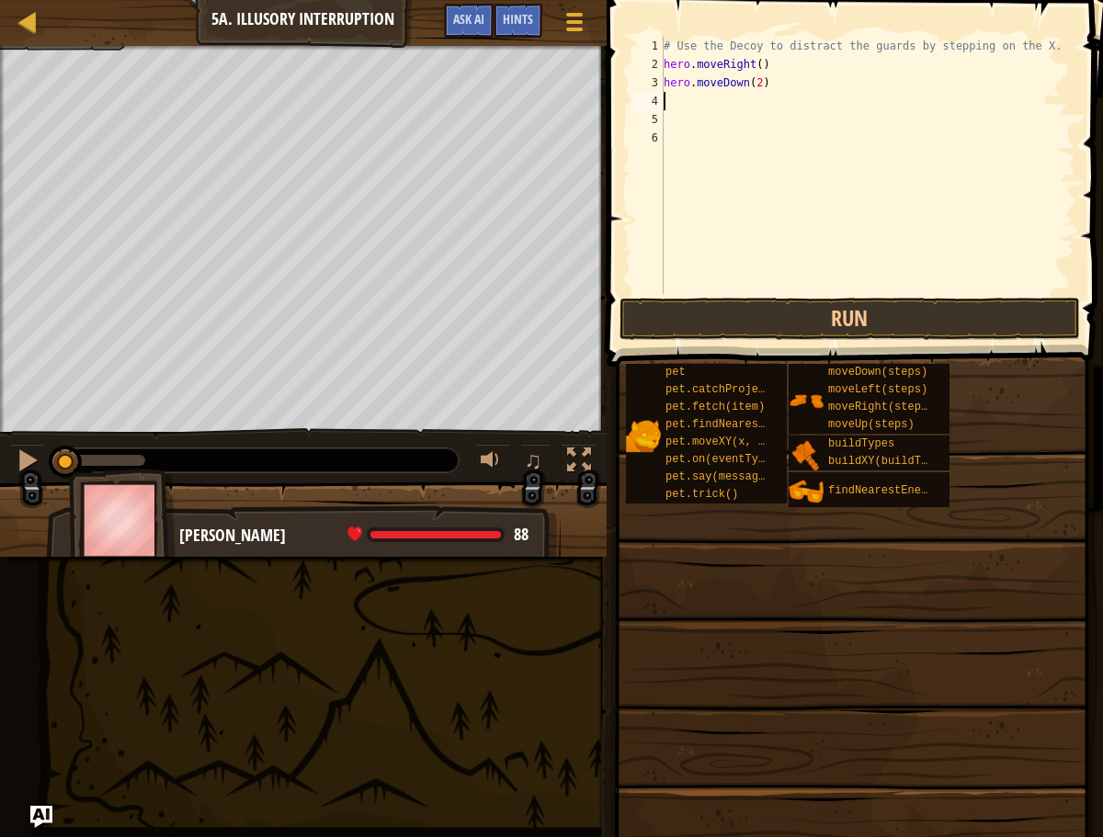
click at [714, 101] on div "# Use the Decoy to distract the guards by stepping on the X. hero . moveRight (…" at bounding box center [867, 184] width 415 height 294
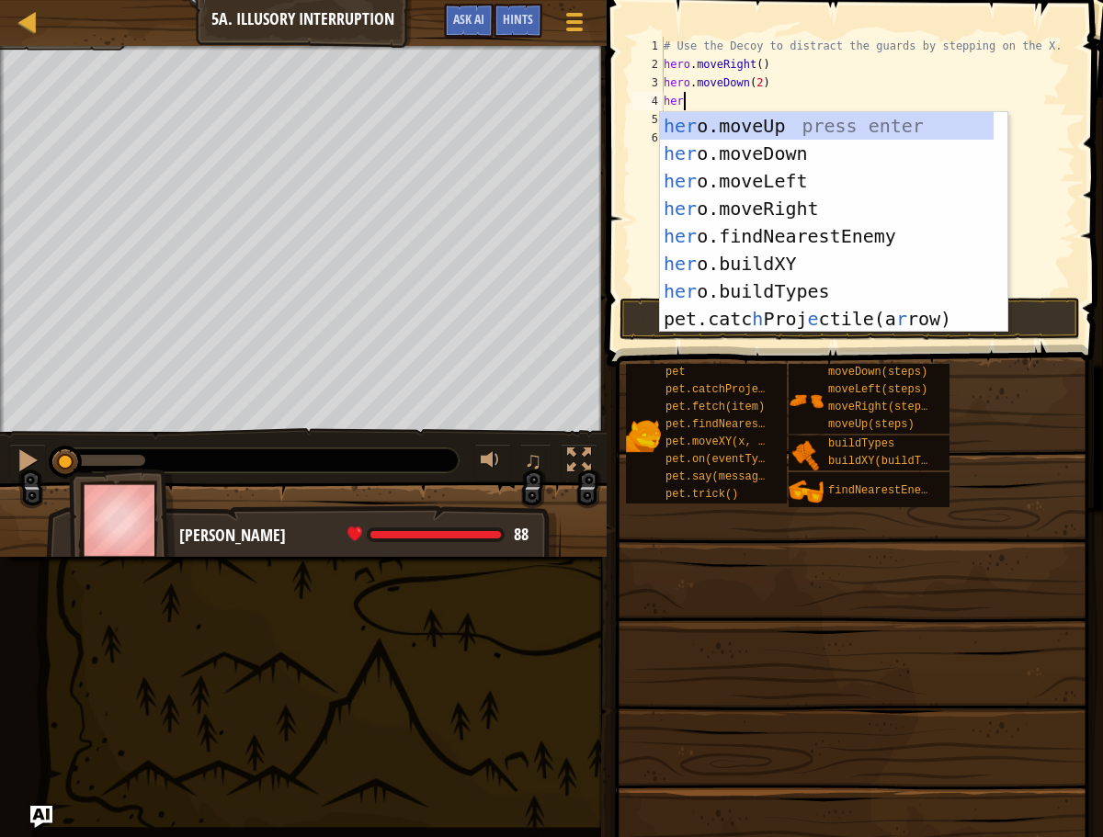
scroll to position [8, 1]
click at [766, 77] on div "# Use the Decoy to distract the guards by stepping on the X. hero . moveRight (…" at bounding box center [867, 184] width 415 height 294
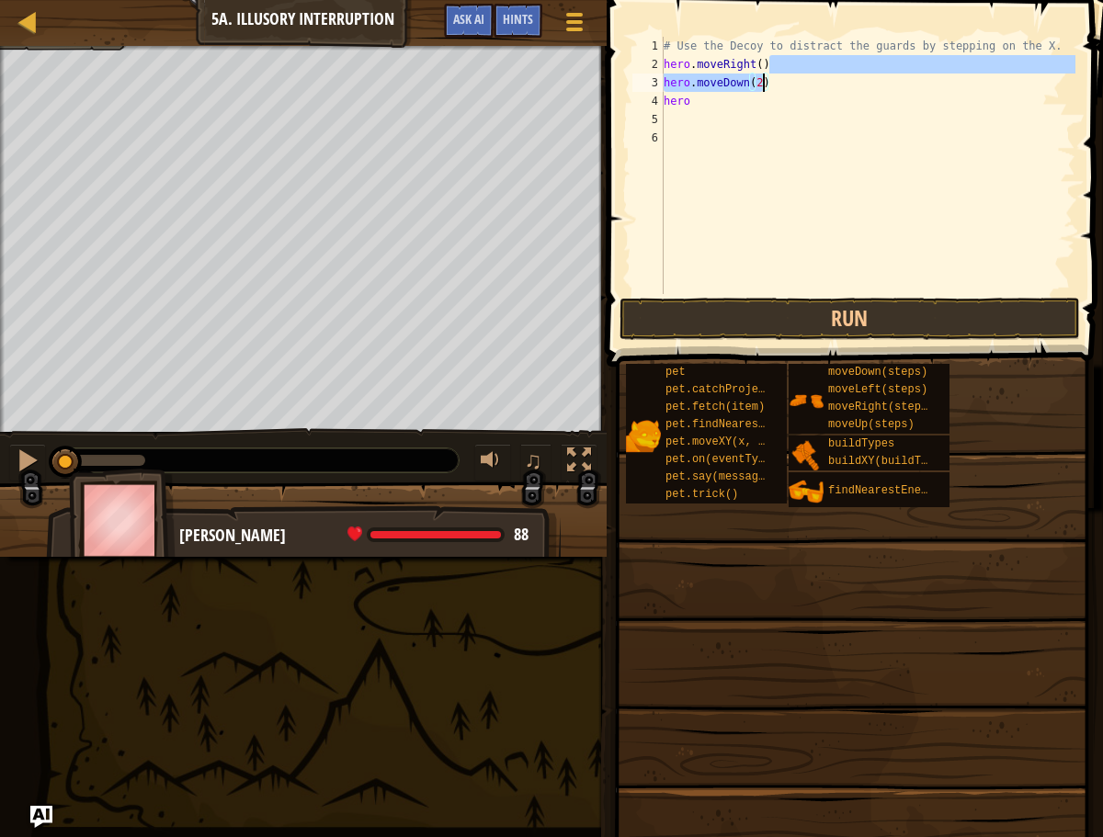
click at [761, 64] on div "# Use the Decoy to distract the guards by stepping on the X. hero . moveRight (…" at bounding box center [867, 184] width 415 height 294
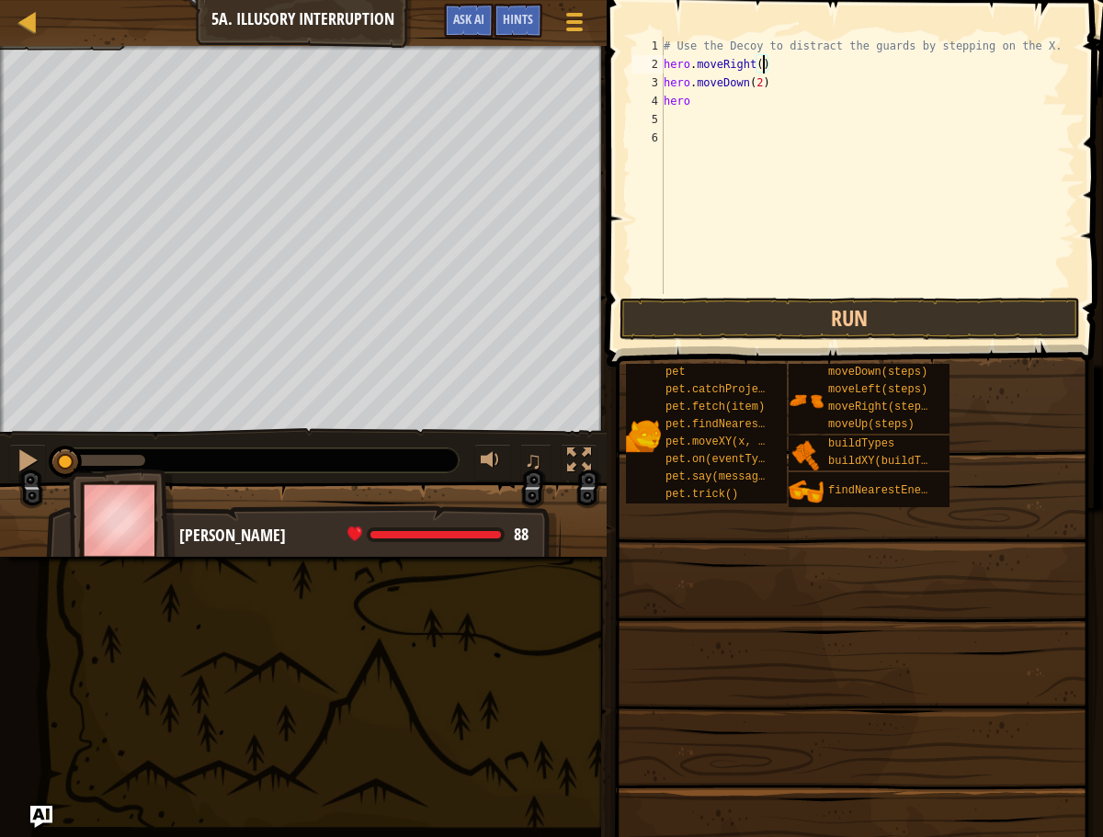
type textarea "hero.moveRight(4)"
click at [814, 62] on div "# Use the Decoy to distract the guards by stepping on the X. hero . moveRight (…" at bounding box center [867, 184] width 415 height 294
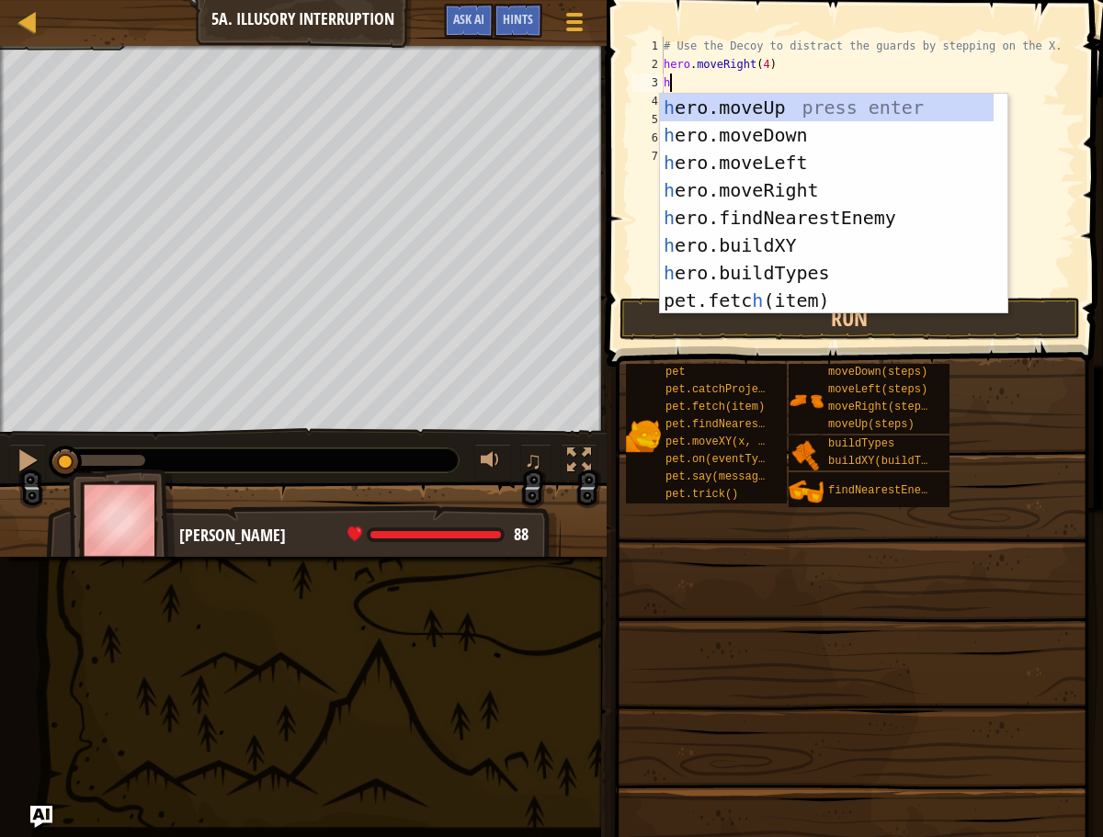
type textarea "he"
drag, startPoint x: 785, startPoint y: 162, endPoint x: 763, endPoint y: 140, distance: 31.2
click at [785, 162] on div "he ro.moveUp press enter he ro.moveDown press enter he ro.moveLeft press enter …" at bounding box center [827, 232] width 334 height 276
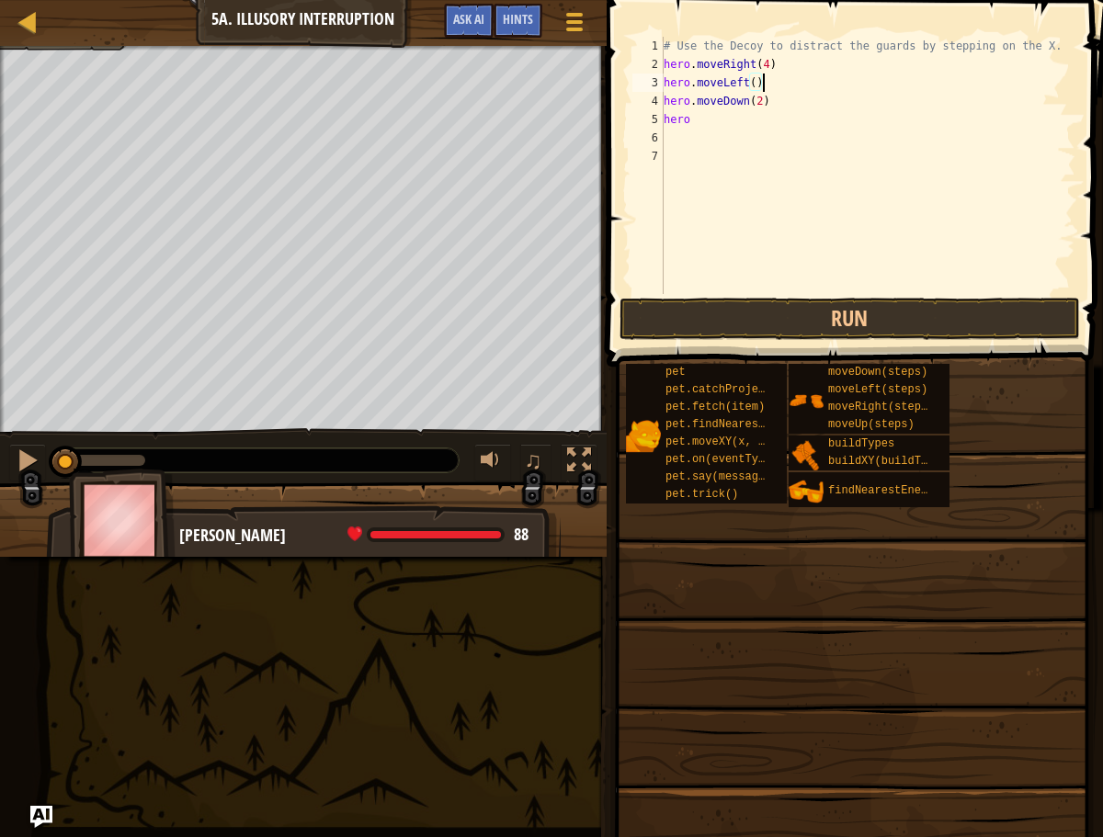
click at [755, 85] on div "# Use the Decoy to distract the guards by stepping on the X. hero . moveRight (…" at bounding box center [867, 184] width 415 height 294
click at [710, 118] on div "# Use the Decoy to distract the guards by stepping on the X. hero . moveRight (…" at bounding box center [867, 184] width 415 height 294
type textarea "h"
click at [743, 310] on button "Run" at bounding box center [849, 319] width 460 height 42
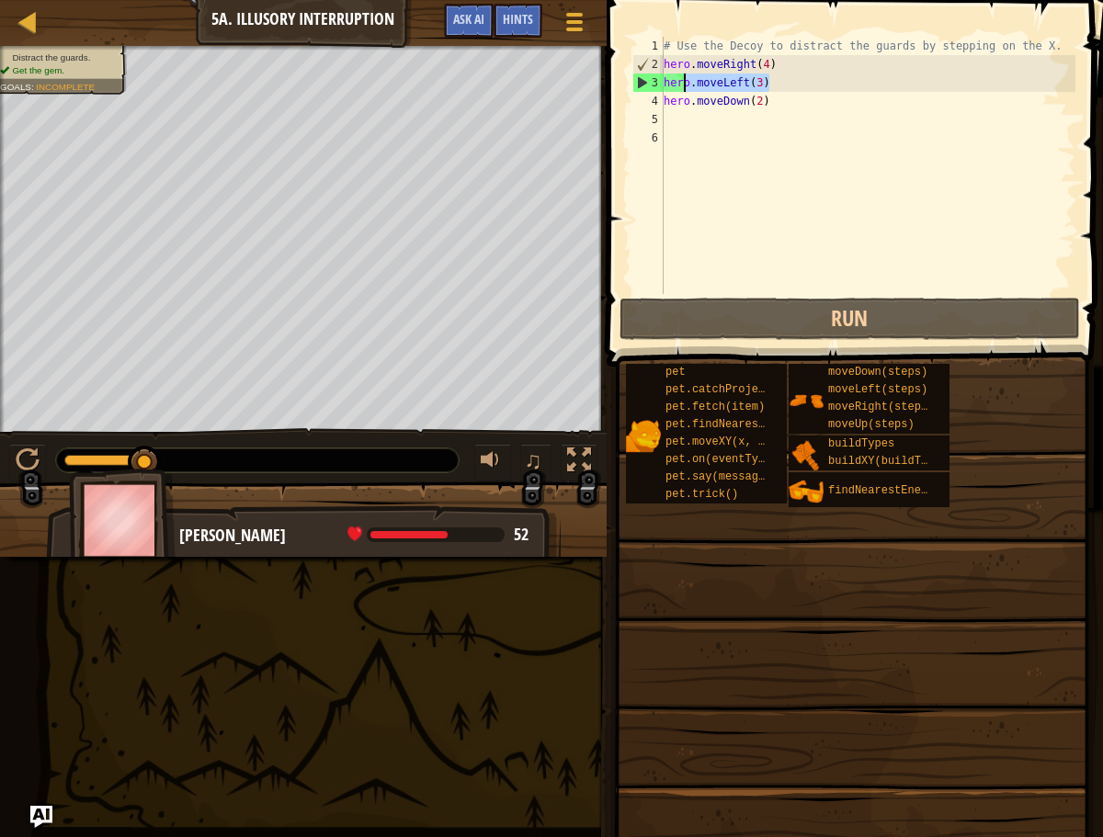
drag, startPoint x: 769, startPoint y: 85, endPoint x: 675, endPoint y: 88, distance: 94.7
click at [679, 88] on div "# Use the Decoy to distract the guards by stepping on the X. hero . moveRight (…" at bounding box center [867, 184] width 415 height 294
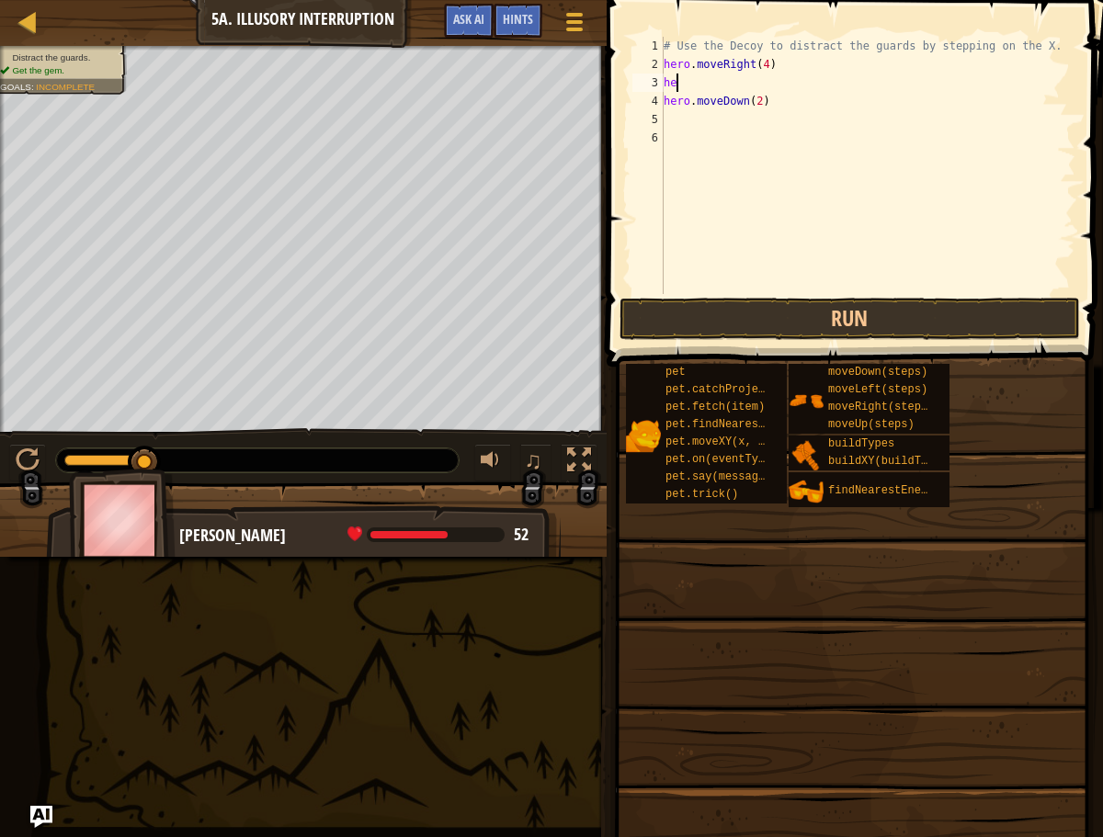
type textarea "h"
click at [770, 64] on div "# Use the Decoy to distract the guards by stepping on the X. hero . moveRight (…" at bounding box center [867, 184] width 415 height 294
type textarea "hero.moveRight(3+)"
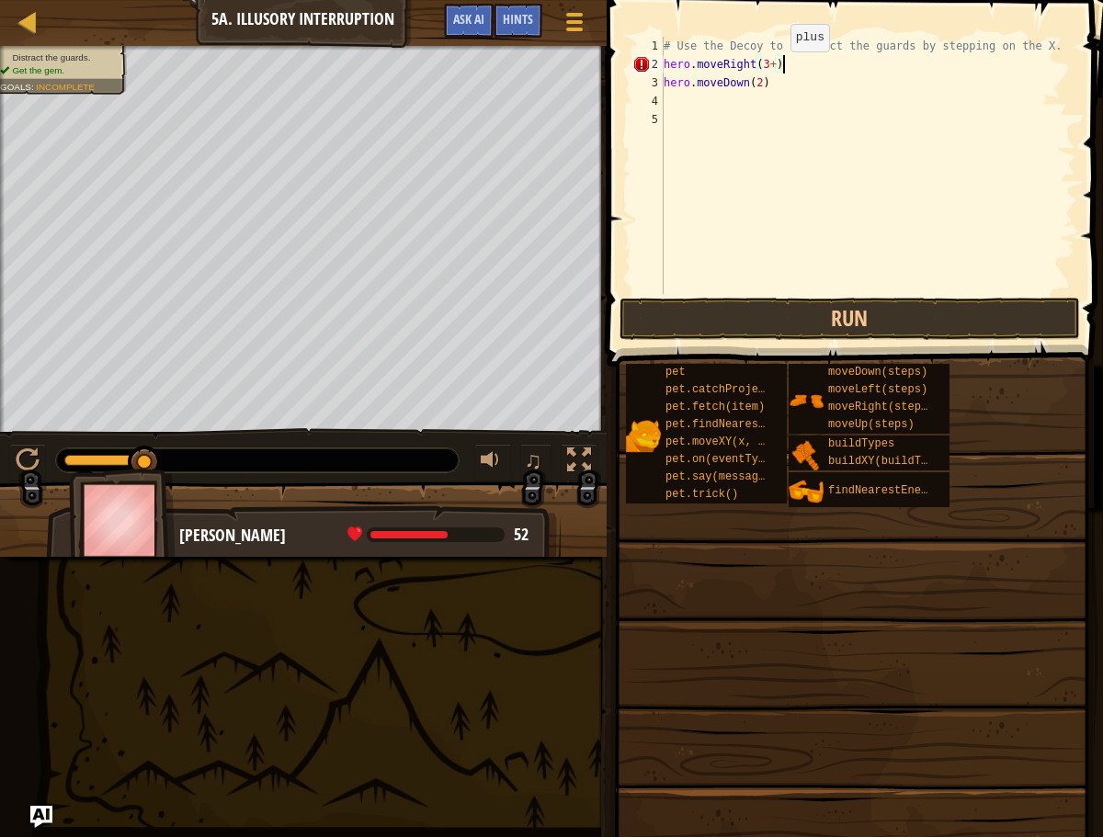
drag, startPoint x: 775, startPoint y: 69, endPoint x: 764, endPoint y: 115, distance: 47.3
click at [775, 70] on div "# Use the Decoy to distract the guards by stepping on the X. hero . moveRight (…" at bounding box center [867, 184] width 415 height 294
click at [877, 328] on button "Run" at bounding box center [849, 319] width 460 height 42
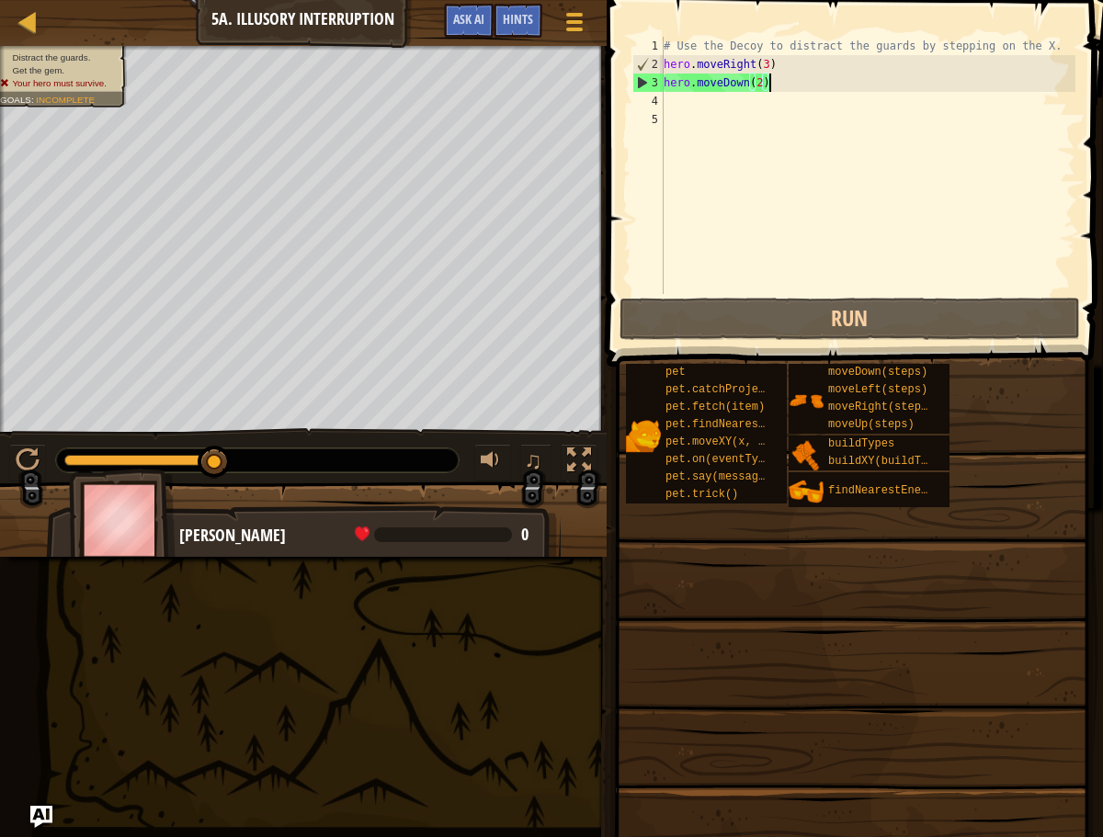
click at [774, 85] on div "# Use the Decoy to distract the guards by stepping on the X. hero . moveRight (…" at bounding box center [867, 184] width 415 height 294
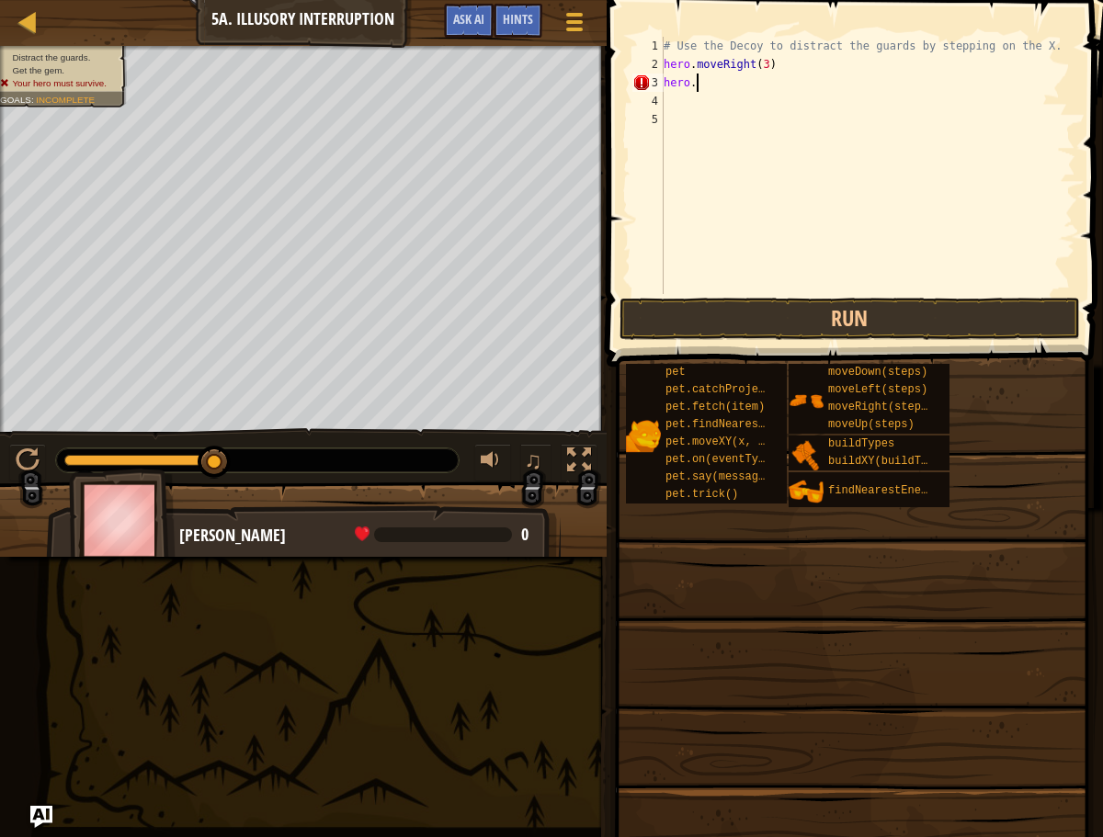
type textarea "hero.m"
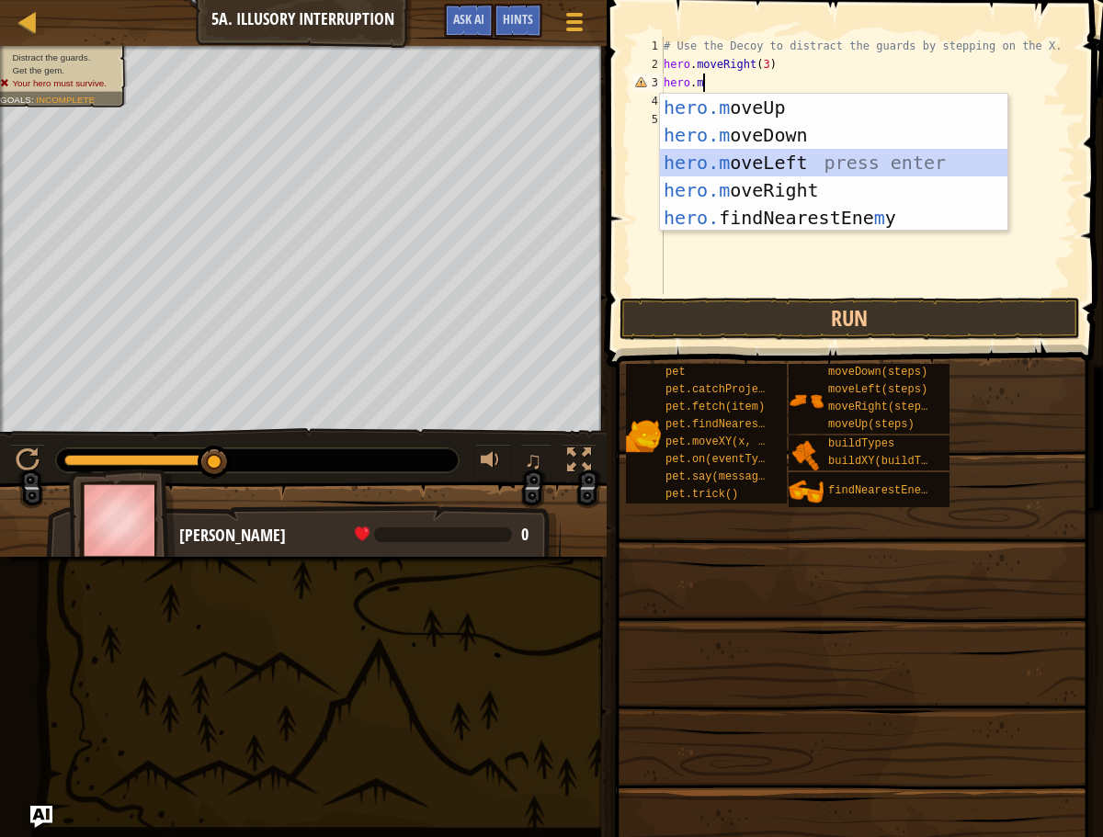
drag, startPoint x: 800, startPoint y: 160, endPoint x: 763, endPoint y: 161, distance: 36.8
click at [800, 160] on div "hero.m oveUp press enter hero.m oveDown press enter hero.m oveLeft press enter …" at bounding box center [833, 190] width 347 height 193
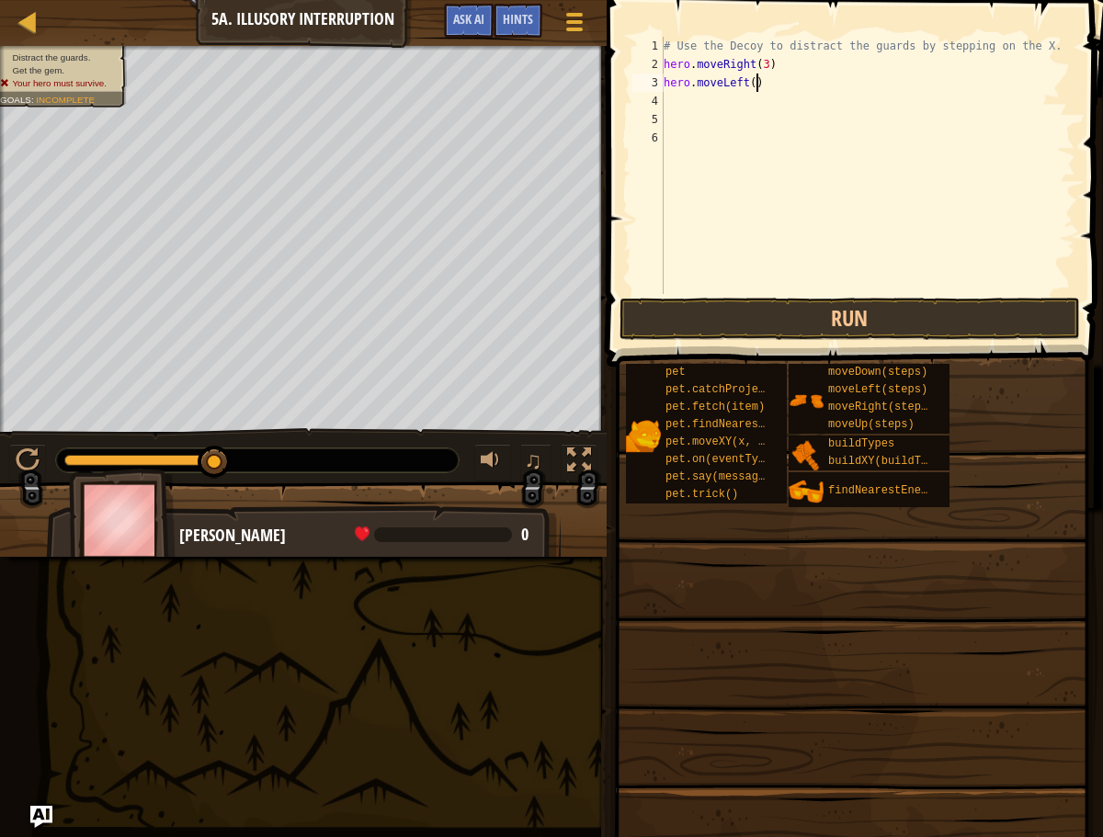
drag, startPoint x: 758, startPoint y: 85, endPoint x: 748, endPoint y: 108, distance: 25.9
click at [758, 85] on div "# Use the Decoy to distract the guards by stepping on the X. hero . moveRight (…" at bounding box center [867, 184] width 415 height 294
type textarea "hero.moveLeft(3)"
click at [701, 93] on div "# Use the Decoy to distract the guards by stepping on the X. hero . moveRight (…" at bounding box center [867, 184] width 415 height 294
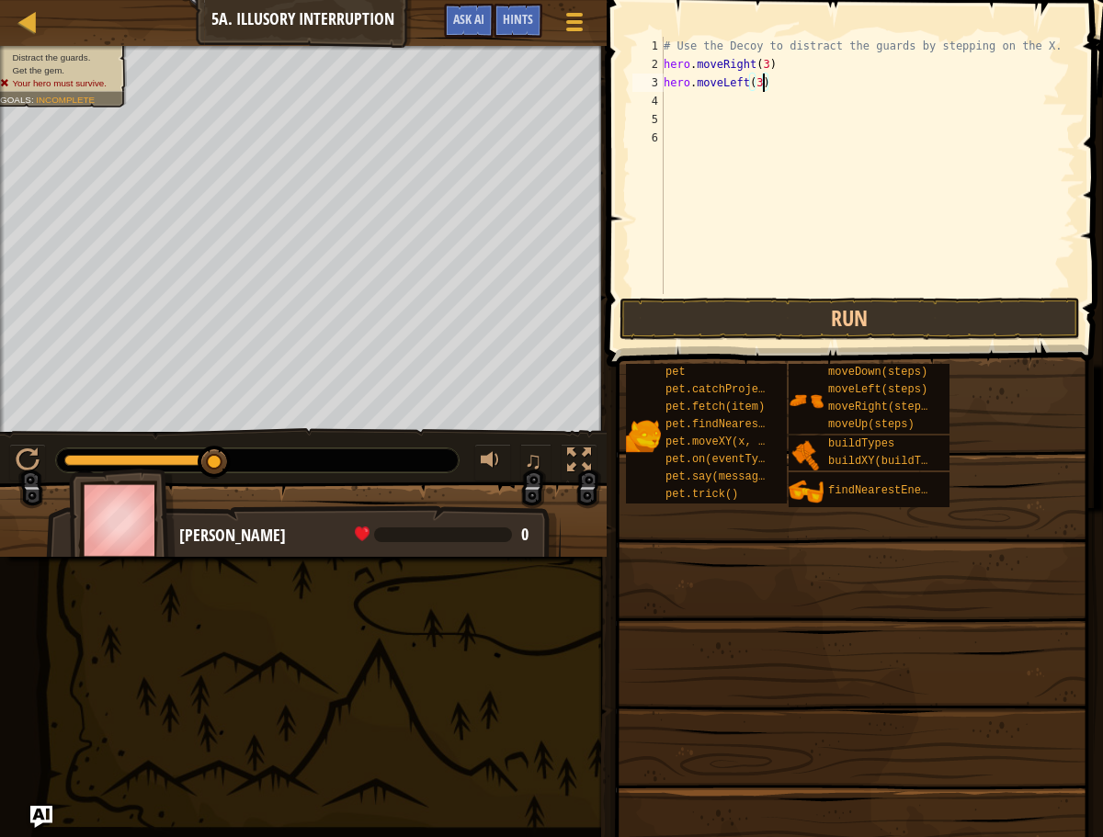
scroll to position [8, 0]
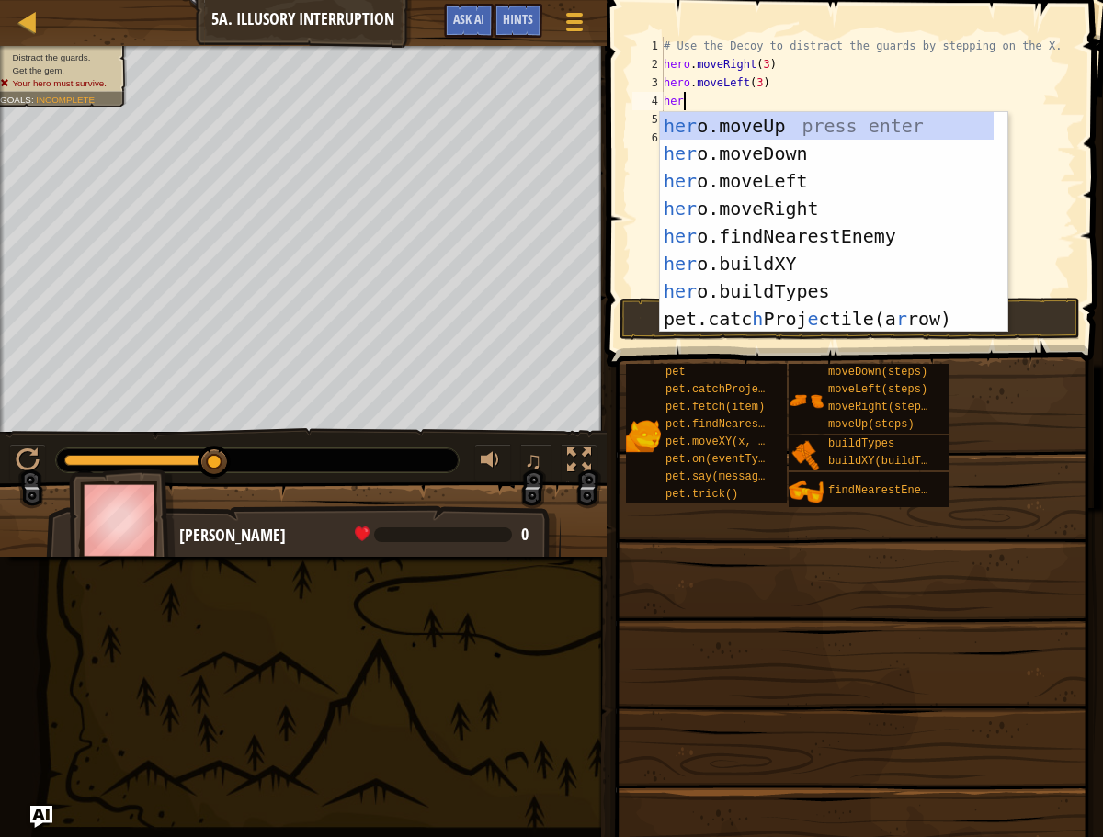
type textarea "hero"
click at [755, 159] on div "hero .moveUp press enter hero .moveDown press enter hero .moveLeft press enter …" at bounding box center [833, 250] width 347 height 276
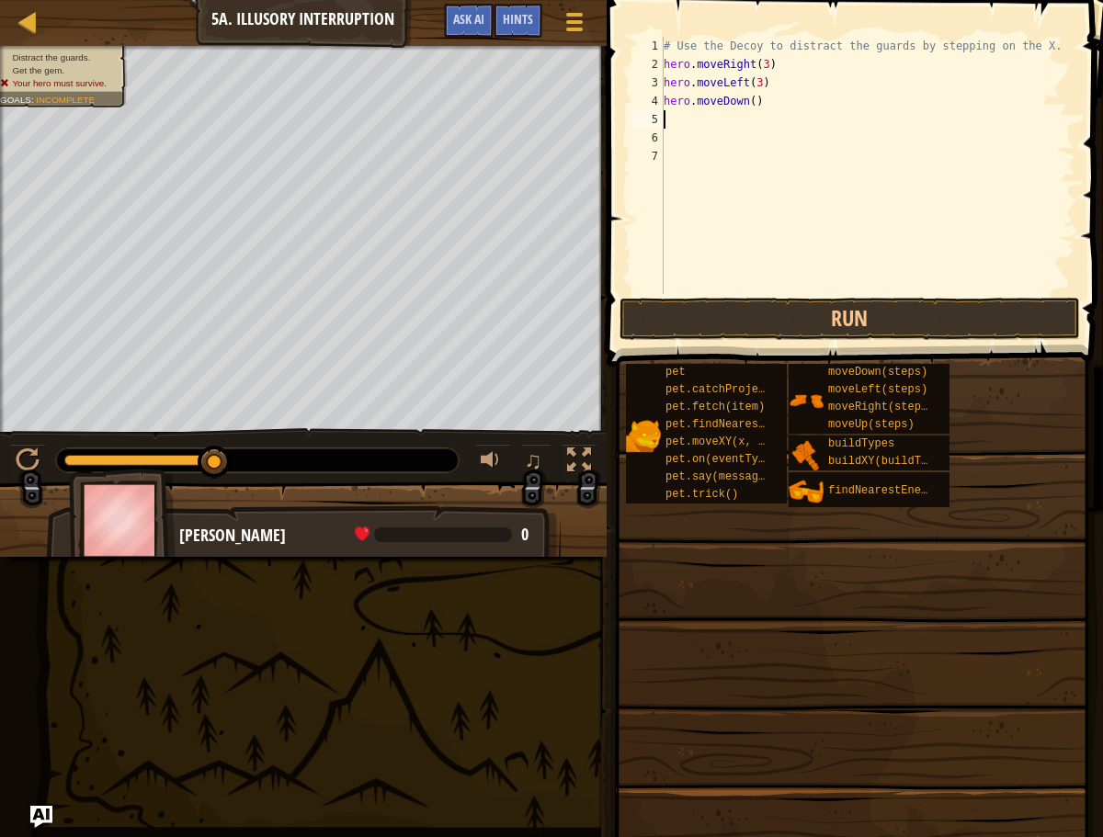
scroll to position [8, 0]
click at [755, 103] on div "# Use the Decoy to distract the guards by stepping on the X. hero . moveRight (…" at bounding box center [867, 184] width 415 height 294
type textarea "hero.moveDown(2)"
click at [685, 130] on div "# Use the Decoy to distract the guards by stepping on the X. hero . moveRight (…" at bounding box center [867, 184] width 415 height 294
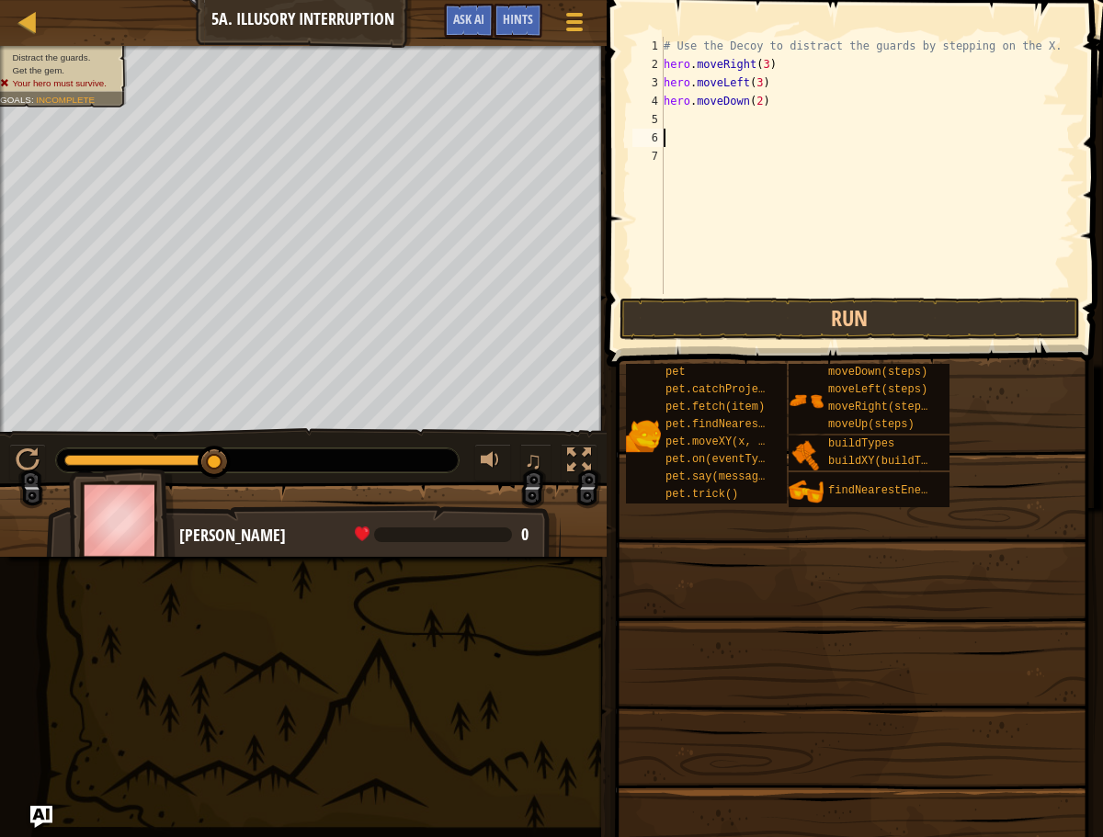
scroll to position [8, 0]
click at [698, 119] on div "# Use the Decoy to distract the guards by stepping on the X. hero . moveRight (…" at bounding box center [867, 184] width 415 height 294
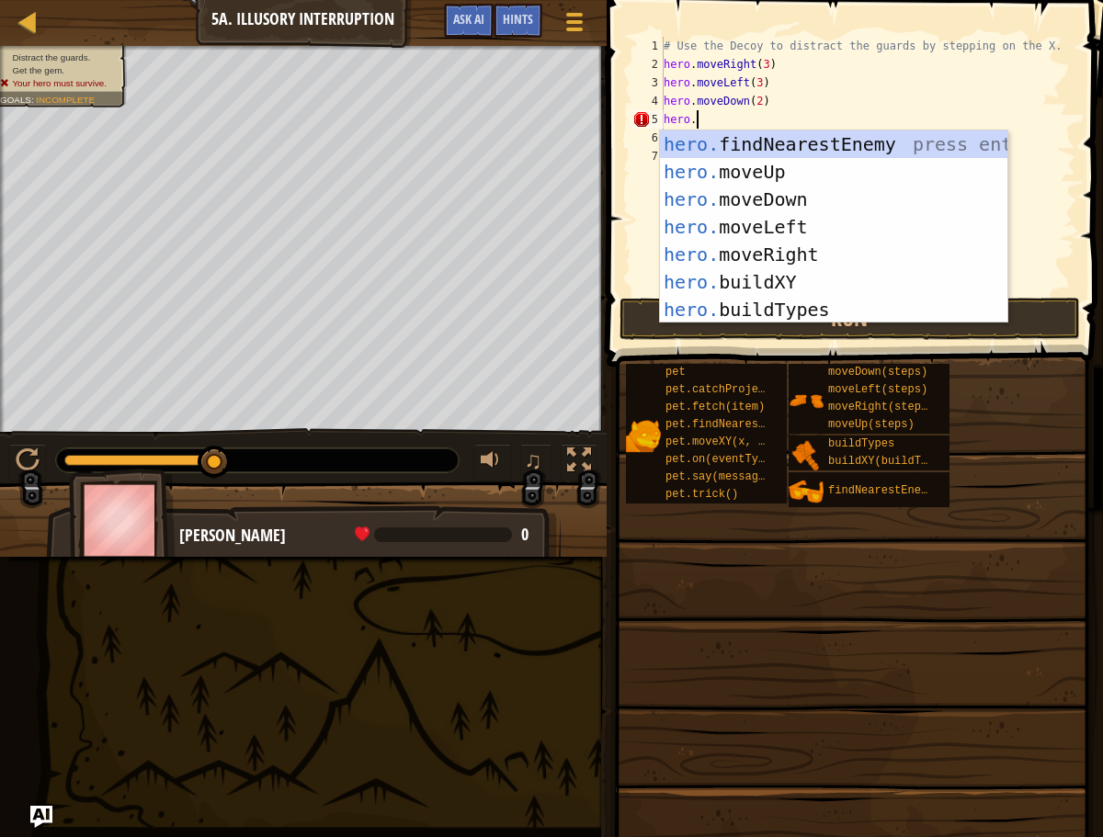
drag, startPoint x: 802, startPoint y: 108, endPoint x: 748, endPoint y: 124, distance: 56.7
click at [776, 110] on div "# Use the Decoy to distract the guards by stepping on the X. hero . moveRight (…" at bounding box center [867, 184] width 415 height 294
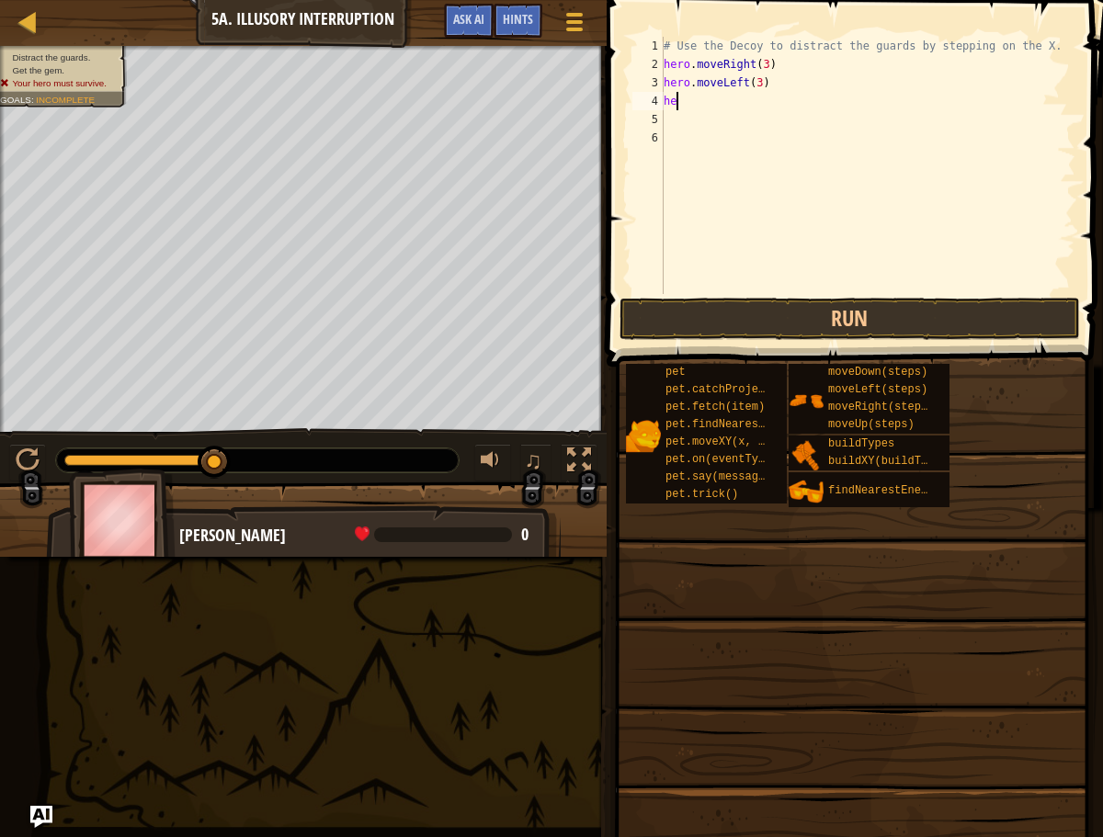
scroll to position [8, 0]
type textarea "h"
click at [760, 84] on div "# Use the Decoy to distract the guards by stepping on the X. hero . moveRight (…" at bounding box center [867, 184] width 415 height 294
click at [770, 68] on div "# Use the Decoy to distract the guards by stepping on the X. hero . moveRight (…" at bounding box center [867, 184] width 415 height 294
click at [769, 85] on div "# Use the Decoy to distract the guards by stepping on the X. hero . moveRight (…" at bounding box center [867, 184] width 415 height 294
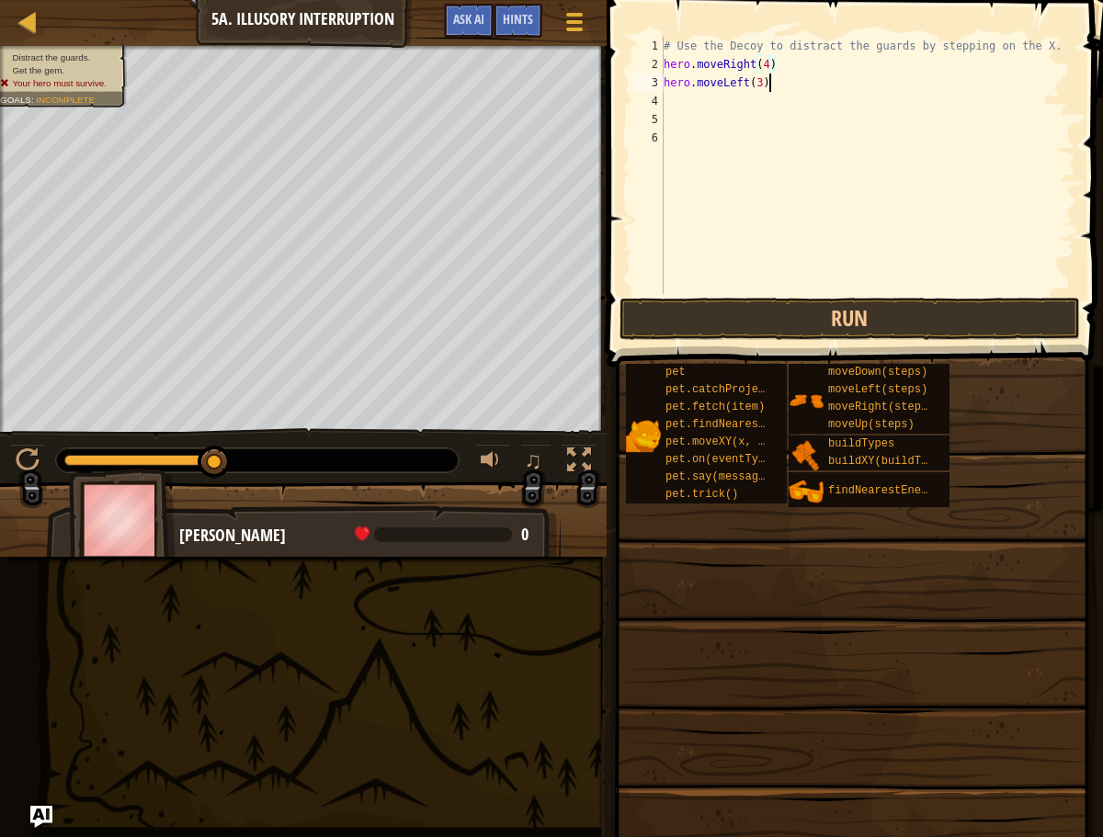
scroll to position [8, 7]
click at [764, 87] on div "# Use the Decoy to distract the guards by stepping on the X. hero . moveRight (…" at bounding box center [867, 184] width 415 height 294
type textarea "hero.moveLeft()"
click at [732, 95] on div "# Use the Decoy to distract the guards by stepping on the X. hero . moveRight (…" at bounding box center [867, 184] width 415 height 294
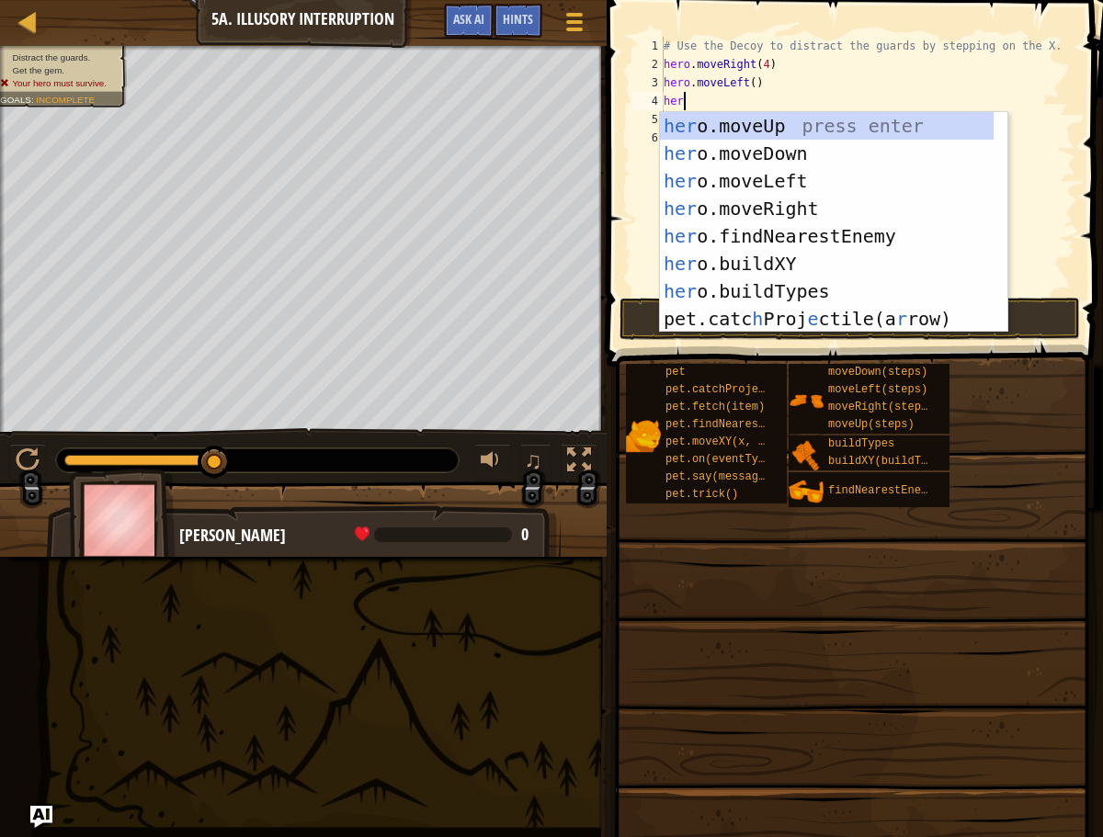
scroll to position [8, 1]
type textarea "hero"
click at [760, 208] on div "hero .moveUp press enter hero .moveDown press enter hero .moveLeft press enter …" at bounding box center [833, 250] width 347 height 276
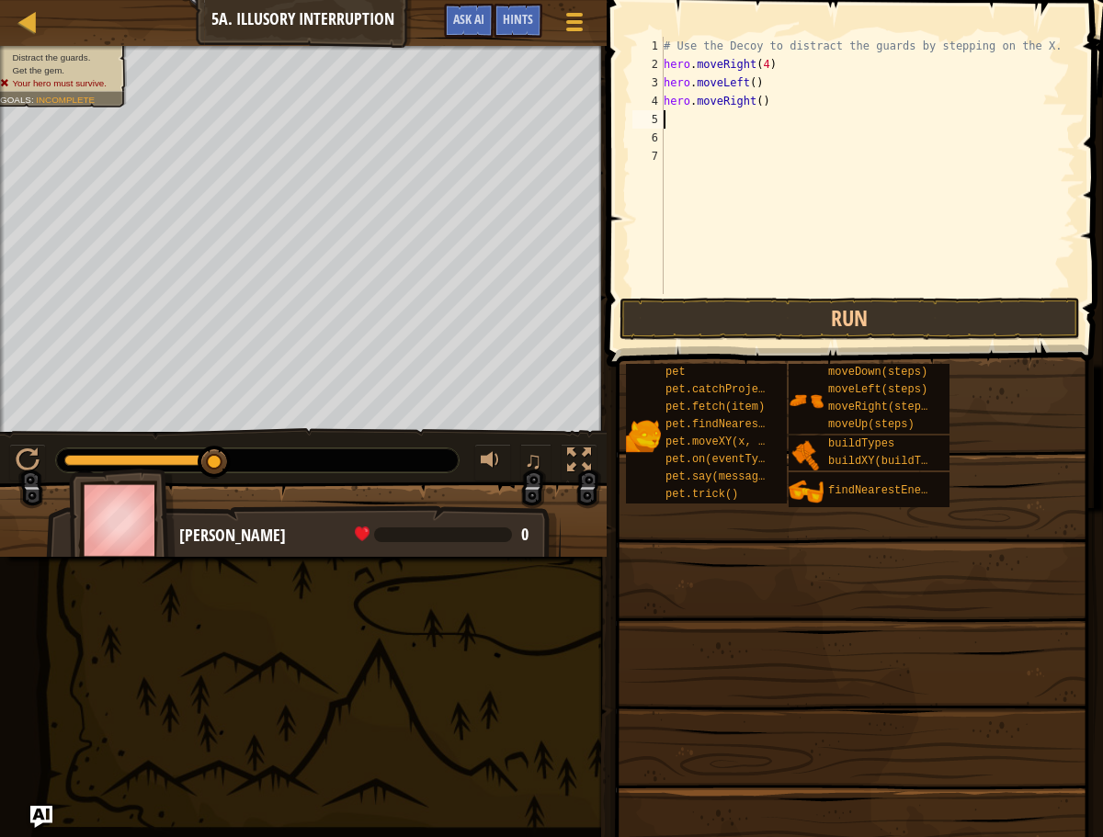
click at [766, 105] on div "# Use the Decoy to distract the guards by stepping on the X. hero . moveRight (…" at bounding box center [867, 184] width 415 height 294
click at [763, 106] on div "# Use the Decoy to distract the guards by stepping on the X. hero . moveRight (…" at bounding box center [867, 184] width 415 height 294
type textarea "hero.moveRight(2)"
drag, startPoint x: 824, startPoint y: 321, endPoint x: 821, endPoint y: 330, distance: 9.9
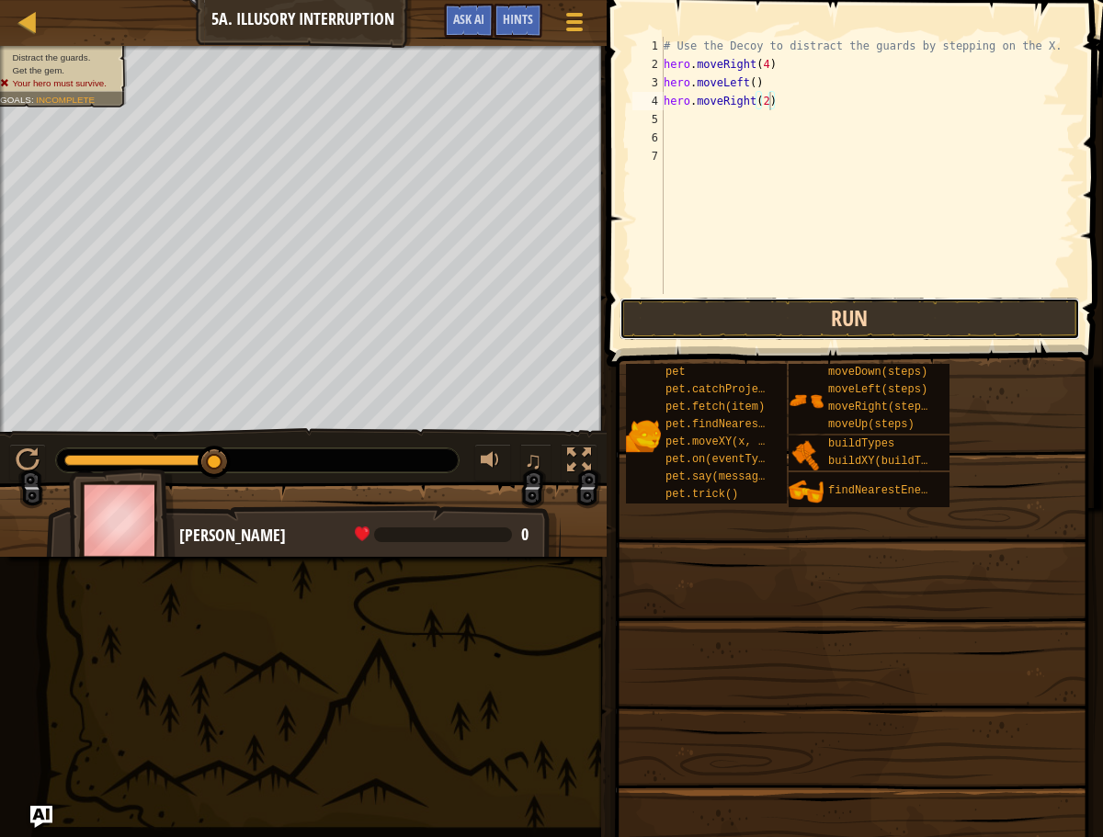
click at [823, 322] on button "Run" at bounding box center [849, 319] width 460 height 42
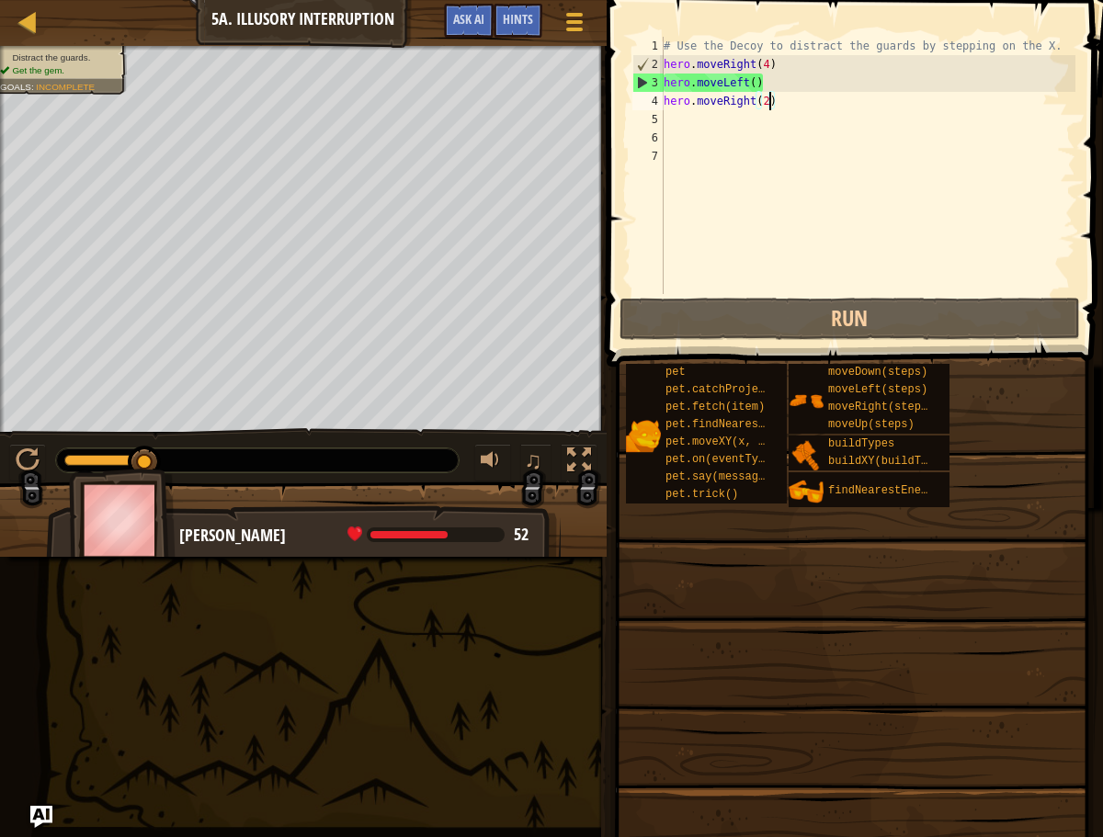
drag, startPoint x: 149, startPoint y: 456, endPoint x: 210, endPoint y: 458, distance: 61.6
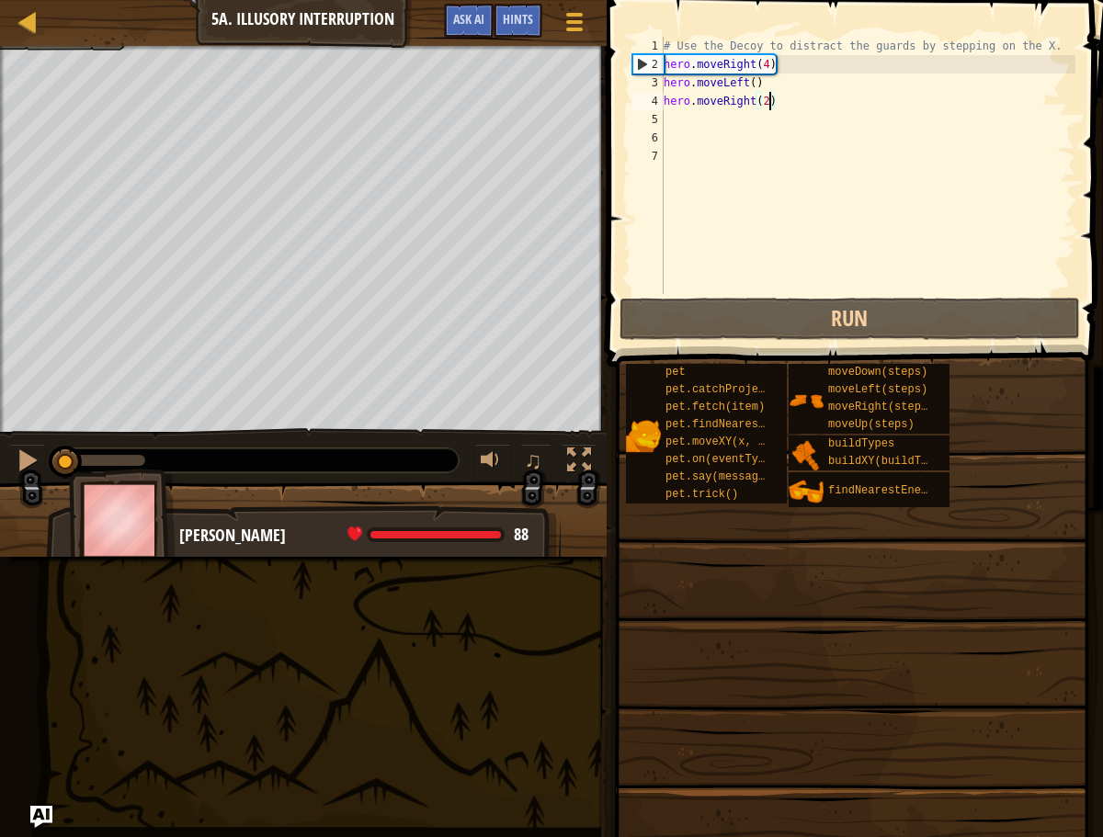
drag, startPoint x: 131, startPoint y: 448, endPoint x: -8, endPoint y: 445, distance: 139.7
click at [0, 0] on html "Map Introduction to Computer Science 5a. Illusory Interruption Game Menu Done H…" at bounding box center [551, 0] width 1103 height 0
drag, startPoint x: 765, startPoint y: 95, endPoint x: 658, endPoint y: 99, distance: 106.7
click at [659, 100] on div "hero.moveRight(2) 1 2 3 4 5 6 7 # Use the Decoy to distract the guards by stepp…" at bounding box center [852, 165] width 447 height 257
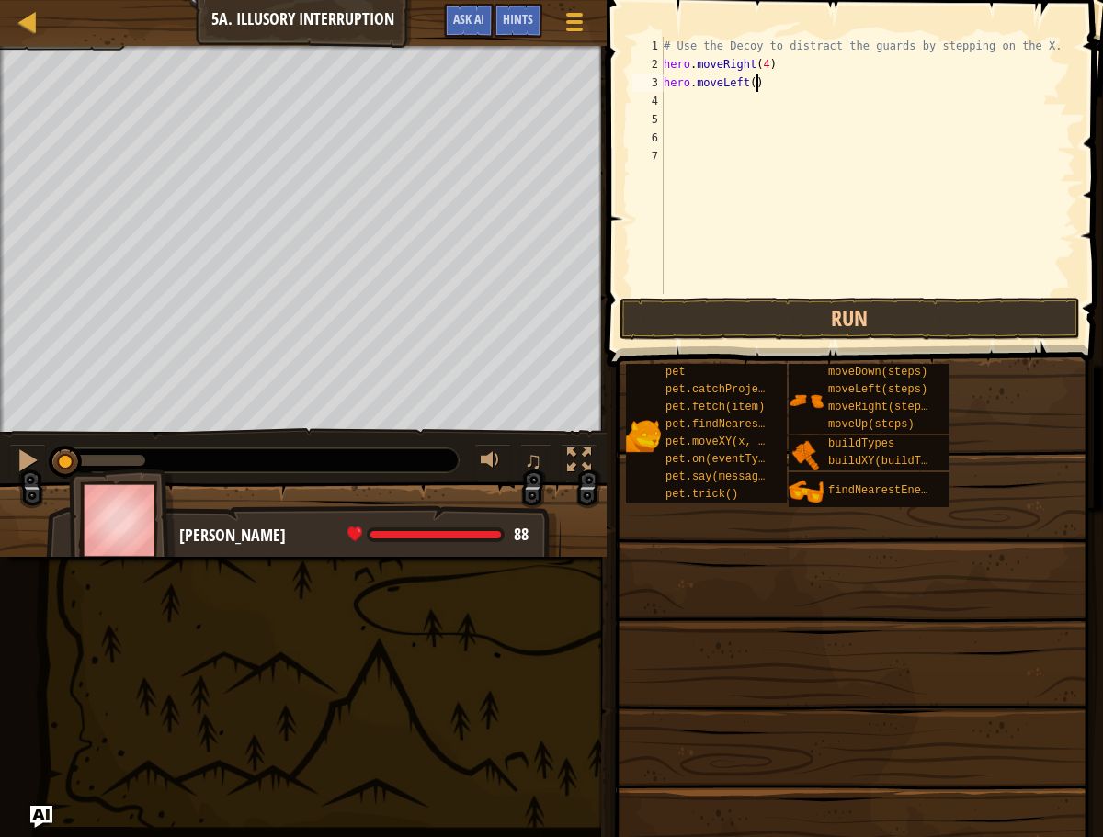
click at [758, 84] on div "# Use the Decoy to distract the guards by stepping on the X. hero . moveRight (…" at bounding box center [867, 184] width 415 height 294
type textarea "hero.moveLeft(3)"
drag, startPoint x: 709, startPoint y: 92, endPoint x: 710, endPoint y: 102, distance: 10.3
click at [709, 92] on div "# Use the Decoy to distract the guards by stepping on the X. hero . moveRight (…" at bounding box center [867, 184] width 415 height 294
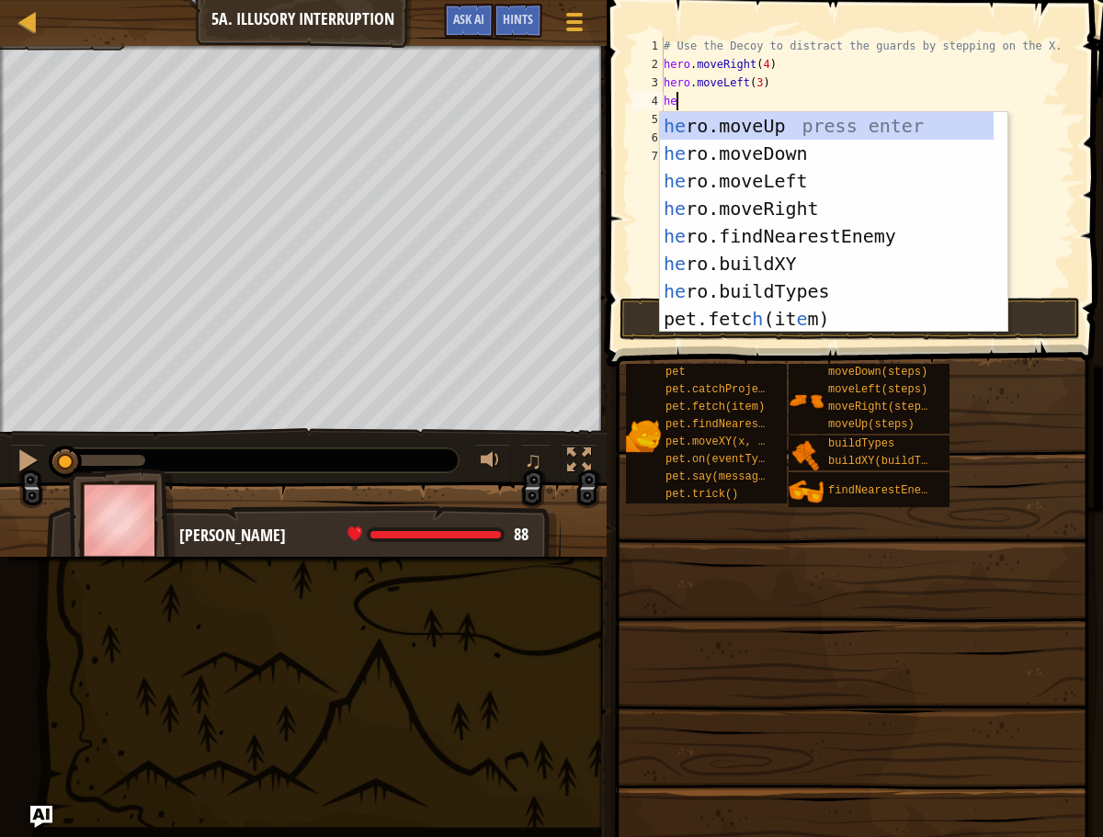
scroll to position [8, 1]
click at [745, 256] on div "her o.moveUp press enter her o.moveDown press enter her o.moveLeft press enter …" at bounding box center [827, 250] width 334 height 276
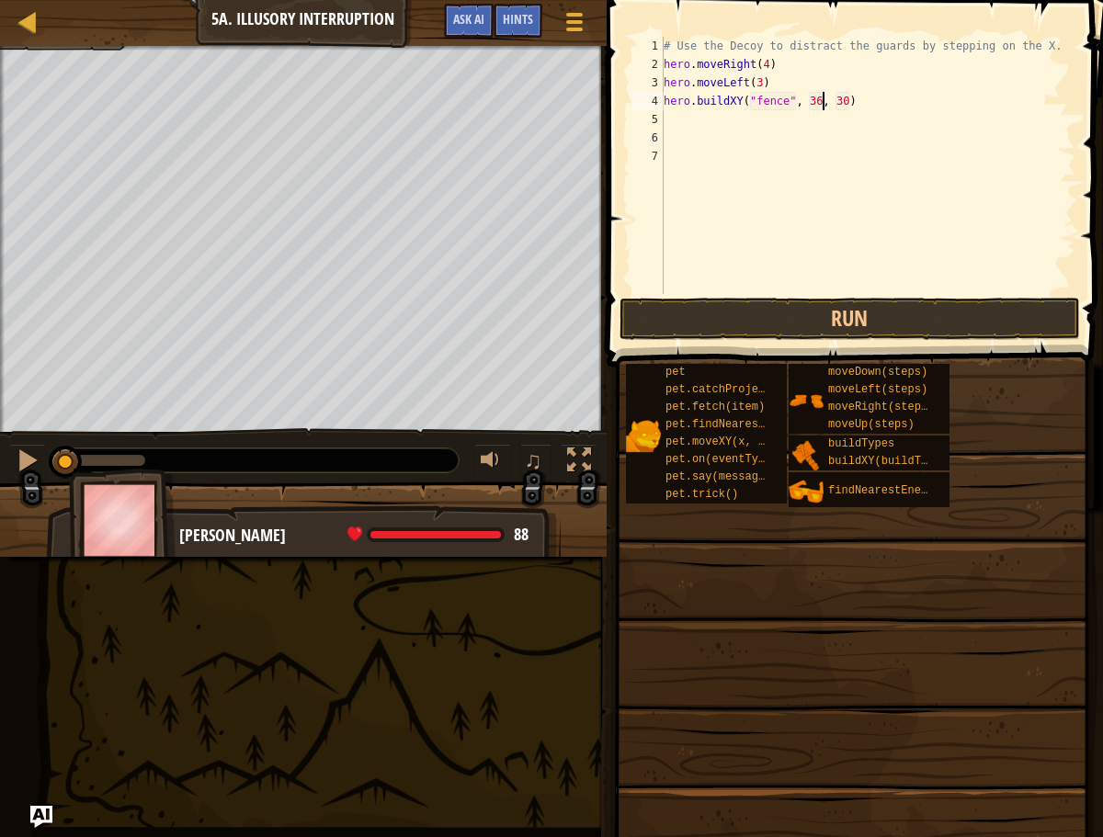
click at [821, 103] on div "# Use the Decoy to distract the guards by stepping on the X. hero . moveRight (…" at bounding box center [867, 184] width 415 height 294
click at [848, 99] on div "# Use the Decoy to distract the guards by stepping on the X. hero . moveRight (…" at bounding box center [867, 184] width 415 height 294
type textarea "hero.buildXY("fence", 18, 32)"
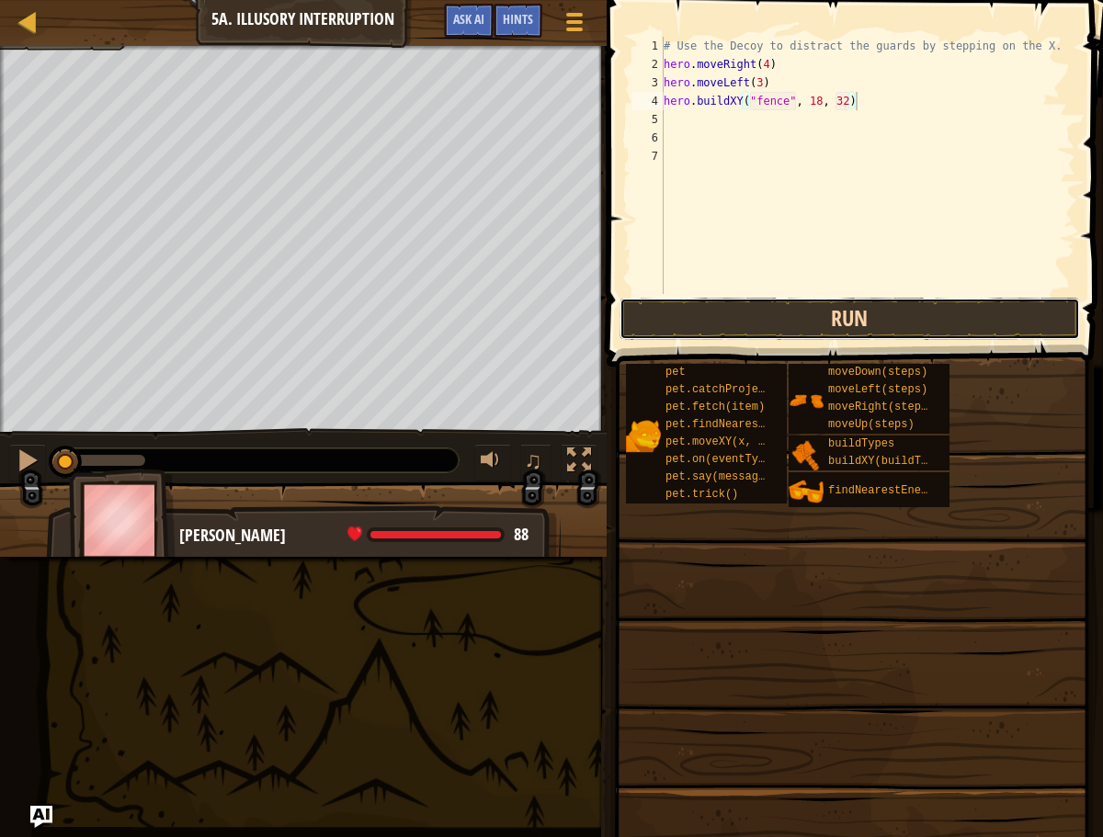
click at [881, 309] on button "Run" at bounding box center [849, 319] width 460 height 42
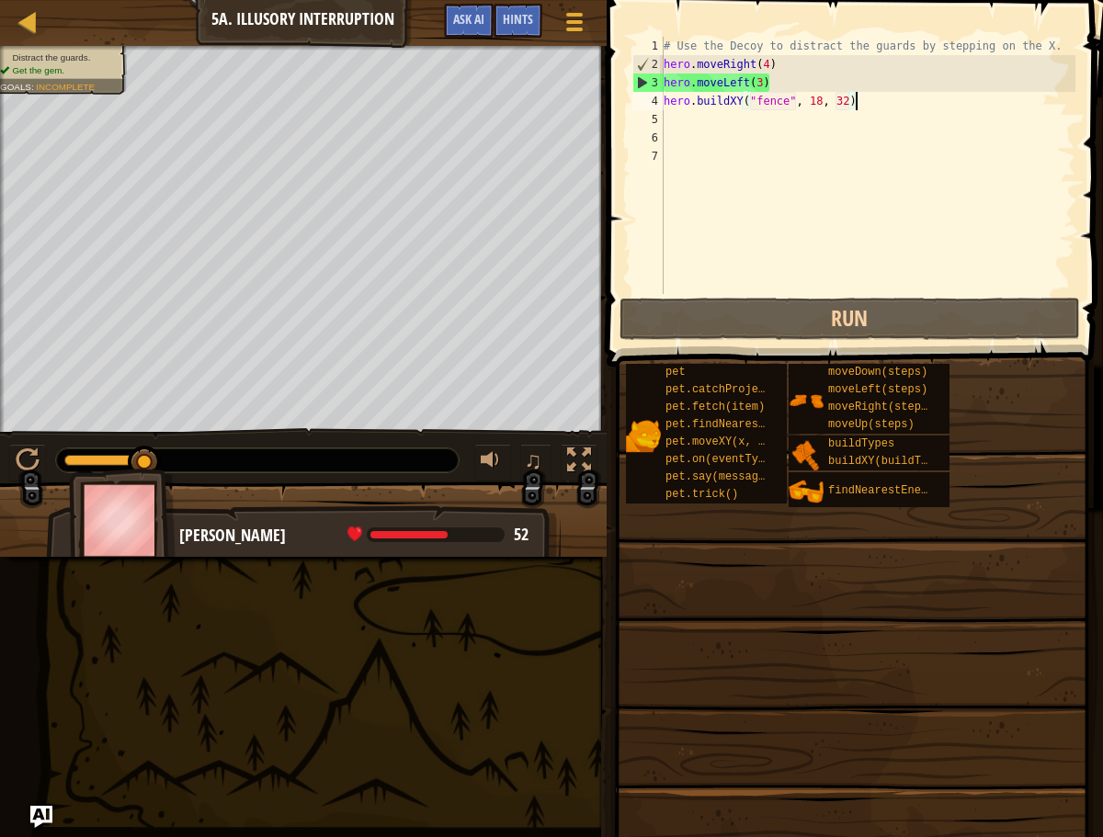
click at [771, 59] on div "# Use the Decoy to distract the guards by stepping on the X. hero . moveRight (…" at bounding box center [867, 184] width 415 height 294
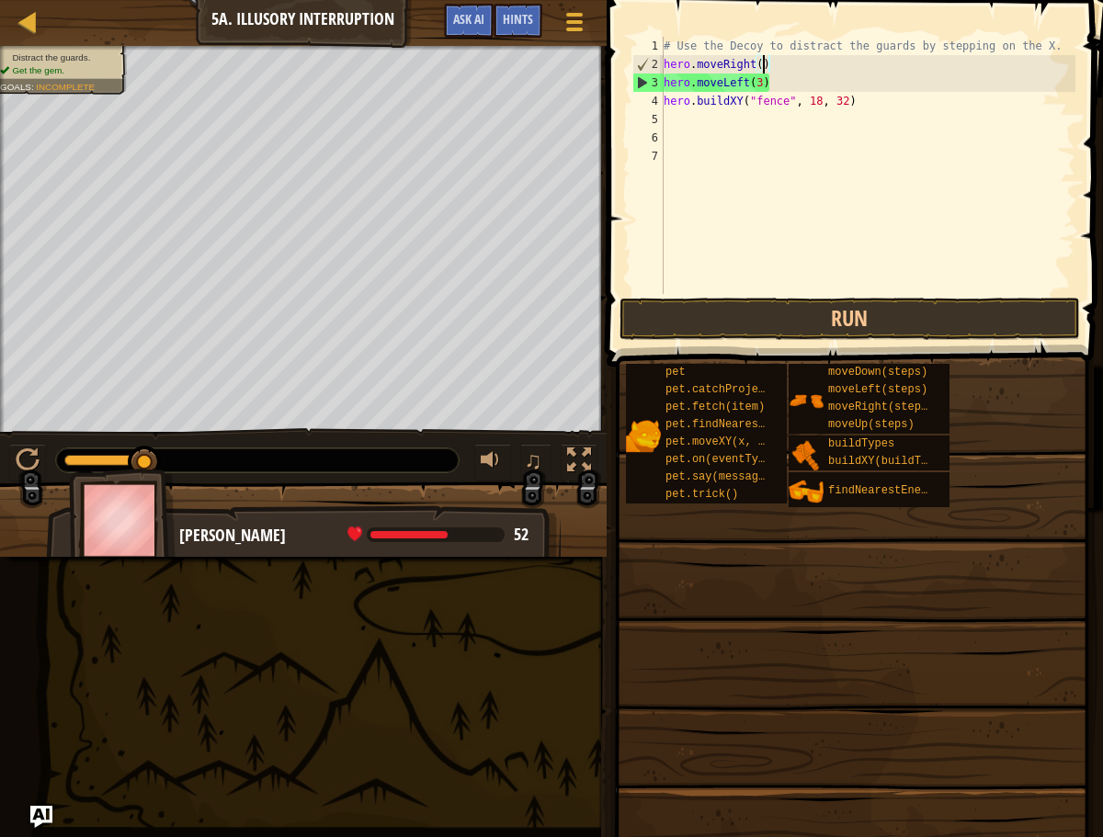
scroll to position [8, 8]
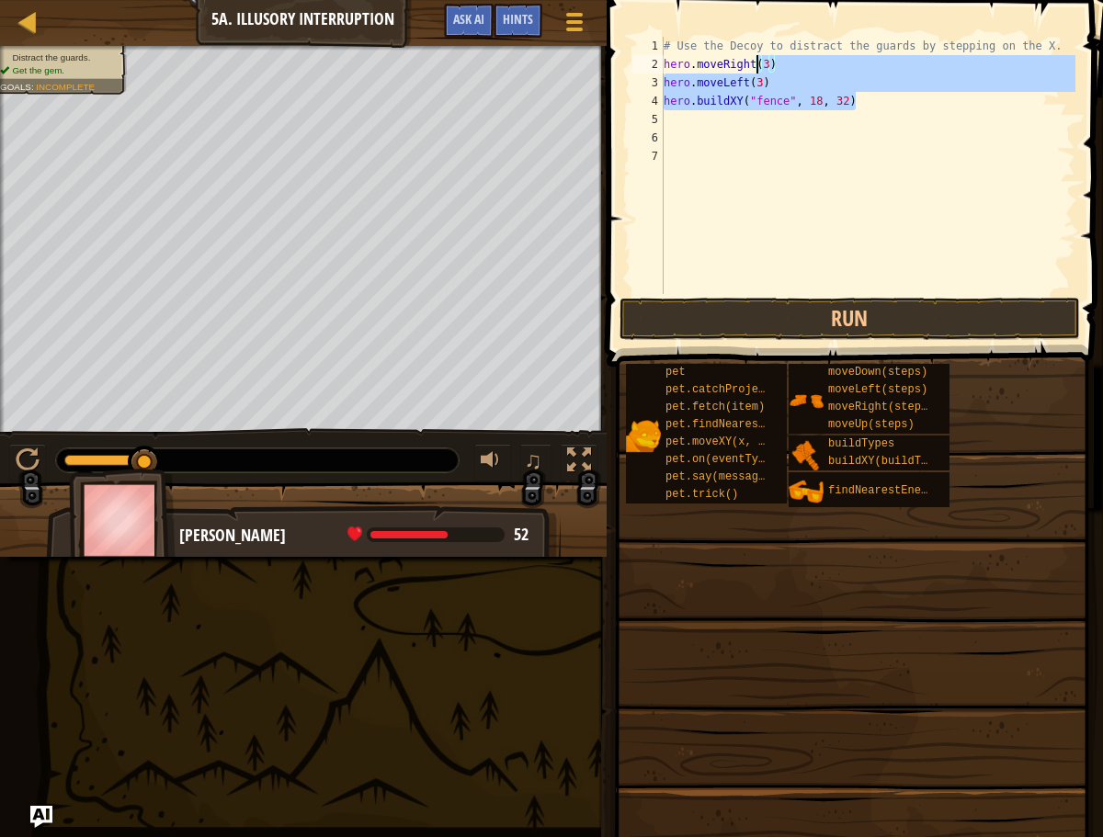
drag, startPoint x: 870, startPoint y: 108, endPoint x: 758, endPoint y: 69, distance: 118.9
click at [758, 69] on div "# Use the Decoy to distract the guards by stepping on the X. hero . moveRight (…" at bounding box center [867, 184] width 415 height 294
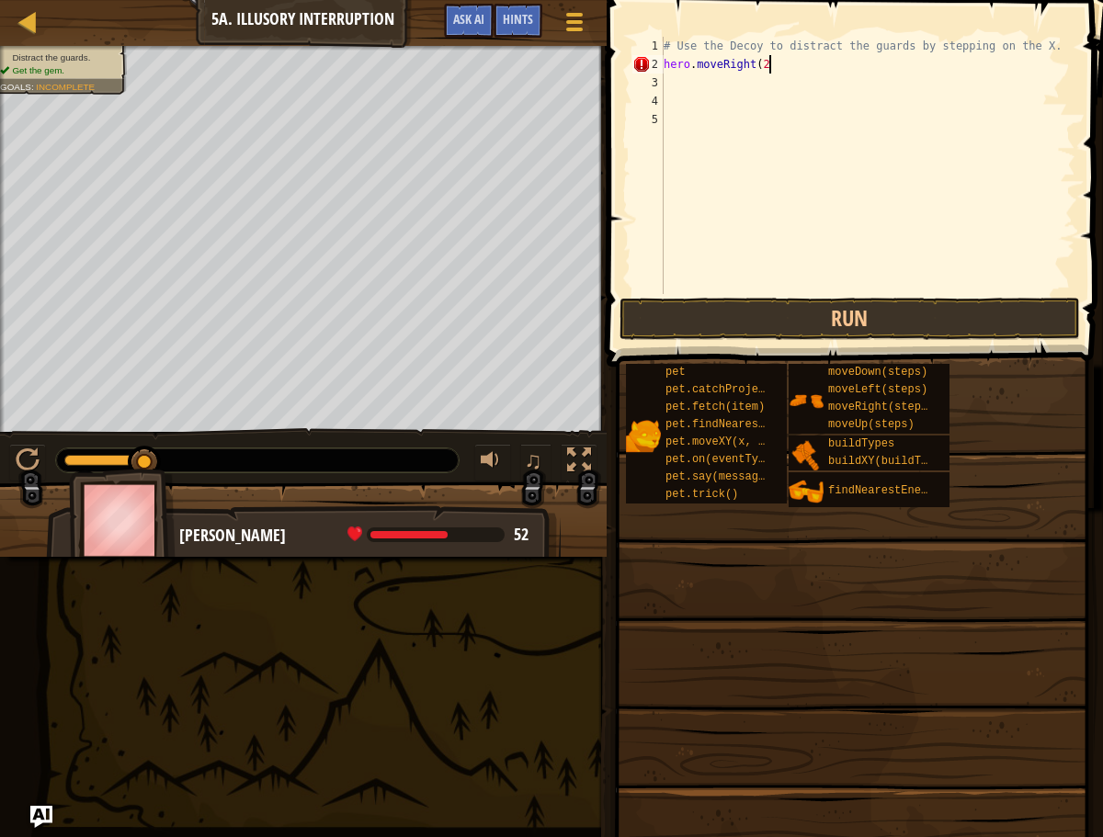
type textarea "hero.moveRight(2)"
click at [720, 82] on div "# Use the Decoy to distract the guards by stepping on the X. hero . moveRight (…" at bounding box center [867, 184] width 415 height 294
click at [768, 68] on div "# Use the Decoy to distract the guards by stepping on the X. hero . moveRight (…" at bounding box center [867, 184] width 415 height 294
type textarea "hero.moveRight()"
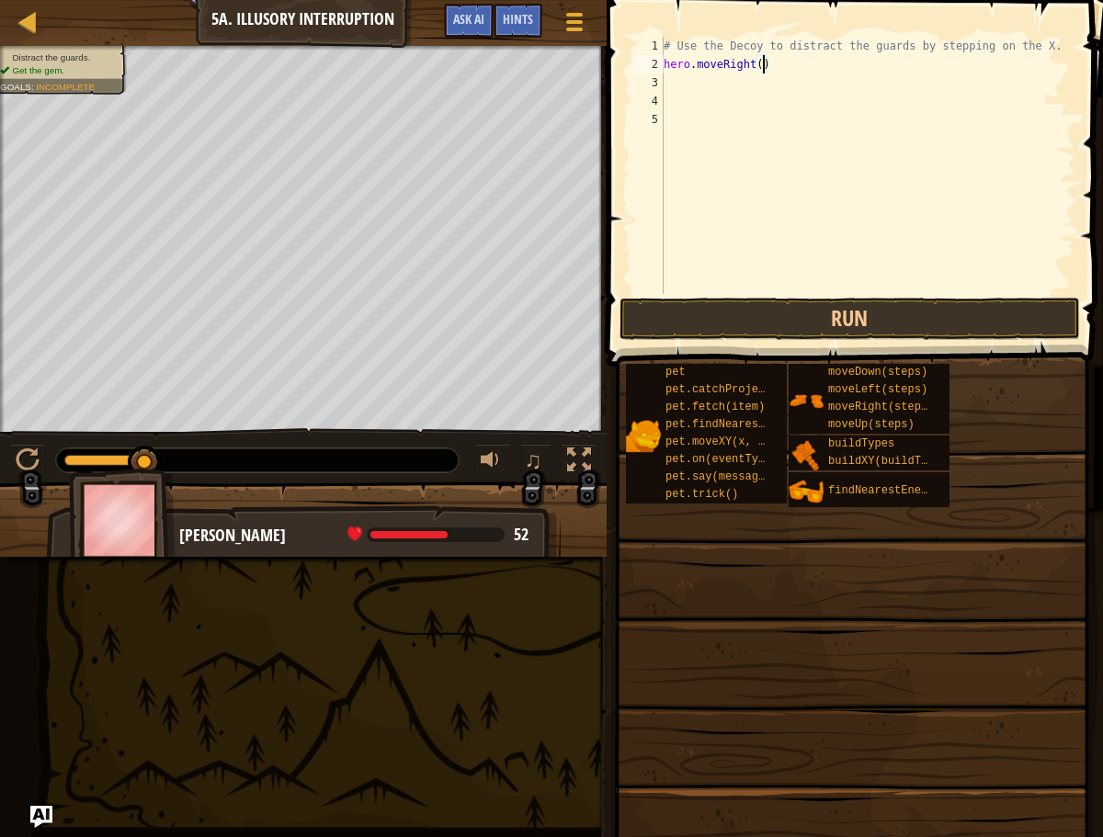
click at [717, 84] on div "# Use the Decoy to distract the guards by stepping on the X. hero . moveRight (…" at bounding box center [867, 184] width 415 height 294
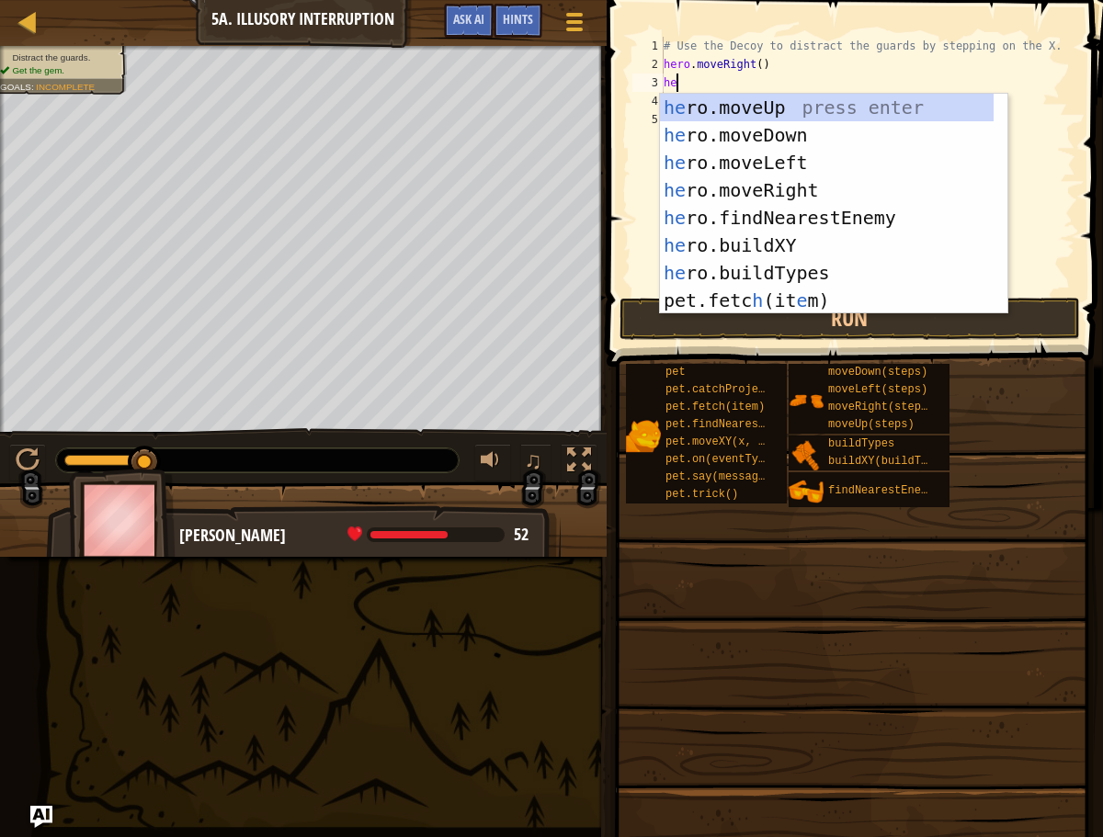
type textarea "her"
click at [787, 142] on div "her o.moveUp press enter her o.moveDown press enter her o.moveLeft press enter …" at bounding box center [827, 232] width 334 height 276
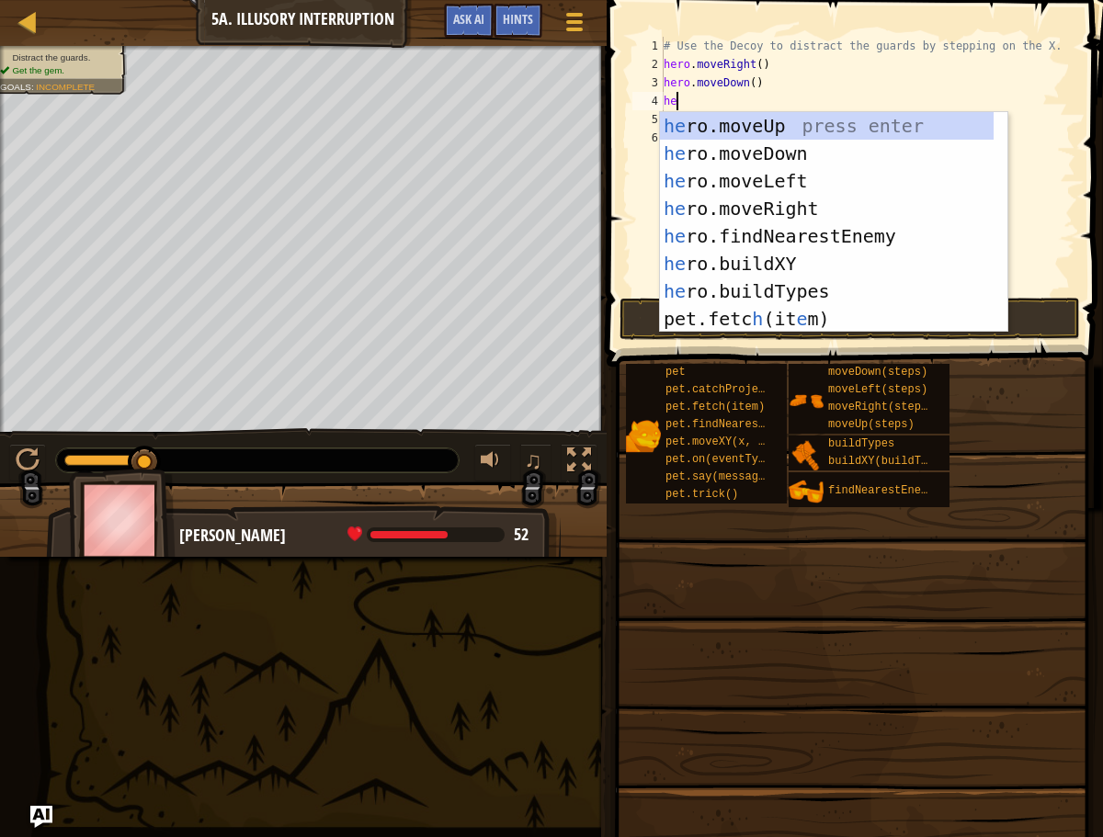
type textarea "her"
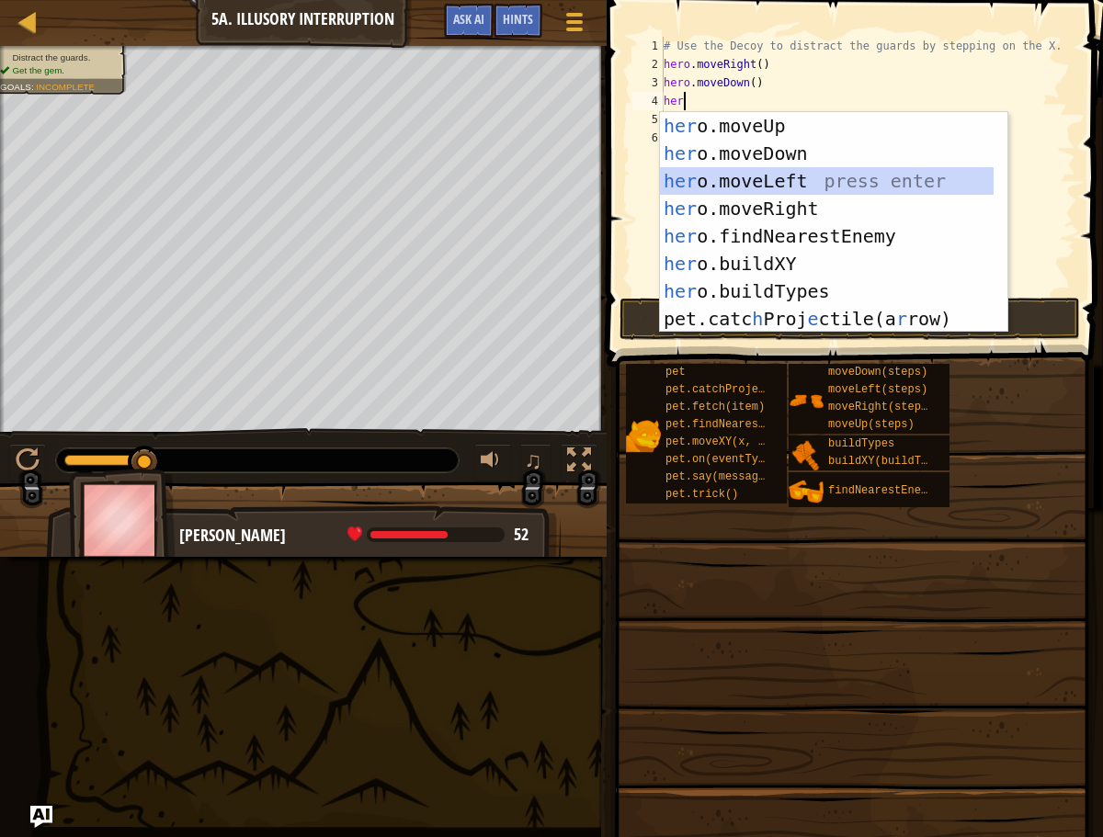
click at [764, 186] on div "her o.moveUp press enter her o.moveDown press enter her o.moveLeft press enter …" at bounding box center [827, 250] width 334 height 276
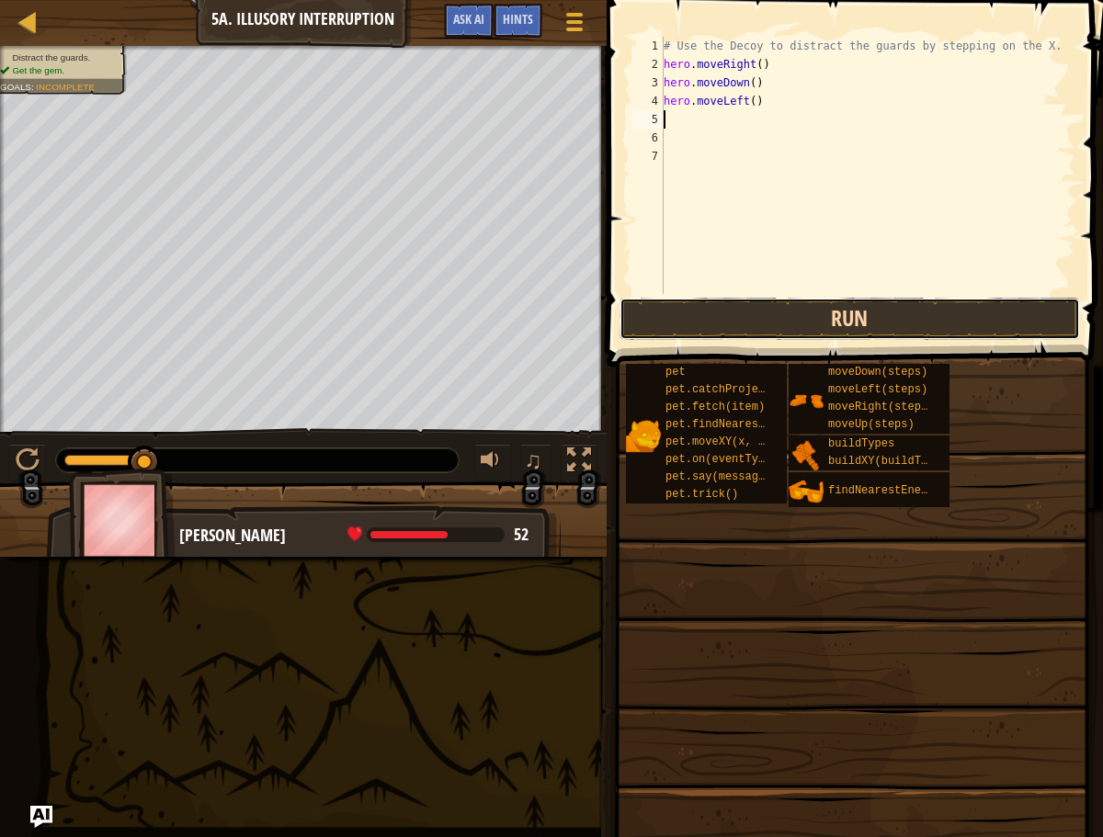
drag, startPoint x: 745, startPoint y: 301, endPoint x: 743, endPoint y: 314, distance: 14.1
click at [744, 303] on button "Run" at bounding box center [849, 319] width 460 height 42
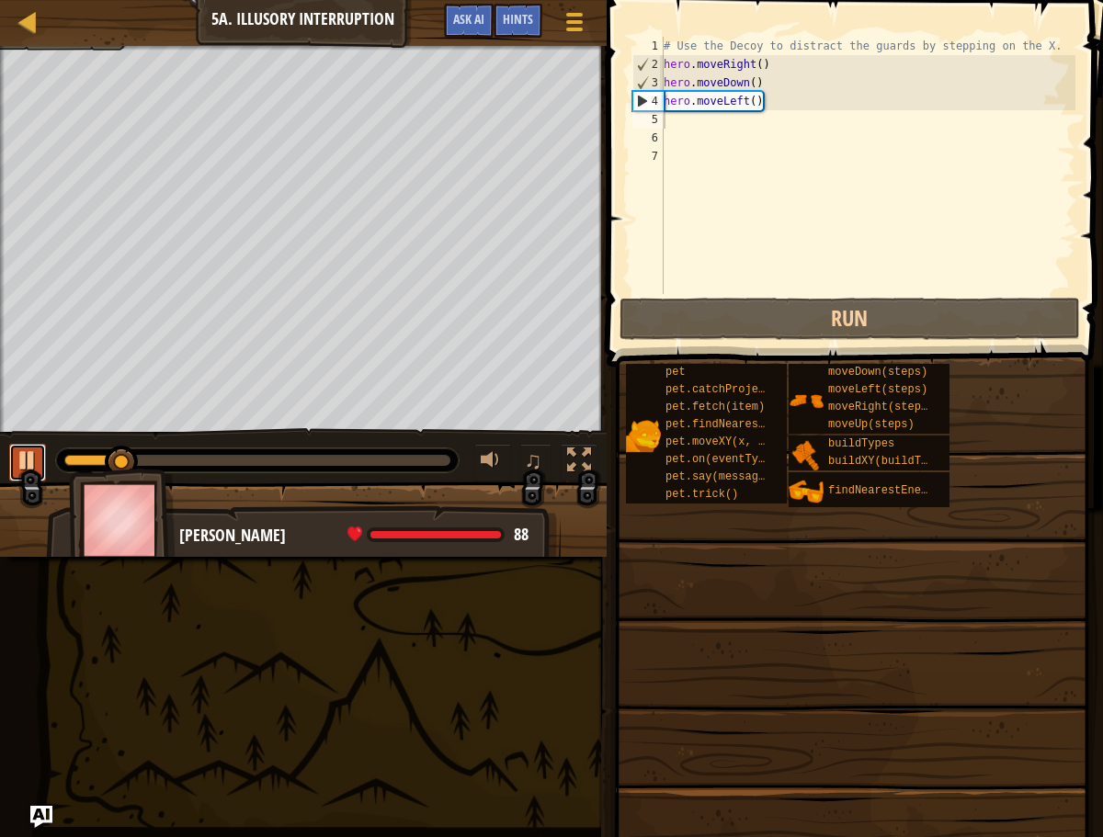
click at [43, 452] on button at bounding box center [27, 463] width 37 height 38
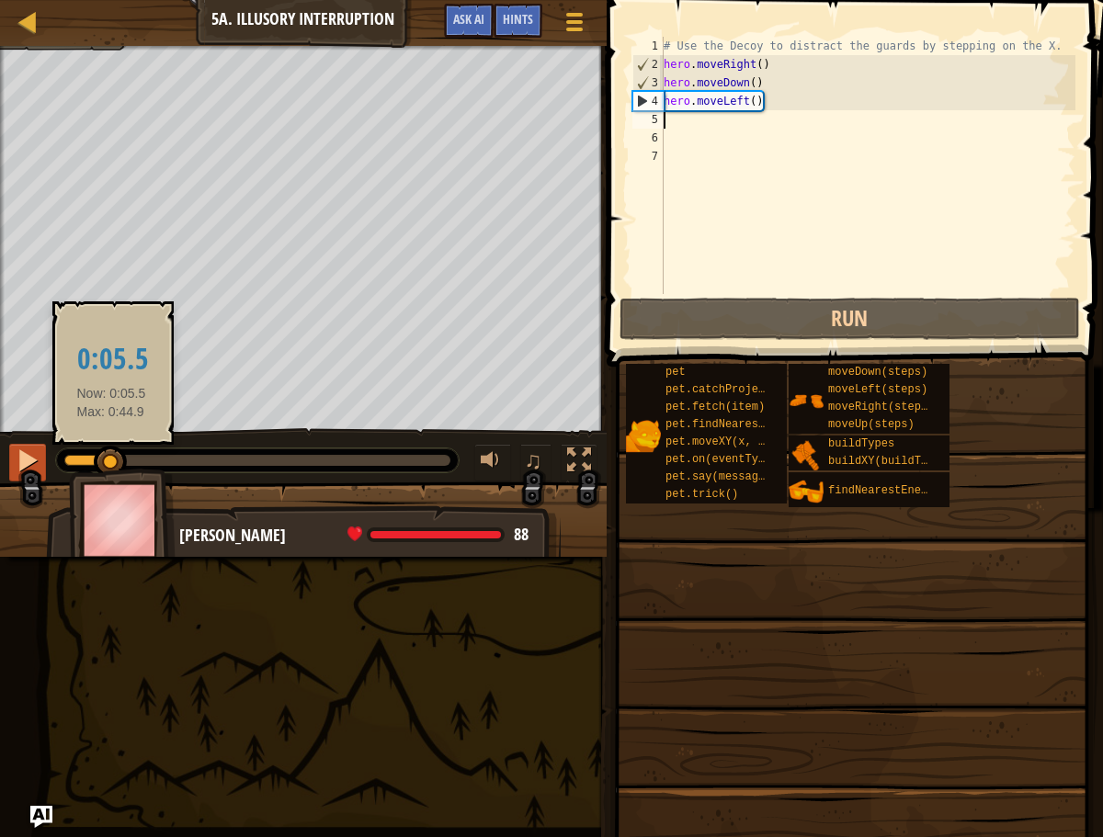
drag, startPoint x: 111, startPoint y: 460, endPoint x: 26, endPoint y: 444, distance: 87.1
click at [33, 448] on div "♫" at bounding box center [303, 455] width 607 height 55
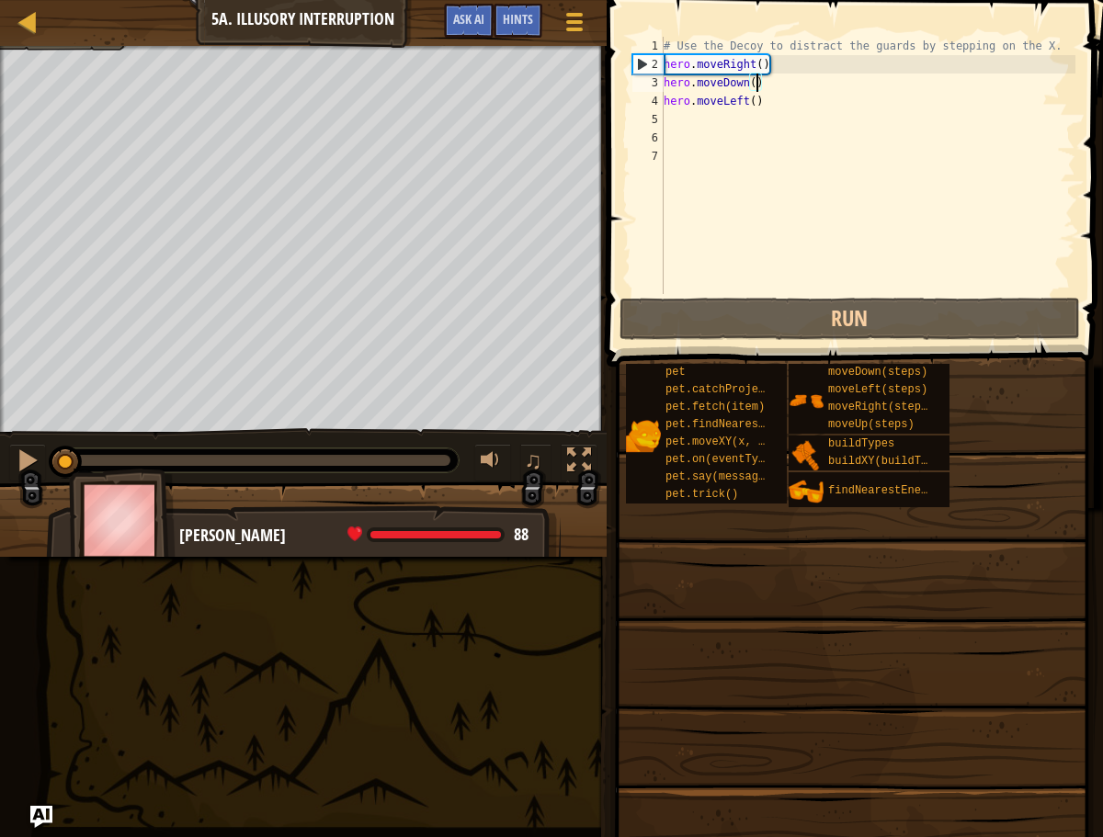
click at [755, 79] on div "# Use the Decoy to distract the guards by stepping on the X. hero . moveRight (…" at bounding box center [867, 184] width 415 height 294
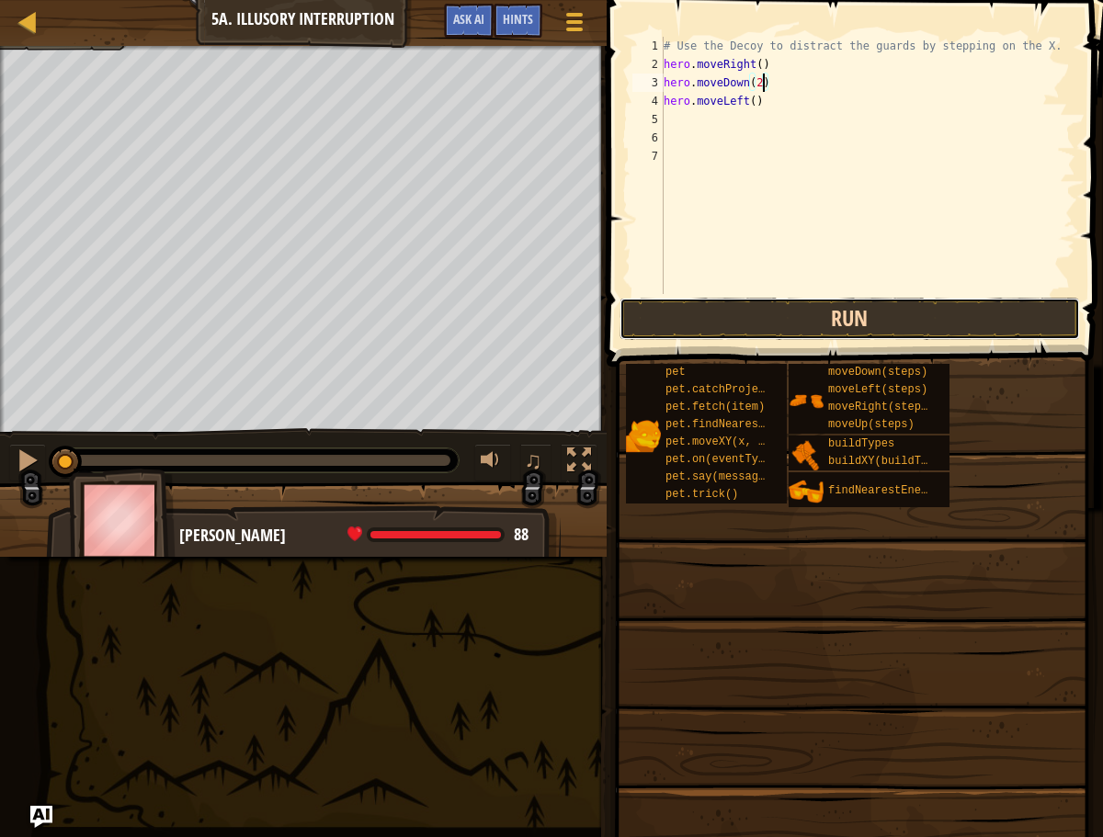
click at [684, 315] on button "Run" at bounding box center [849, 319] width 460 height 42
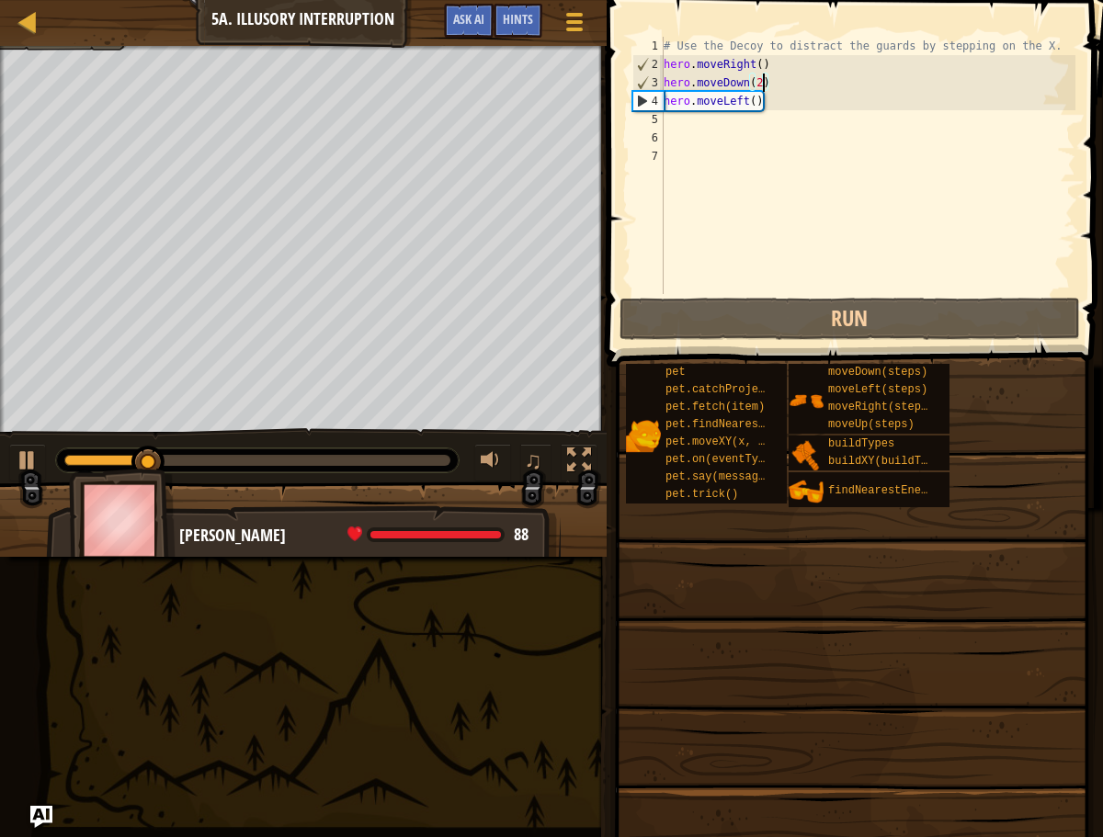
type textarea "hero.moveDown(2 )"
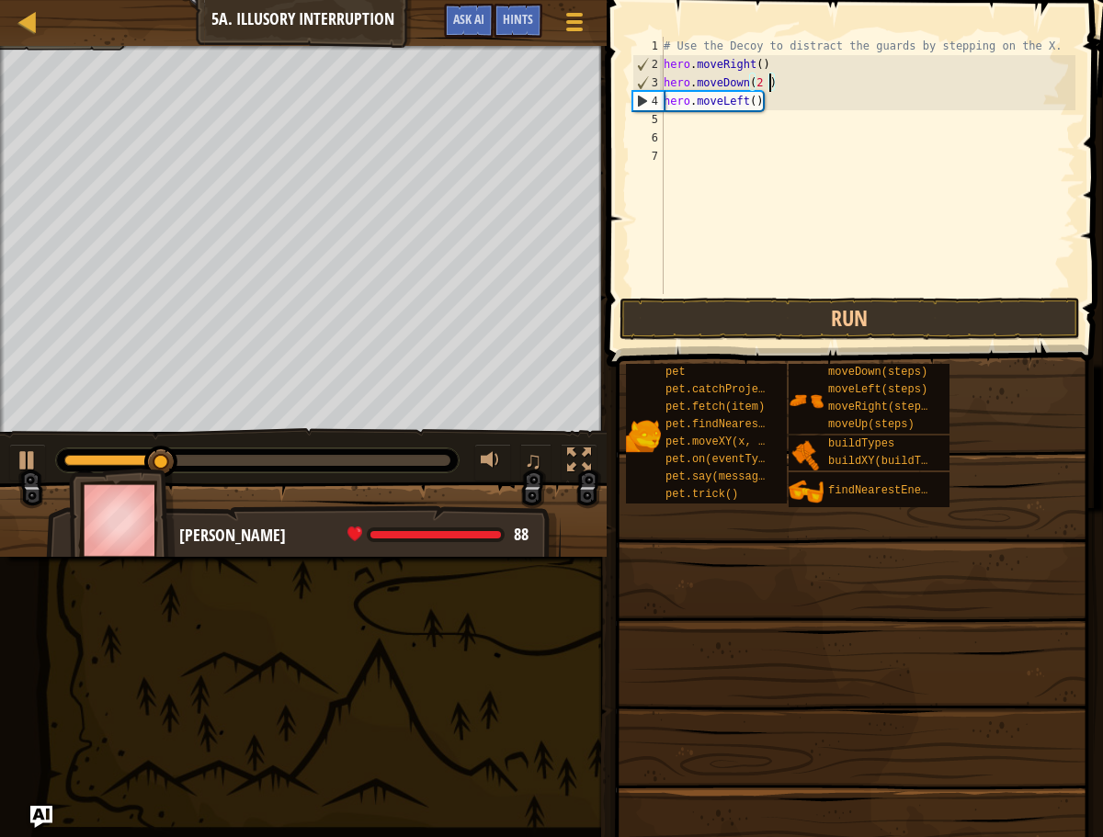
click at [46, 464] on div "♫" at bounding box center [303, 455] width 607 height 55
click at [14, 449] on button at bounding box center [27, 463] width 37 height 38
drag, startPoint x: 129, startPoint y: 437, endPoint x: -24, endPoint y: 445, distance: 152.8
click at [0, 0] on html "Map Introduction to Computer Science 5a. Illusory Interruption Game Menu Done H…" at bounding box center [551, 0] width 1103 height 0
drag, startPoint x: 123, startPoint y: 443, endPoint x: 162, endPoint y: 448, distance: 38.9
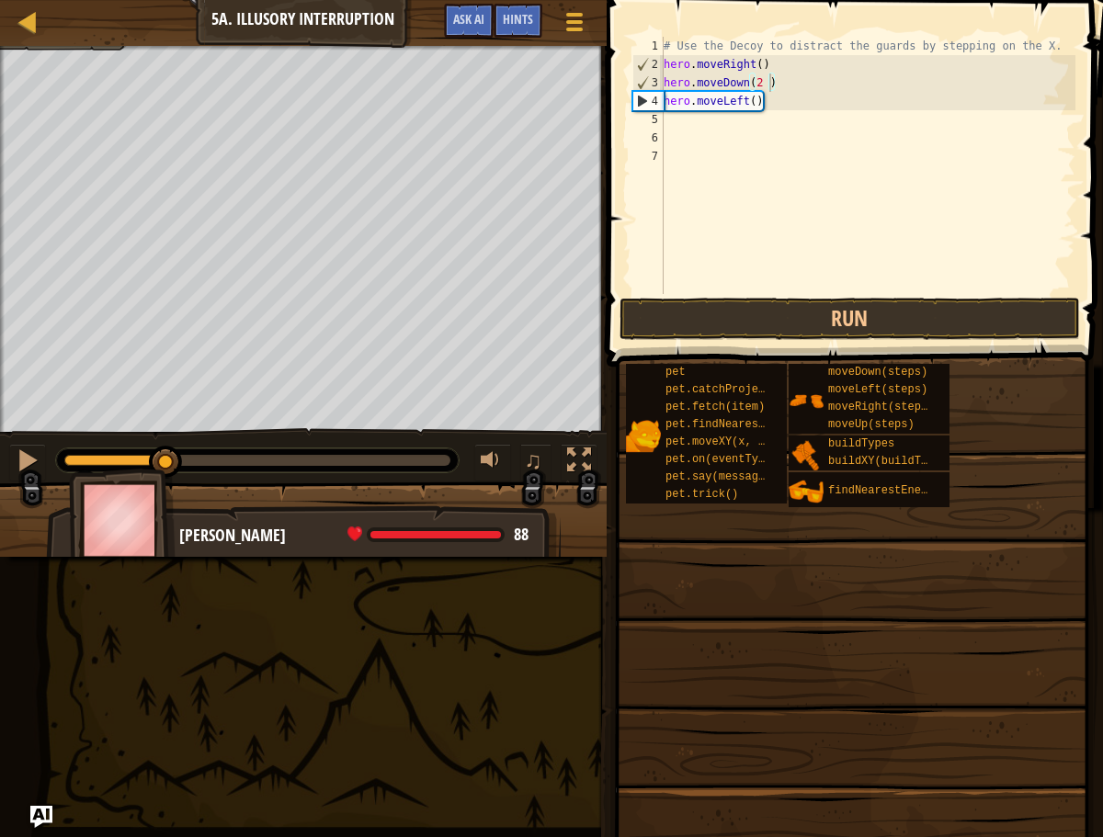
click at [16, 448] on div "♫" at bounding box center [303, 455] width 607 height 55
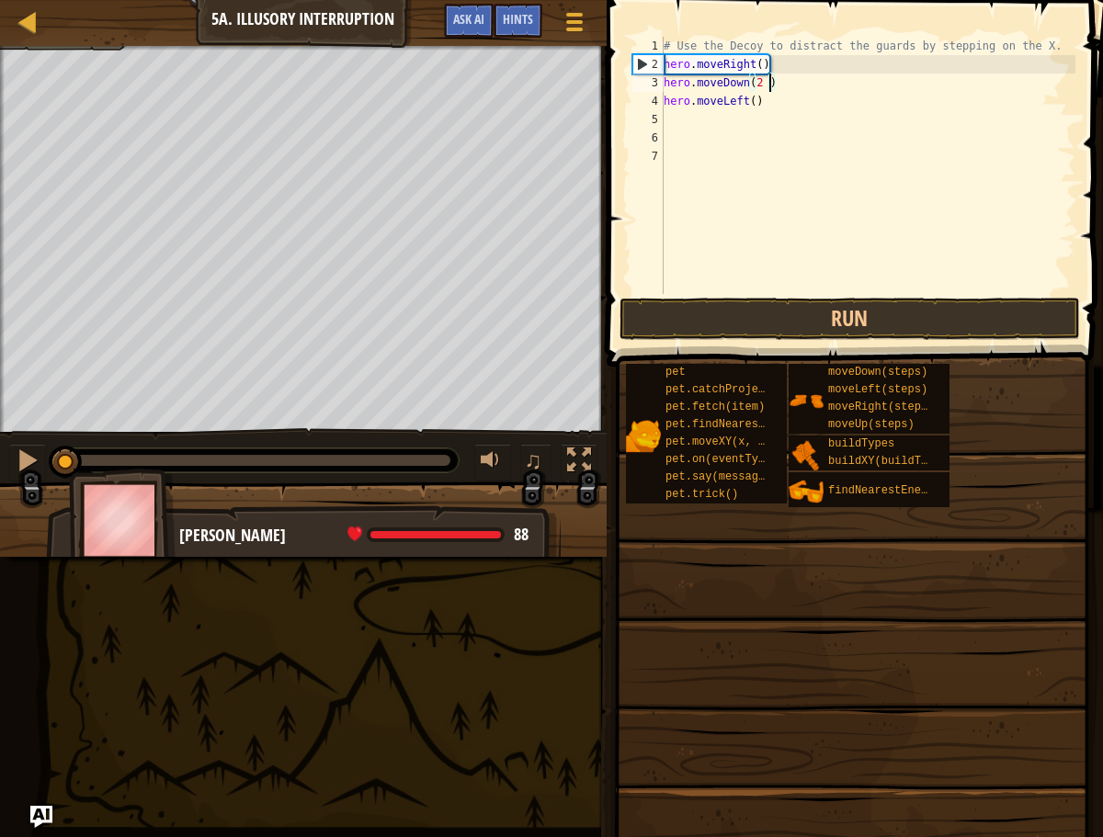
drag, startPoint x: 22, startPoint y: 451, endPoint x: -54, endPoint y: 437, distance: 77.7
click at [0, 0] on html "Map Introduction to Computer Science 5a. Illusory Interruption Game Menu Done H…" at bounding box center [551, 0] width 1103 height 0
click at [868, 158] on div "# Use the Decoy to distract the guards by stepping on the X. hero . moveRight (…" at bounding box center [867, 184] width 415 height 294
click at [766, 76] on div "# Use the Decoy to distract the guards by stepping on the X. hero . moveRight (…" at bounding box center [867, 184] width 415 height 294
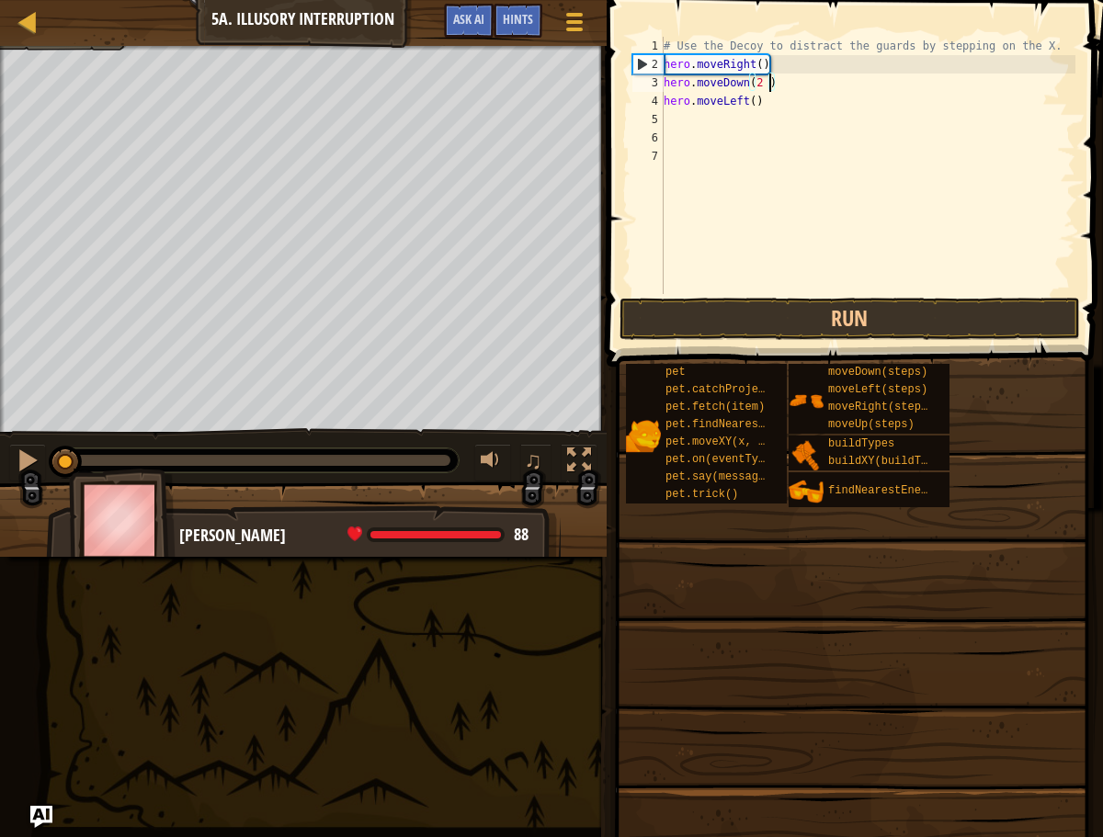
type textarea "hero.moveDown(2)"
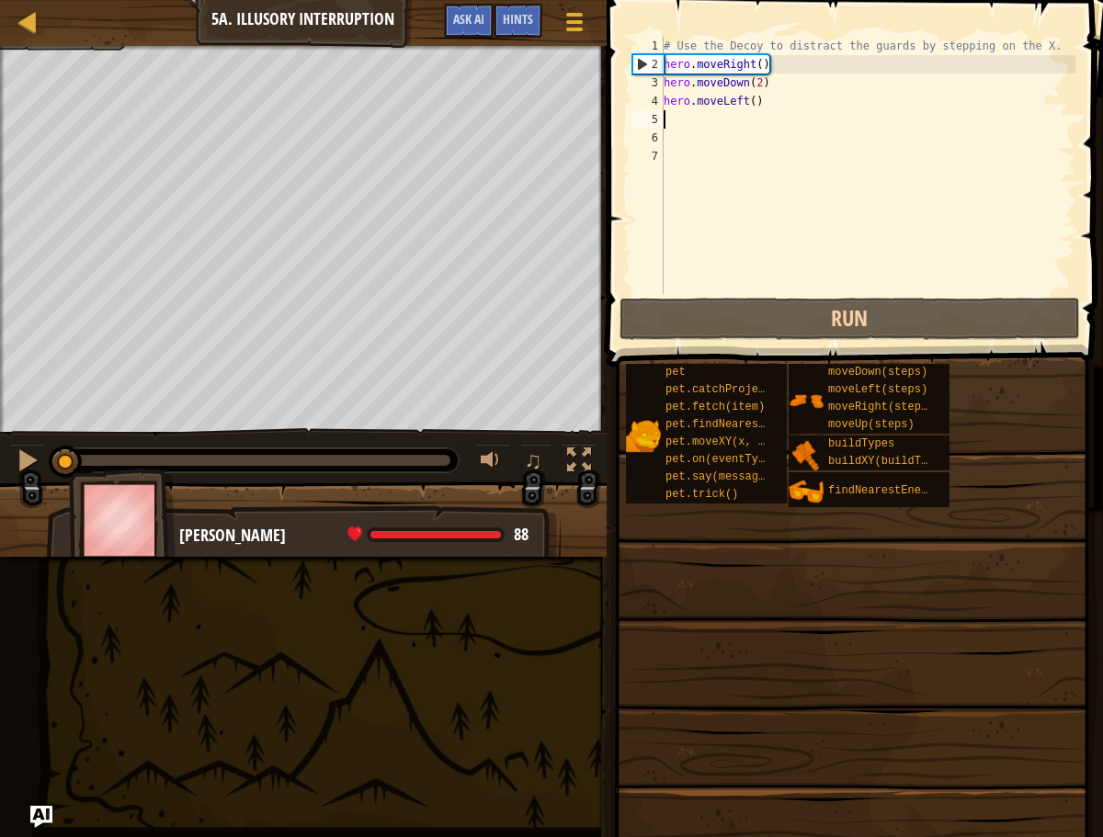
click at [783, 112] on div "# Use the Decoy to distract the guards by stepping on the X. hero . moveRight (…" at bounding box center [867, 184] width 415 height 294
click at [783, 111] on div "# Use the Decoy to distract the guards by stepping on the X. hero . moveRight (…" at bounding box center [867, 184] width 415 height 294
drag, startPoint x: 777, startPoint y: 108, endPoint x: 645, endPoint y: 98, distance: 131.7
click at [648, 97] on div "1 2 3 4 5 6 7 # Use the Decoy to distract the guards by stepping on the X. hero…" at bounding box center [852, 165] width 447 height 257
type textarea "hero.moveLeft()"
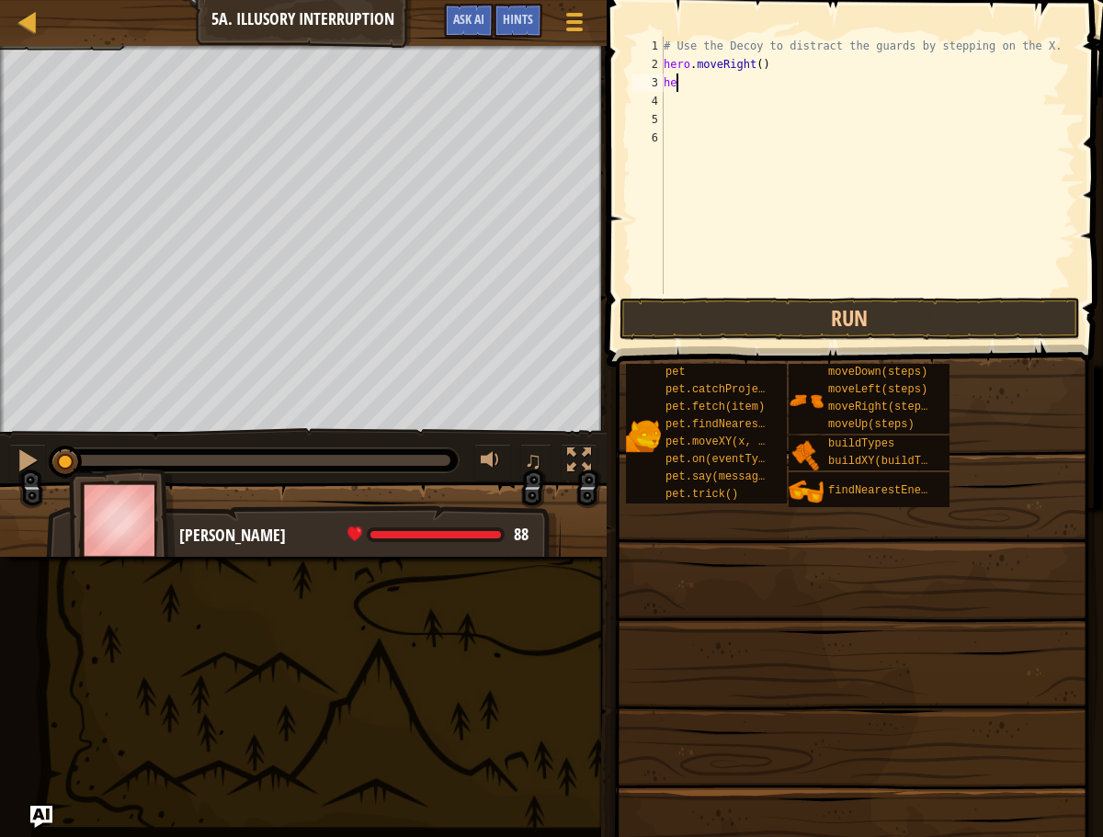
type textarea "h"
click at [764, 69] on div "# Use the Decoy to distract the guards by stepping on the X. hero . moveRight (…" at bounding box center [867, 184] width 415 height 294
type textarea "hero.moveRight(3)"
click at [732, 85] on div "# Use the Decoy to distract the guards by stepping on the X. hero . moveRight (…" at bounding box center [867, 184] width 415 height 294
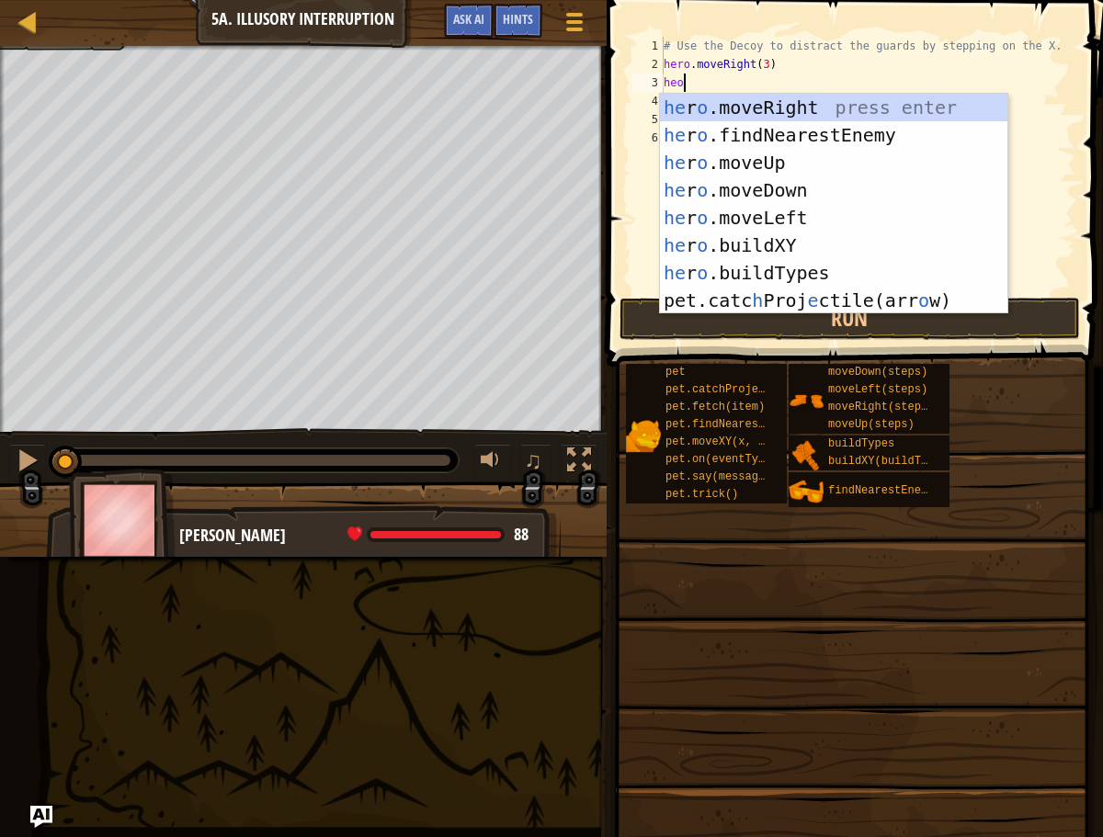
scroll to position [8, 0]
type textarea "her"
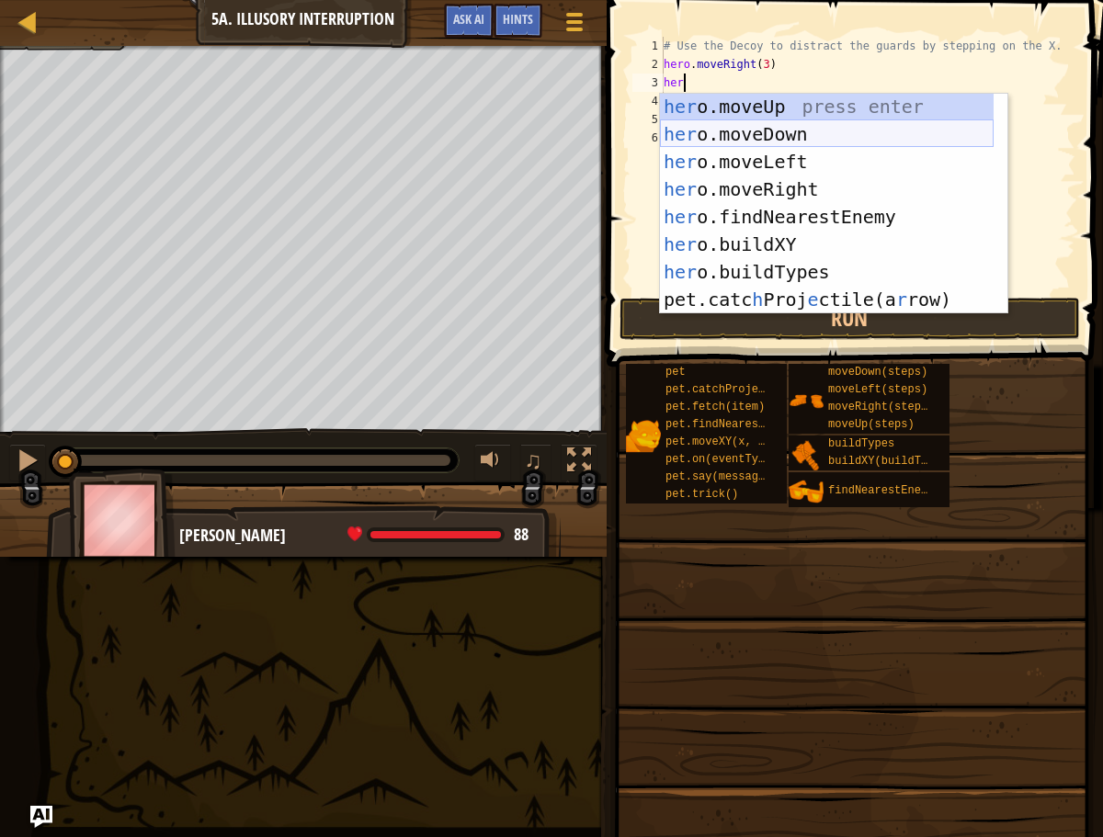
scroll to position [1, 0]
click at [746, 162] on div "her o.moveUp press enter her o.moveDown press enter her o.moveLeft press enter …" at bounding box center [827, 231] width 334 height 276
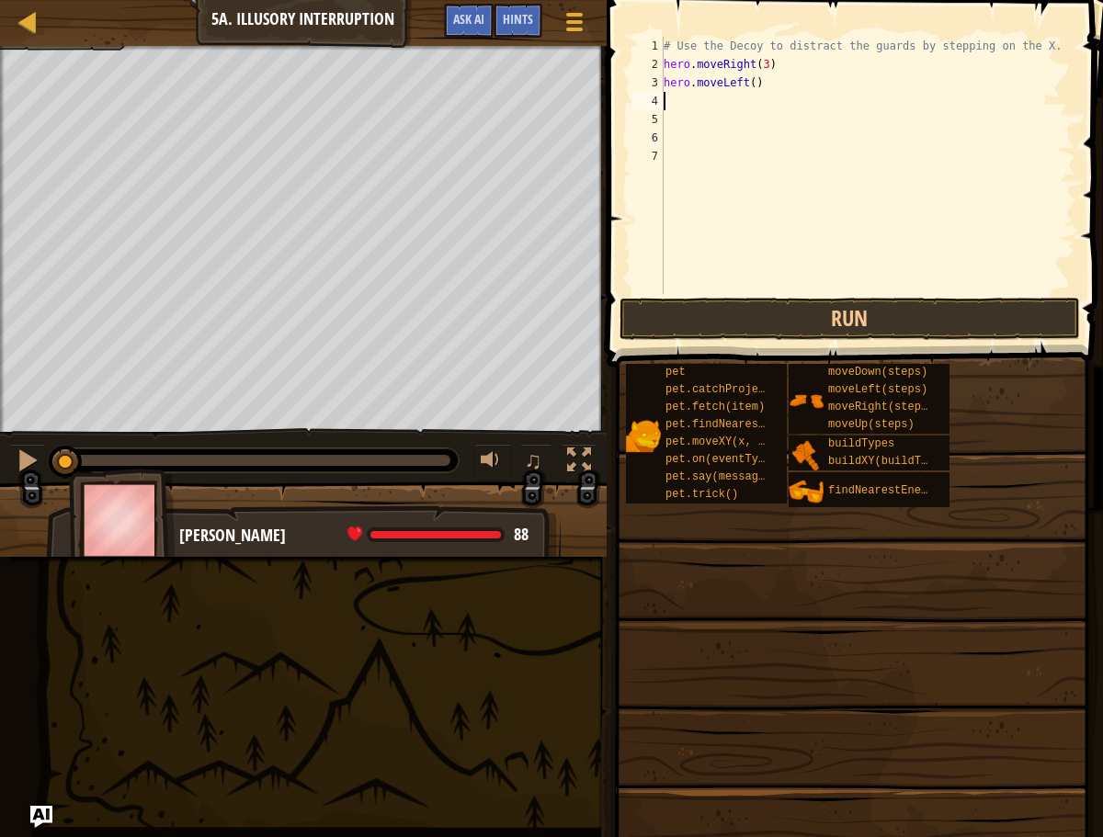
scroll to position [8, 0]
click at [755, 81] on div "# Use the Decoy to distract the guards by stepping on the X. hero . moveRight (…" at bounding box center [867, 184] width 415 height 294
type textarea "hero.moveLeft(3)"
click at [719, 98] on div "# Use the Decoy to distract the guards by stepping on the X. hero . moveRight (…" at bounding box center [867, 184] width 415 height 294
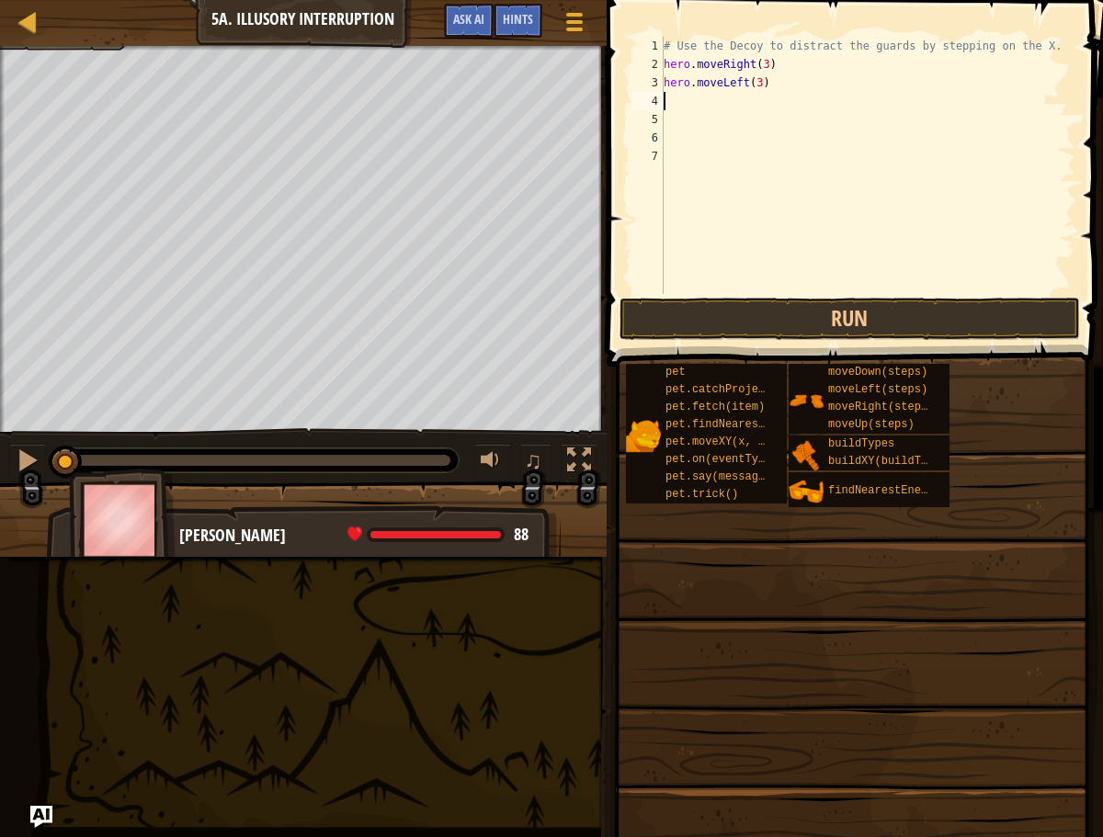
scroll to position [0, 0]
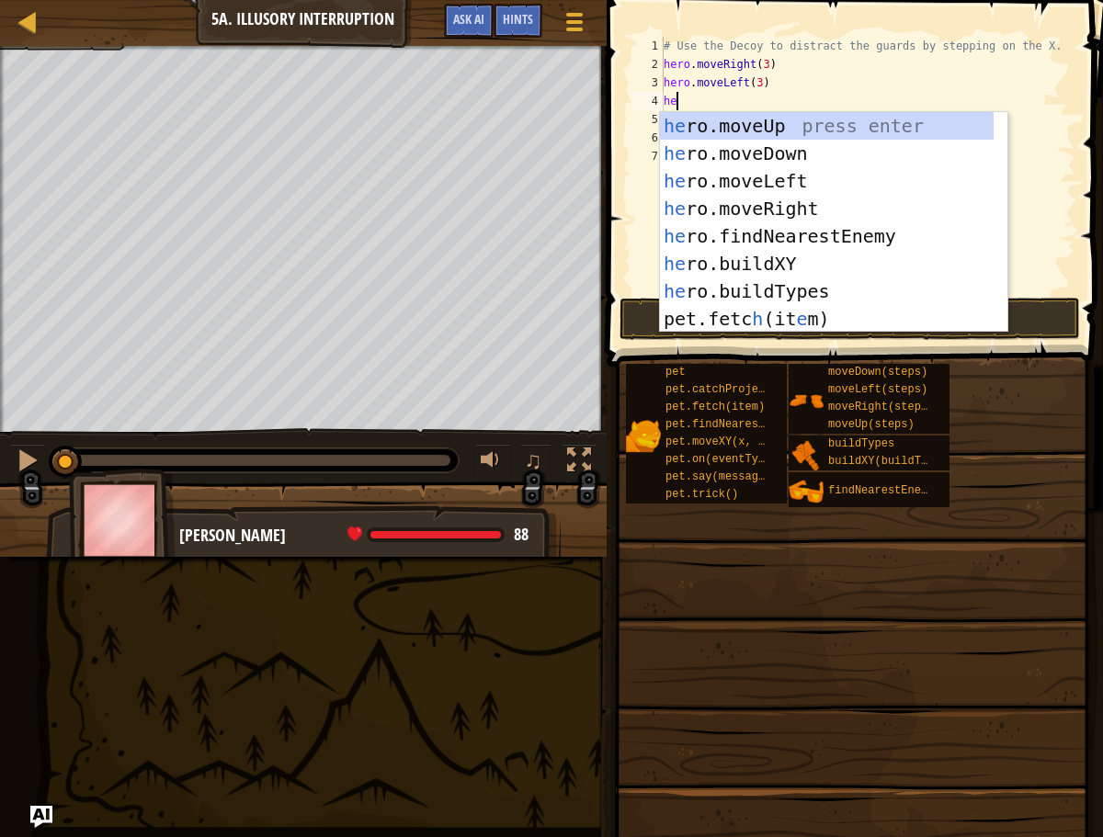
type textarea "her"
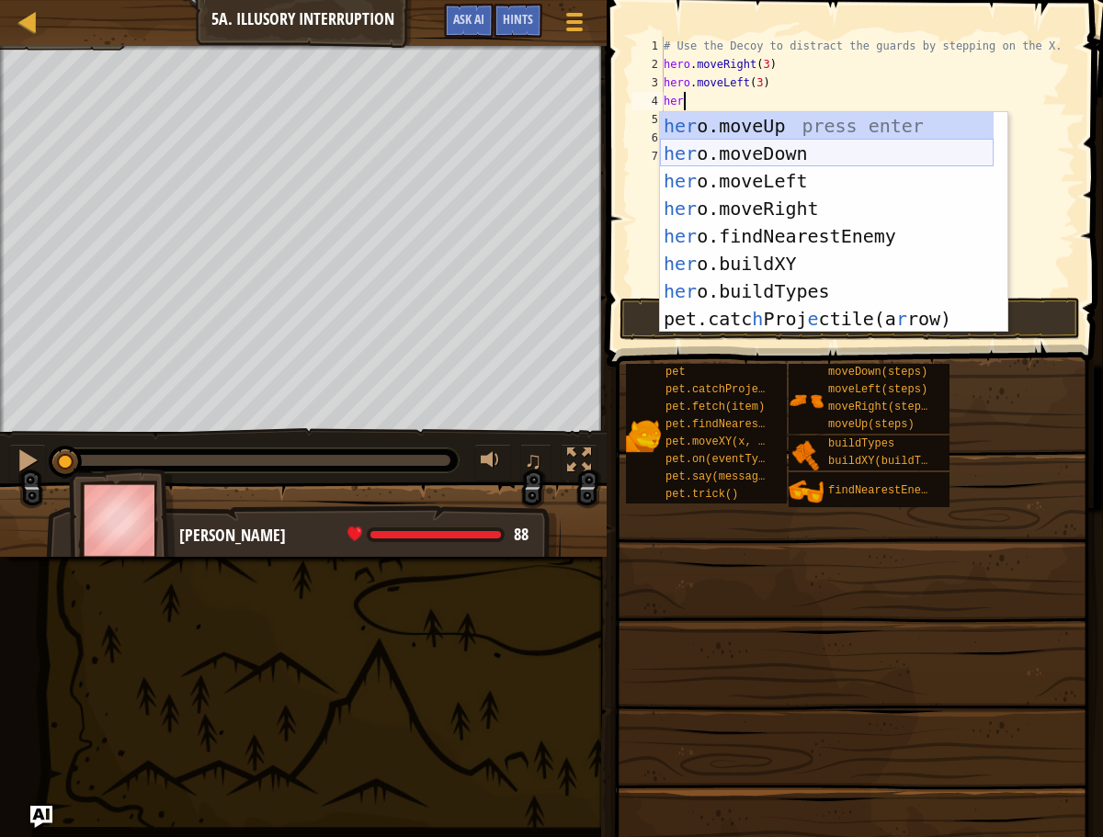
click at [755, 151] on div "her o.moveUp press enter her o.moveDown press enter her o.moveLeft press enter …" at bounding box center [827, 250] width 334 height 276
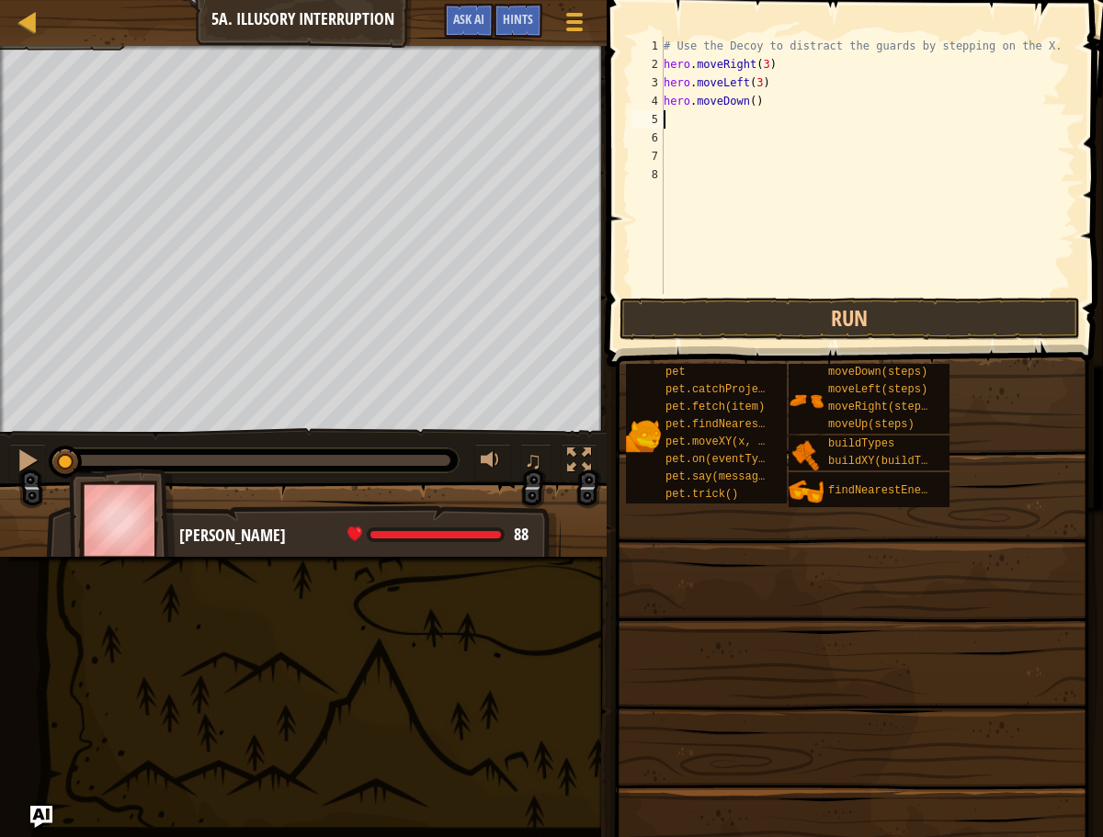
scroll to position [8, 0]
click at [755, 101] on div "# Use the Decoy to distract the guards by stepping on the X. hero . moveRight (…" at bounding box center [867, 184] width 415 height 294
drag, startPoint x: 682, startPoint y: 315, endPoint x: 674, endPoint y: 324, distance: 12.4
click at [675, 323] on button "Run" at bounding box center [849, 319] width 460 height 42
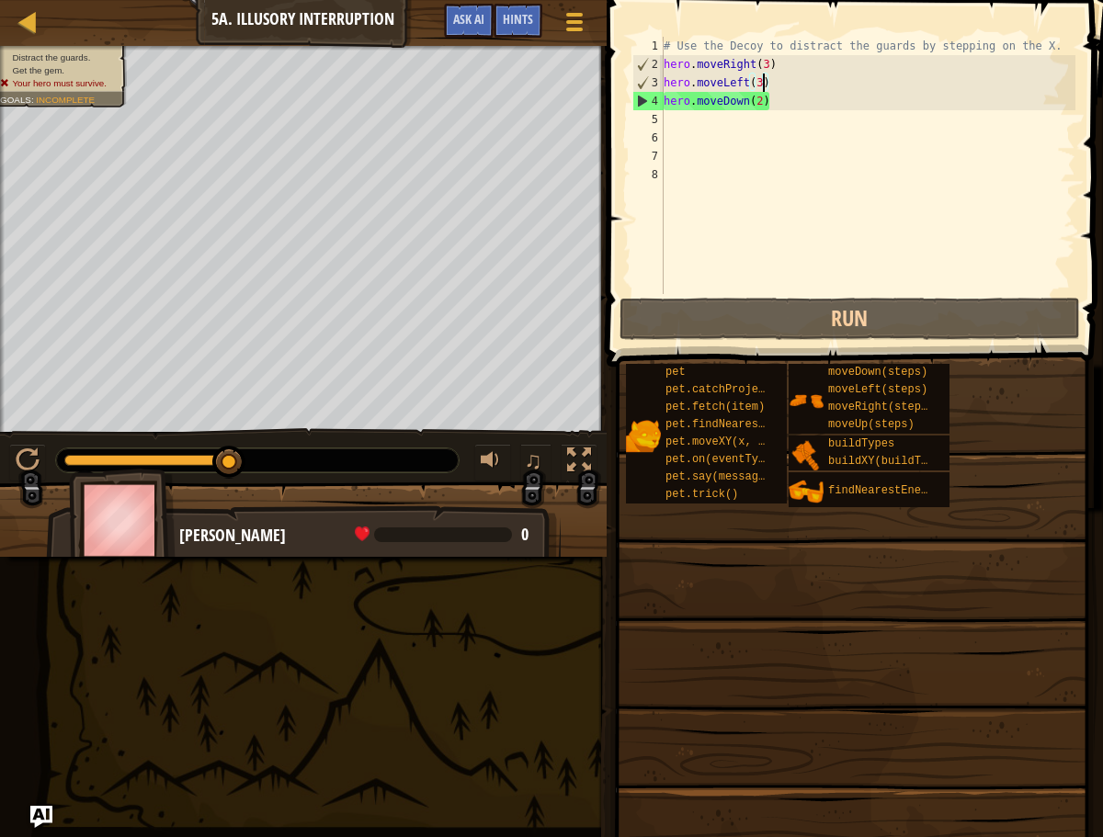
drag, startPoint x: 761, startPoint y: 81, endPoint x: 758, endPoint y: 99, distance: 18.6
click at [762, 81] on div "# Use the Decoy to distract the guards by stepping on the X. hero . moveRight (…" at bounding box center [867, 184] width 415 height 294
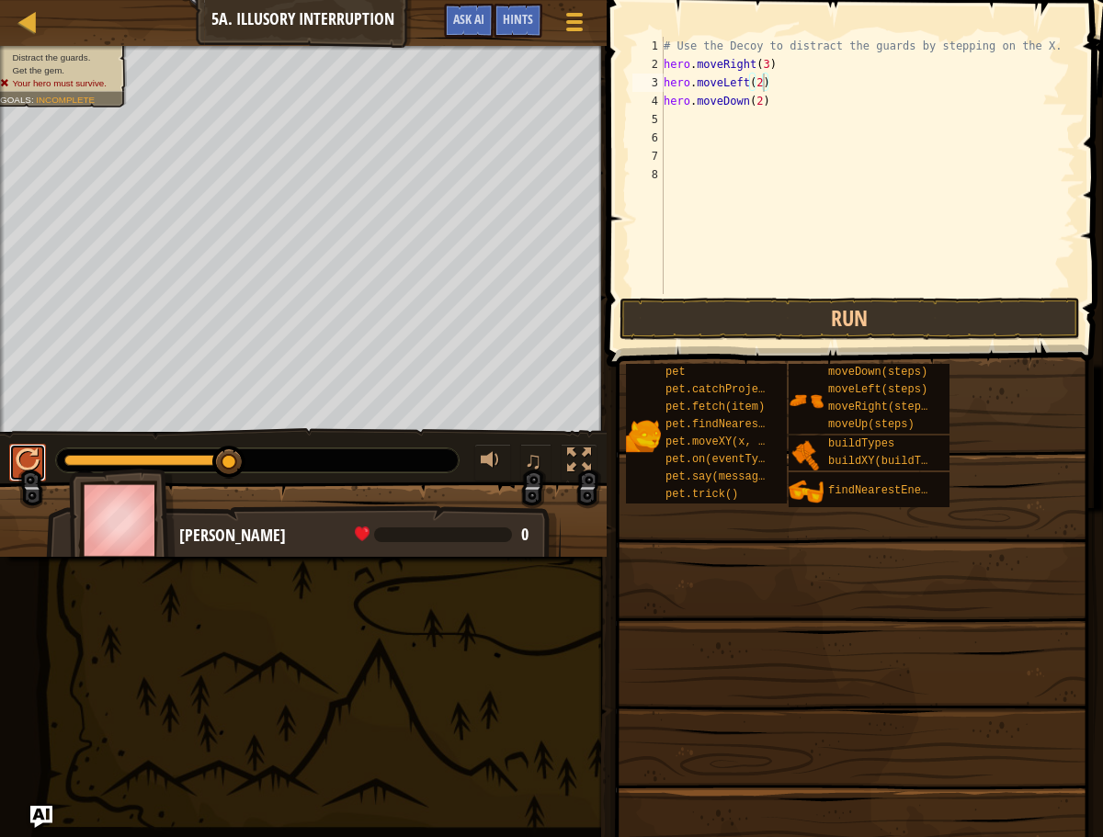
click at [28, 463] on div at bounding box center [28, 460] width 24 height 24
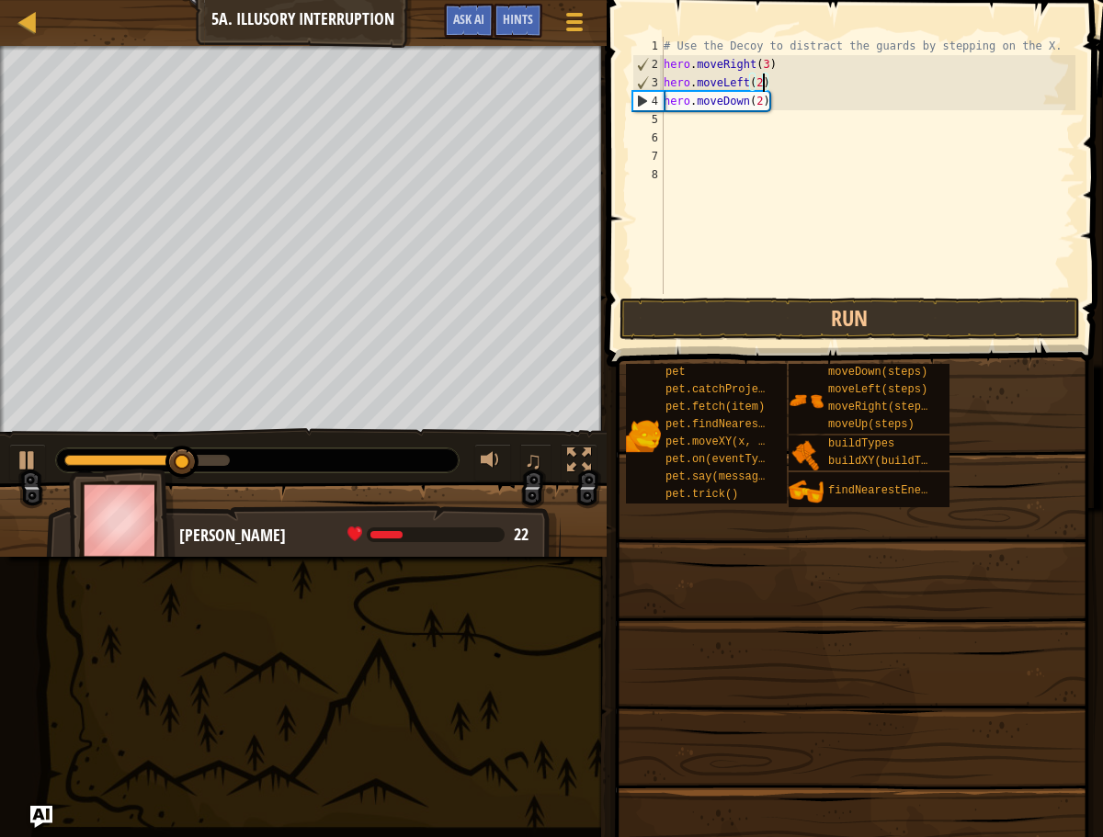
click at [49, 459] on div "♫" at bounding box center [303, 455] width 607 height 55
click at [28, 458] on div at bounding box center [28, 460] width 24 height 24
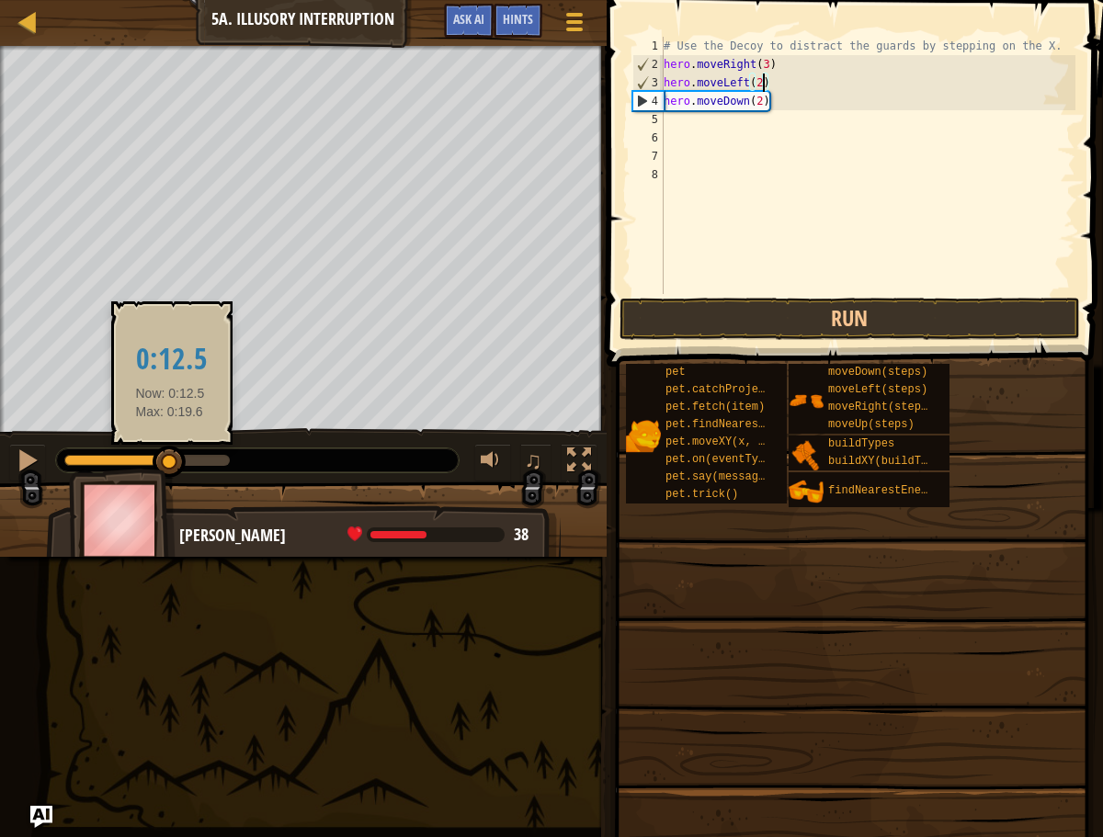
drag, startPoint x: 184, startPoint y: 465, endPoint x: -14, endPoint y: 467, distance: 197.6
click at [0, 0] on html "Map Introduction to Computer Science 5a. Illusory Interruption Game Menu Done H…" at bounding box center [551, 0] width 1103 height 0
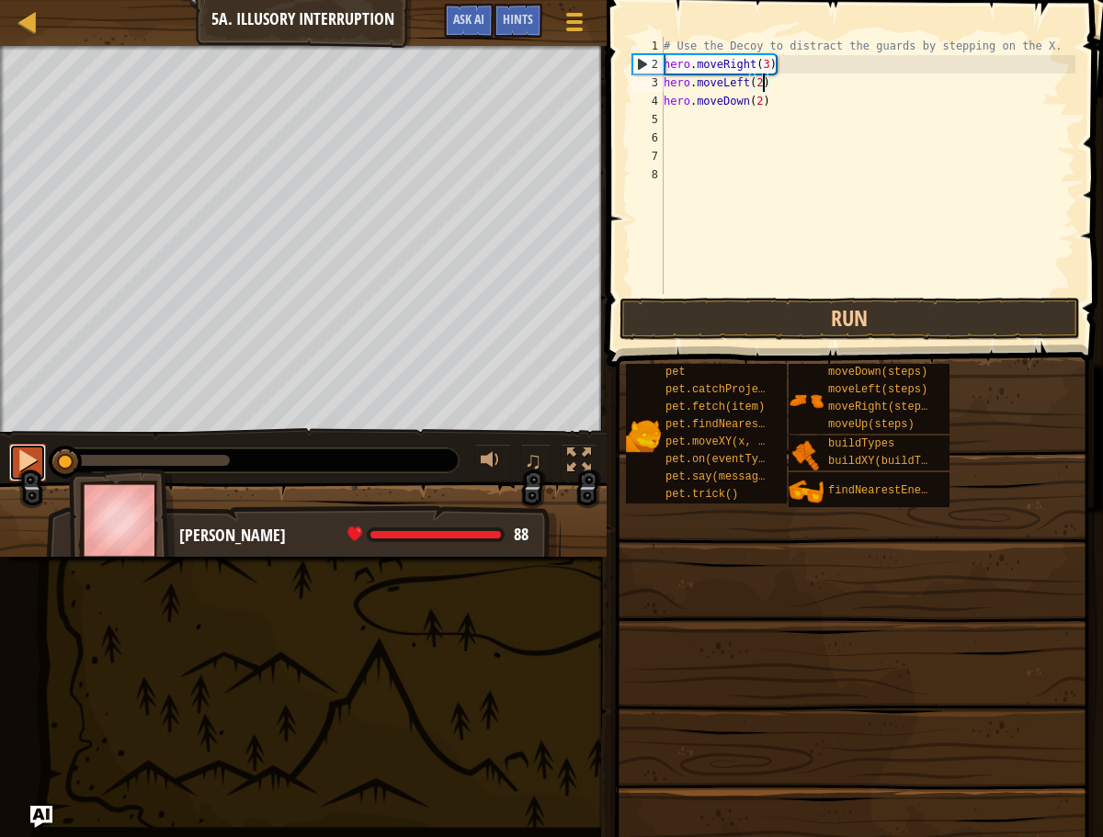
drag, startPoint x: 16, startPoint y: 460, endPoint x: 26, endPoint y: 461, distance: 10.3
click at [20, 460] on div at bounding box center [28, 460] width 24 height 24
drag, startPoint x: 79, startPoint y: 460, endPoint x: -9, endPoint y: 465, distance: 88.3
click at [0, 0] on html "Map Introduction to Computer Science 5a. Illusory Interruption Game Menu Done H…" at bounding box center [551, 0] width 1103 height 0
drag, startPoint x: 19, startPoint y: 453, endPoint x: 54, endPoint y: 451, distance: 35.0
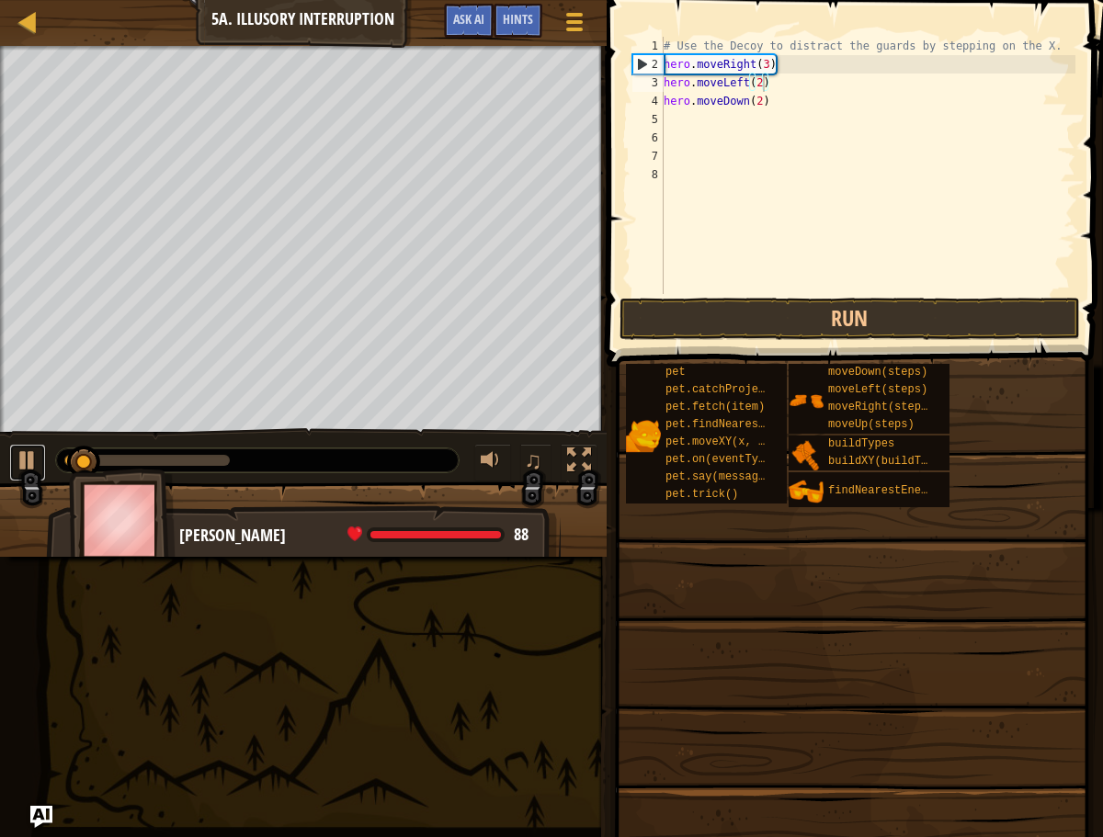
click at [20, 452] on div at bounding box center [28, 460] width 24 height 24
click at [0, 0] on html "Map Introduction to Computer Science 5a. Illusory Interruption Game Menu Done H…" at bounding box center [551, 0] width 1103 height 0
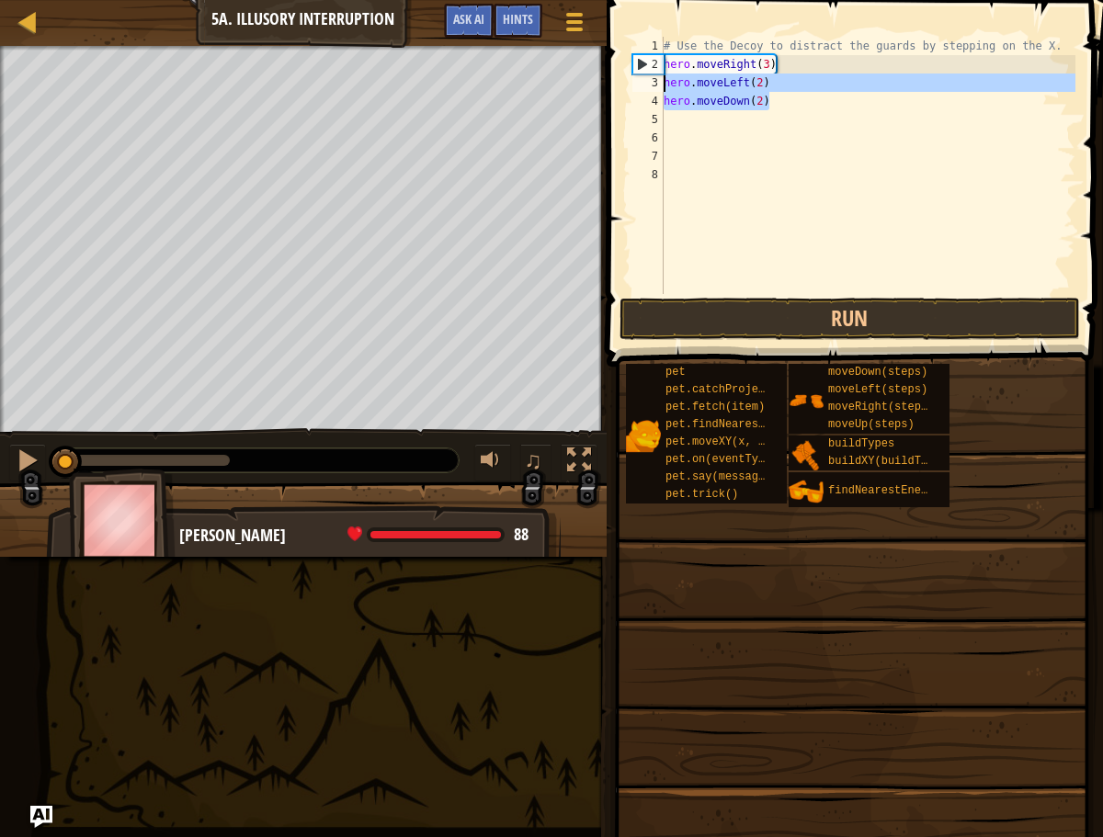
click at [595, 90] on div "Map Introduction to Computer Science 5a. Illusory Interruption Game Menu Done H…" at bounding box center [551, 418] width 1103 height 837
type textarea "hero.moveLeft(2) hero.moveDown(2)"
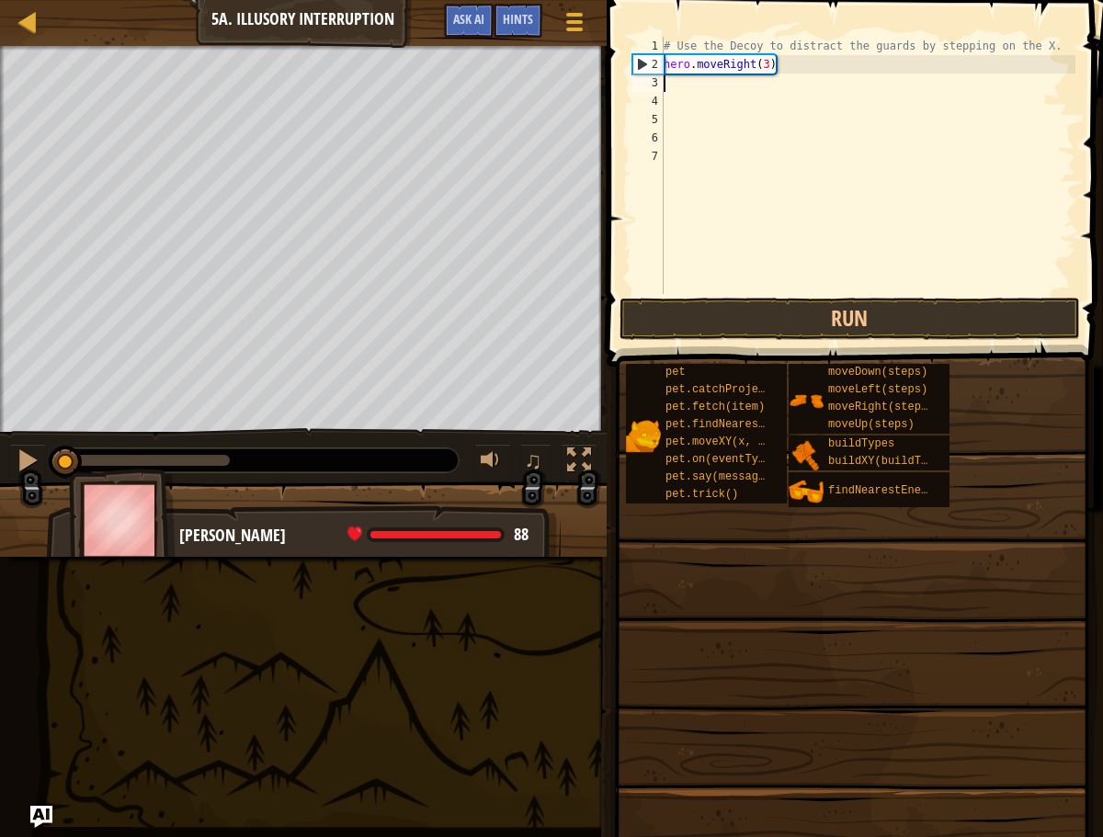
scroll to position [8, 0]
type textarea "0"
click at [27, 20] on div at bounding box center [28, 21] width 23 height 23
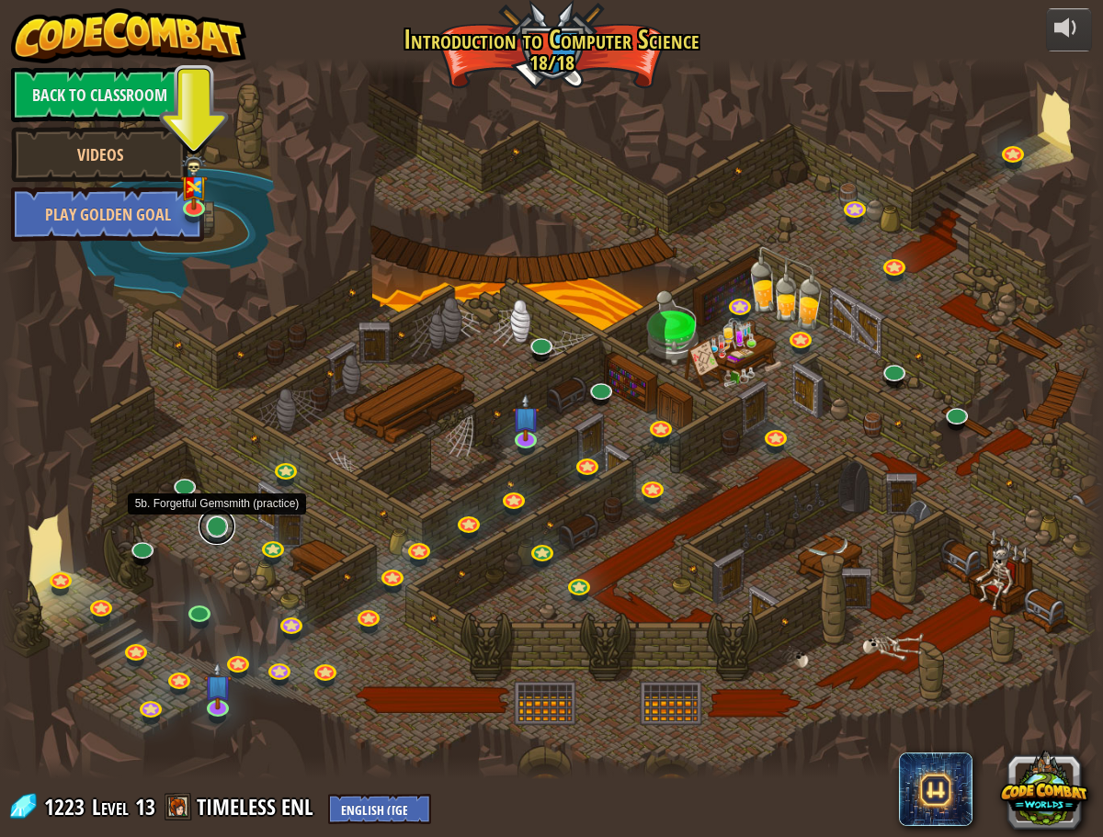
click at [202, 529] on link at bounding box center [217, 526] width 37 height 37
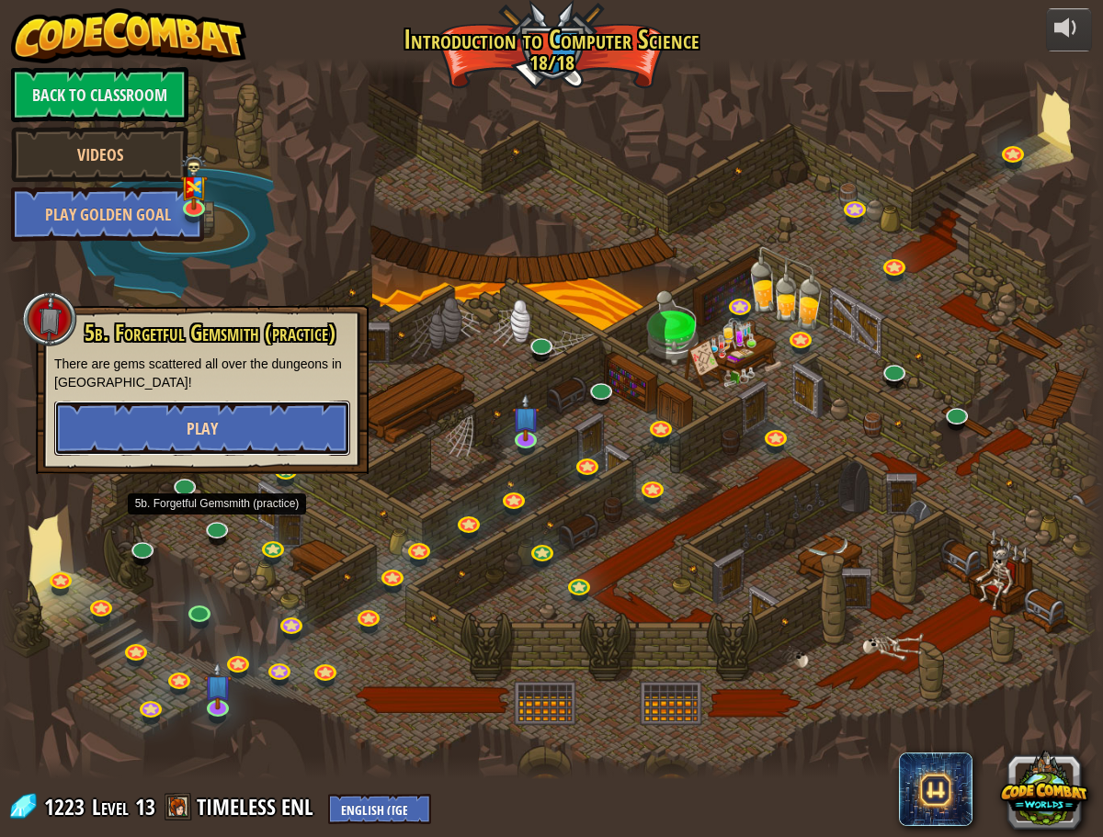
click at [154, 421] on button "Play" at bounding box center [202, 428] width 296 height 55
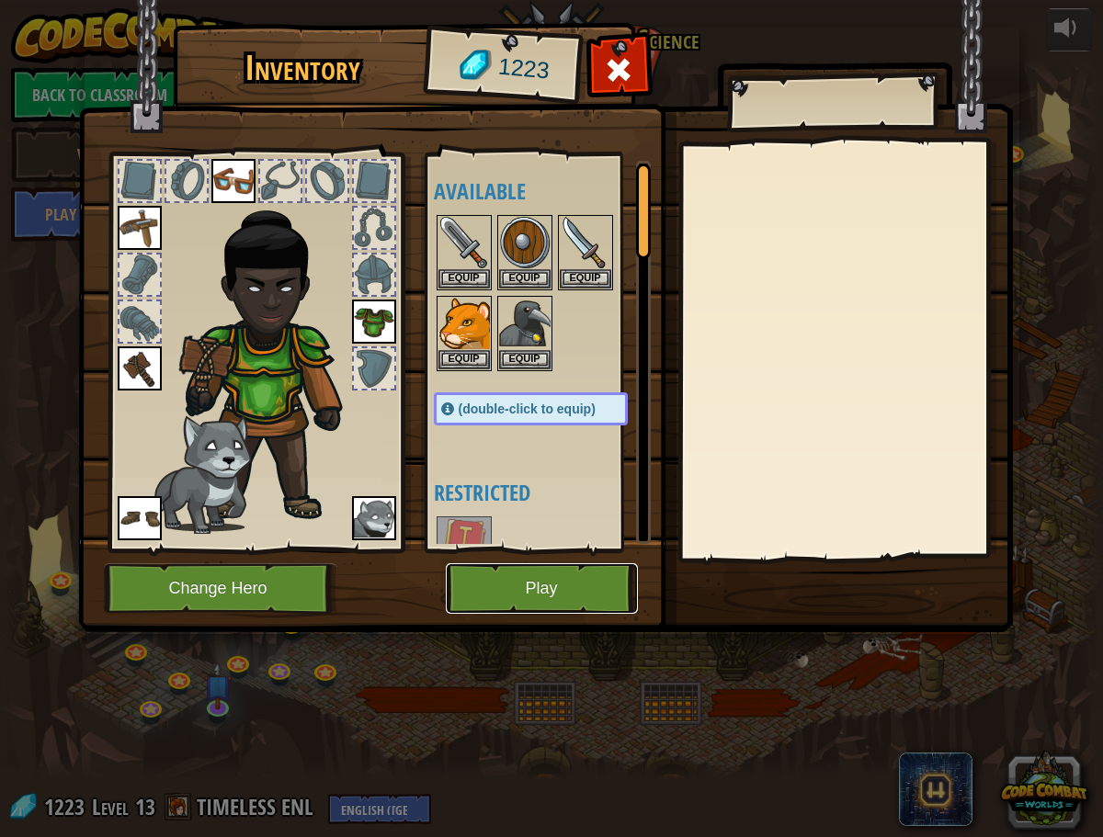
click at [541, 608] on button "Play" at bounding box center [542, 588] width 192 height 51
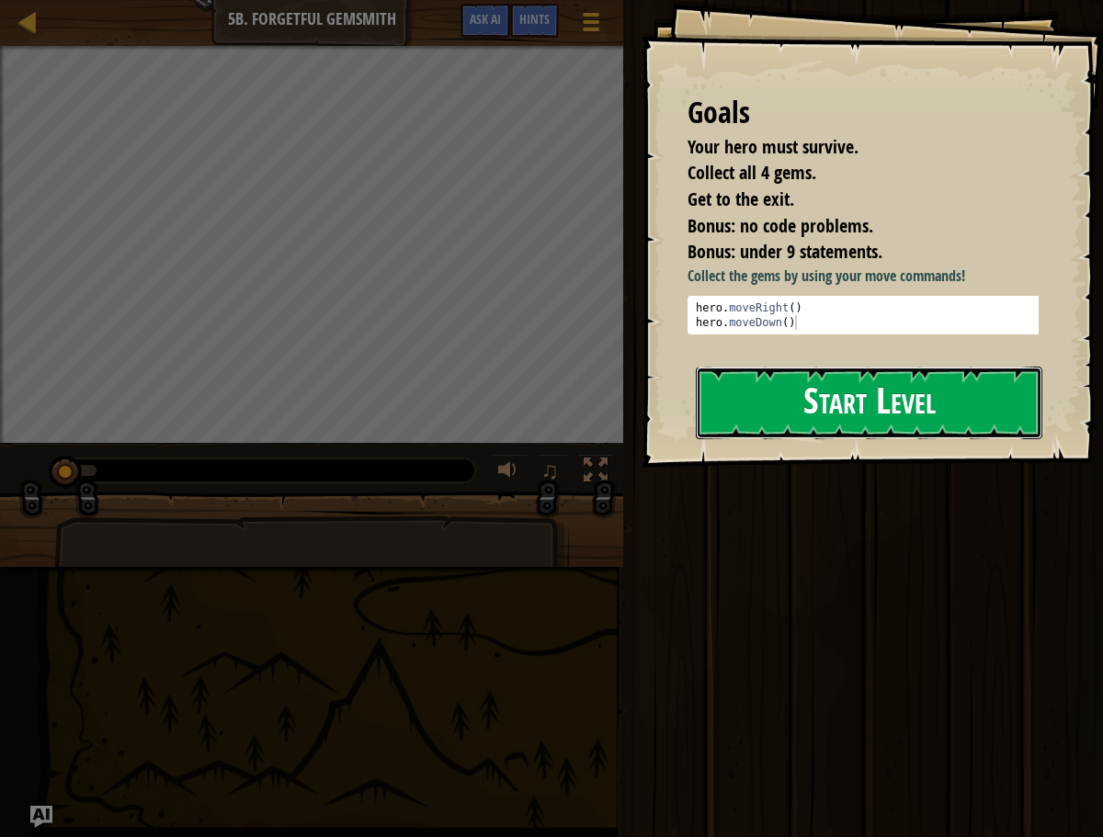
click at [746, 429] on button "Start Level" at bounding box center [869, 403] width 346 height 73
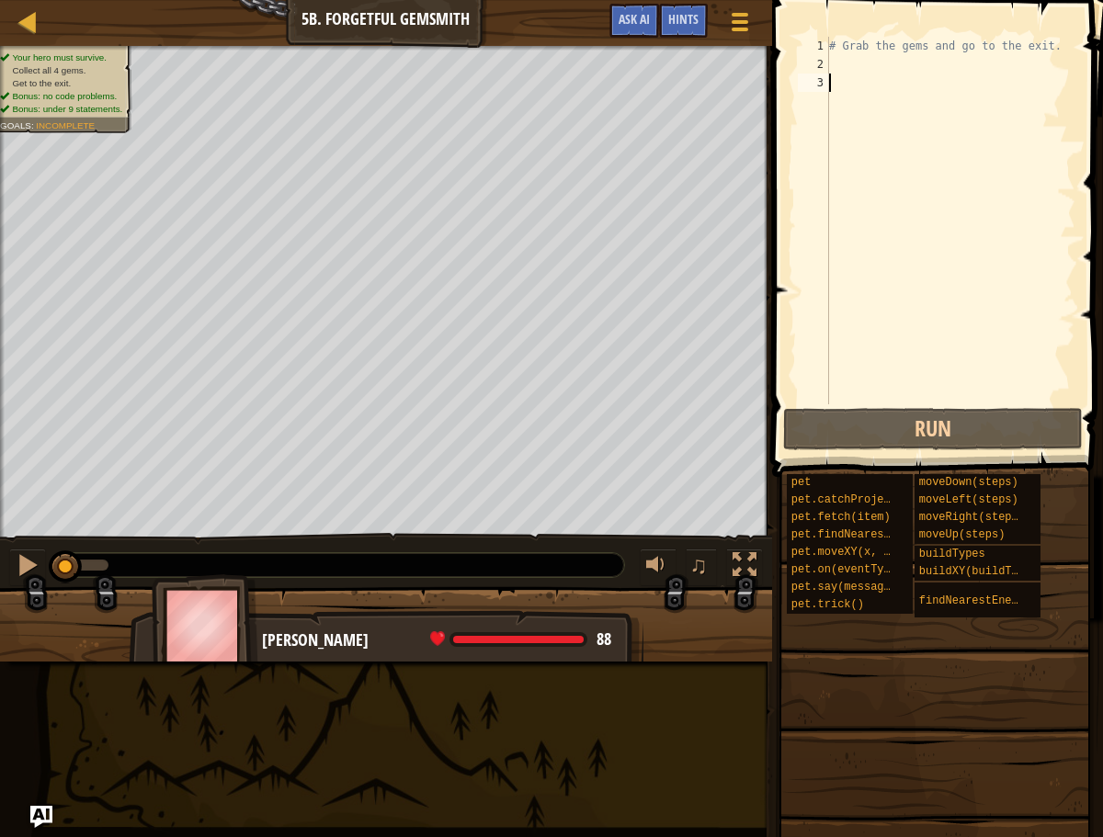
type textarea "h"
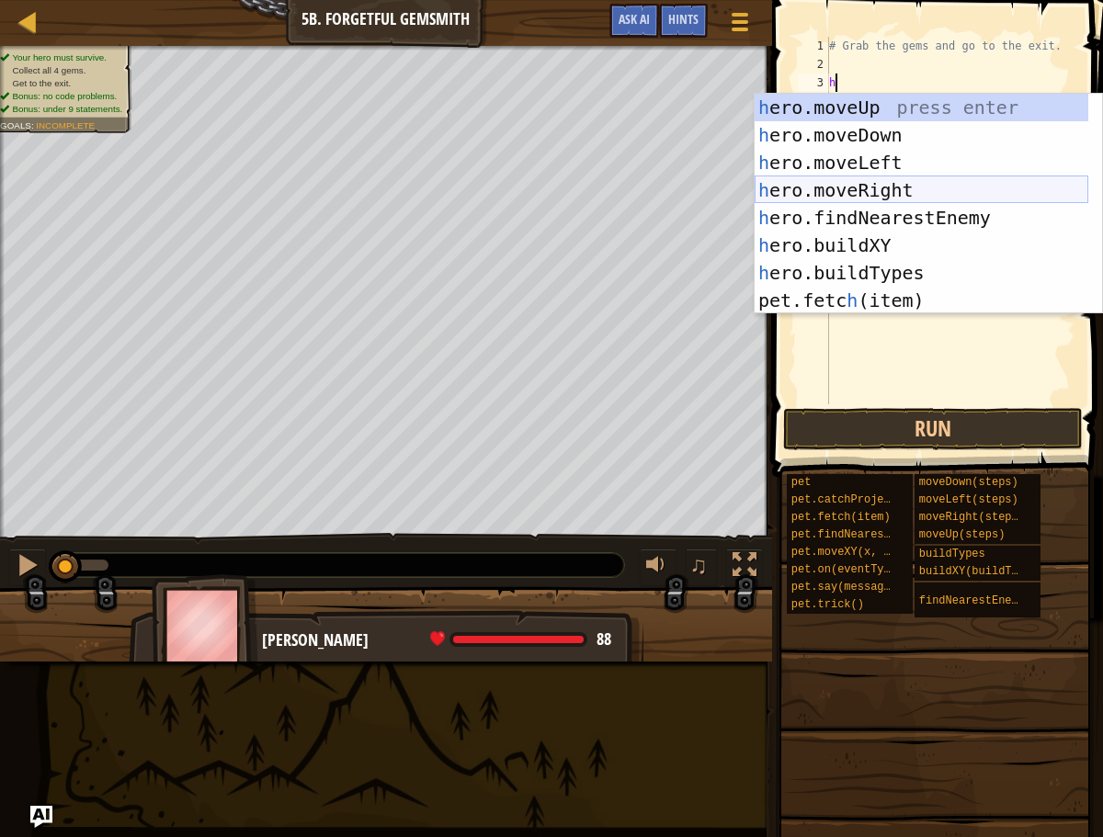
click at [814, 189] on div "h ero.moveUp press enter h ero.moveDown press enter h ero.moveLeft press enter …" at bounding box center [922, 232] width 334 height 276
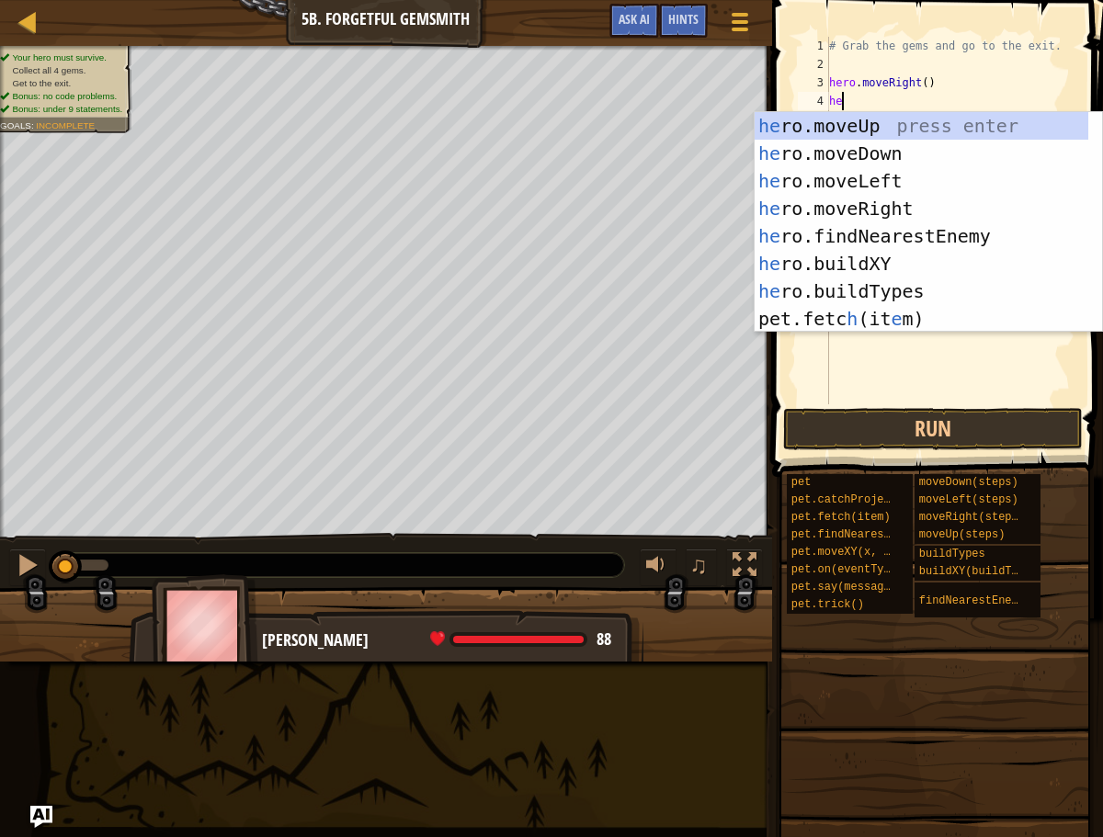
type textarea "hero"
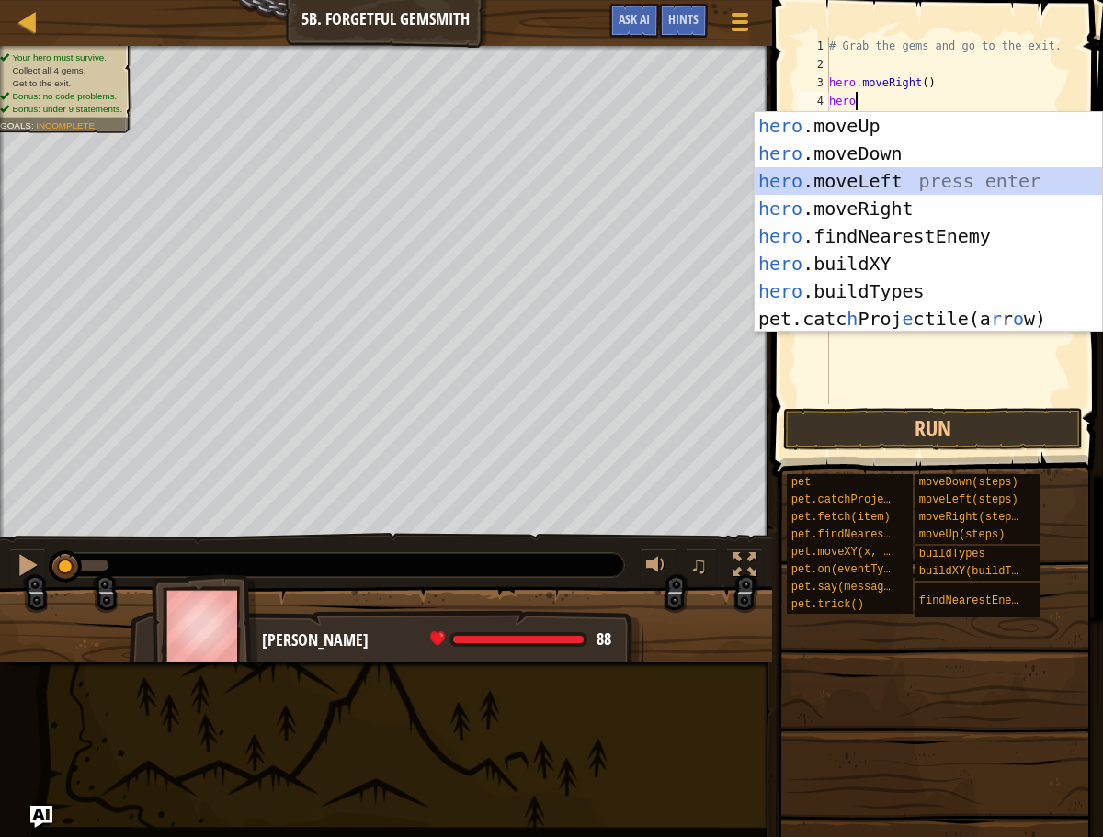
click at [831, 176] on div "hero .moveUp press enter hero .moveDown press enter hero .moveLeft press enter …" at bounding box center [928, 250] width 347 height 276
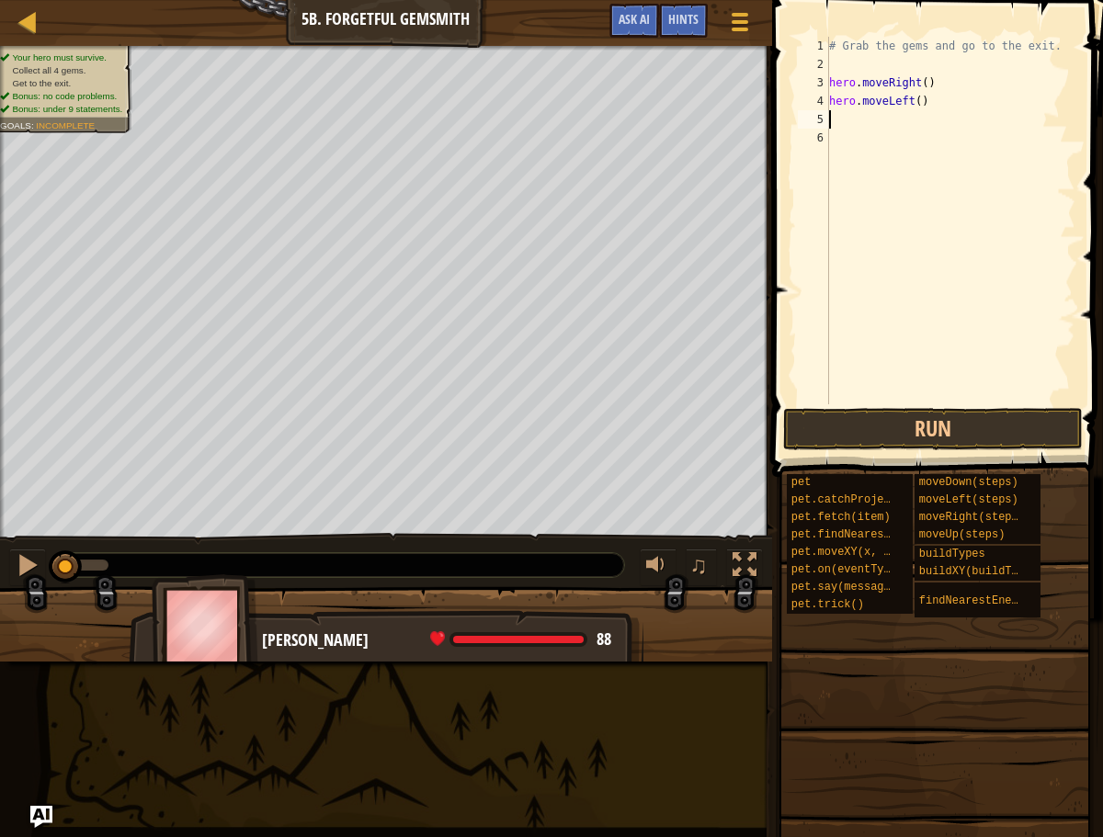
type textarea "e"
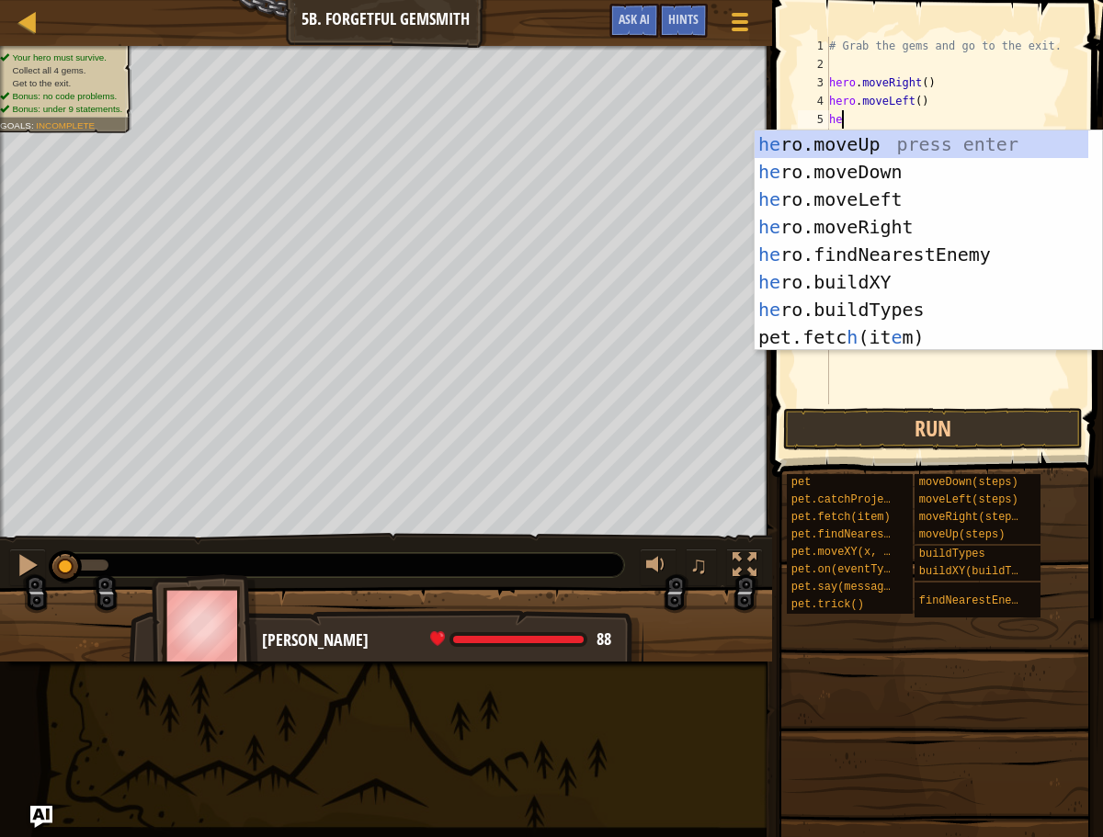
type textarea "her"
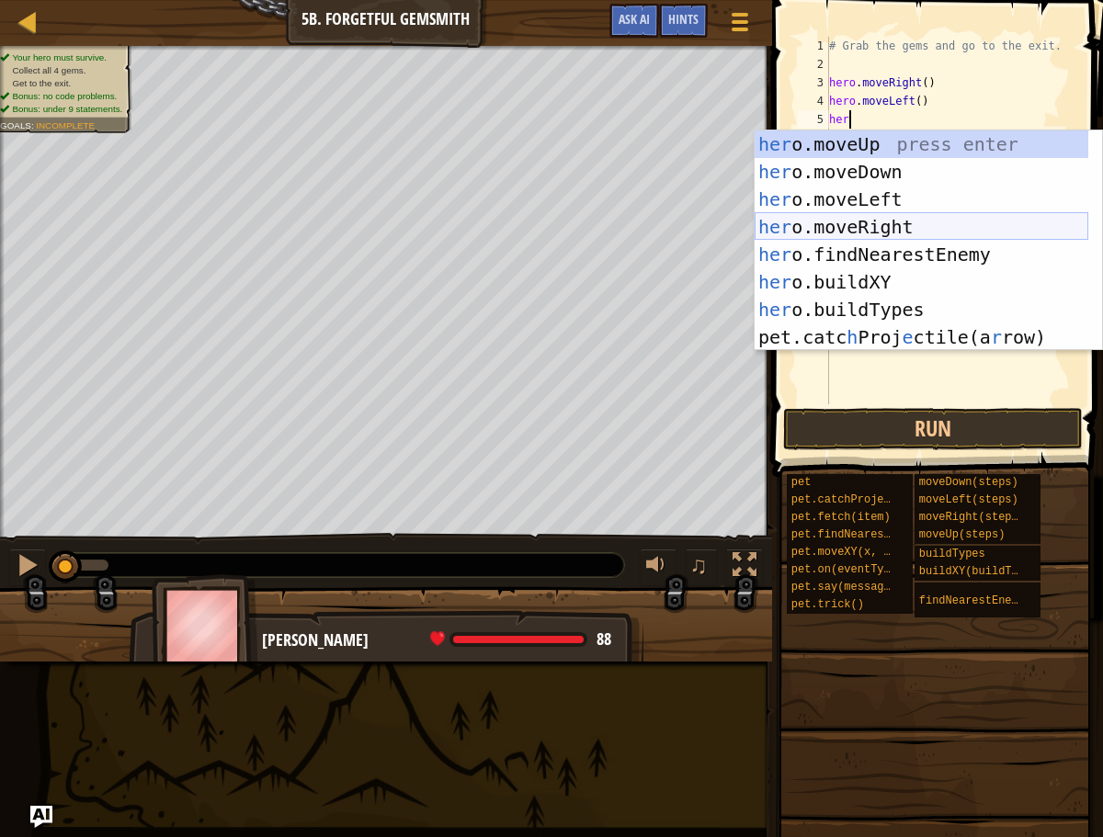
click at [875, 223] on div "her o.moveUp press enter her o.moveDown press enter her o.moveLeft press enter …" at bounding box center [922, 269] width 334 height 276
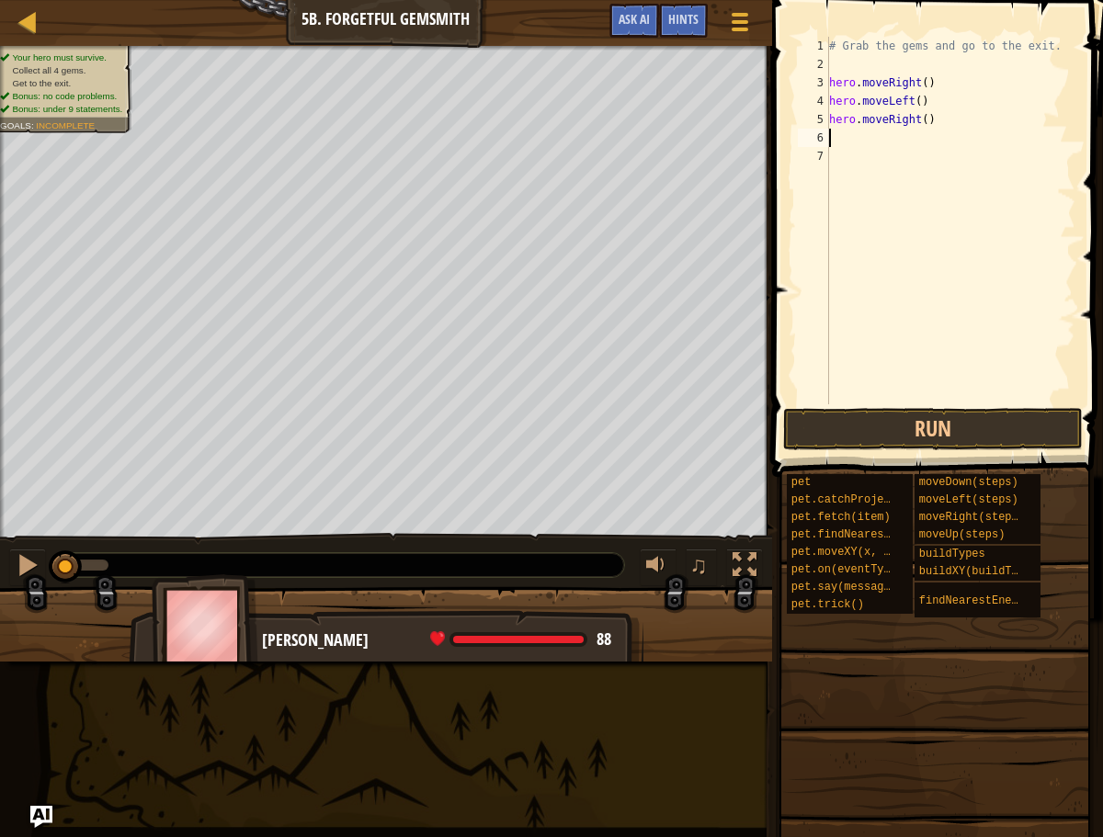
click at [928, 119] on div "# Grab the gems and go to the exit. hero . moveRight ( ) hero . moveLeft ( ) he…" at bounding box center [950, 239] width 250 height 404
type textarea "hero.moveRight(2)"
click at [925, 133] on div "# Grab the gems and go to the exit. hero . moveRight ( ) hero . moveLeft ( ) he…" at bounding box center [950, 239] width 250 height 404
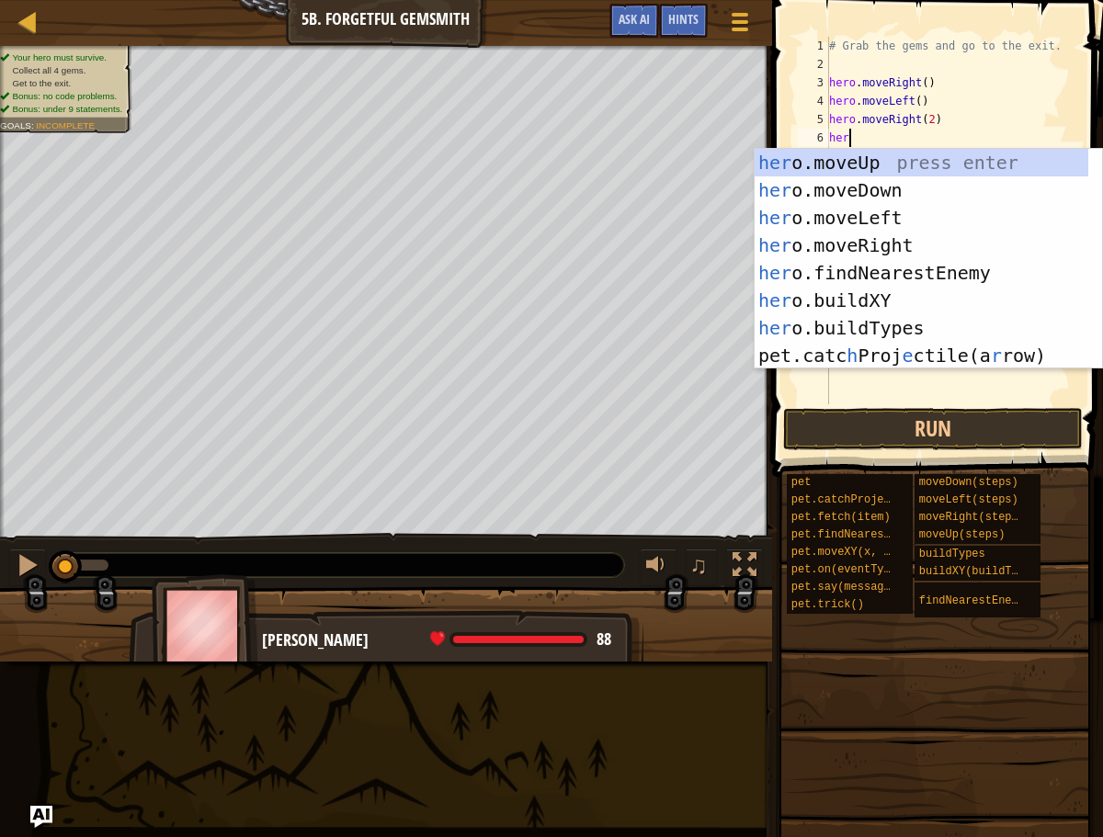
scroll to position [8, 1]
type textarea "hero"
click at [890, 157] on div "hero .moveUp press enter hero .moveDown press enter hero .moveLeft press enter …" at bounding box center [928, 287] width 347 height 276
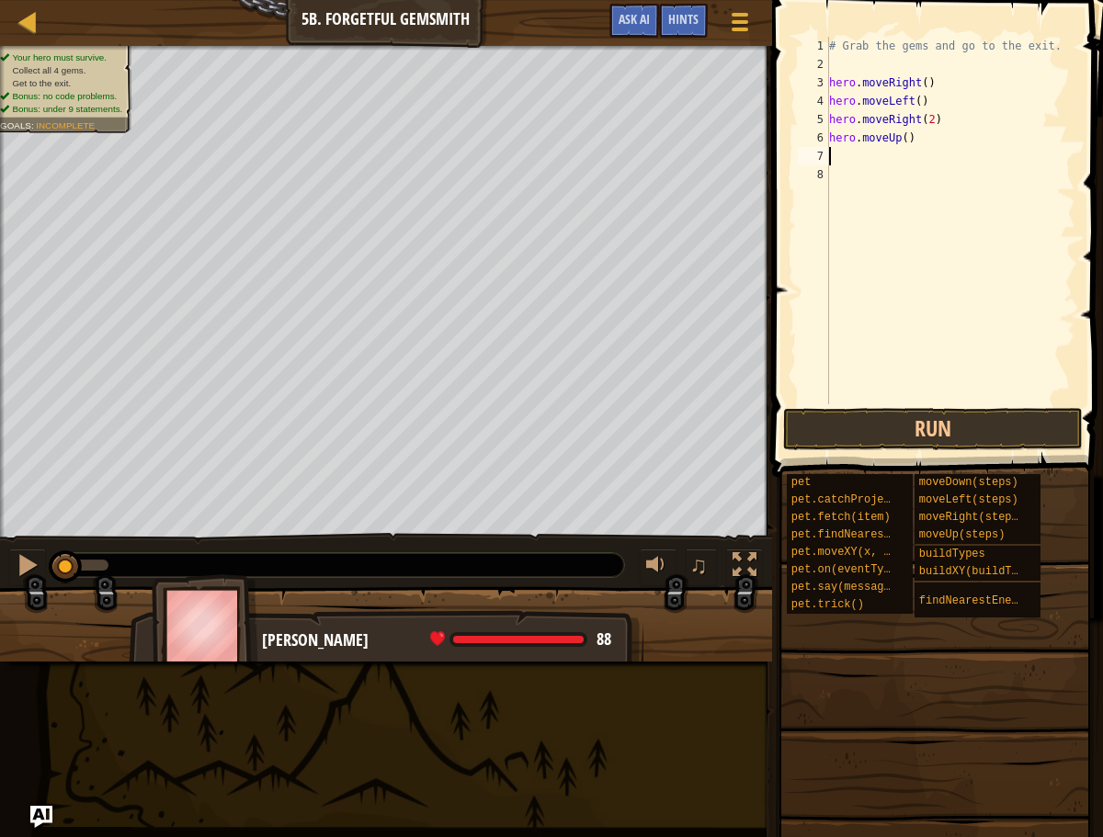
scroll to position [8, 0]
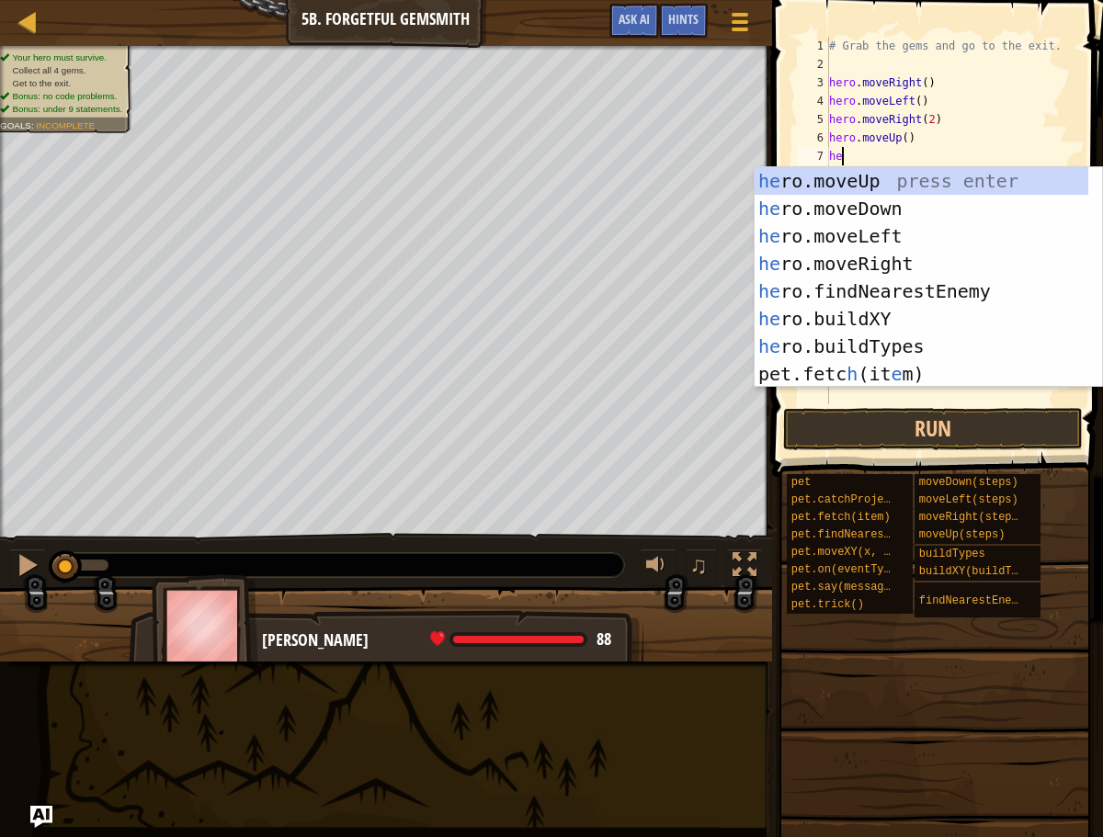
type textarea "her"
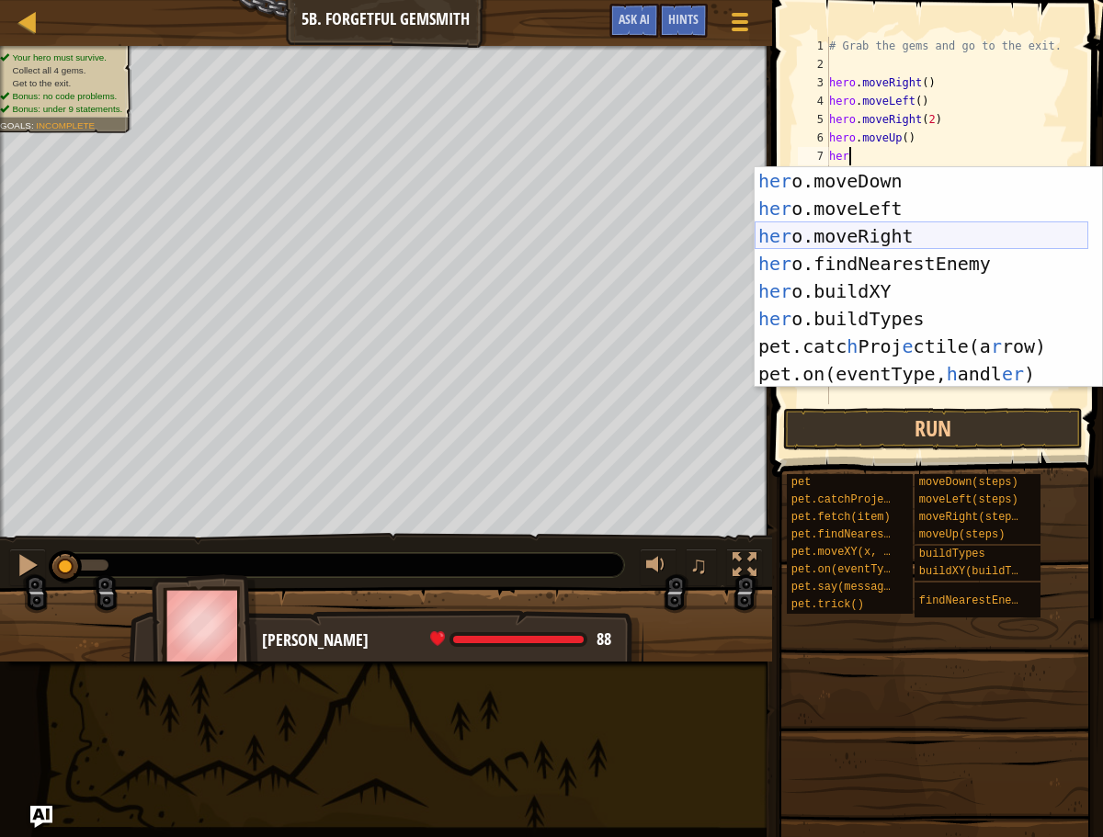
scroll to position [28, 0]
click at [857, 235] on div "her o.moveDown press enter her o.moveLeft press enter her o.moveRight press ent…" at bounding box center [922, 305] width 334 height 276
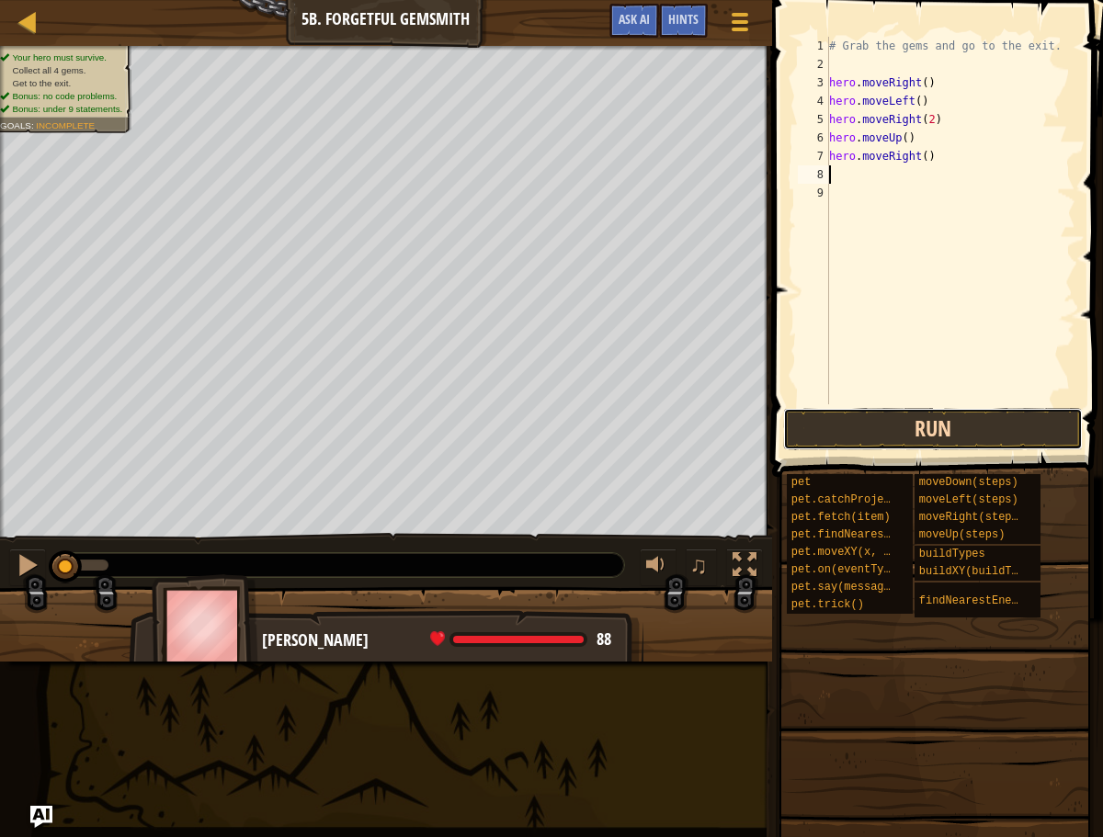
click at [896, 436] on button "Run" at bounding box center [933, 429] width 300 height 42
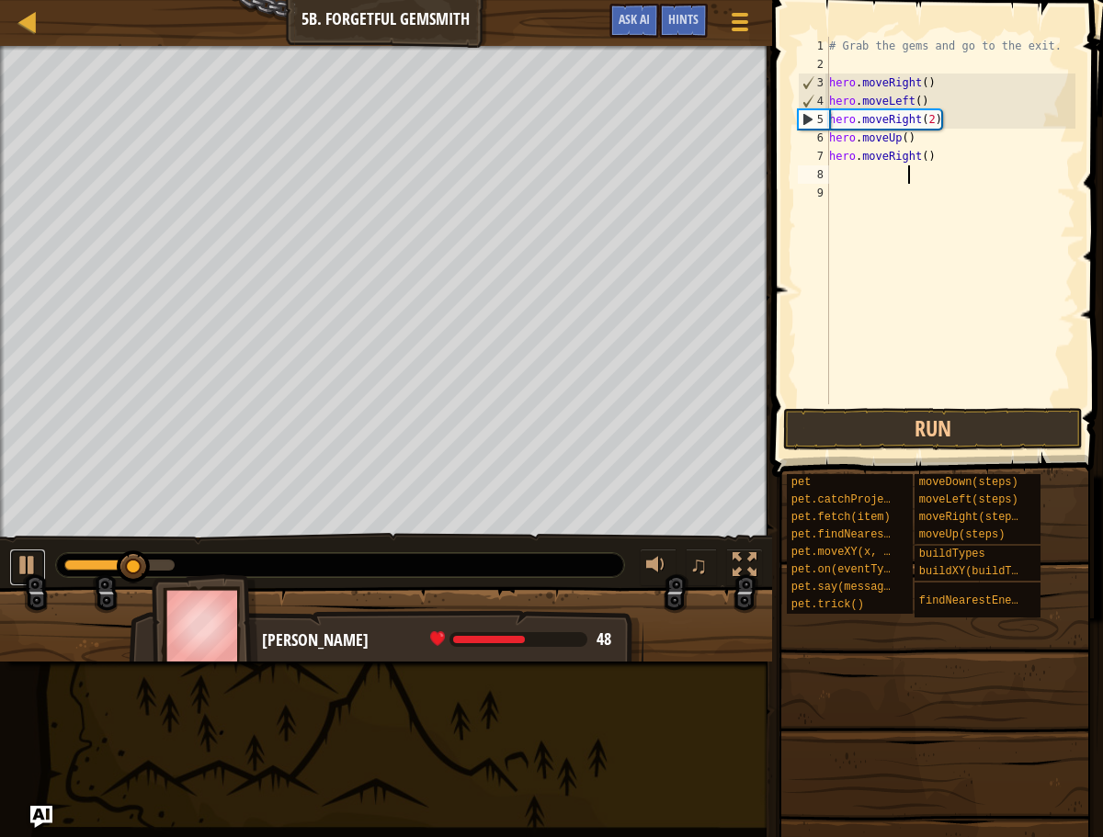
drag, startPoint x: 23, startPoint y: 551, endPoint x: 74, endPoint y: 539, distance: 51.7
click at [25, 549] on button at bounding box center [27, 568] width 37 height 38
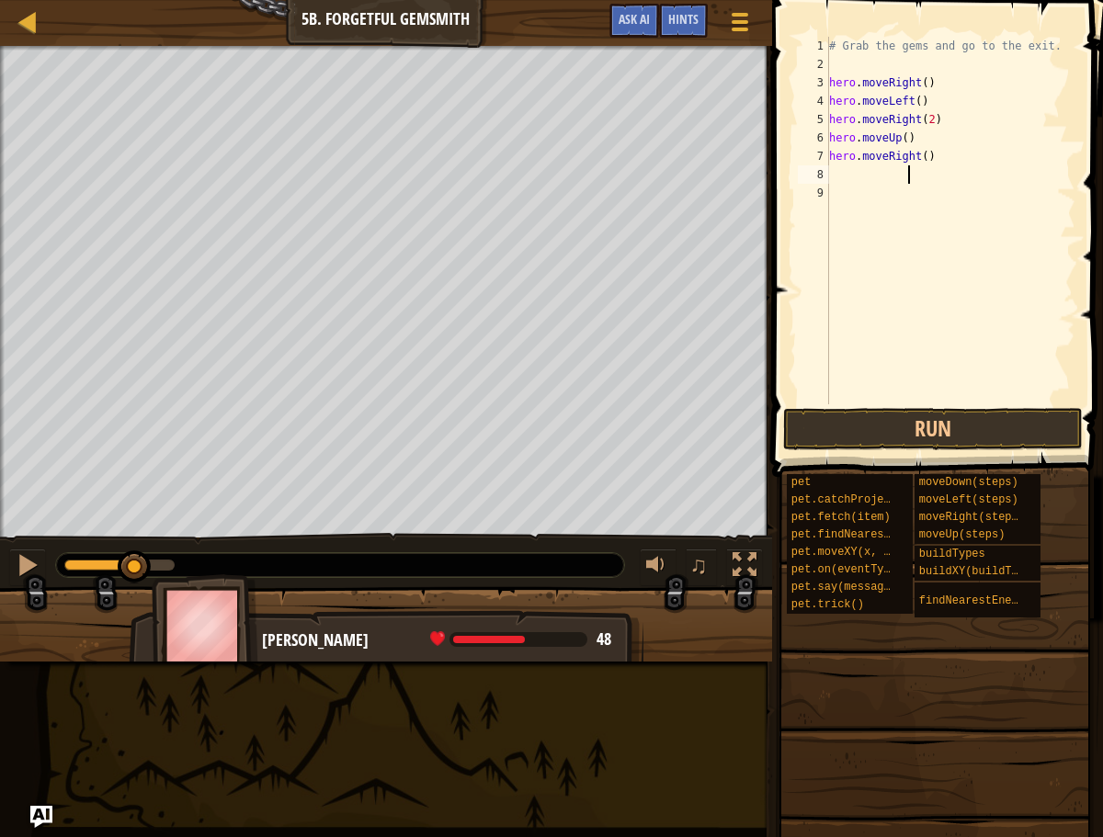
click at [931, 101] on div "# Grab the gems and go to the exit. hero . moveRight ( ) hero . moveLeft ( ) he…" at bounding box center [950, 239] width 250 height 404
type textarea "hero.move"
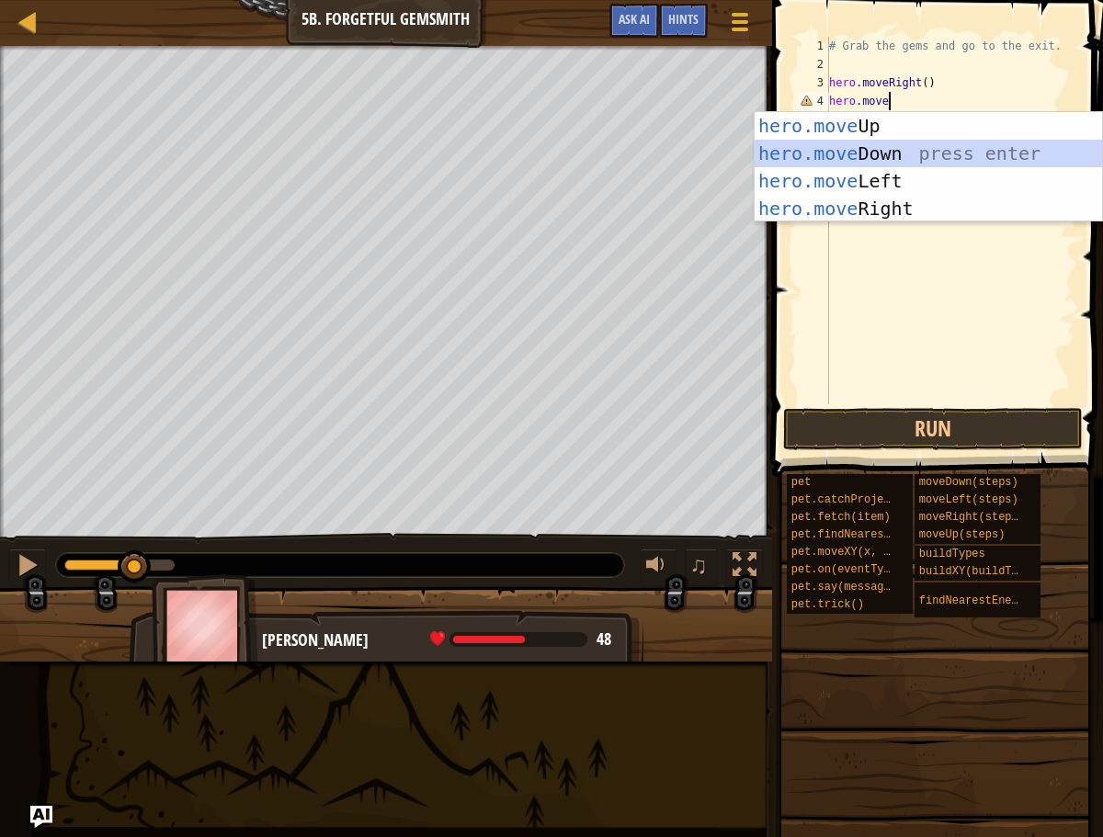
click at [877, 164] on div "hero.move Up press enter hero.move Down press enter hero.move Left press enter …" at bounding box center [928, 194] width 347 height 165
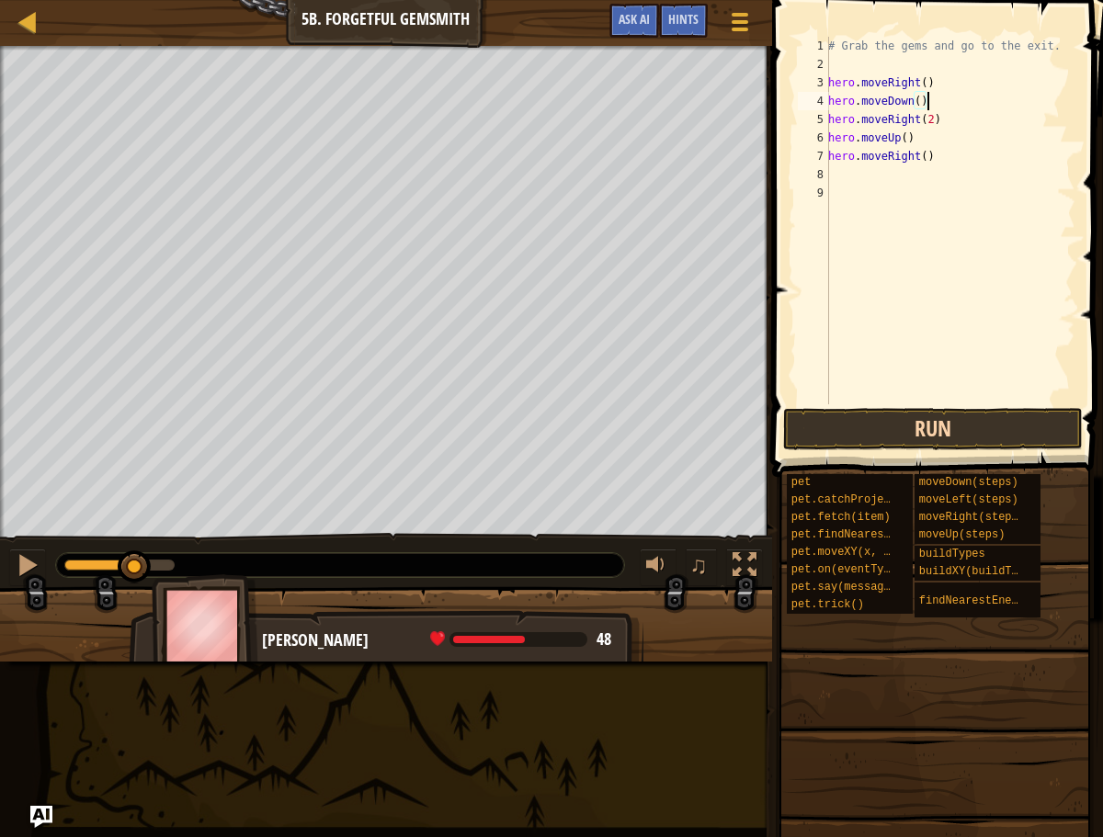
type textarea "hero.moveDown()"
drag, startPoint x: 959, startPoint y: 424, endPoint x: 957, endPoint y: 439, distance: 15.7
click at [956, 439] on button "Run" at bounding box center [933, 429] width 300 height 42
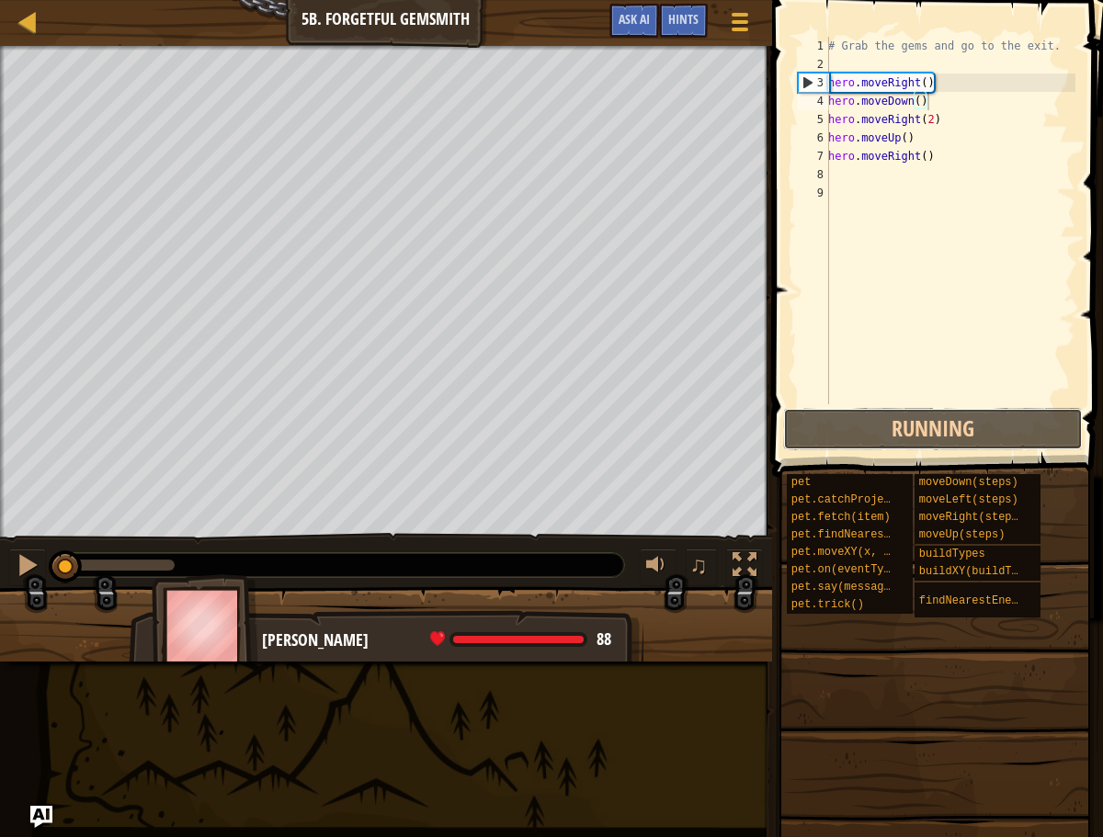
click at [959, 437] on div "Running Submit Done" at bounding box center [933, 429] width 300 height 42
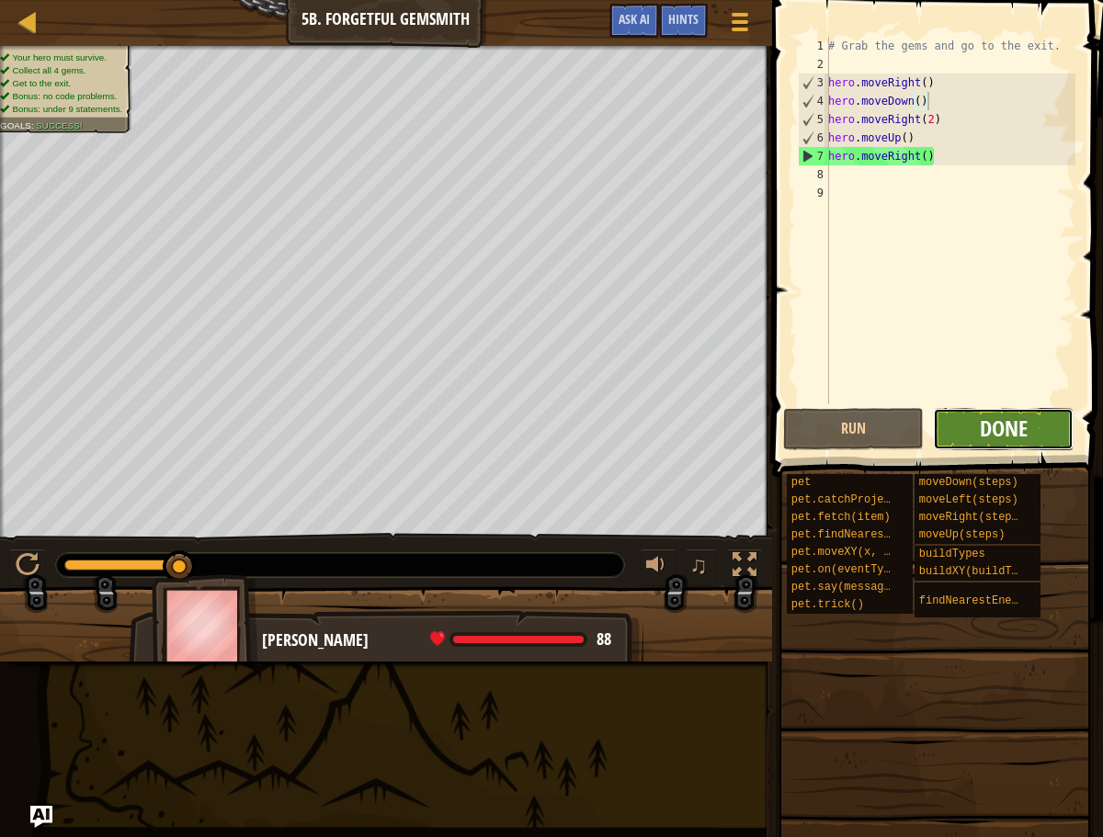
click at [983, 439] on span "Done" at bounding box center [1004, 428] width 48 height 29
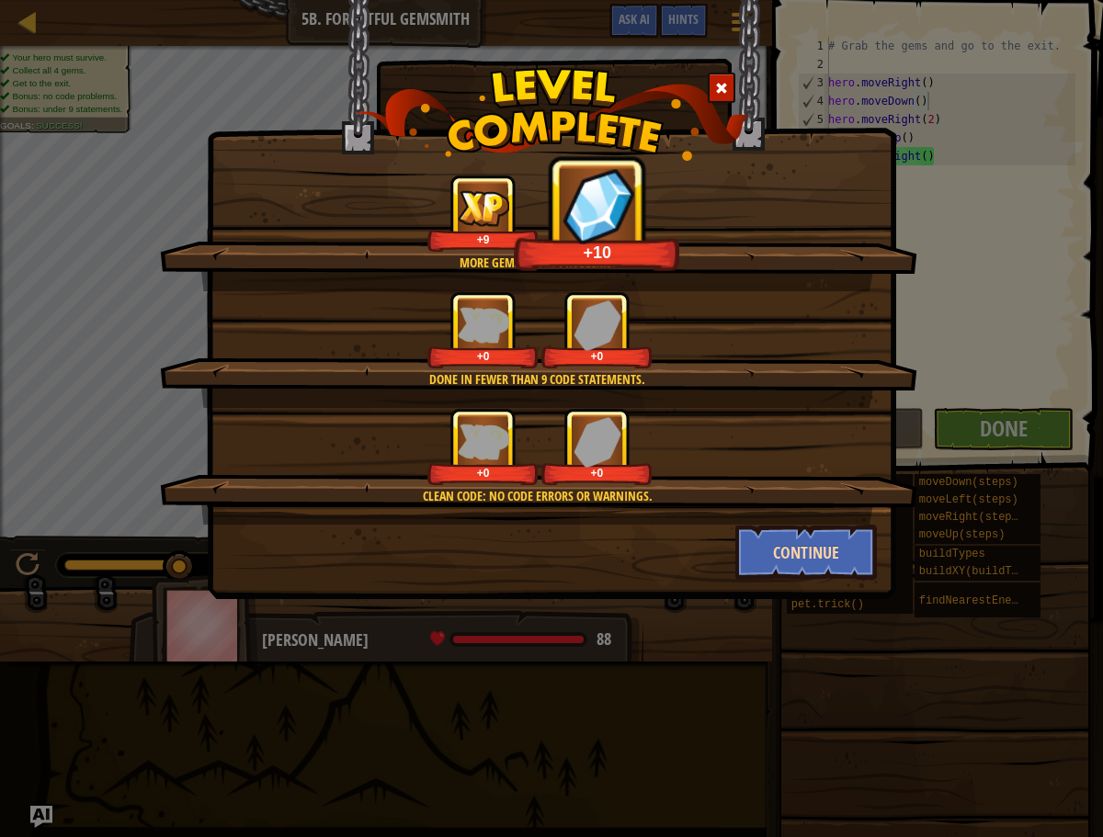
drag, startPoint x: 865, startPoint y: 516, endPoint x: 860, endPoint y: 531, distance: 16.3
click at [858, 527] on div "More gems, more problems. +9 +10 Done in fewer than 9 code statements. +0 +0 Cl…" at bounding box center [551, 377] width 651 height 405
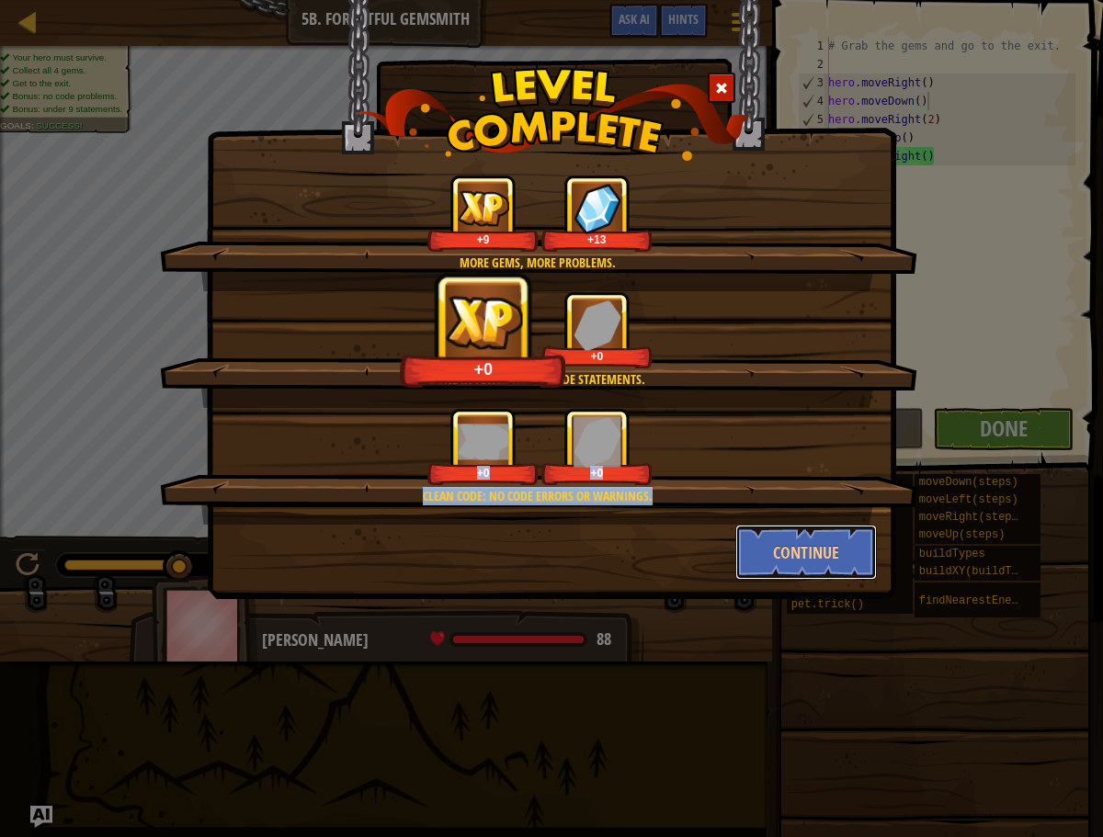
drag, startPoint x: 860, startPoint y: 534, endPoint x: 865, endPoint y: 522, distance: 12.8
click at [865, 522] on div "More gems, more problems. +9 +13 Done in fewer than 9 code statements. +0 +0 Cl…" at bounding box center [551, 377] width 651 height 405
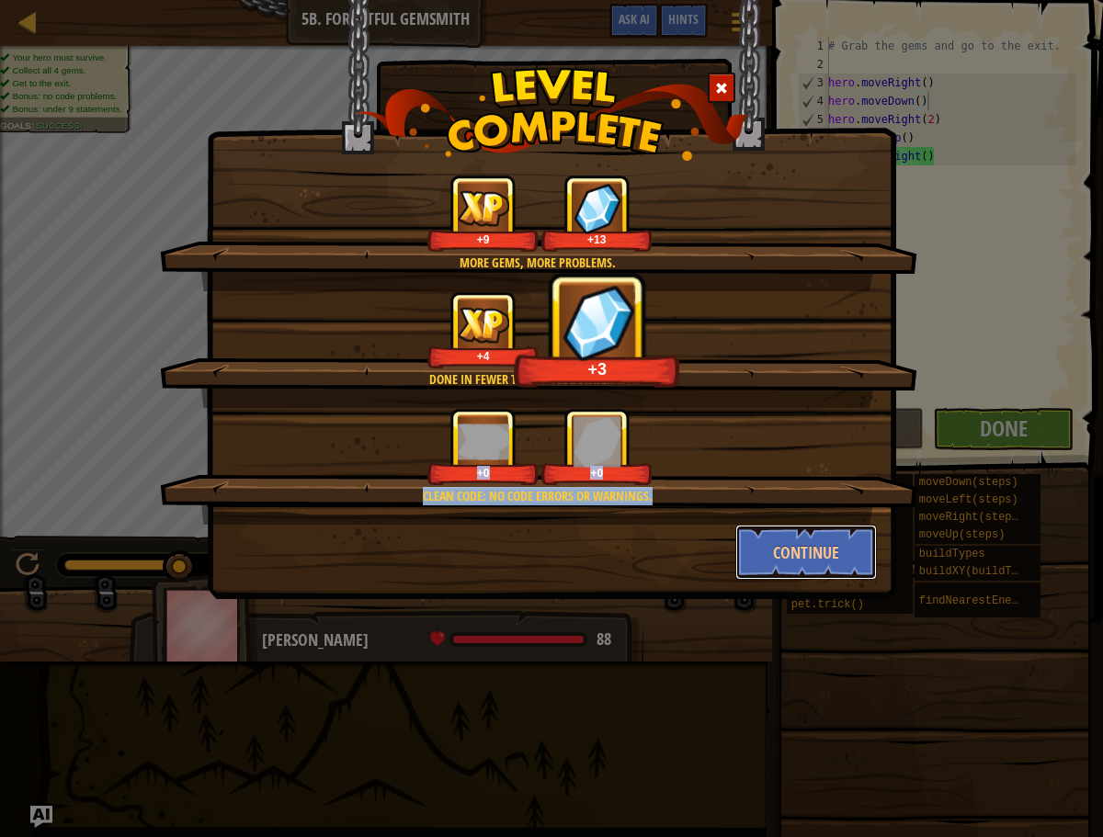
drag, startPoint x: 856, startPoint y: 524, endPoint x: 843, endPoint y: 517, distance: 14.8
click at [853, 524] on div "More gems, more problems. +9 +13 Done in fewer than 9 code statements. +4 +3 Cl…" at bounding box center [551, 377] width 651 height 405
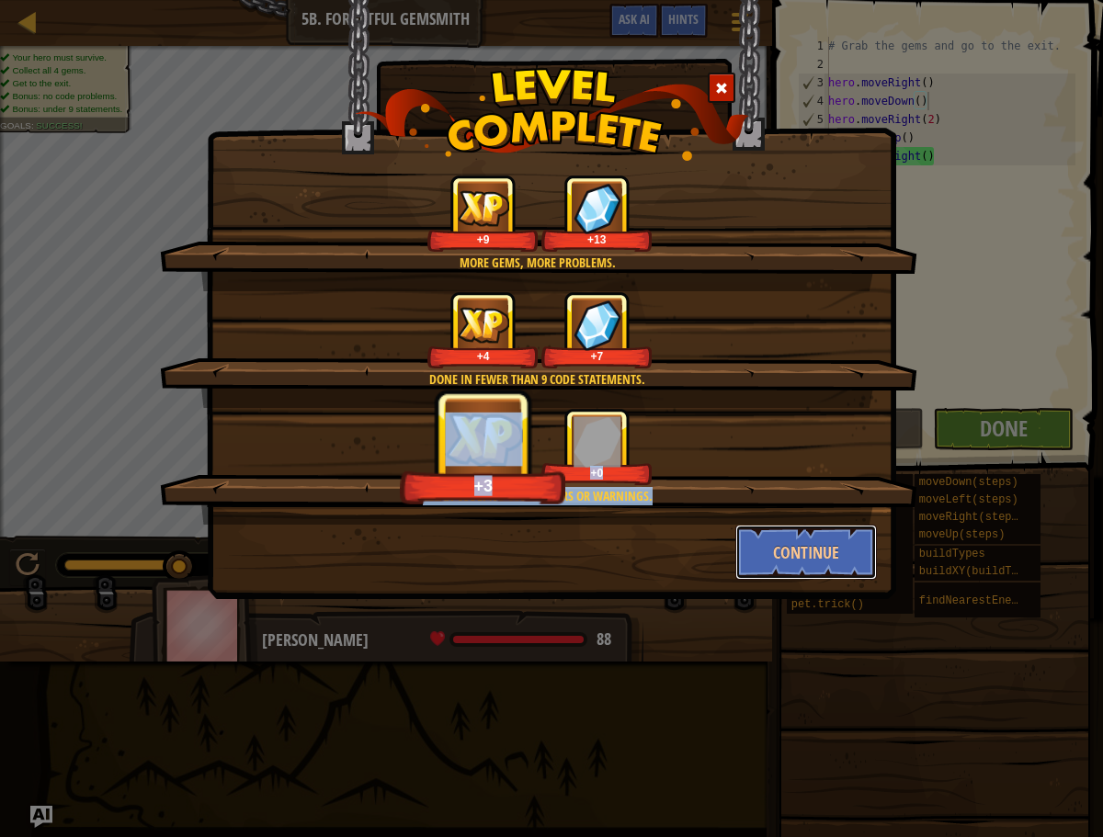
drag, startPoint x: 824, startPoint y: 564, endPoint x: 790, endPoint y: 546, distance: 38.7
click at [823, 564] on button "Continue" at bounding box center [806, 552] width 142 height 55
click at [795, 546] on div "More gems, more problems. +9 +13 Done in fewer than 9 code statements. +4 +7 Cl…" at bounding box center [551, 299] width 689 height 599
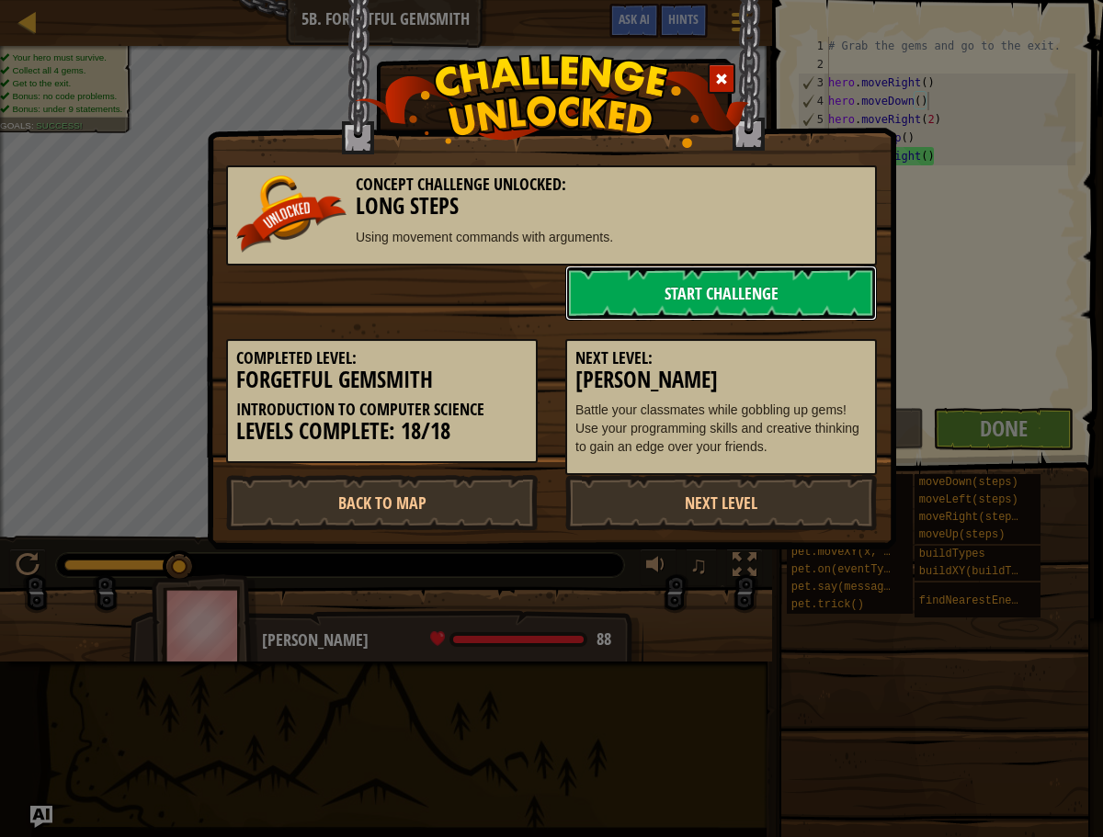
click at [680, 282] on link "Start Challenge" at bounding box center [721, 293] width 312 height 55
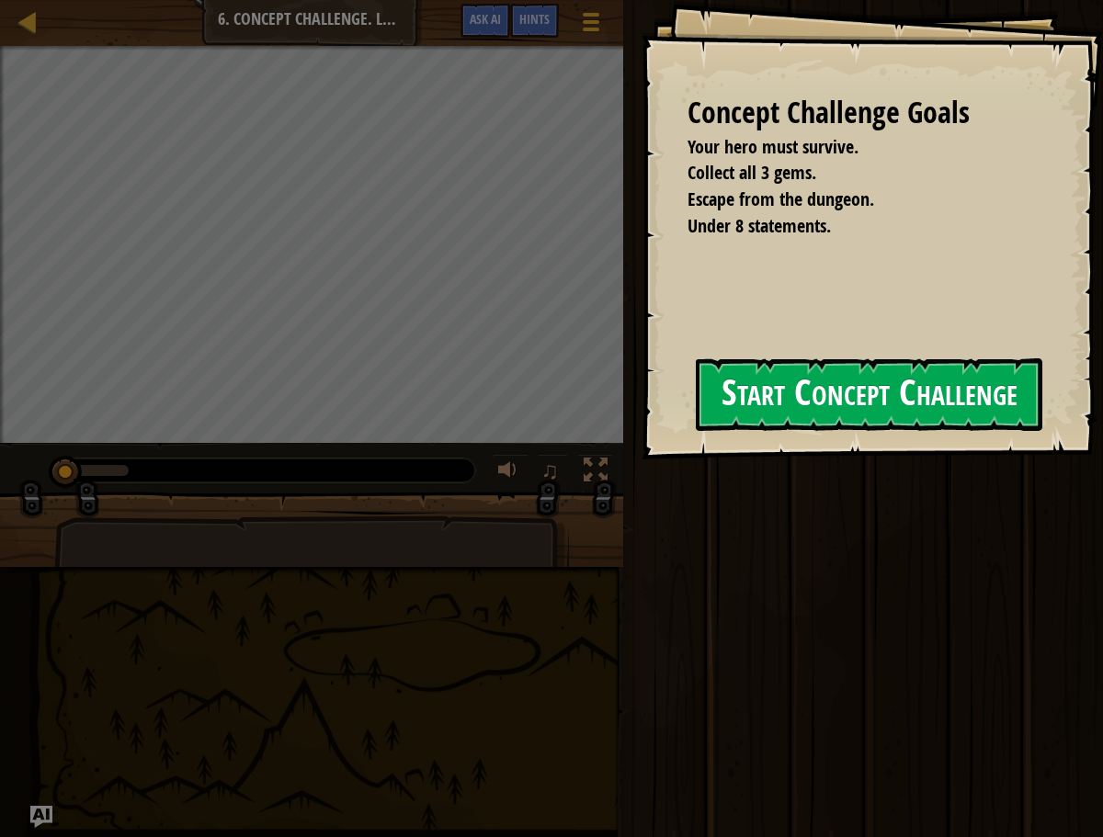
click at [761, 387] on button "Start Concept Challenge" at bounding box center [869, 394] width 346 height 73
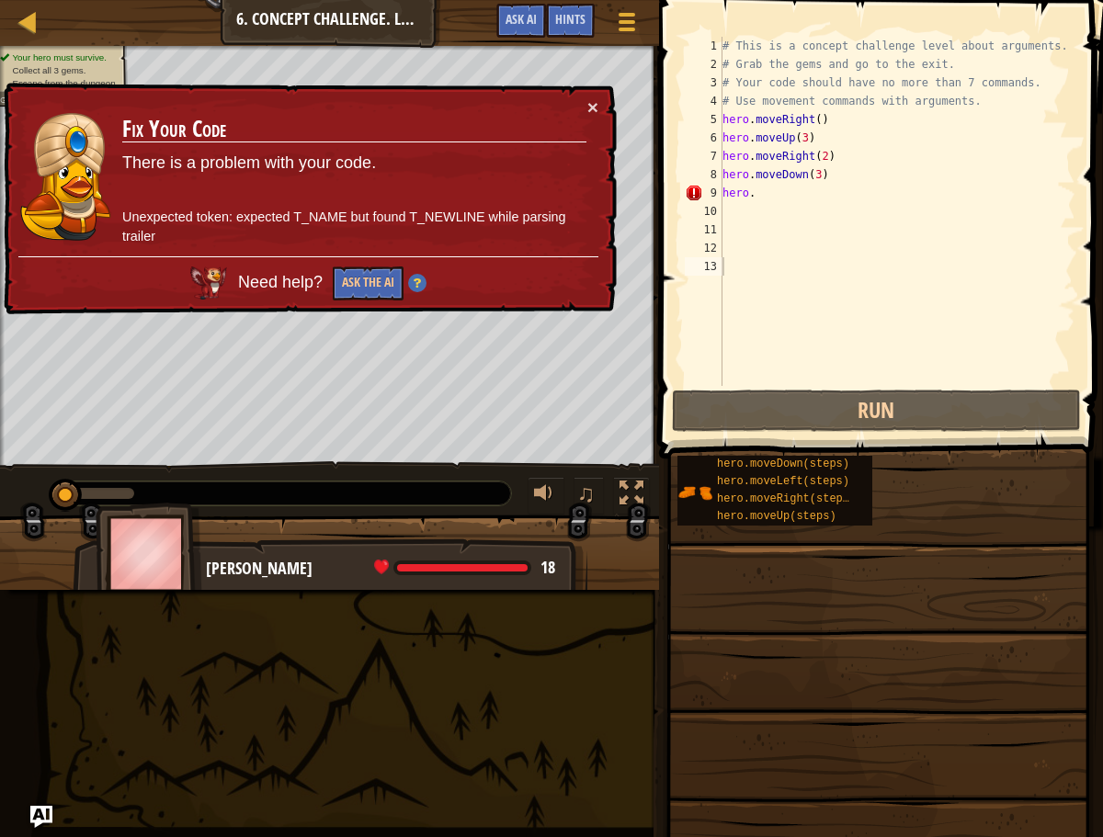
click at [573, 119] on h3 "Fix Your Code" at bounding box center [354, 130] width 464 height 26
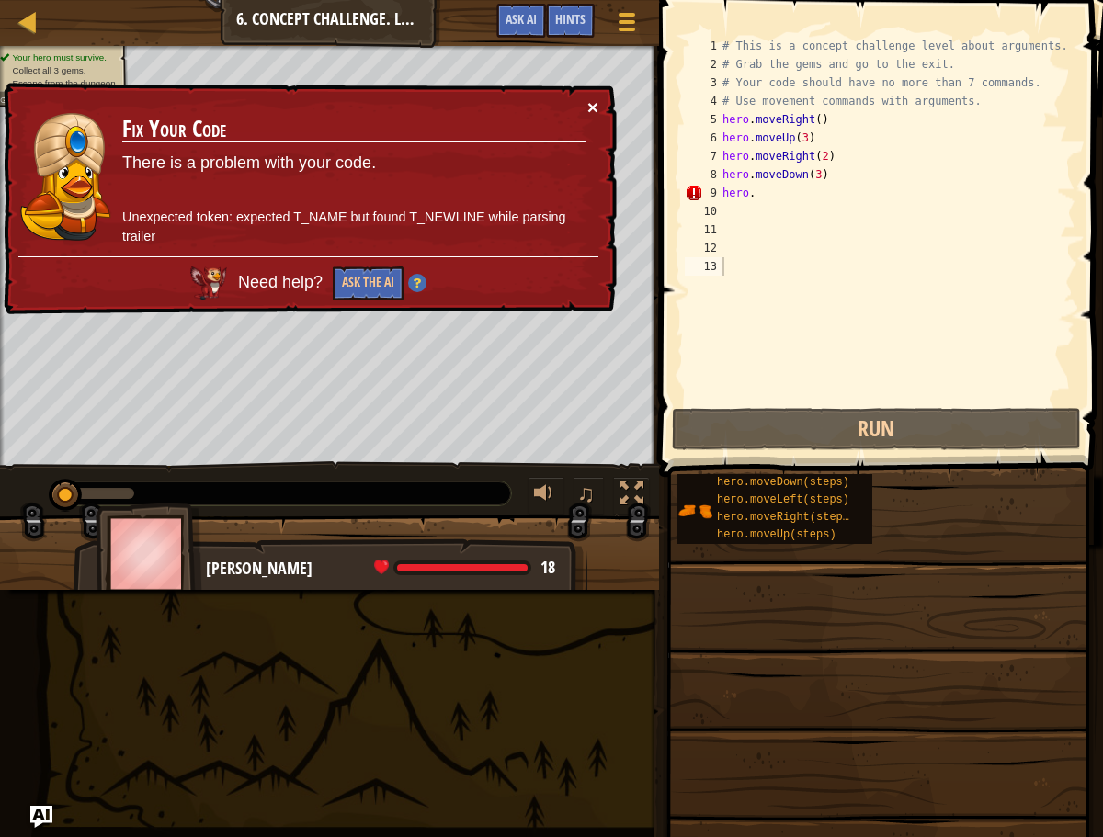
click at [595, 115] on button "×" at bounding box center [592, 106] width 11 height 19
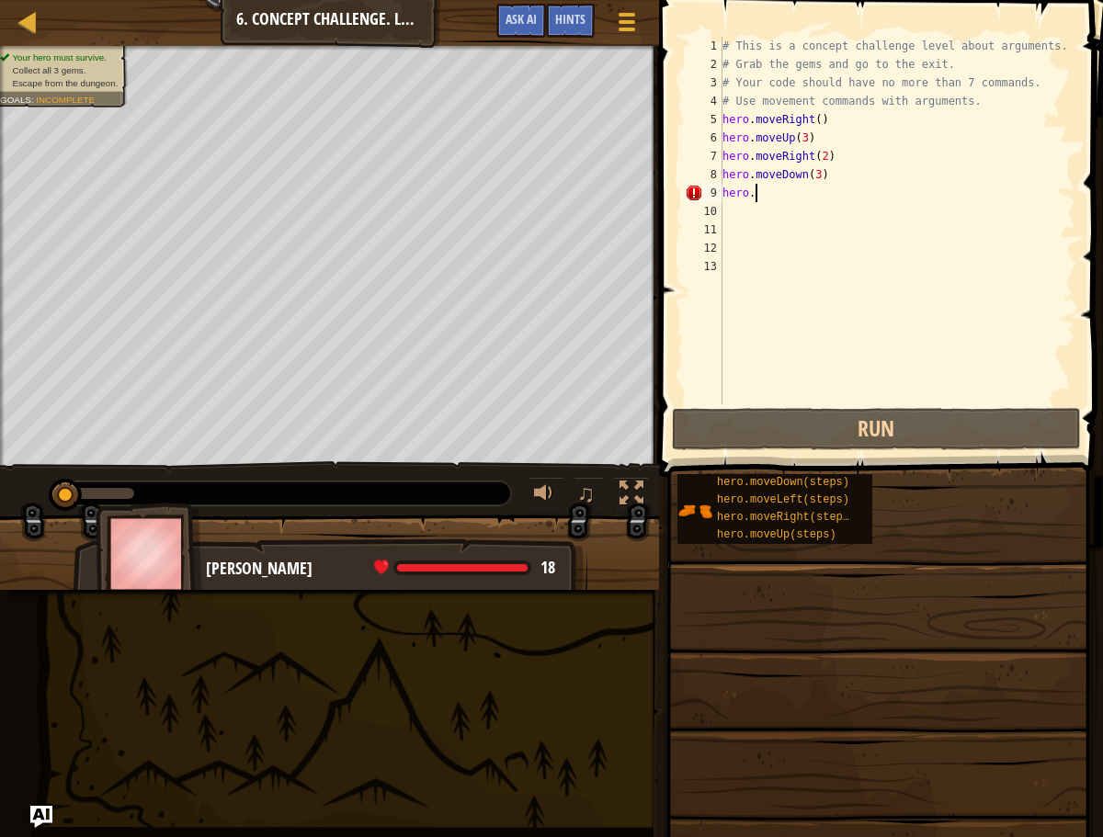
click at [781, 201] on div "# This is a concept challenge level about arguments. # Grab the gems and go to …" at bounding box center [897, 239] width 357 height 404
type textarea "hero.l"
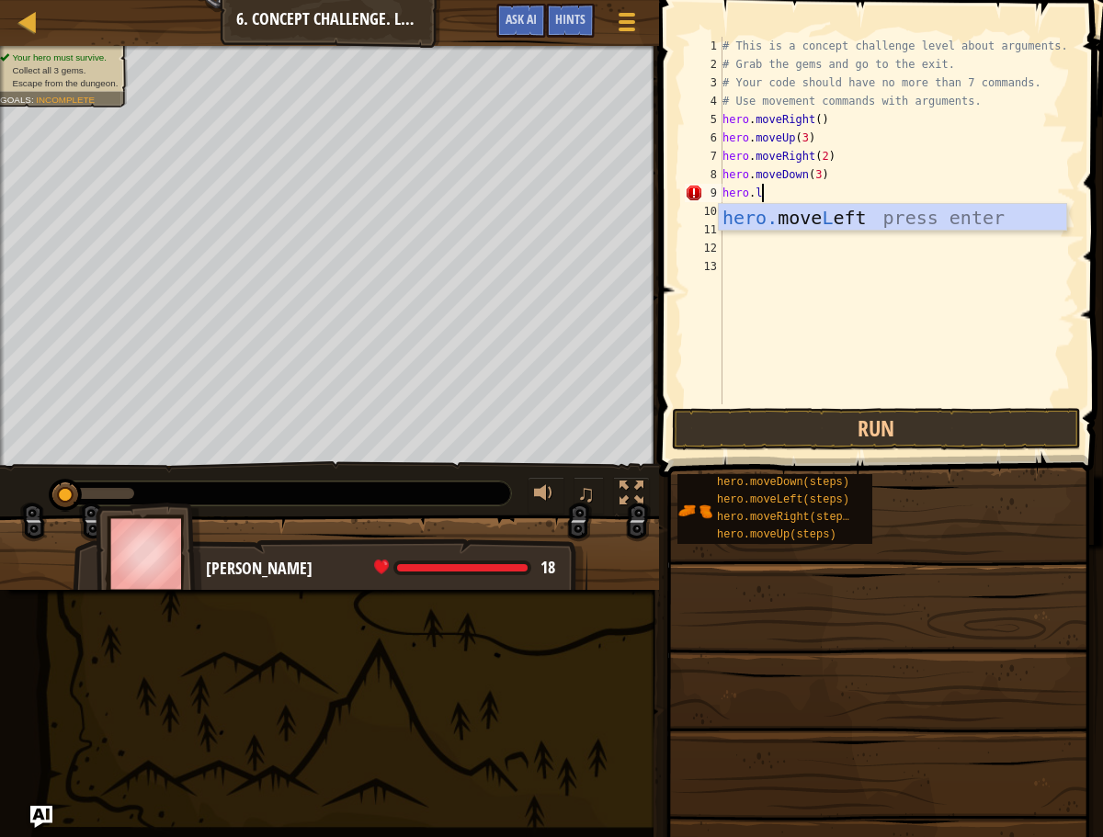
scroll to position [8, 0]
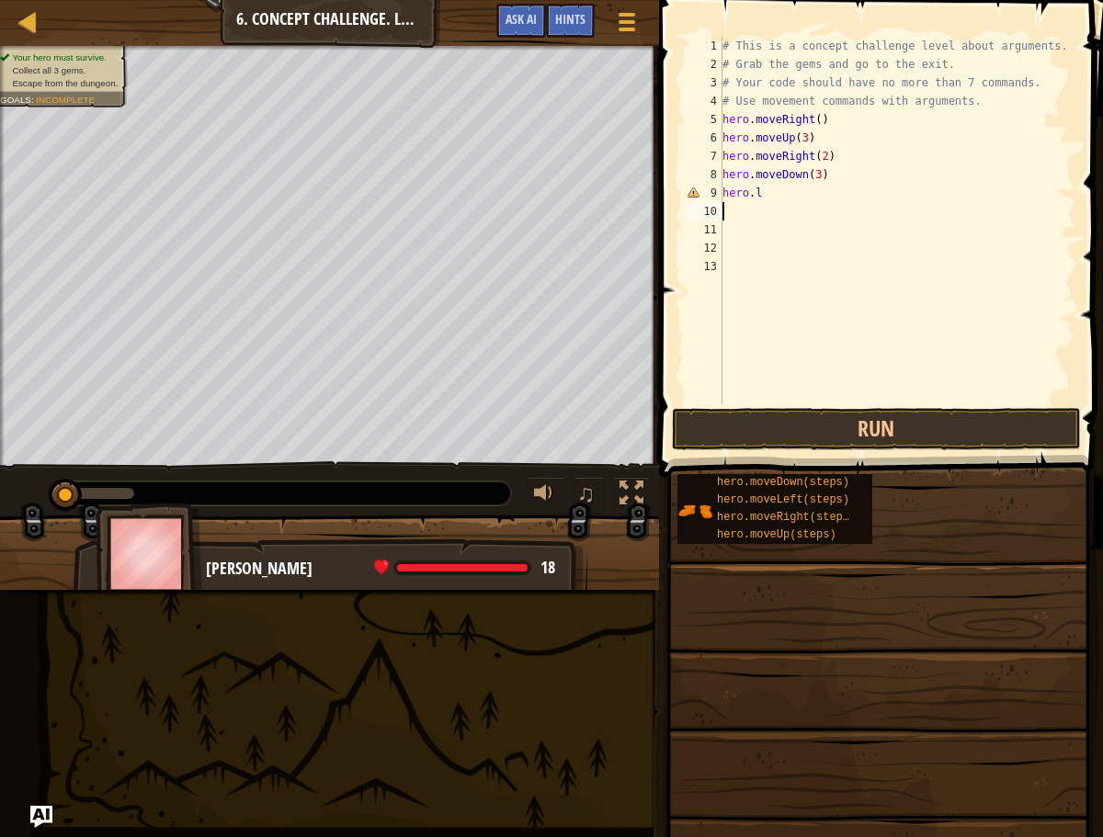
type textarea "t"
click at [775, 194] on div "# This is a concept challenge level about arguments. # Grab the gems and go to …" at bounding box center [897, 239] width 357 height 404
type textarea "hero.le"
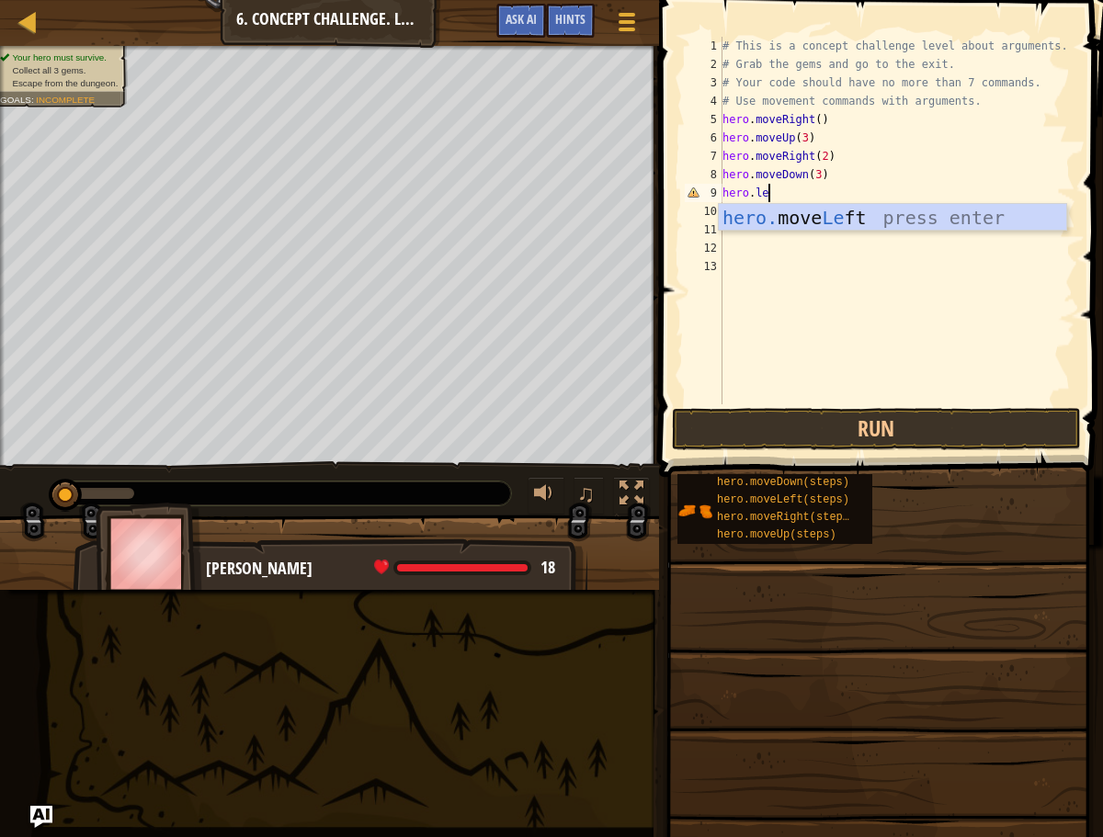
scroll to position [8, 3]
click at [804, 210] on div "hero. move Le ft press enter" at bounding box center [892, 245] width 347 height 83
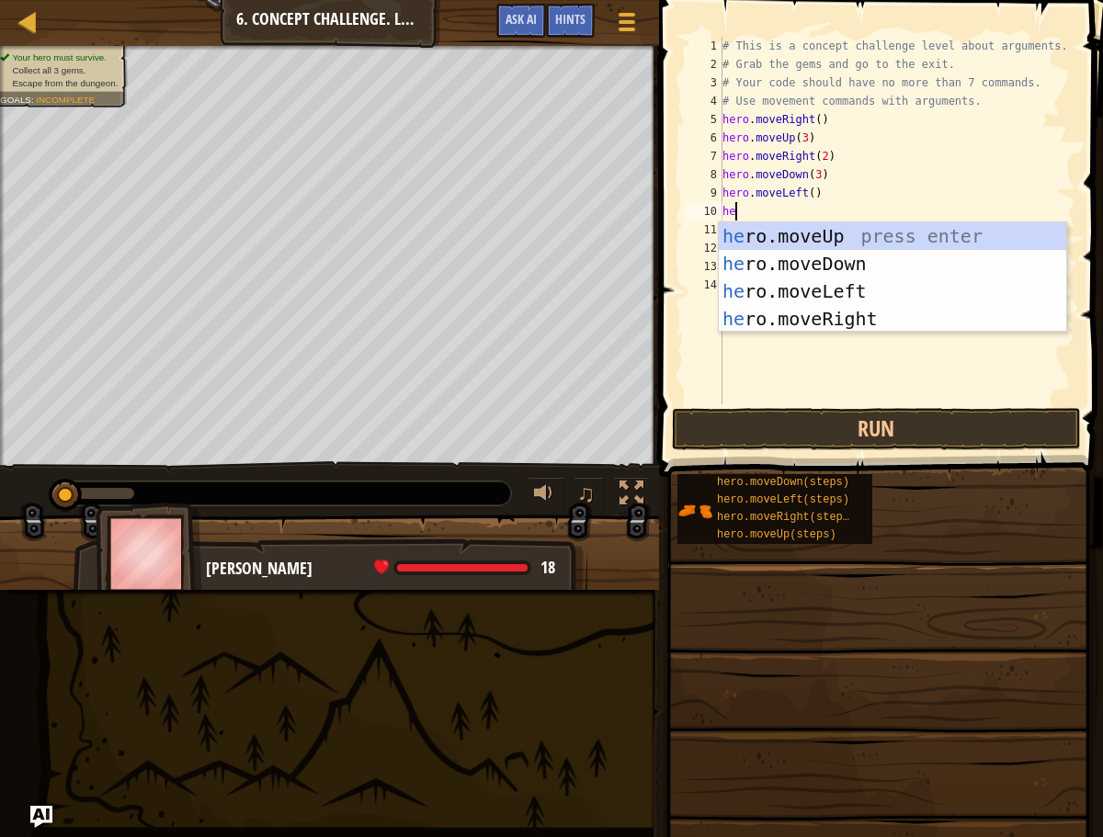
type textarea "her"
click at [757, 244] on div "her o.moveUp press enter her o.moveDown press enter her o.moveLeft press enter …" at bounding box center [892, 304] width 347 height 165
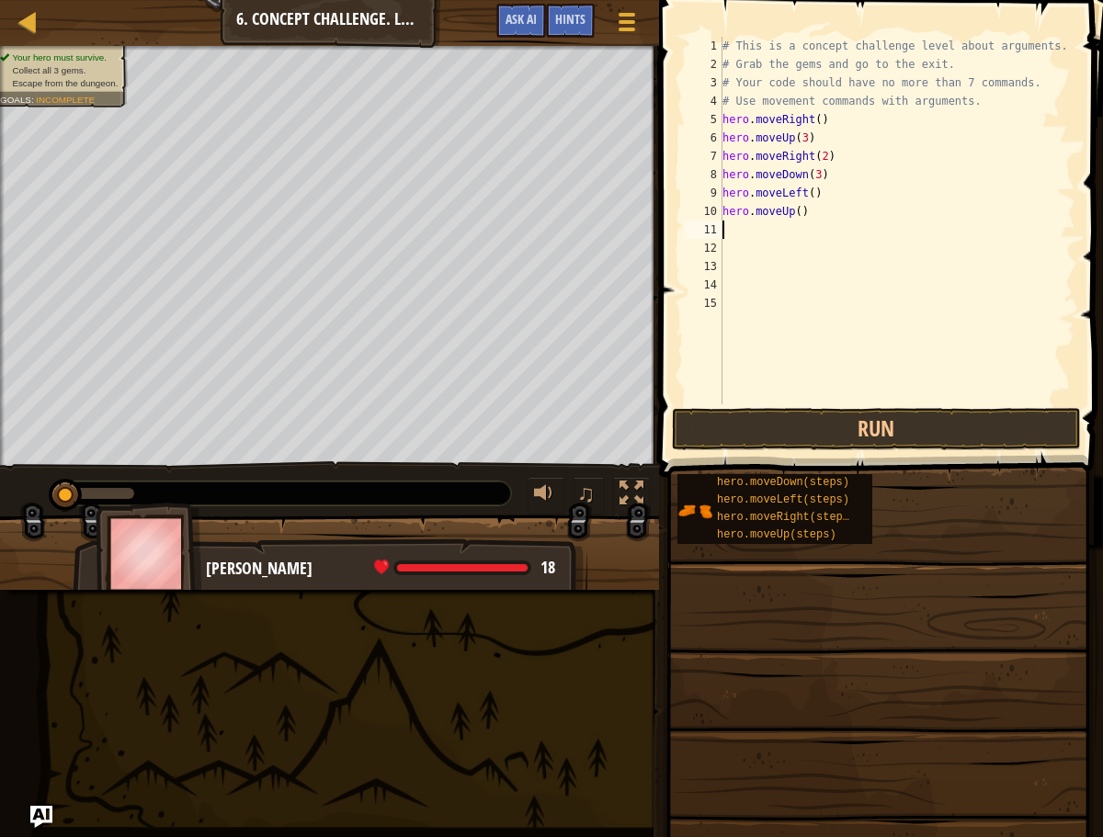
click at [797, 214] on div "# This is a concept challenge level about arguments. # Grab the gems and go to …" at bounding box center [897, 239] width 357 height 404
type textarea "hero.moveUp()"
drag, startPoint x: 804, startPoint y: 225, endPoint x: 798, endPoint y: 218, distance: 9.8
click at [805, 222] on div "# This is a concept challenge level about arguments. # Grab the gems and go to …" at bounding box center [897, 239] width 357 height 404
drag, startPoint x: 799, startPoint y: 215, endPoint x: 796, endPoint y: 248, distance: 33.2
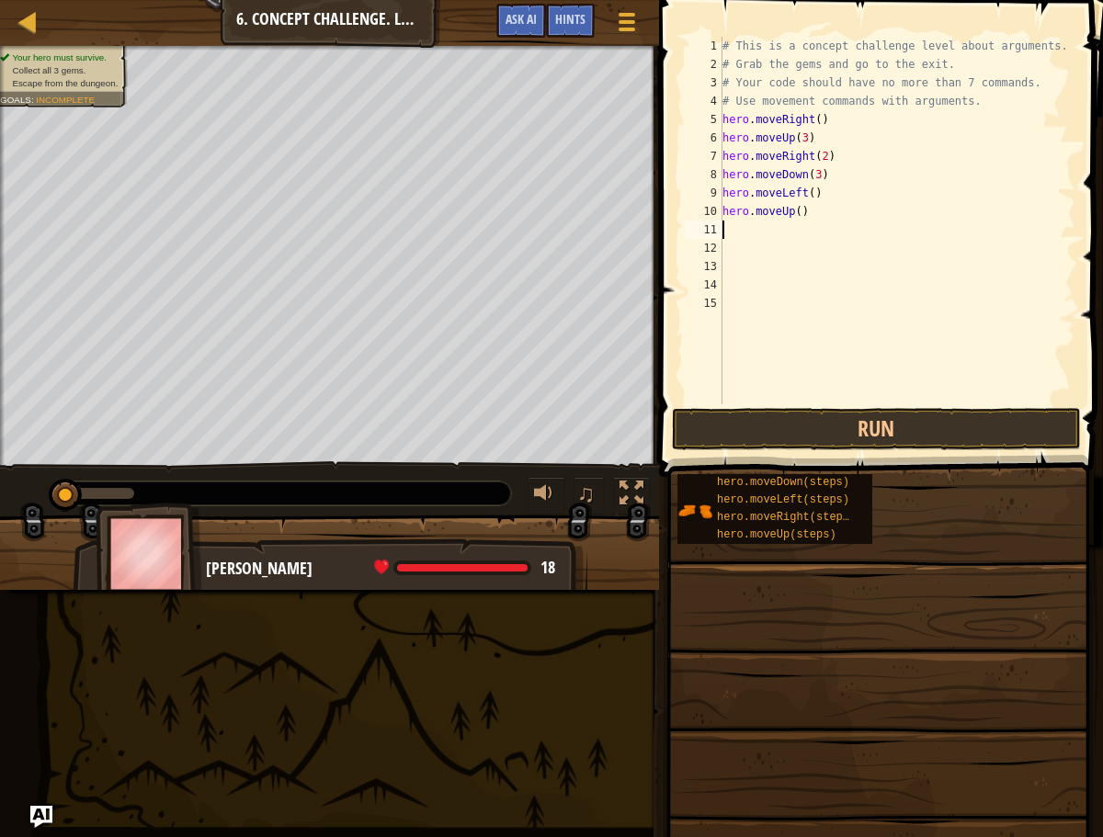
click at [799, 216] on div "# This is a concept challenge level about arguments. # Grab the gems and go to …" at bounding box center [897, 239] width 357 height 404
click at [808, 217] on div "# This is a concept challenge level about arguments. # Grab the gems and go to …" at bounding box center [897, 239] width 357 height 404
drag, startPoint x: 804, startPoint y: 216, endPoint x: 800, endPoint y: 267, distance: 51.6
click at [804, 221] on div "# This is a concept challenge level about arguments. # Grab the gems and go to …" at bounding box center [897, 239] width 357 height 404
click at [798, 212] on div "# This is a concept challenge level about arguments. # Grab the gems and go to …" at bounding box center [897, 239] width 357 height 404
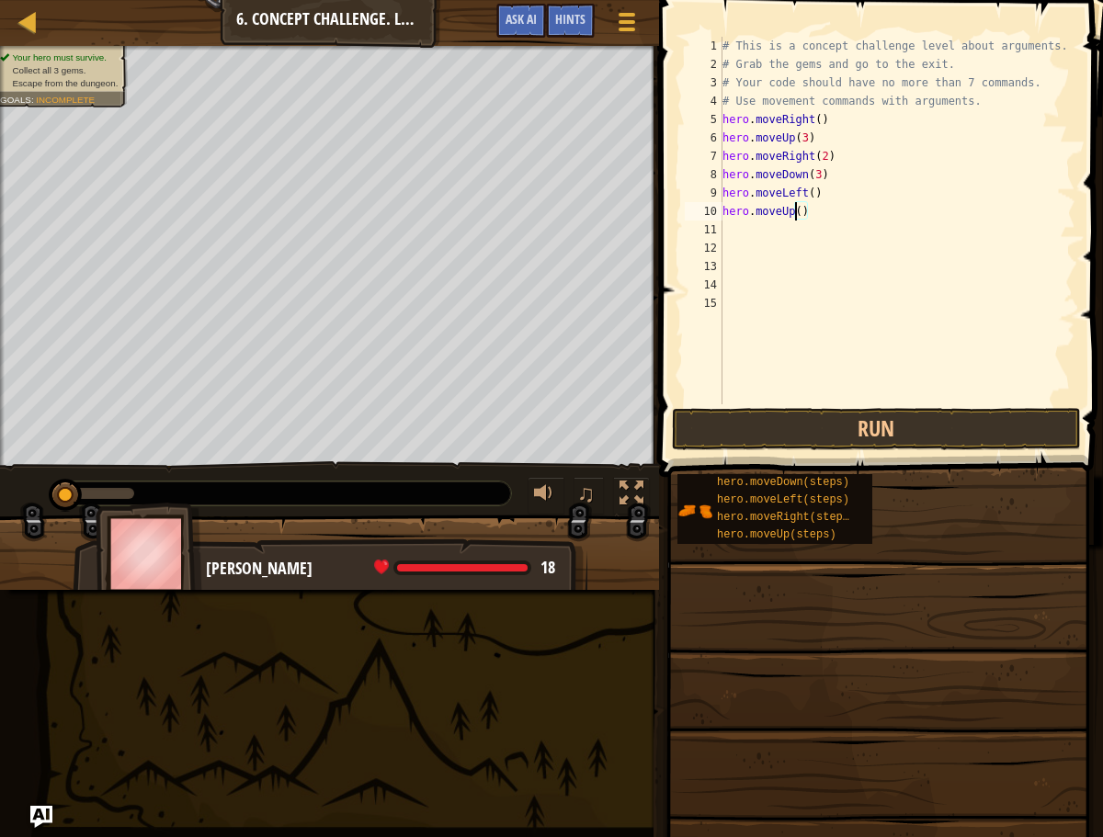
click at [799, 210] on div "# This is a concept challenge level about arguments. # Grab the gems and go to …" at bounding box center [897, 239] width 357 height 404
click at [804, 211] on div "# This is a concept challenge level about arguments. # Grab the gems and go to …" at bounding box center [897, 239] width 357 height 404
type textarea "hero.moveUp(2)"
click at [782, 225] on div "# This is a concept challenge level about arguments. # Grab the gems and go to …" at bounding box center [897, 239] width 357 height 404
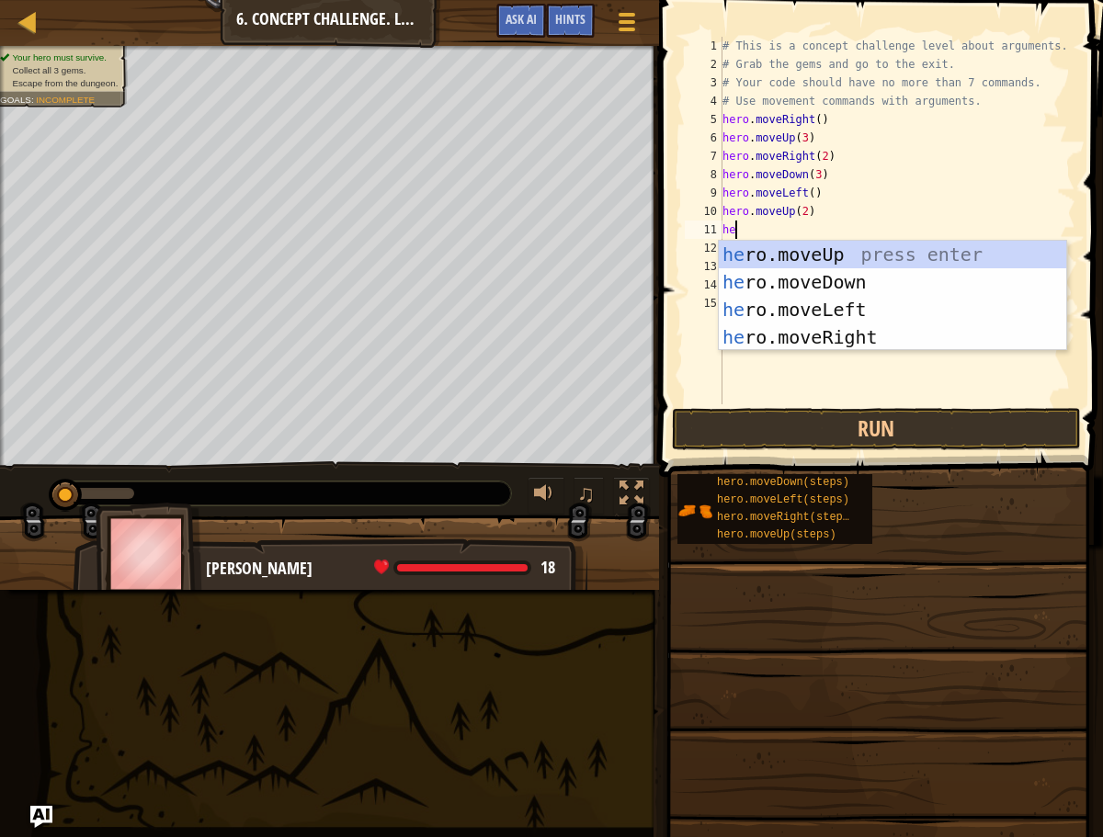
scroll to position [8, 1]
type textarea "hero"
click at [740, 337] on div "hero .moveUp press enter hero .moveDown press enter hero .moveLeft press enter …" at bounding box center [892, 323] width 347 height 165
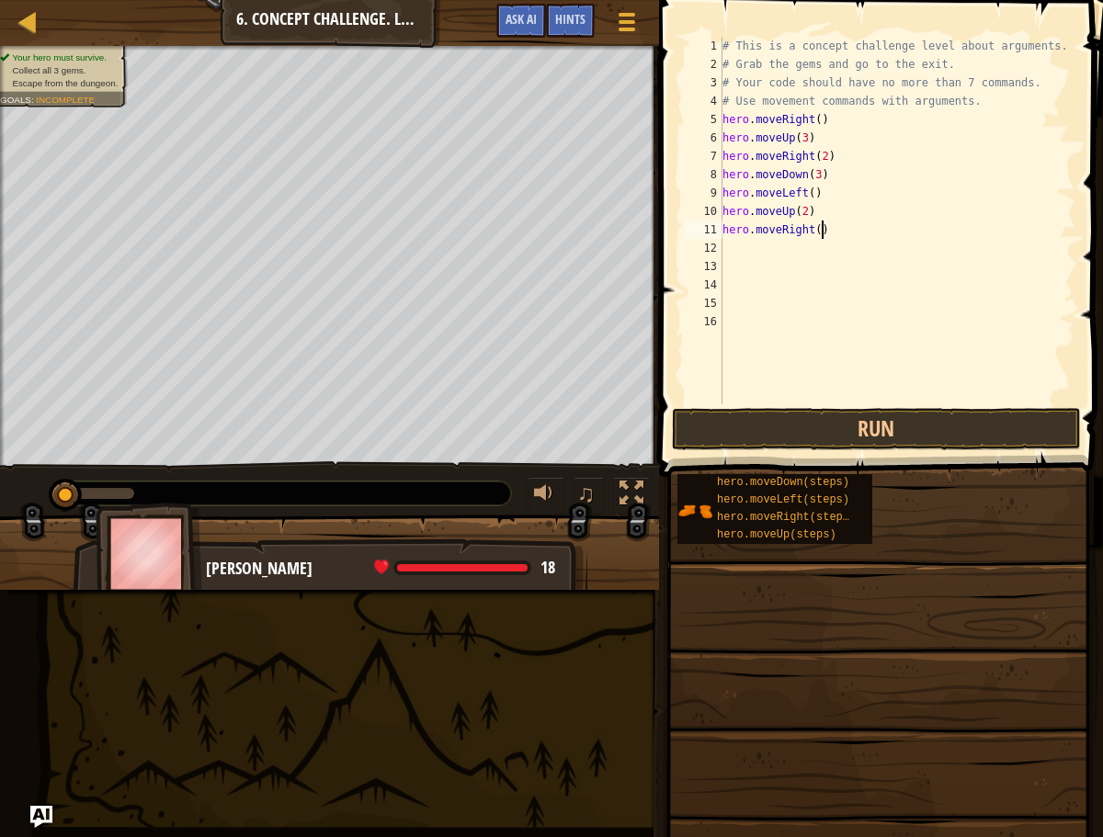
click at [822, 232] on div "# This is a concept challenge level about arguments. # Grab the gems and go to …" at bounding box center [897, 239] width 357 height 404
type textarea "hero.moveRight(3)"
click at [754, 422] on button "Run" at bounding box center [876, 429] width 409 height 42
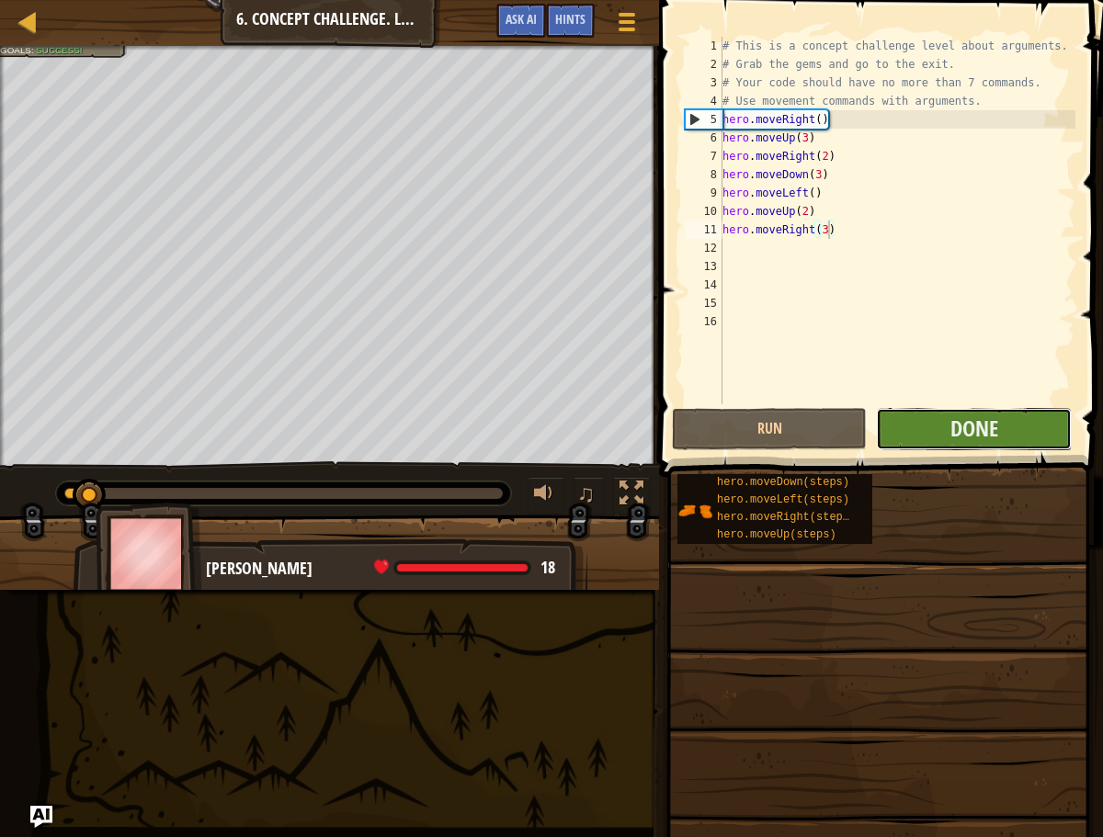
click at [943, 417] on button "Done" at bounding box center [973, 429] width 195 height 42
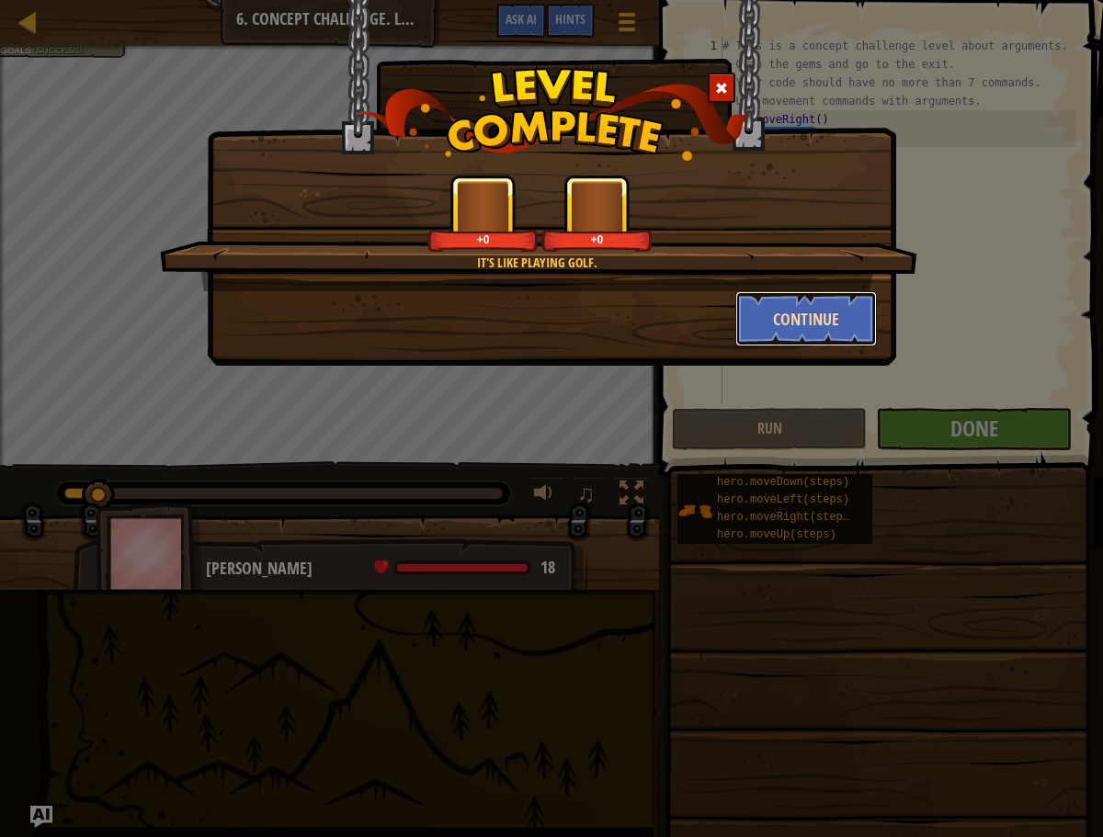
click at [798, 318] on button "Continue" at bounding box center [806, 318] width 142 height 55
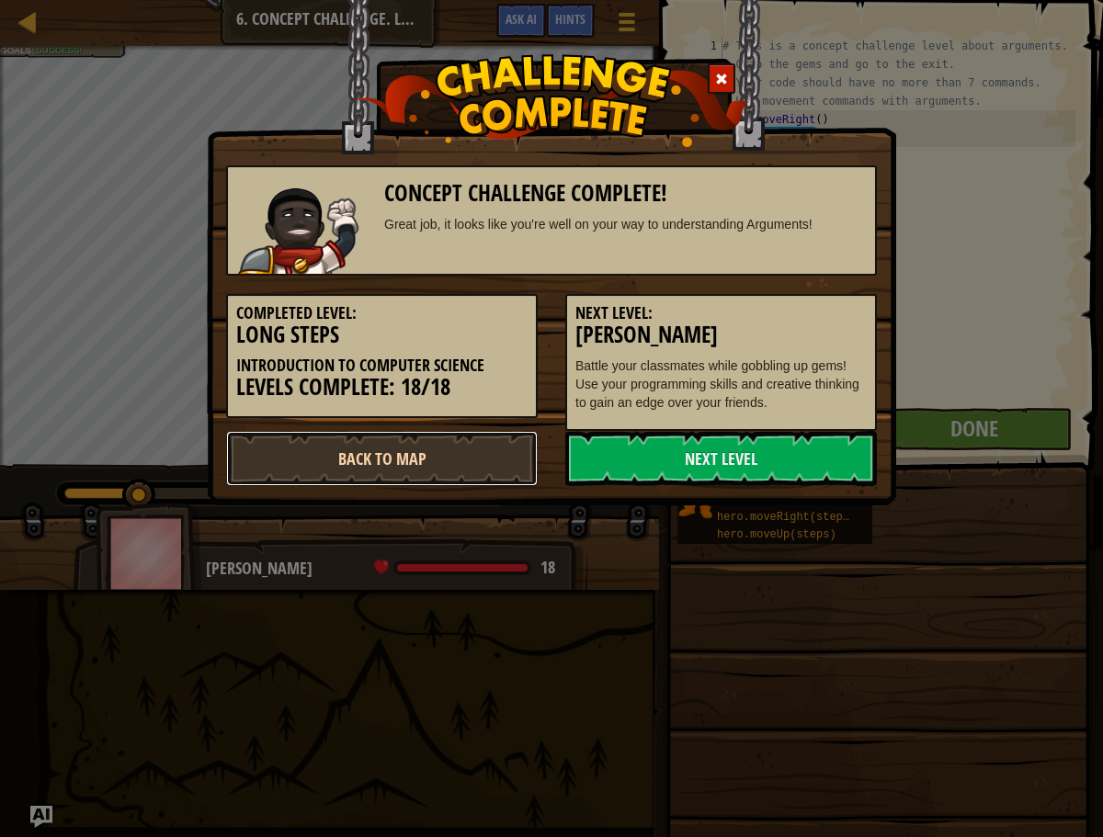
click at [430, 431] on link "Back to Map" at bounding box center [382, 458] width 312 height 55
